Goal: Information Seeking & Learning: Check status

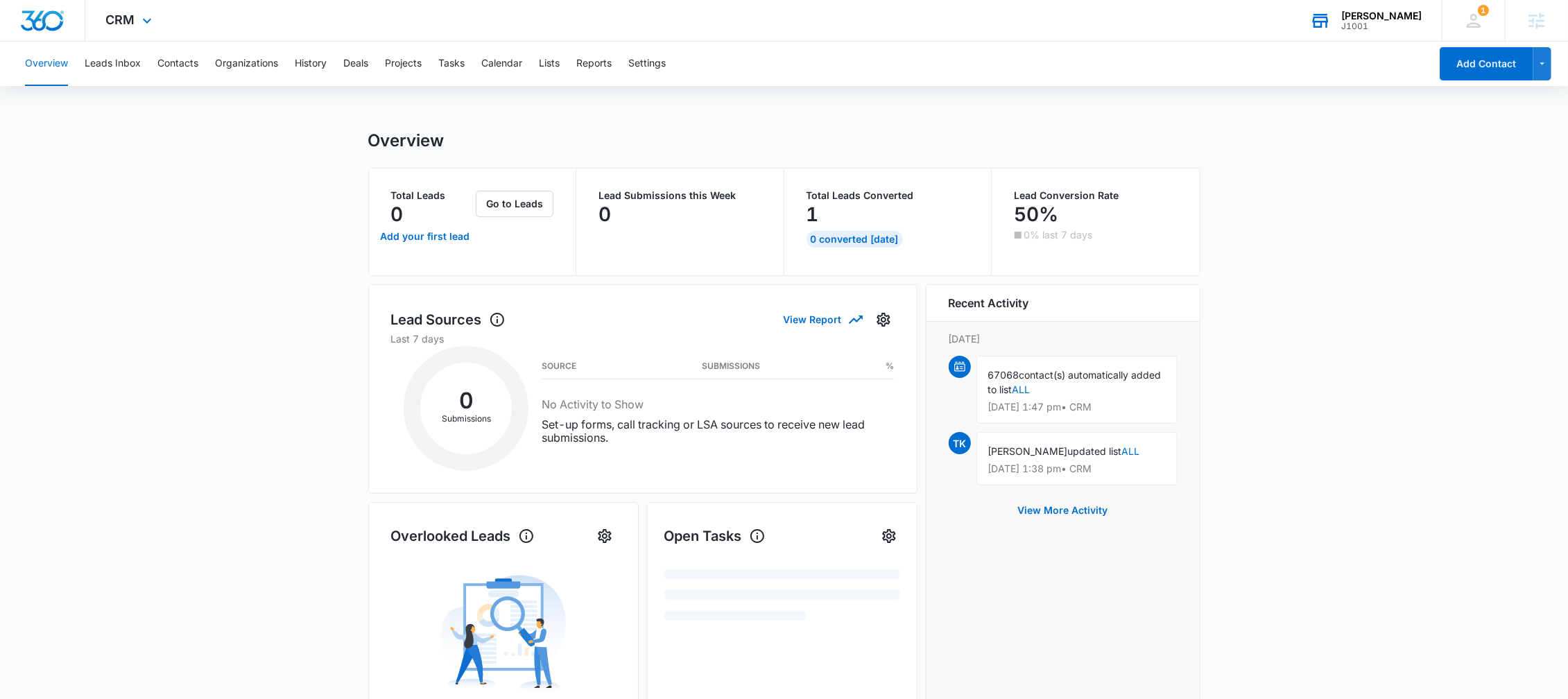
click at [1331, 12] on icon at bounding box center [1320, 20] width 20 height 20
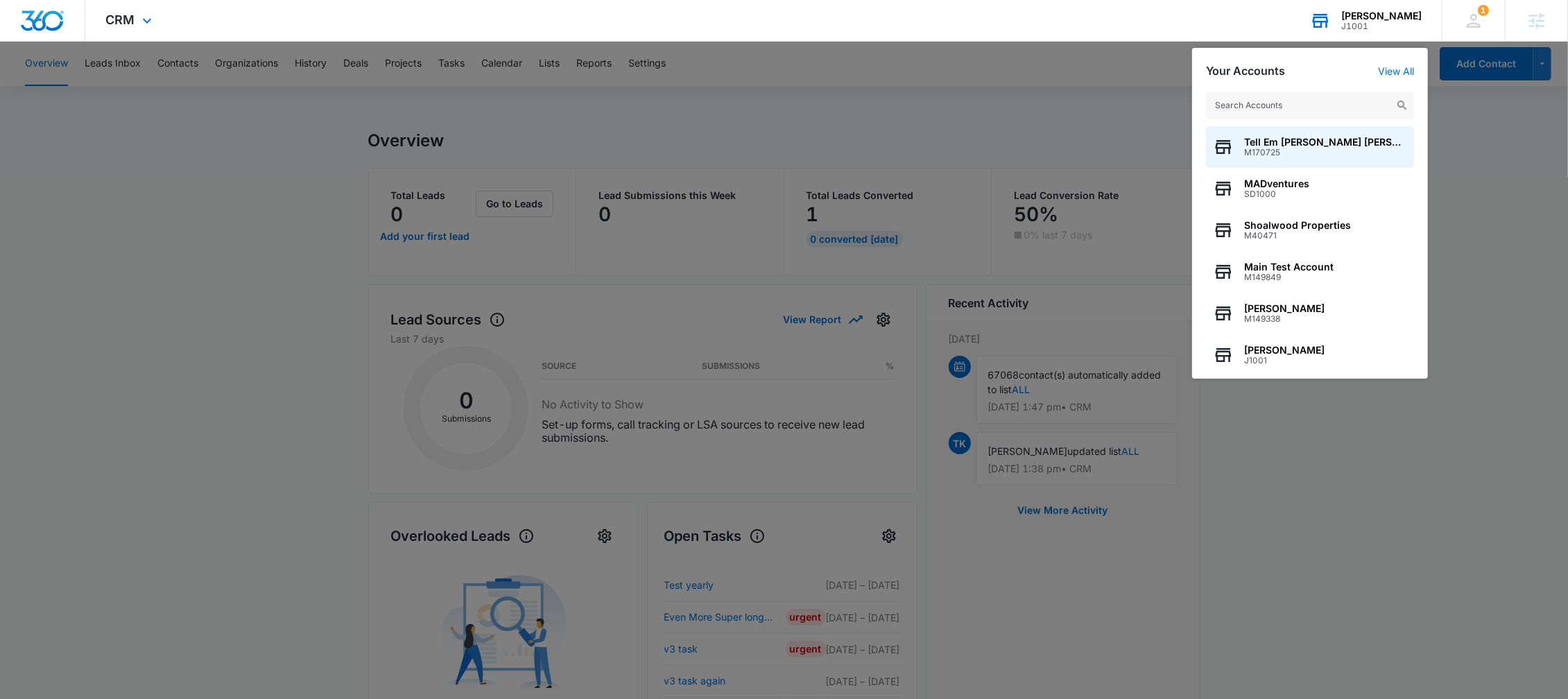
click at [1238, 112] on input "text" at bounding box center [1310, 105] width 208 height 28
type input "[PERSON_NAME] pest control"
click at [1288, 137] on span "[PERSON_NAME] Pest Control" at bounding box center [1315, 142] width 143 height 11
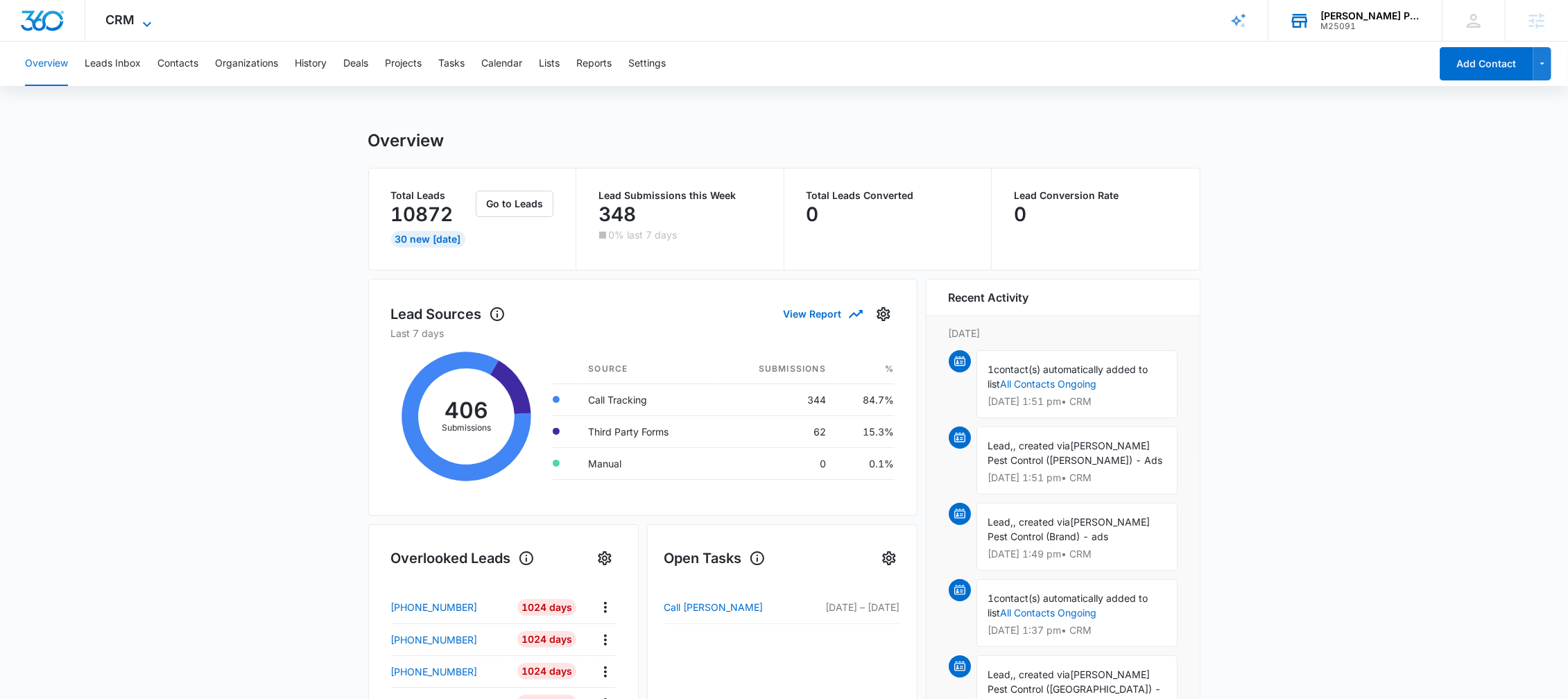
click at [130, 18] on span "CRM" at bounding box center [121, 20] width 29 height 15
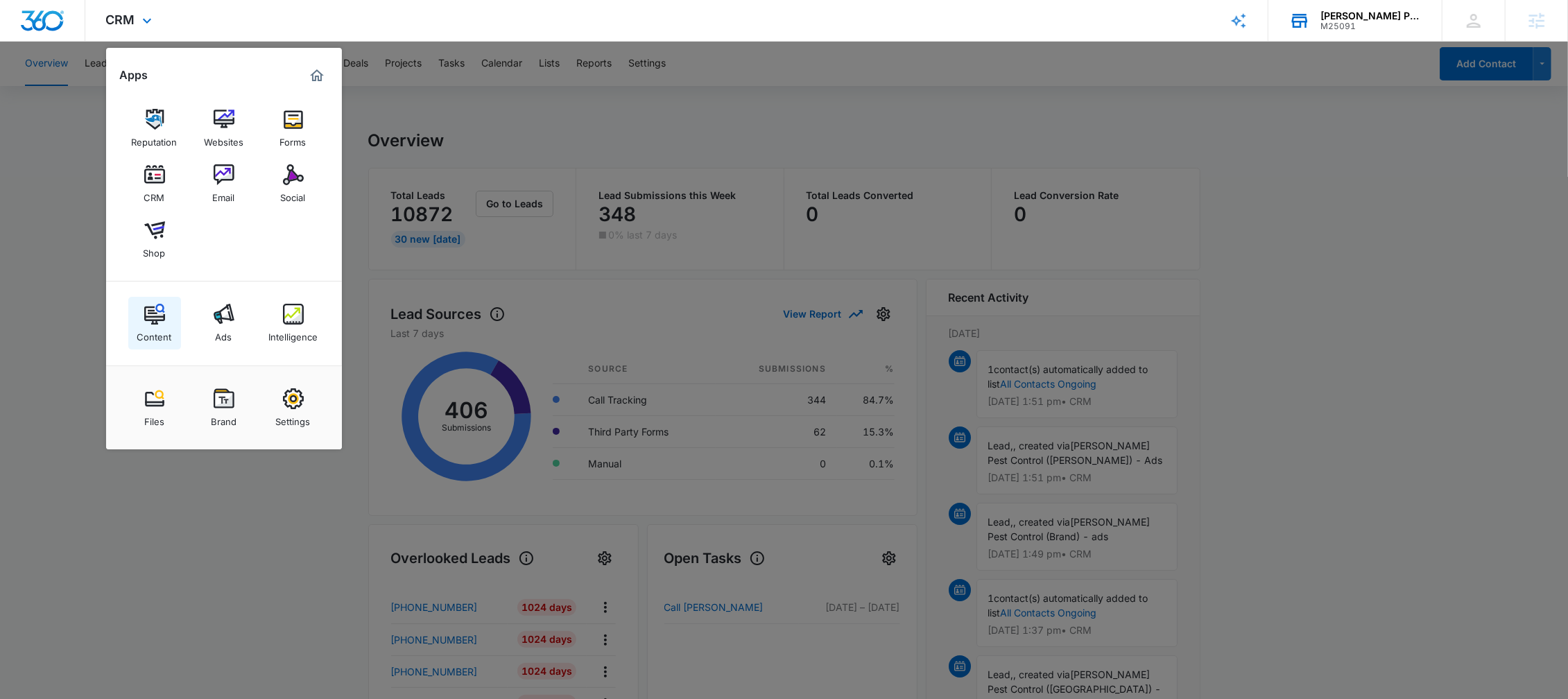
click at [158, 325] on div "Content" at bounding box center [154, 333] width 34 height 18
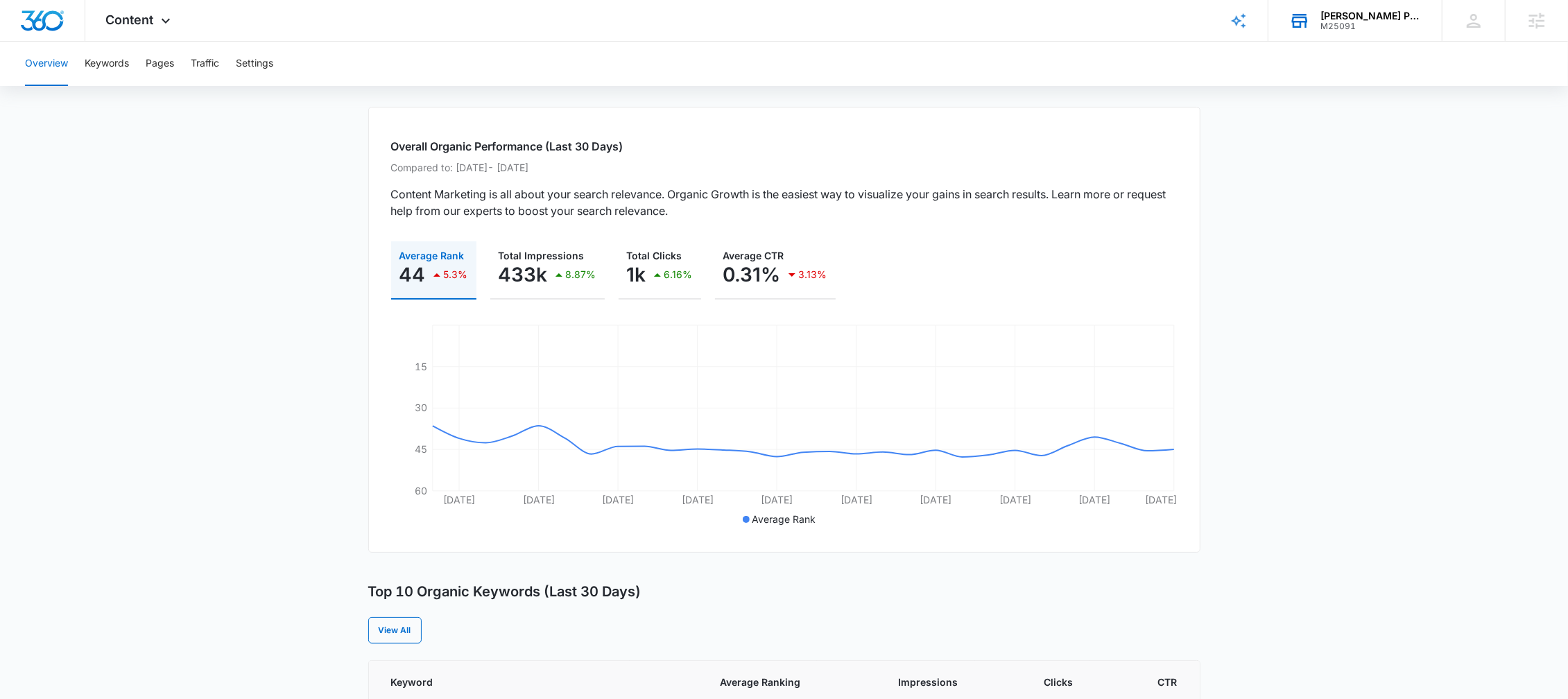
scroll to position [58, 0]
click at [110, 54] on button "Keywords" at bounding box center [107, 64] width 45 height 45
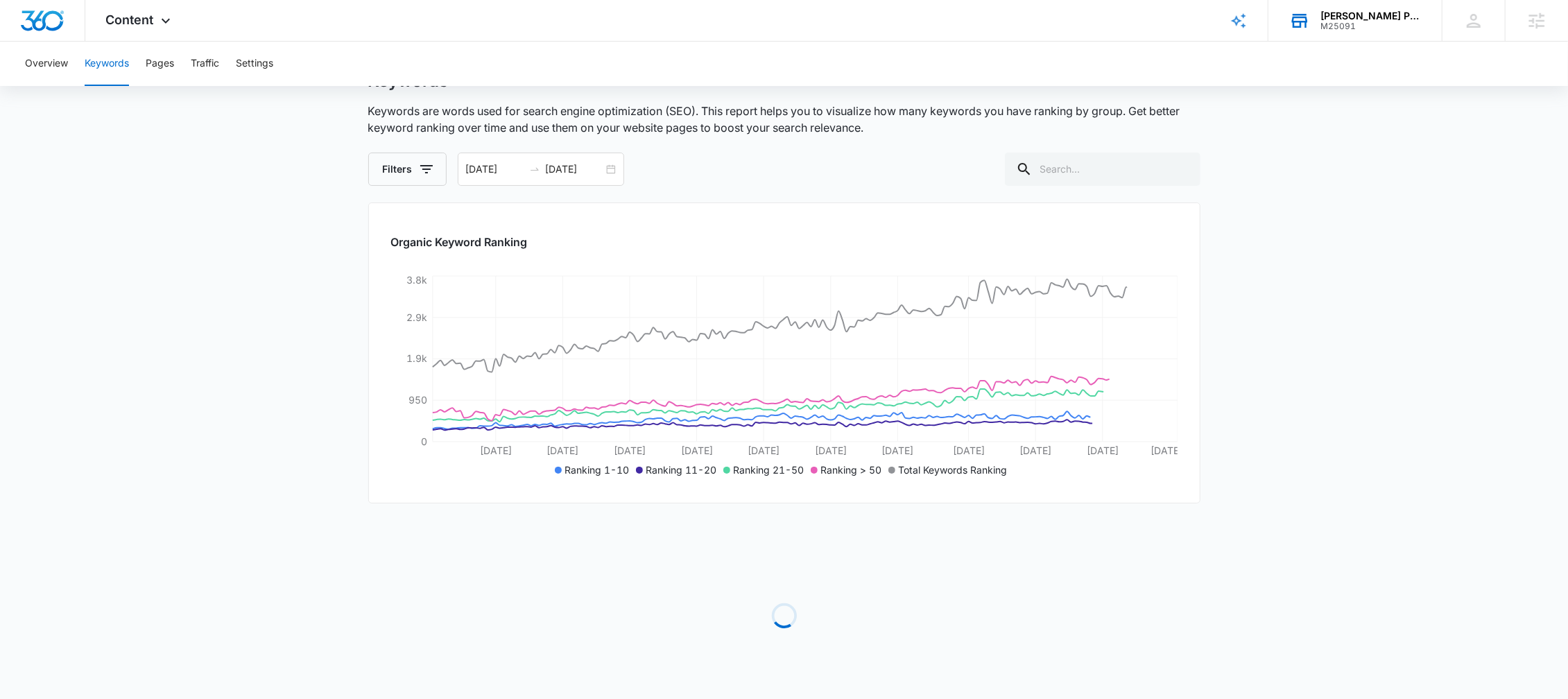
scroll to position [97, 0]
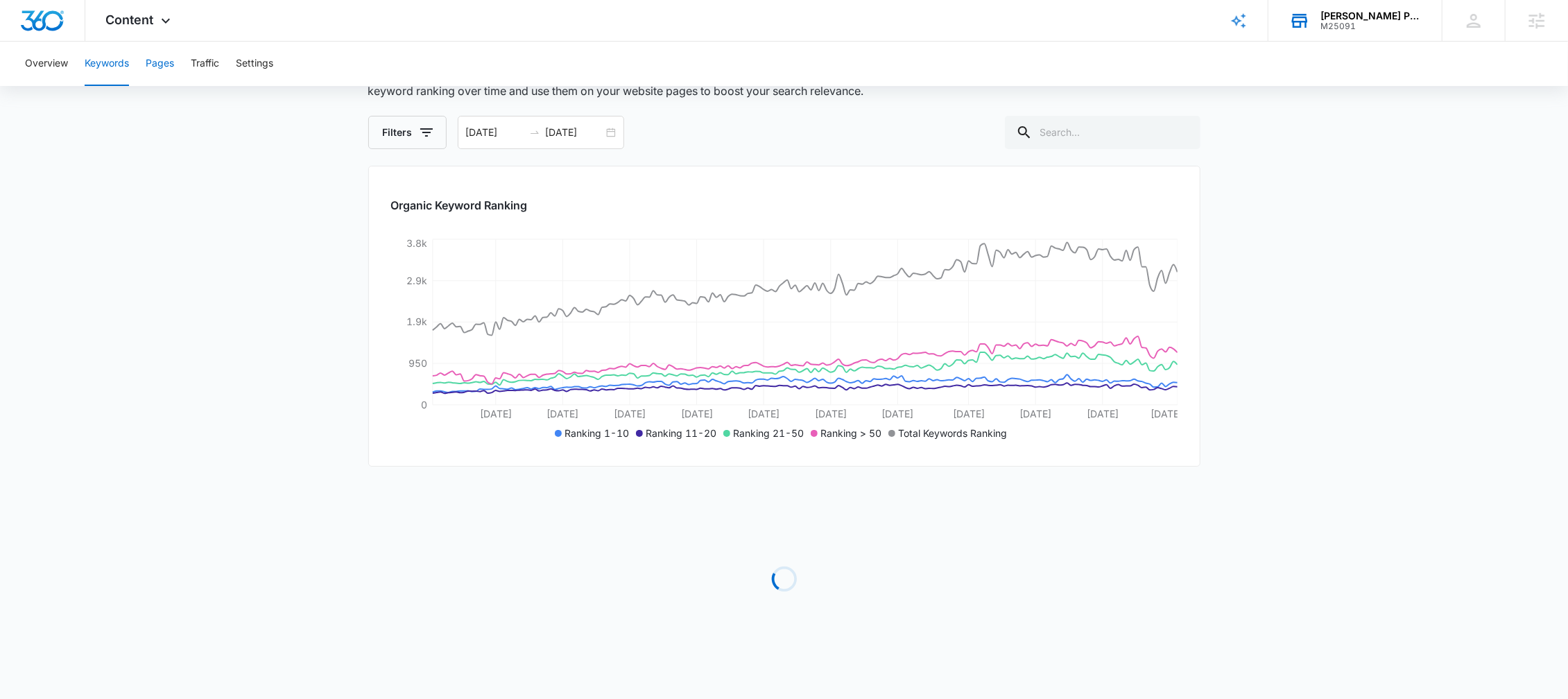
click at [158, 73] on button "Pages" at bounding box center [159, 64] width 29 height 45
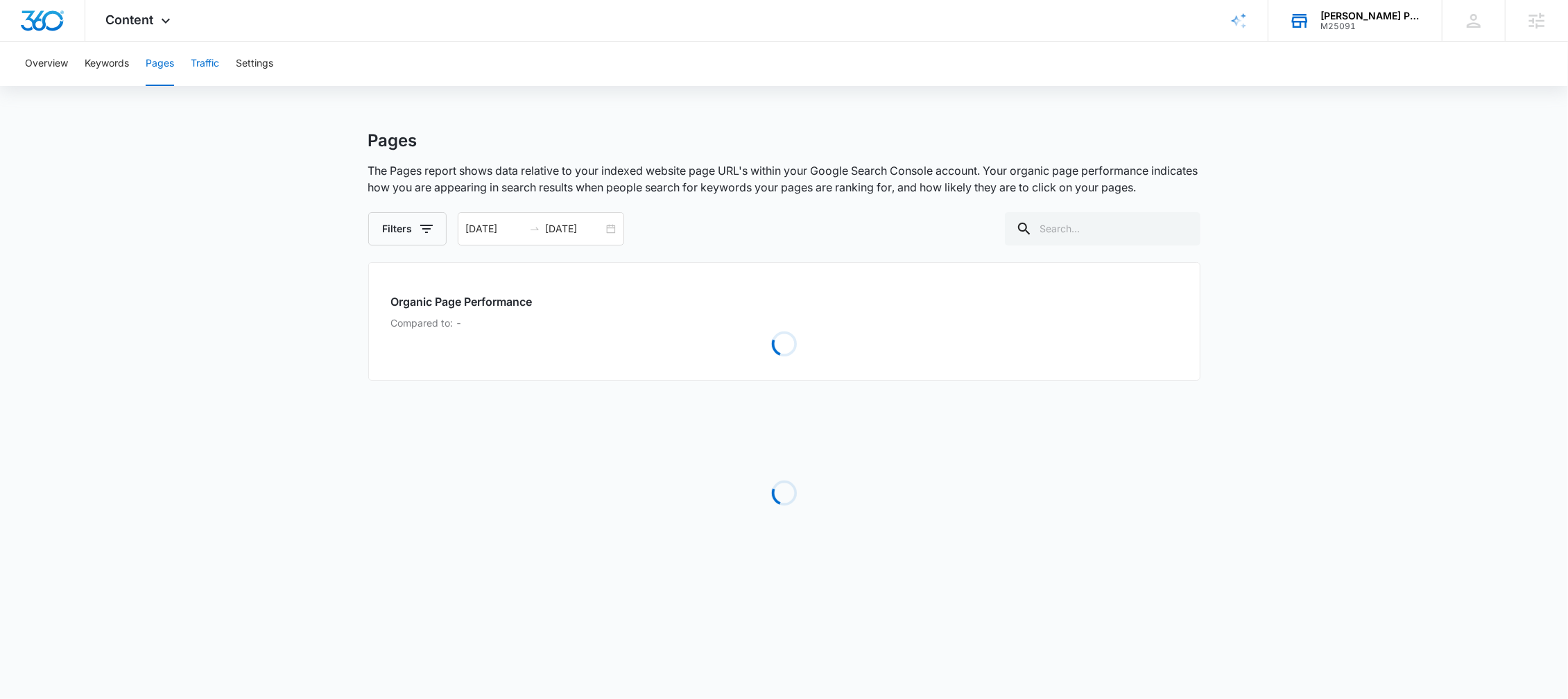
click at [203, 67] on button "Traffic" at bounding box center [205, 64] width 29 height 45
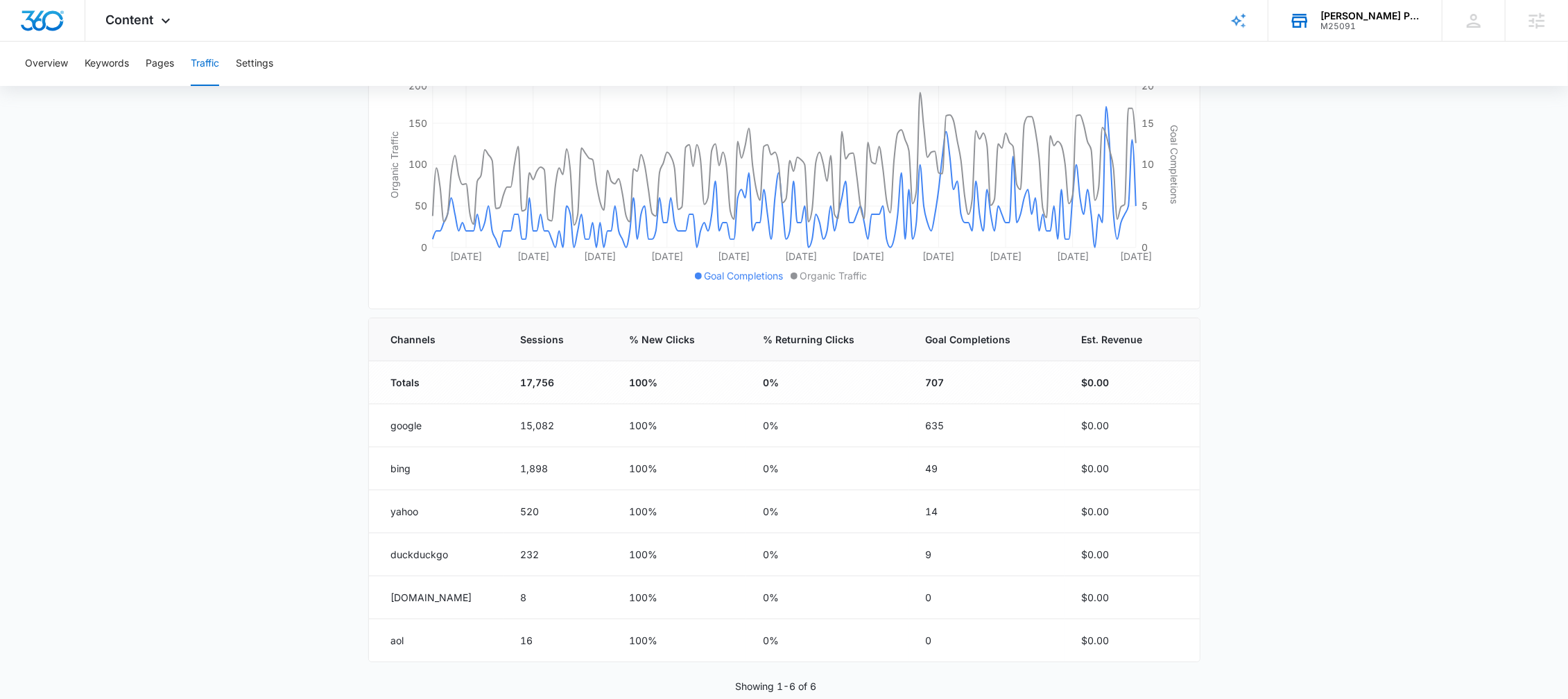
scroll to position [251, 0]
click at [151, 58] on button "Pages" at bounding box center [159, 64] width 29 height 45
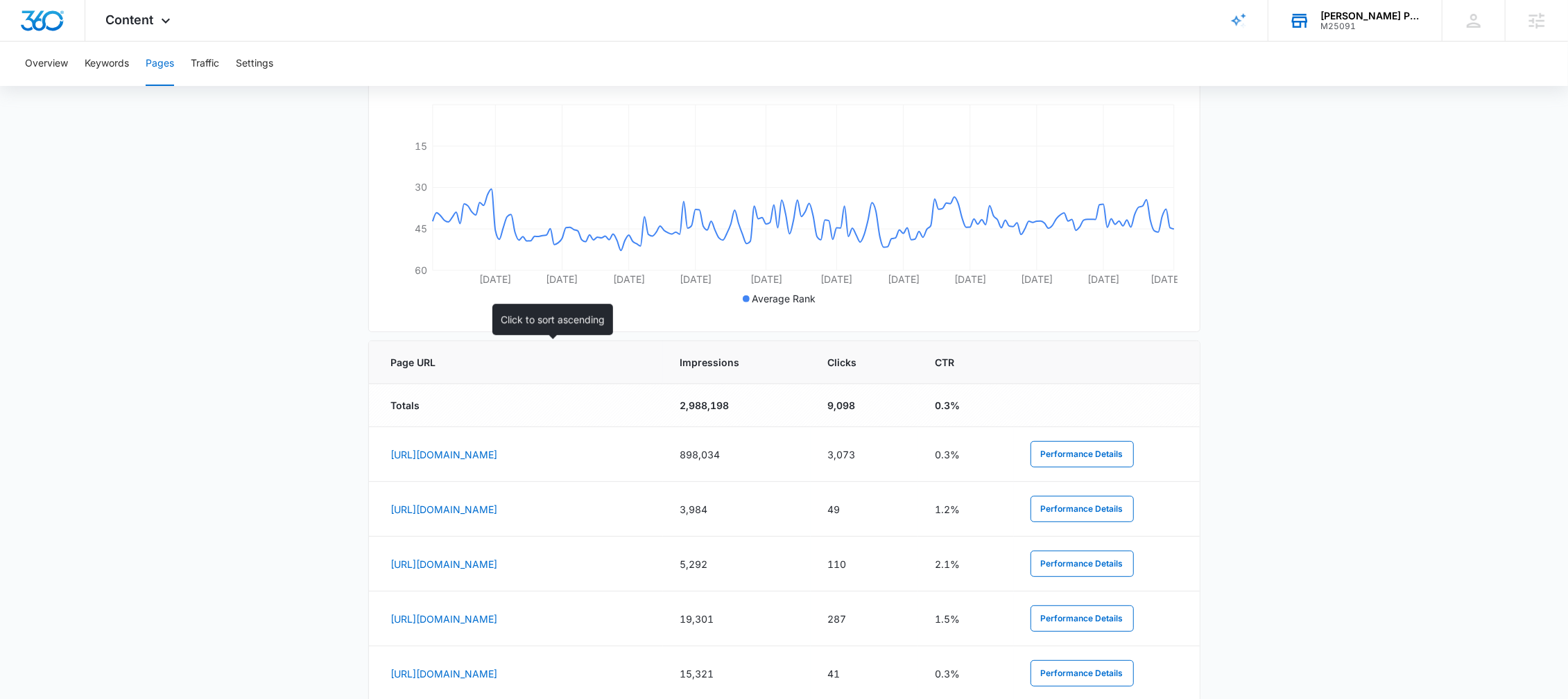
scroll to position [333, 0]
click at [147, 28] on div "Content Apps Reputation Websites Forms CRM Email Social Shop Content Ads Intell…" at bounding box center [140, 20] width 110 height 41
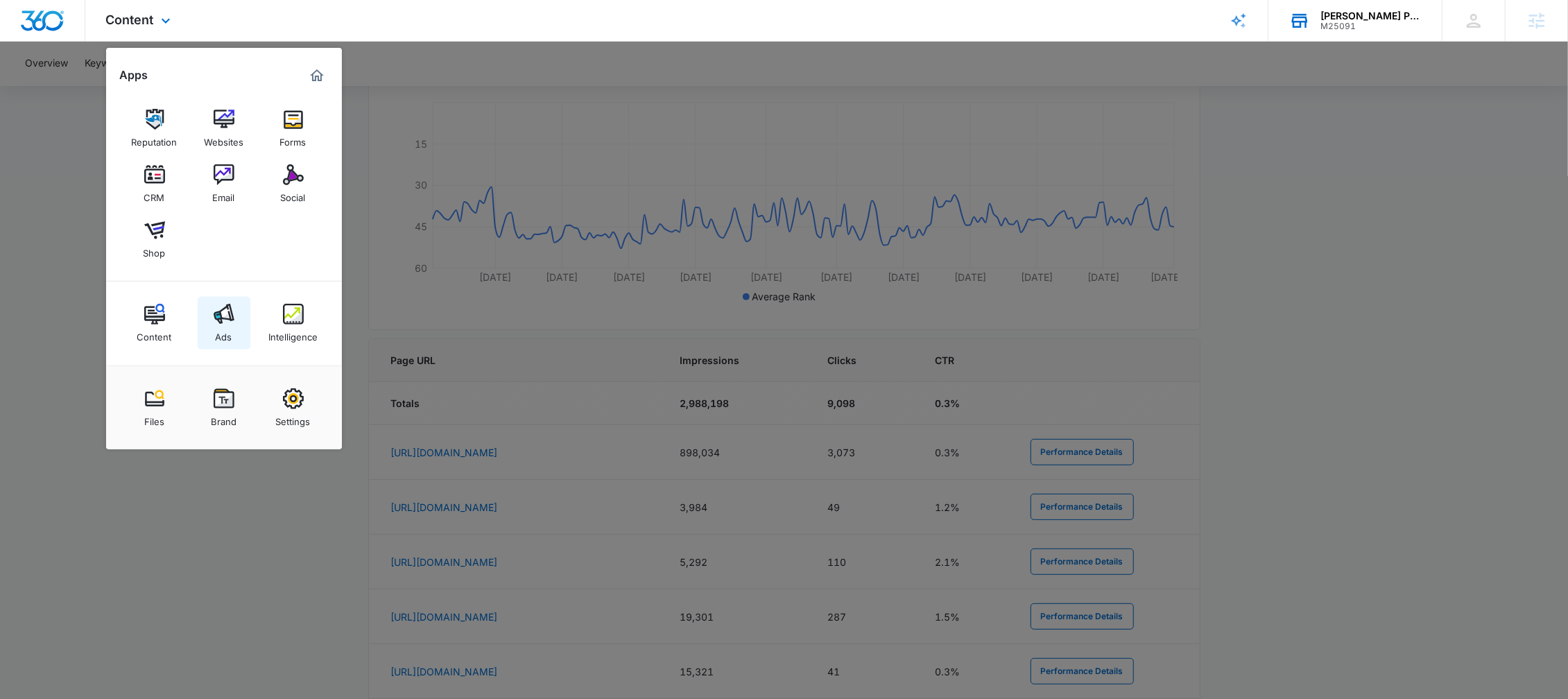
click at [224, 315] on img at bounding box center [224, 314] width 20 height 20
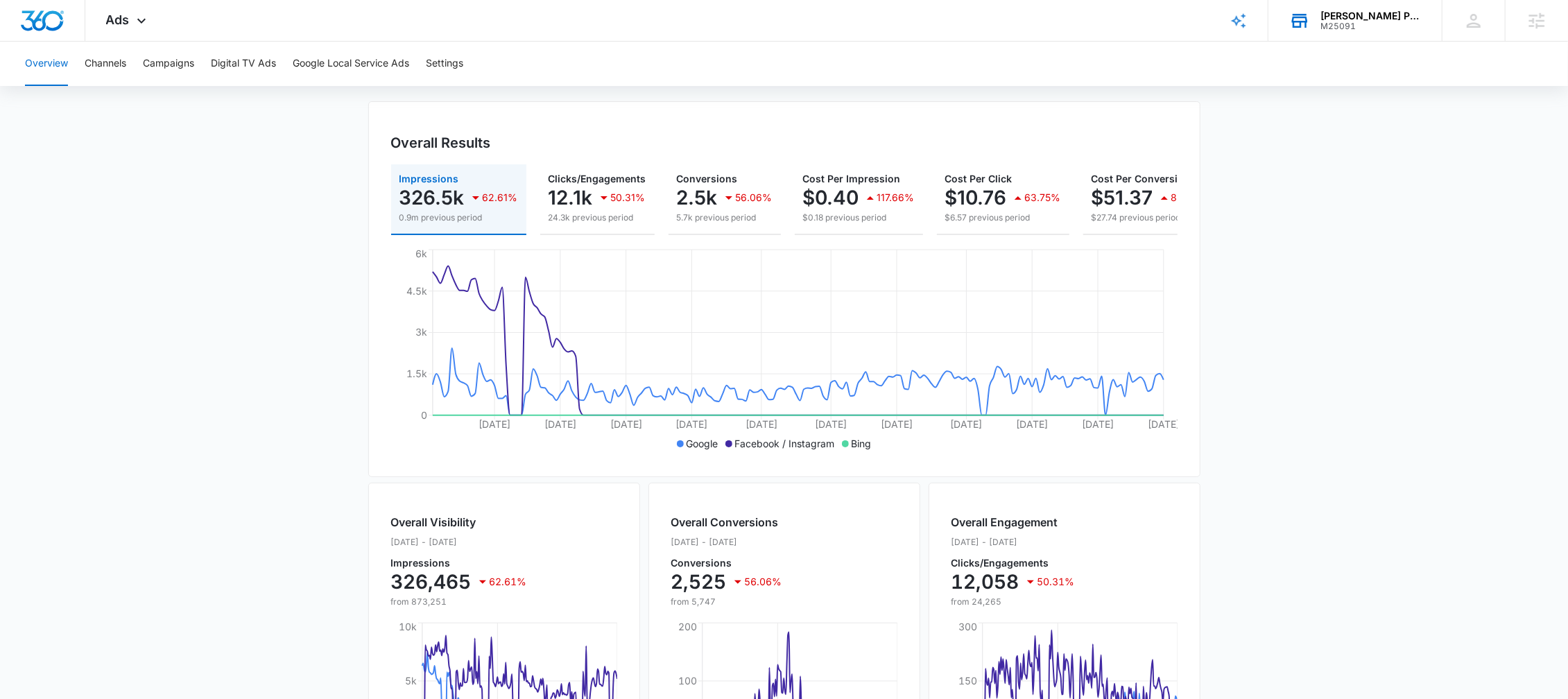
scroll to position [174, 0]
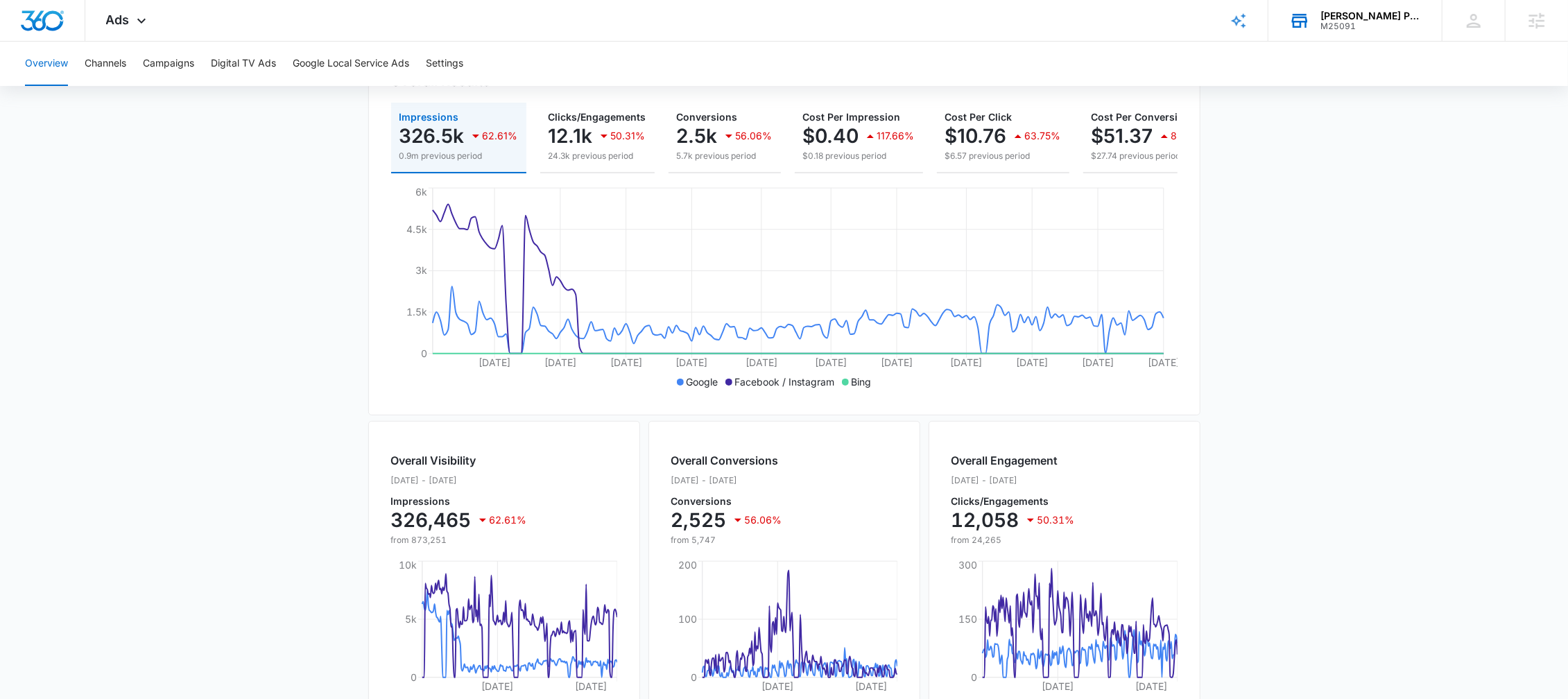
click at [541, 477] on div "Overall Visibility Jan. 01 - Jul. 09, 2025 Impressions 326,465 62.61% from 873,…" at bounding box center [504, 499] width 226 height 94
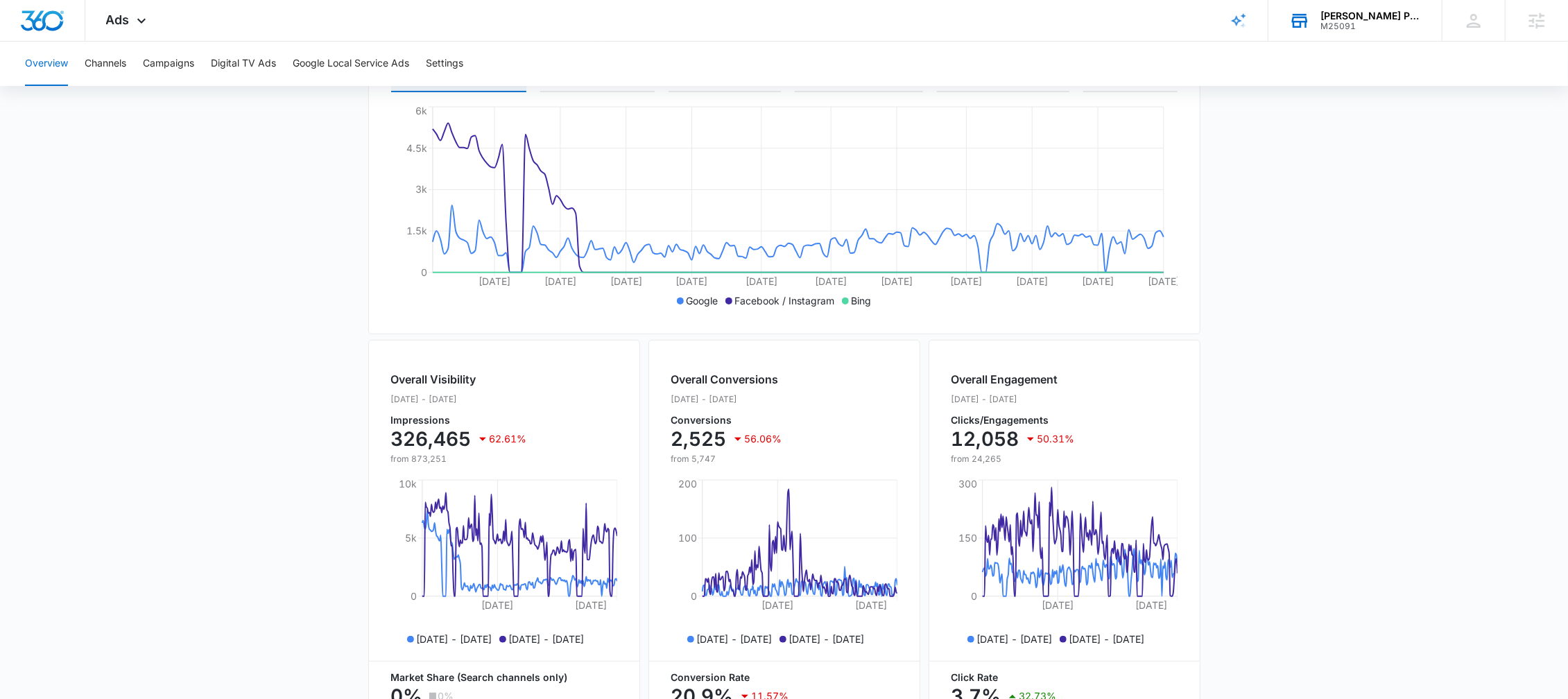
scroll to position [241, 0]
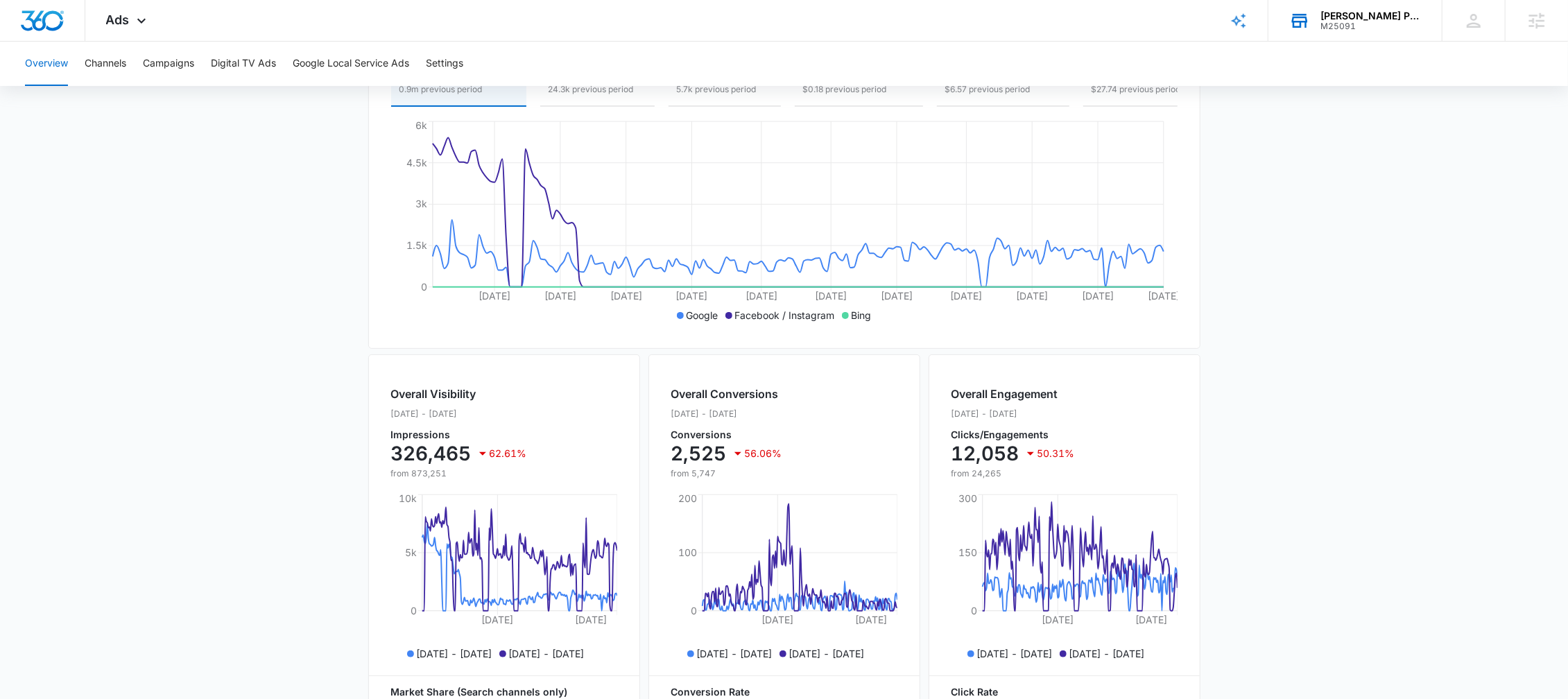
click at [560, 394] on div "Overall Visibility Jan. 01 - Jul. 09, 2025 Impressions 326,465 62.61% from 873,…" at bounding box center [504, 432] width 226 height 94
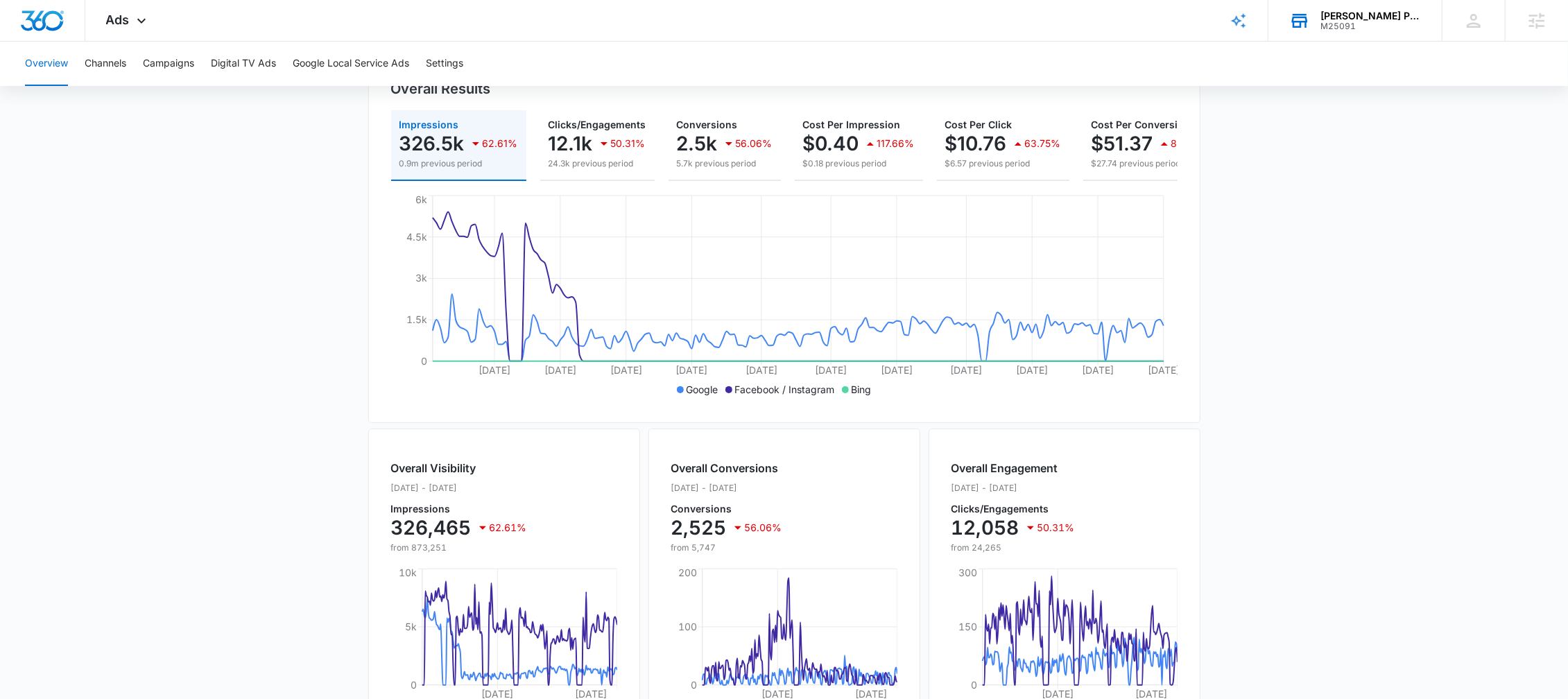
scroll to position [163, 0]
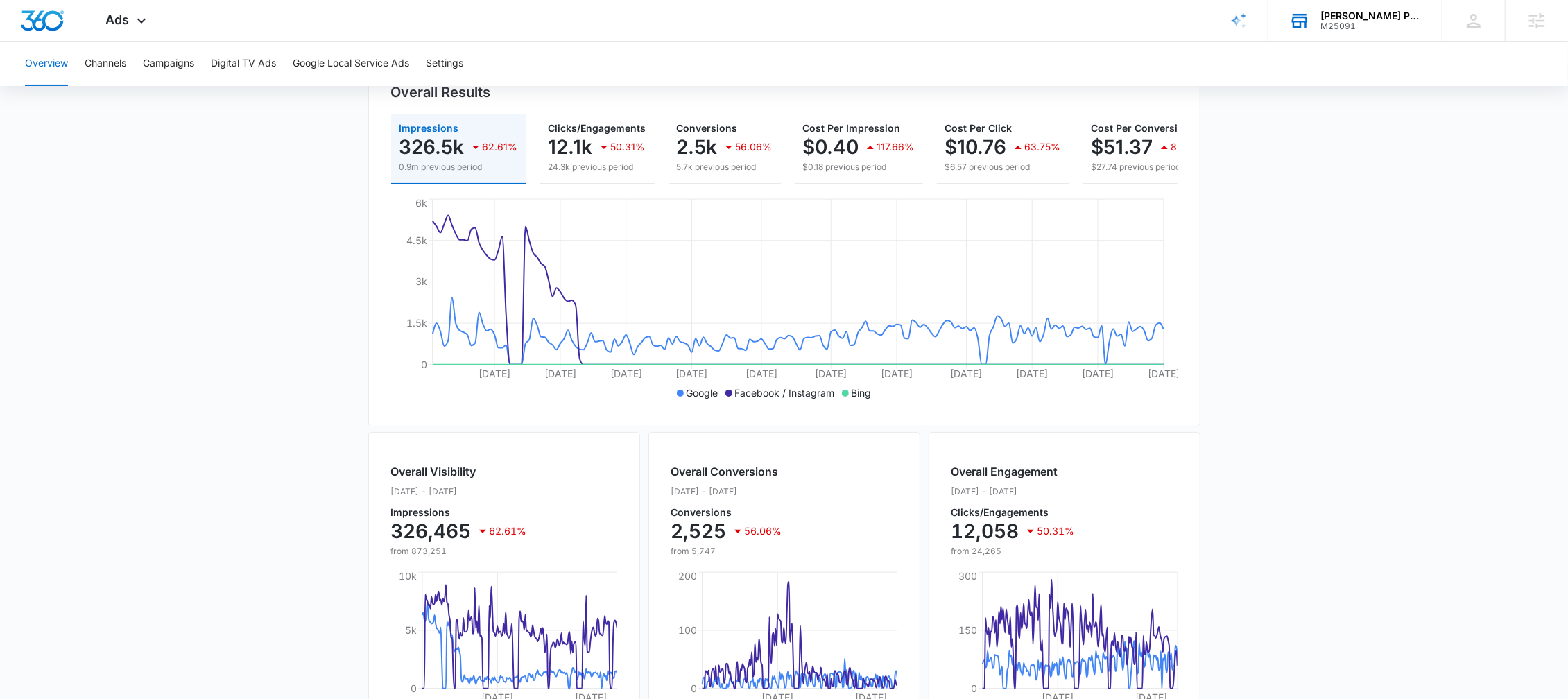
click at [568, 458] on div "Overall Visibility Jan. 01 - Jul. 09, 2025 Impressions 326,465 62.61% from 873,…" at bounding box center [505, 671] width 272 height 478
click at [823, 469] on div "Overall Conversions Jan. 01 - Jul. 09, 2025 Conversions 2,525 56.06% from 5,747" at bounding box center [784, 510] width 226 height 94
click at [586, 117] on button "Clicks/Engagements 12.1k 50.31% 24.3k previous period" at bounding box center [598, 149] width 114 height 71
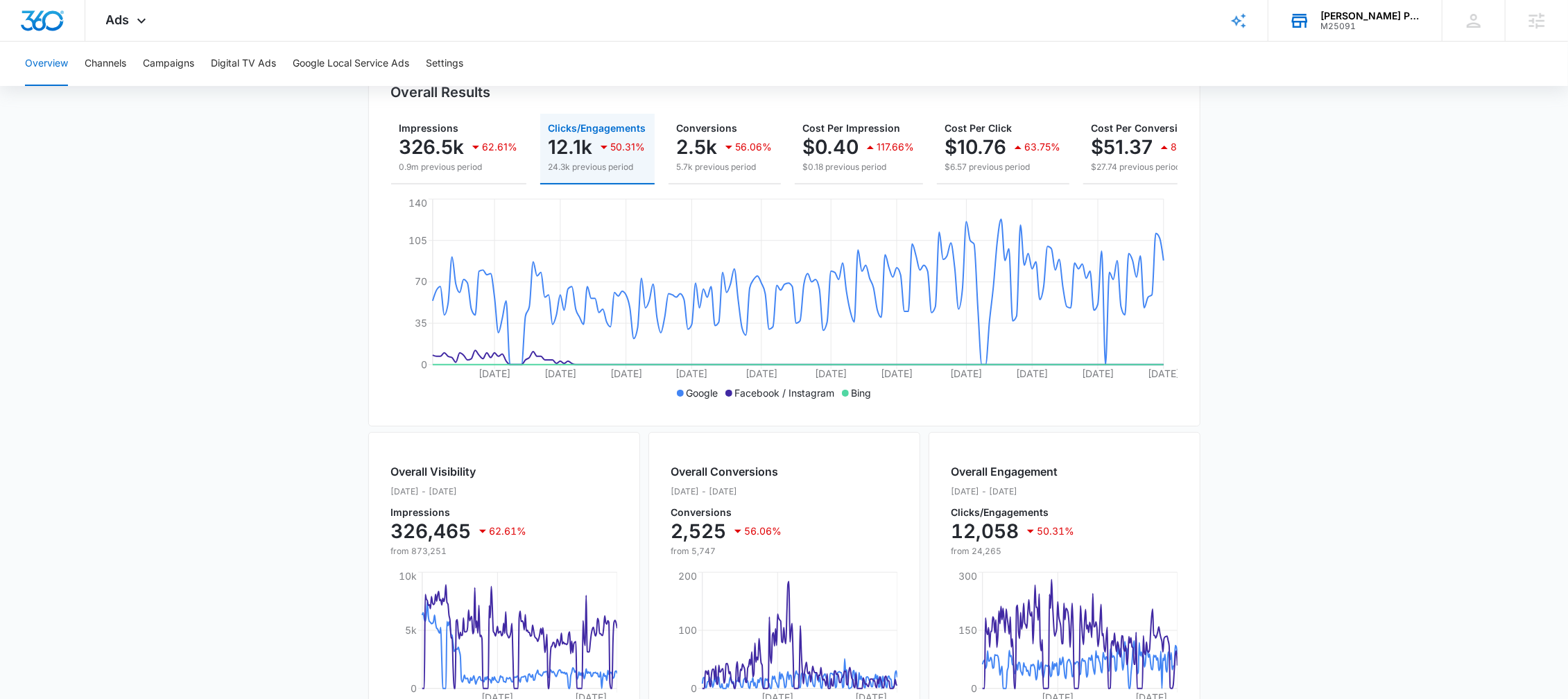
click at [483, 112] on div "Overall Results Impressions 326.5k 62.61% 0.9m previous period Clicks/Engagemen…" at bounding box center [785, 238] width 832 height 376
click at [468, 127] on p "Impressions" at bounding box center [459, 128] width 118 height 10
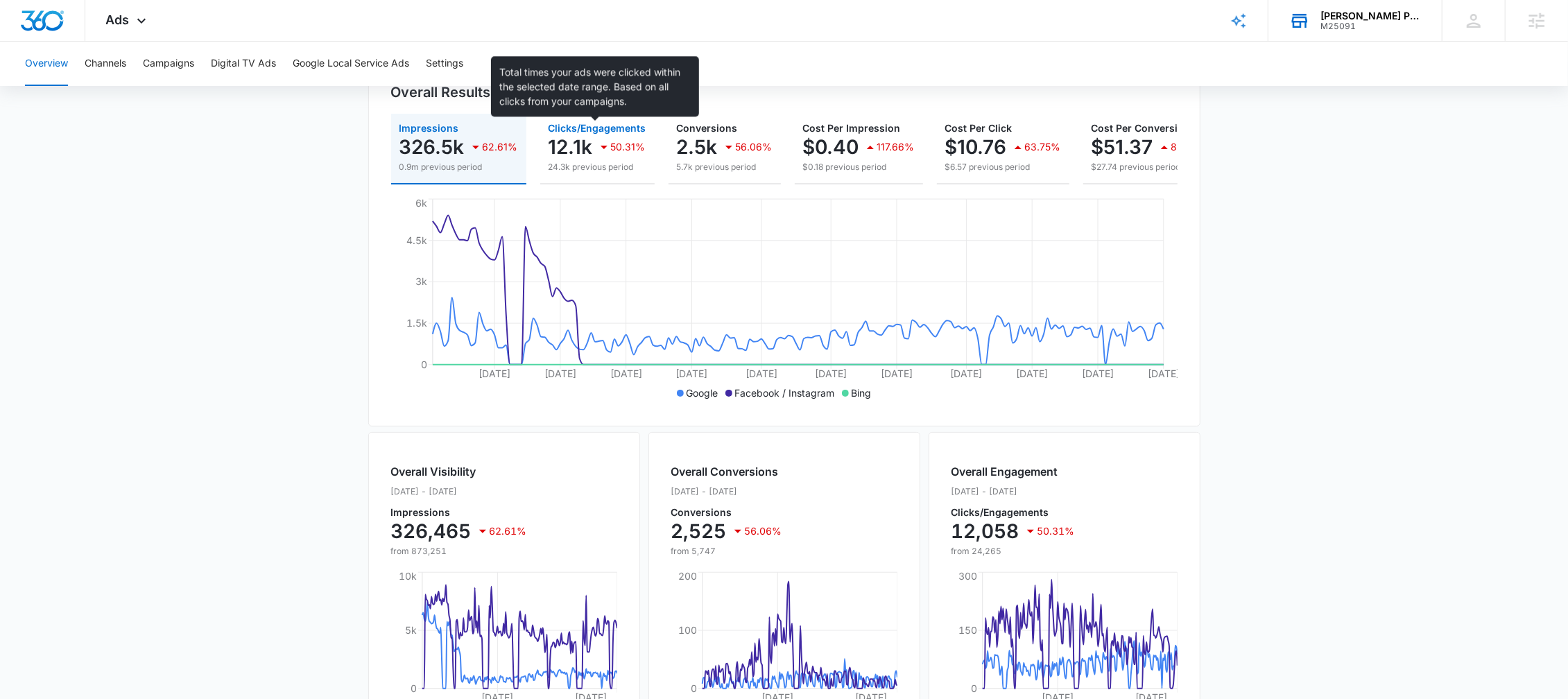
click at [590, 124] on span "Clicks/Engagements" at bounding box center [598, 128] width 98 height 12
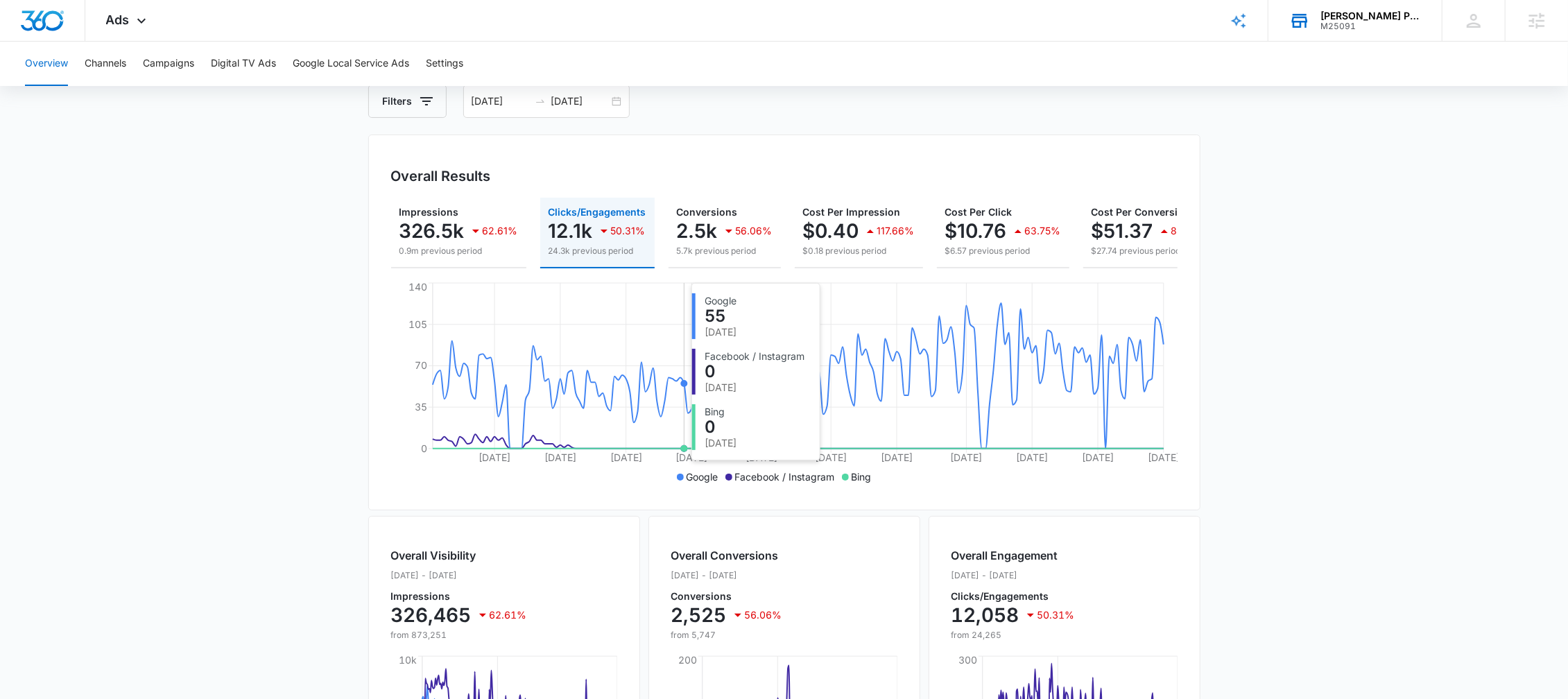
scroll to position [80, 0]
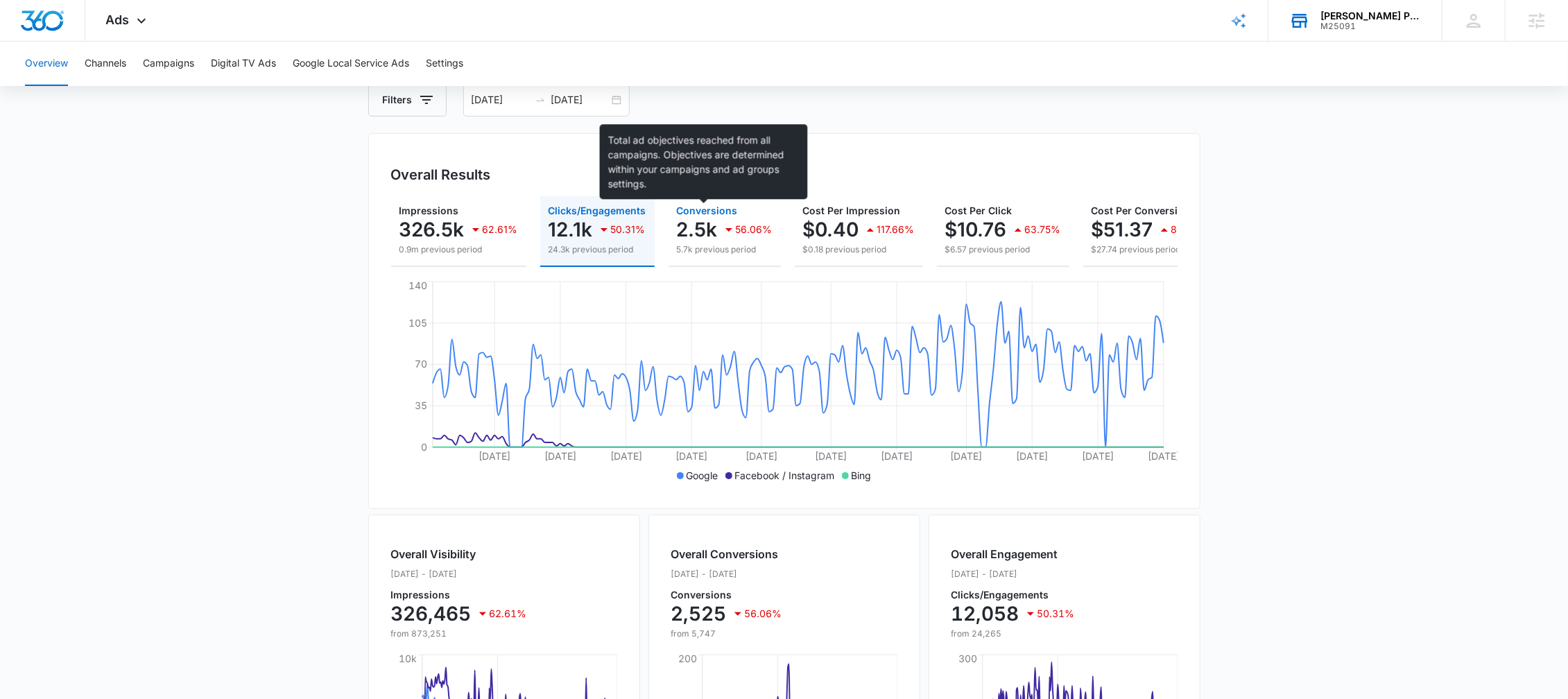
click at [730, 205] on span "Conversions" at bounding box center [707, 211] width 61 height 12
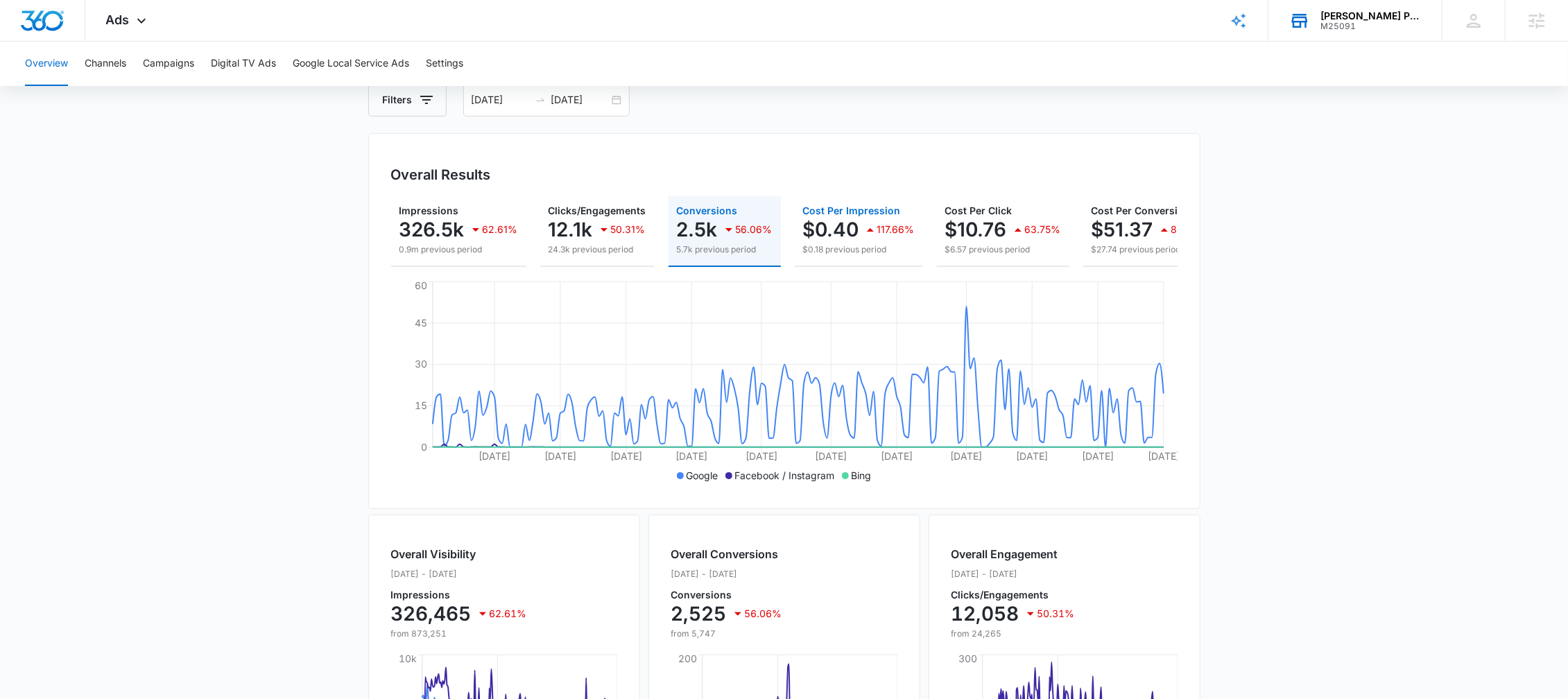
click at [851, 201] on button "Cost Per Impression $0.40 117.66% $0.18 previous period" at bounding box center [859, 231] width 128 height 71
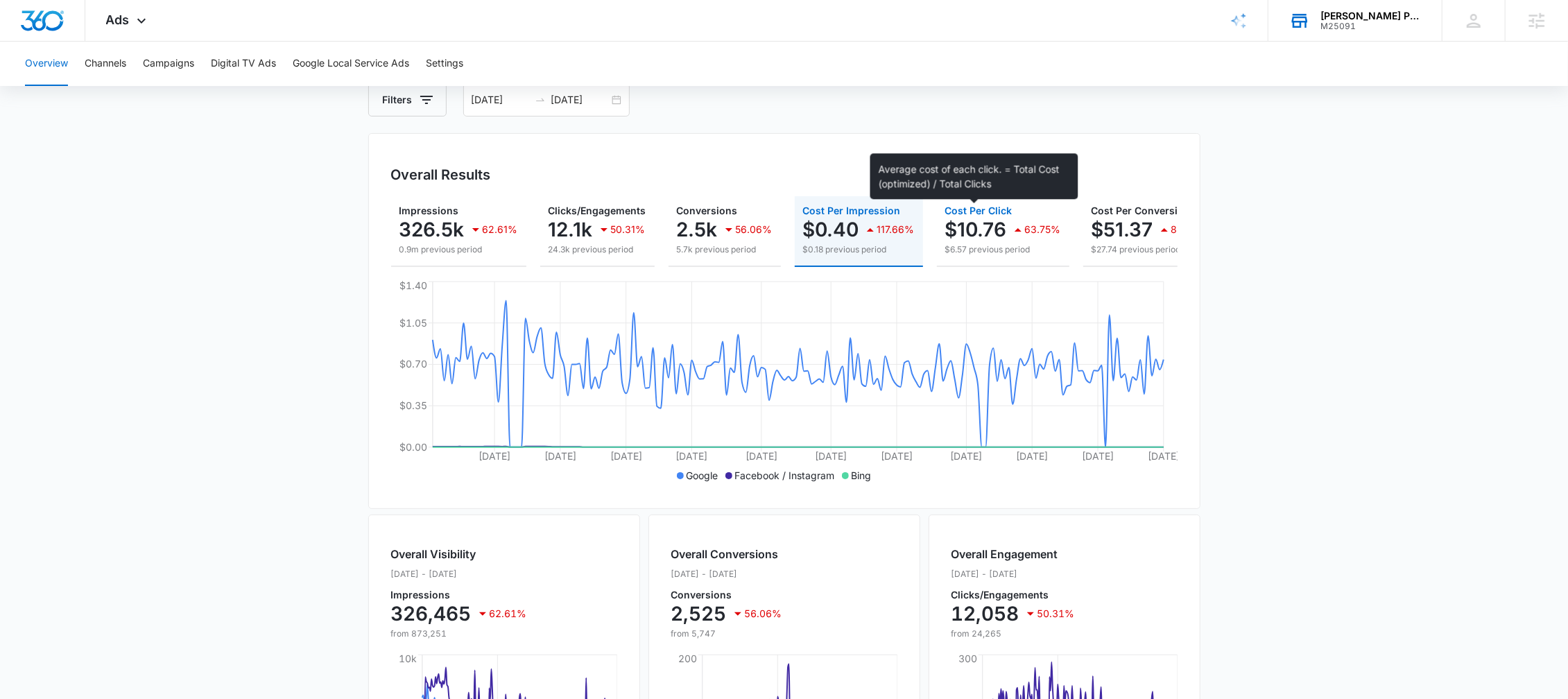
click at [1005, 212] on span "Cost Per Click" at bounding box center [979, 211] width 67 height 12
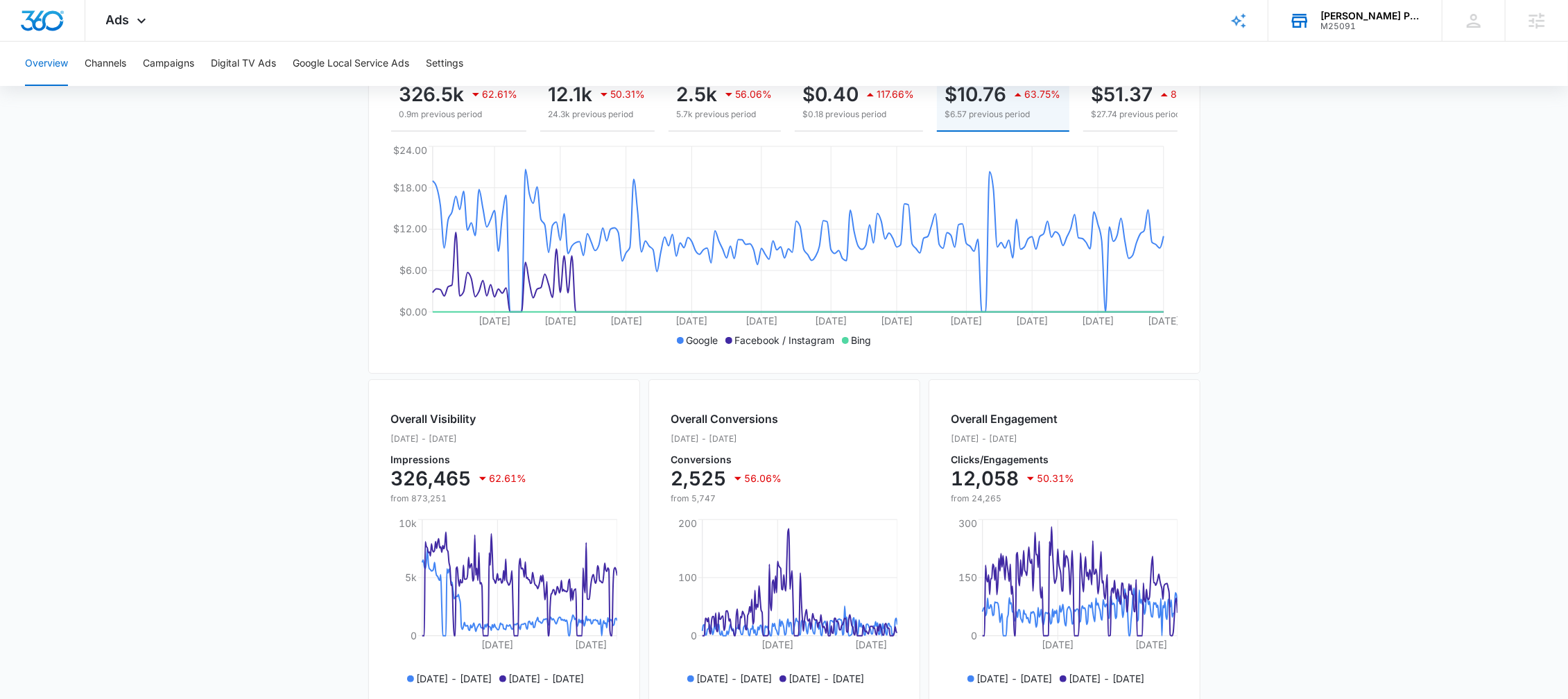
scroll to position [97, 0]
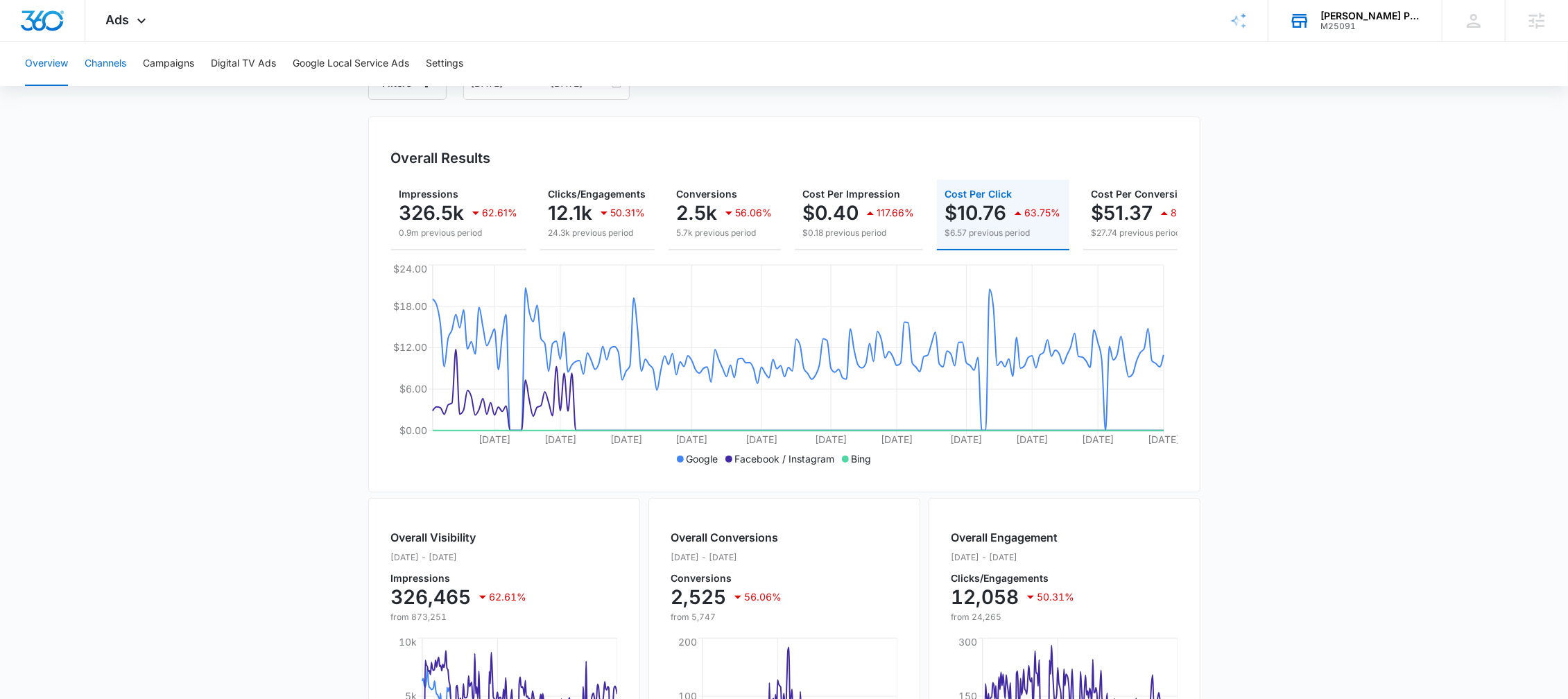
click at [110, 68] on button "Channels" at bounding box center [105, 64] width 42 height 45
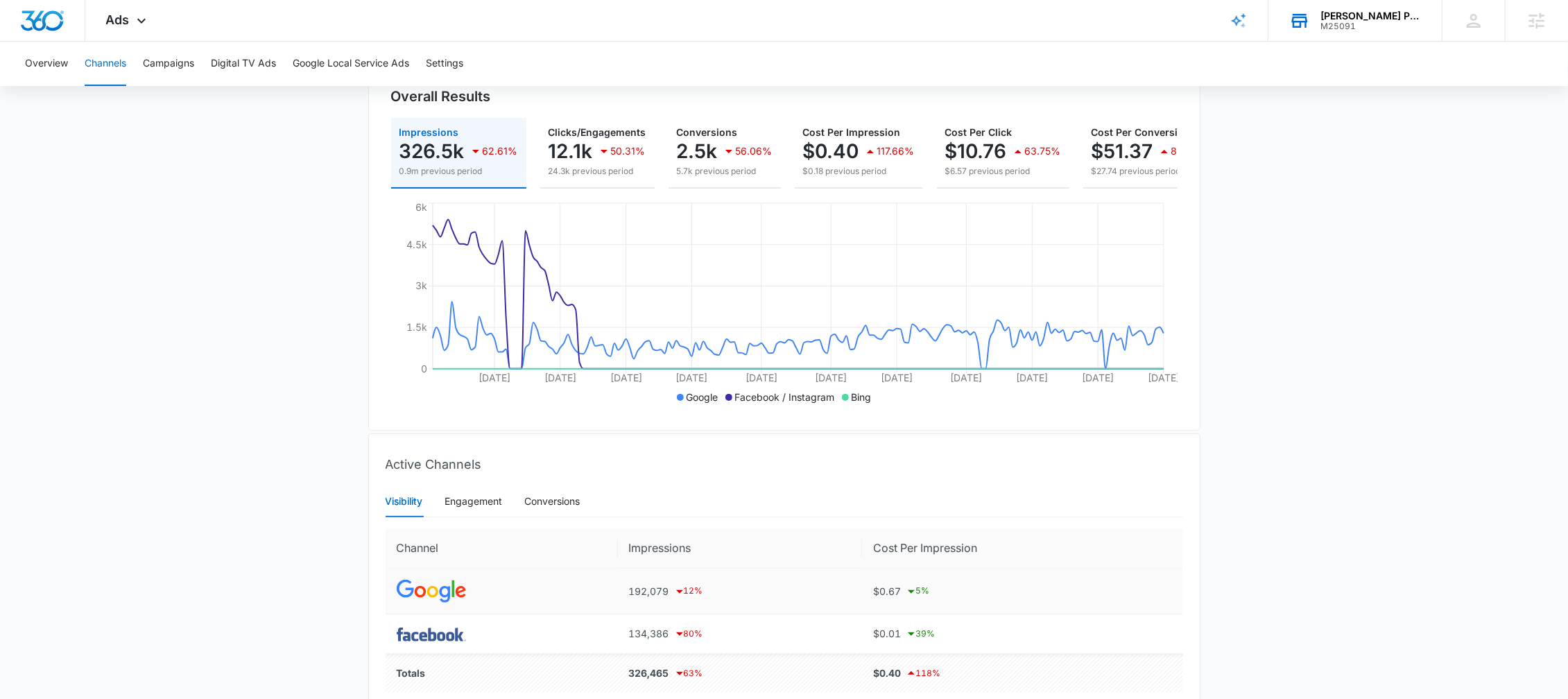
scroll to position [57, 0]
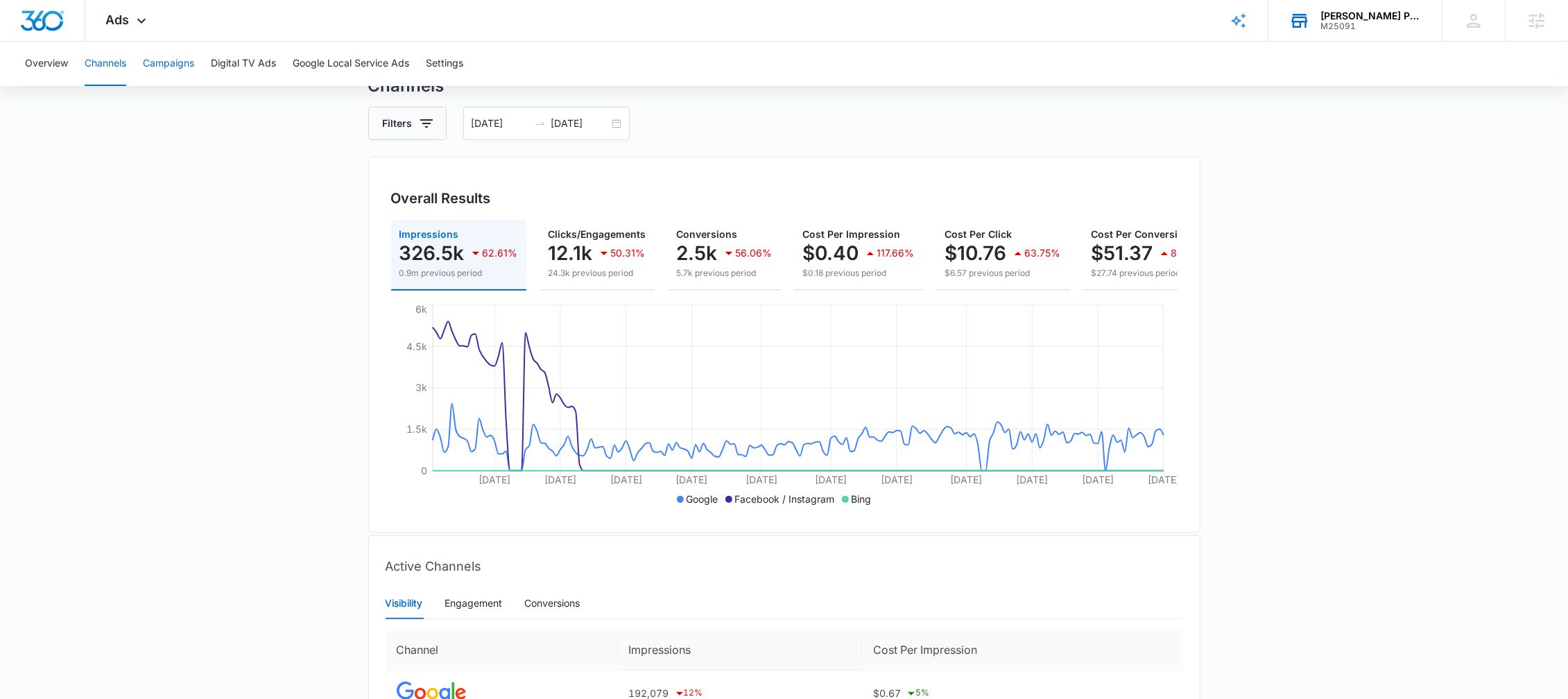
click at [155, 64] on button "Campaigns" at bounding box center [168, 64] width 51 height 45
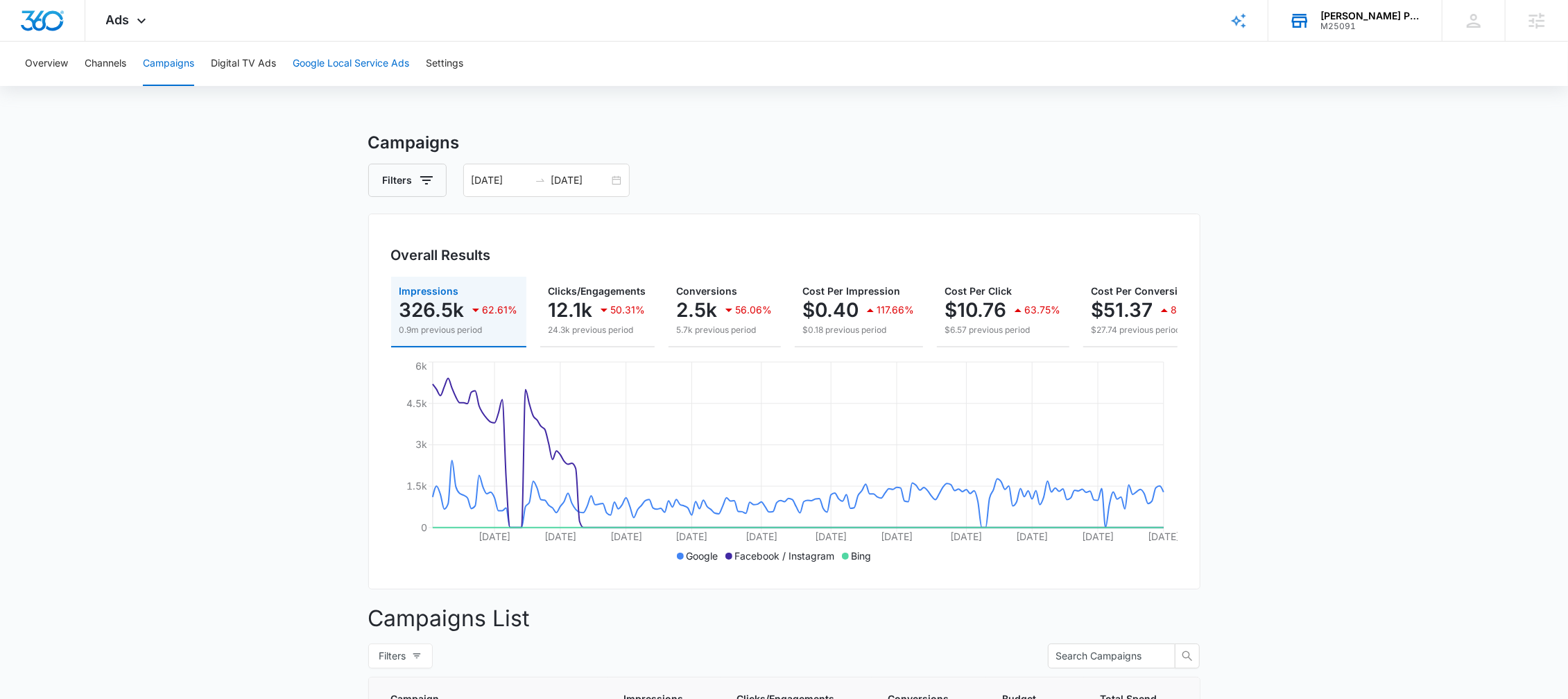
click at [344, 83] on button "Google Local Service Ads" at bounding box center [350, 64] width 116 height 45
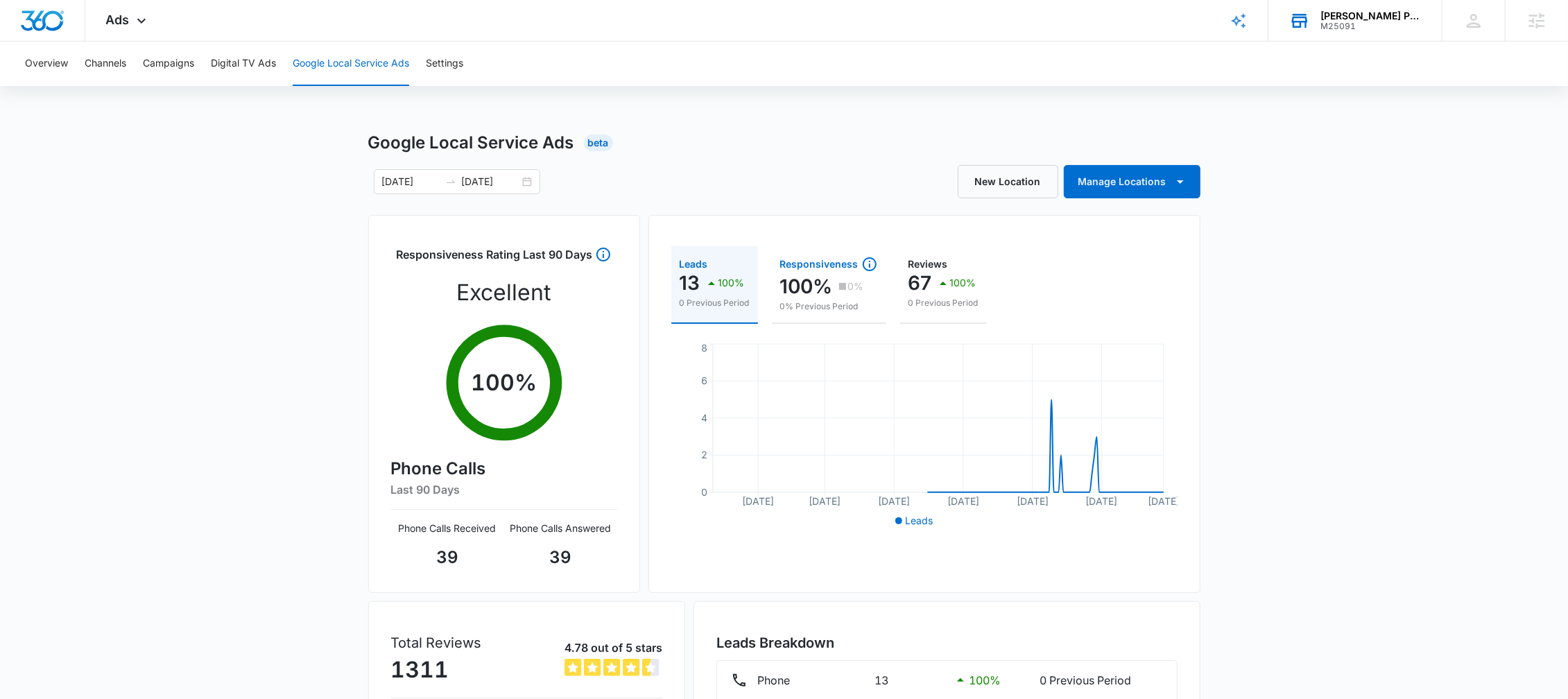
click at [775, 263] on button "Responsiveness 100% 0% 0% Previous Period" at bounding box center [829, 285] width 114 height 78
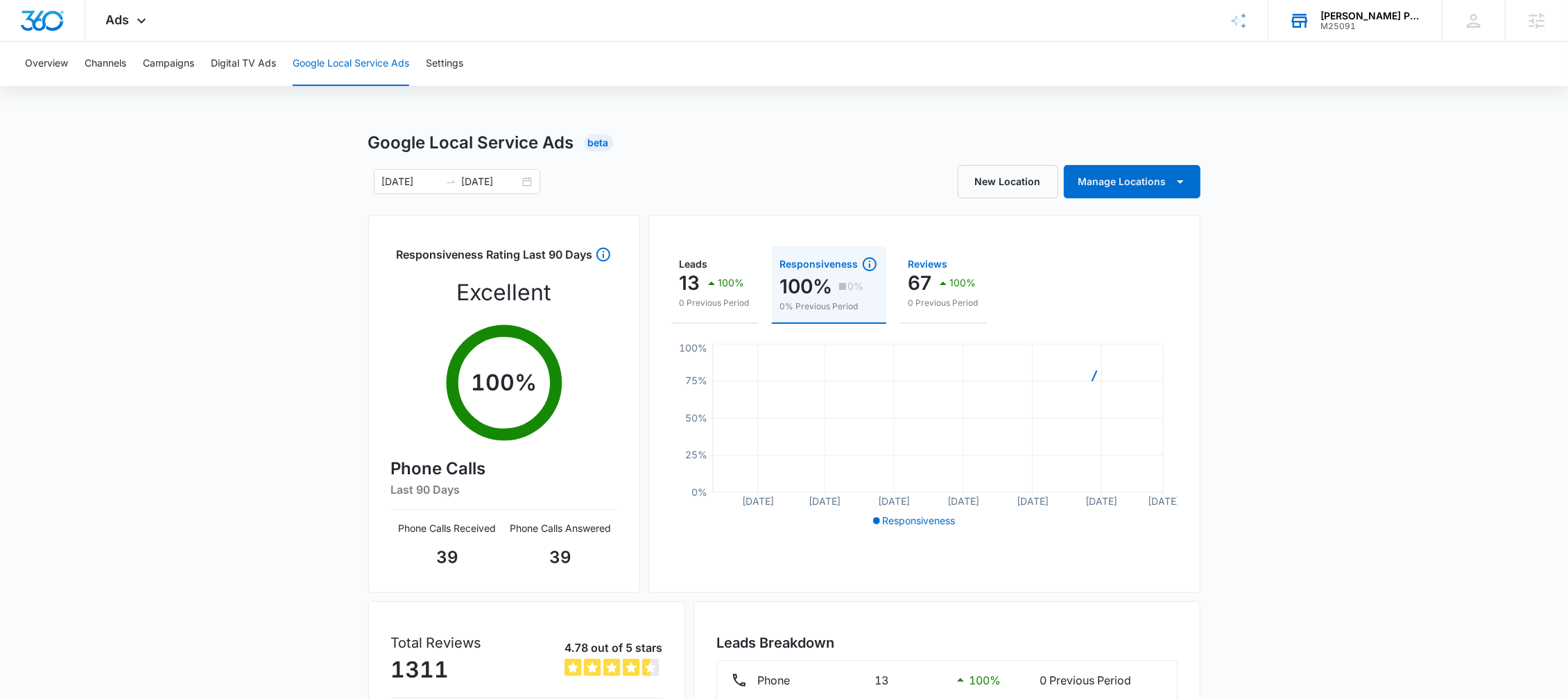
click at [946, 261] on div "Reviews" at bounding box center [943, 264] width 70 height 10
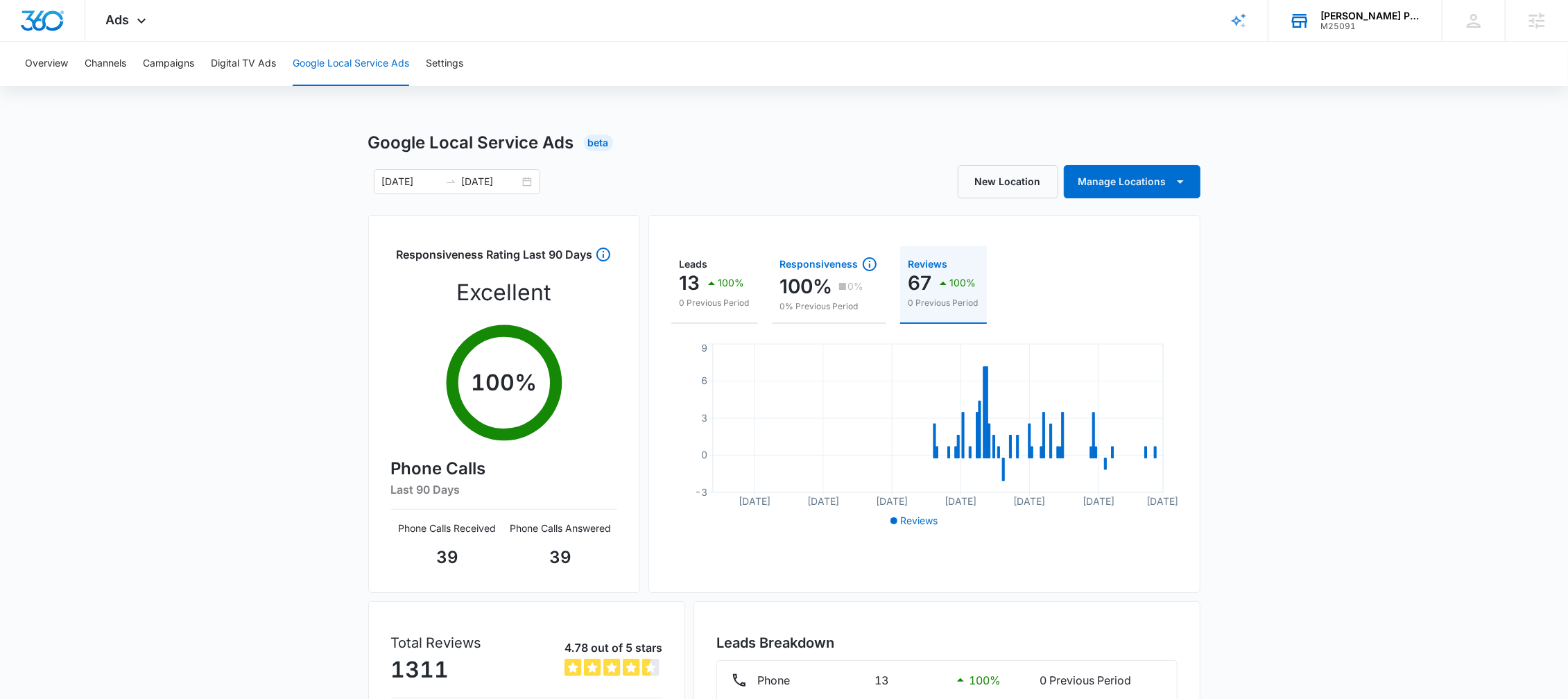
click at [797, 266] on div "Responsiveness" at bounding box center [829, 264] width 98 height 17
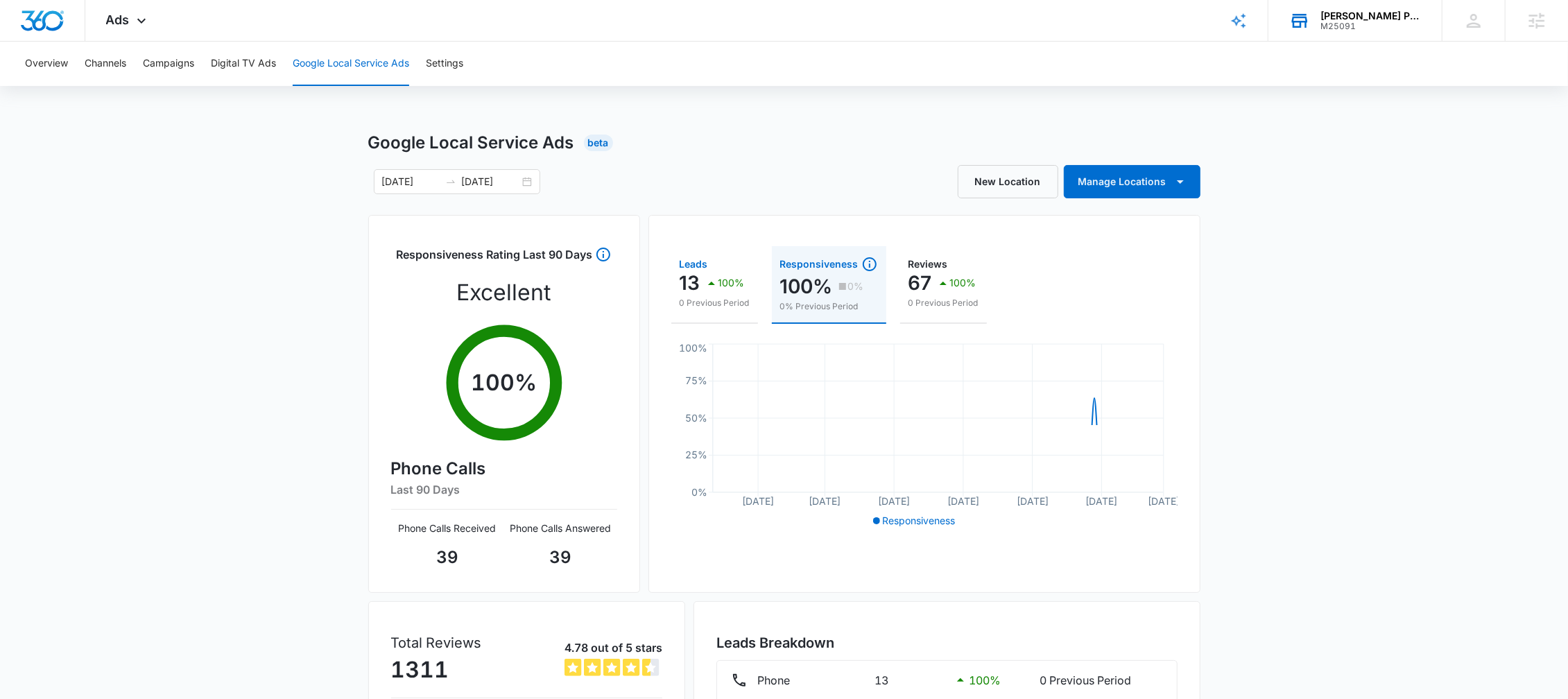
click at [735, 266] on div "Leads" at bounding box center [715, 264] width 70 height 10
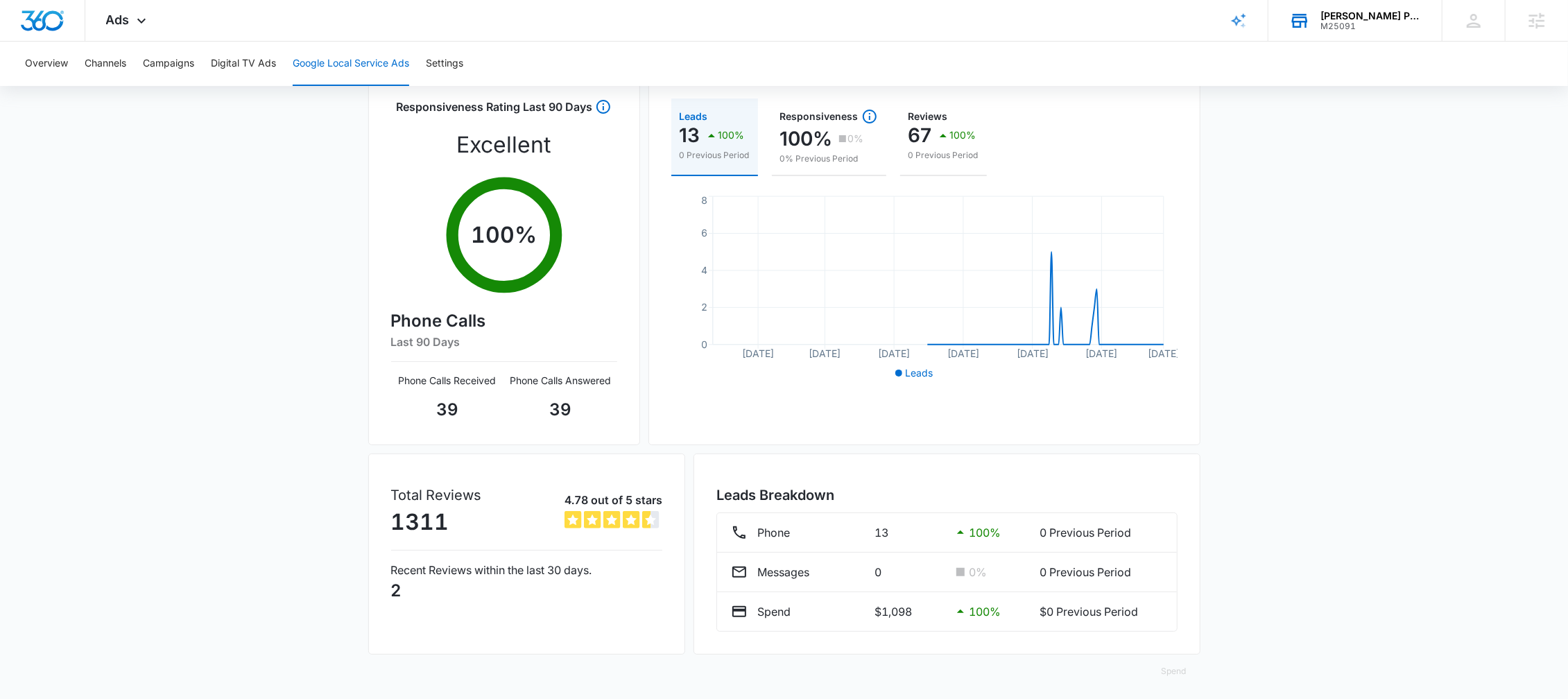
scroll to position [151, 0]
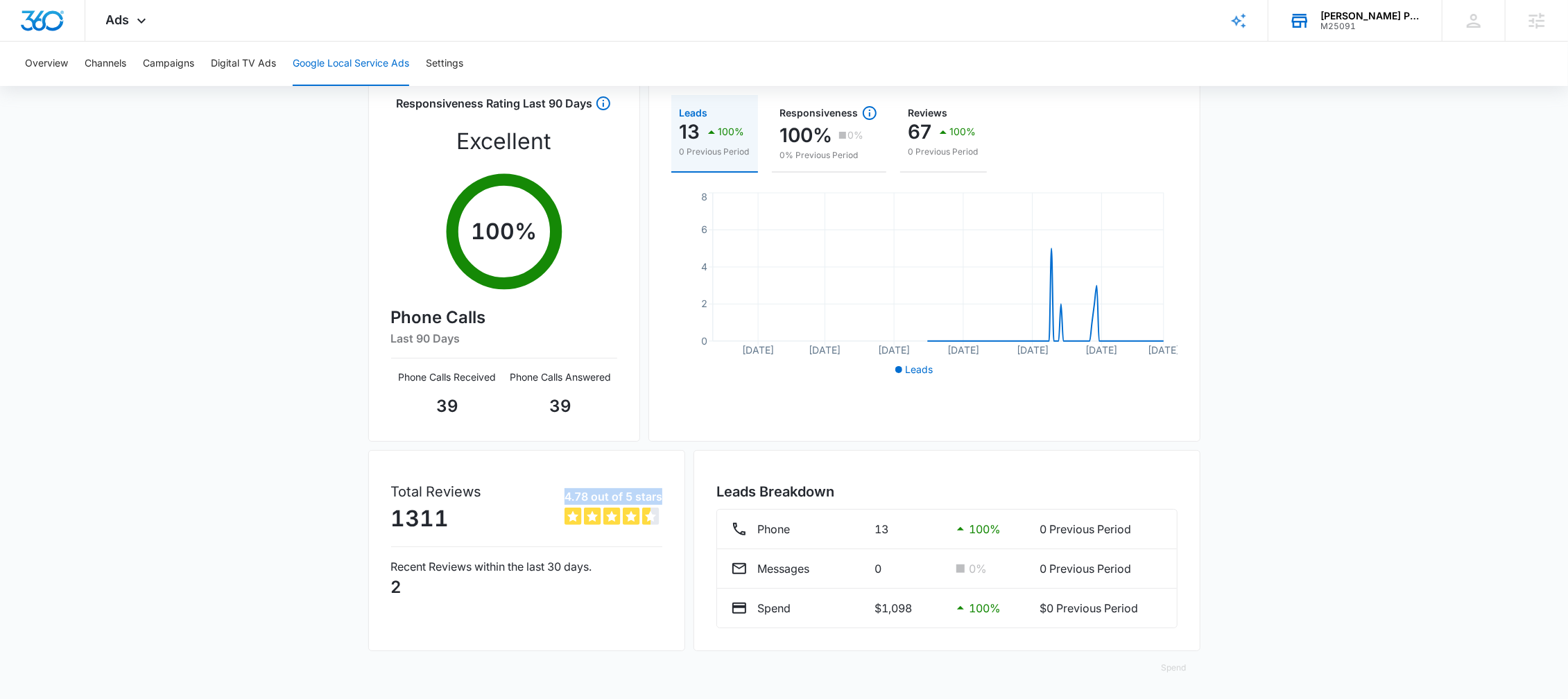
drag, startPoint x: 562, startPoint y: 495, endPoint x: 673, endPoint y: 503, distance: 111.3
click at [673, 503] on div "Total Reviews 1311 4.78 out of 5 stars 4.7833 out of 5 Recent Reviews within th…" at bounding box center [527, 550] width 317 height 201
click at [585, 495] on p "4.78 out of 5 stars" at bounding box center [614, 496] width 98 height 17
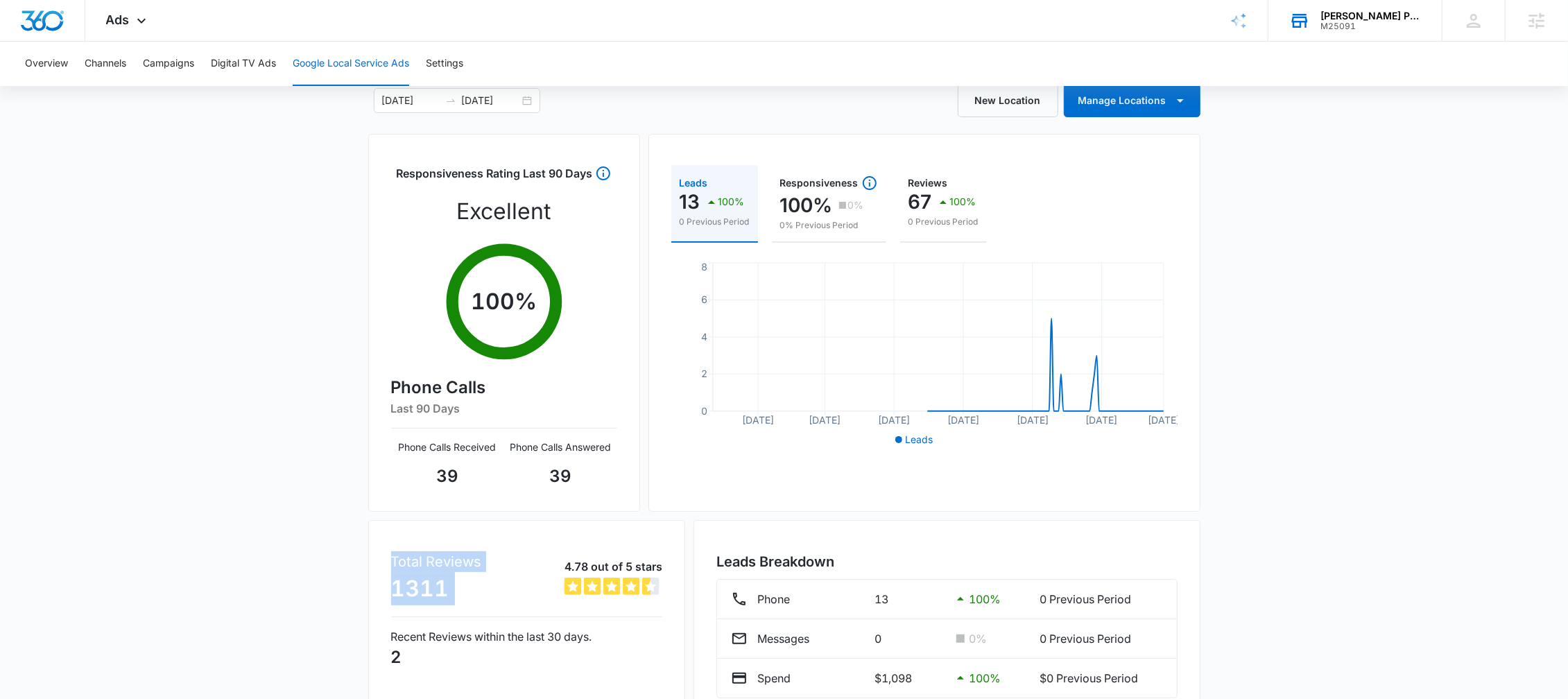
scroll to position [85, 0]
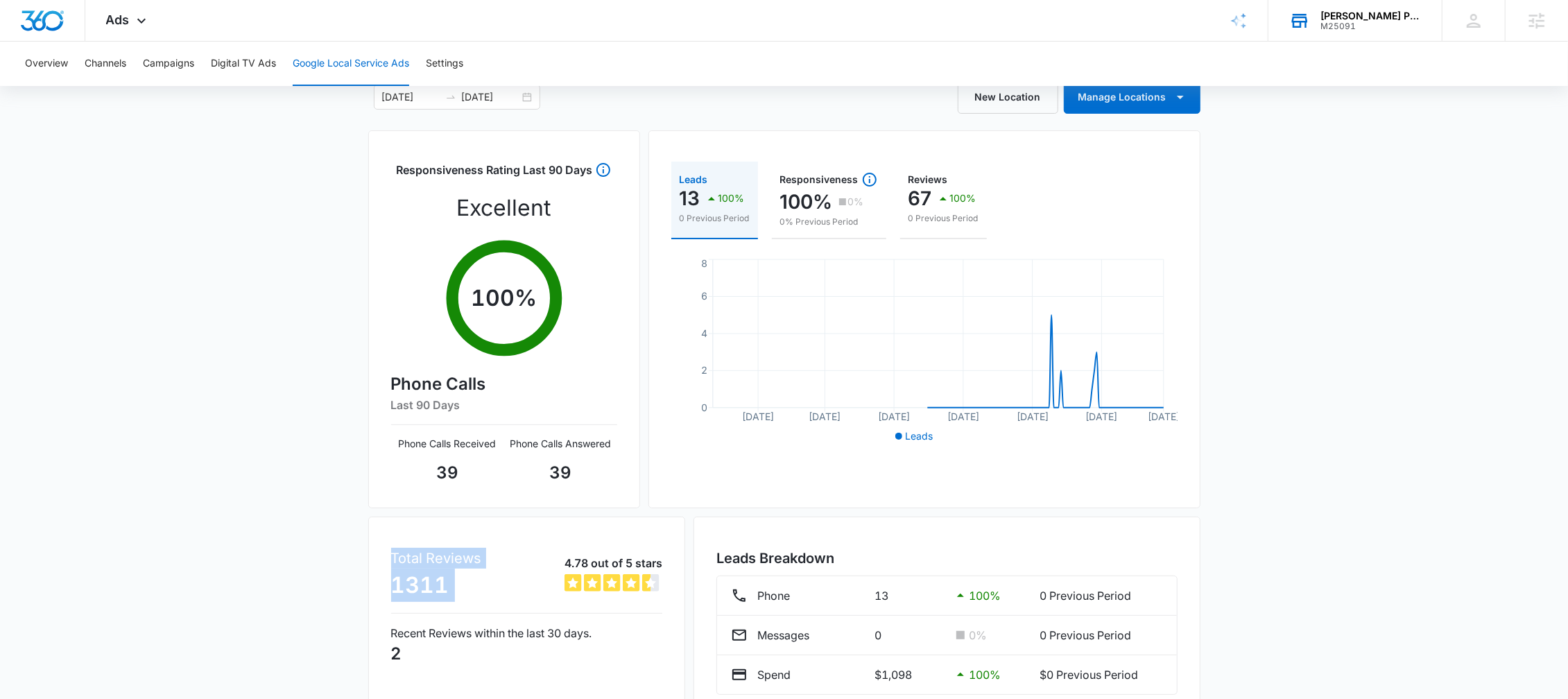
click at [574, 557] on p "4.78 out of 5 stars" at bounding box center [614, 563] width 98 height 17
click at [489, 544] on div "Total Reviews 1311 4.78 out of 5 stars 4.7833 out of 5 Recent Reviews within th…" at bounding box center [527, 617] width 317 height 201
click at [598, 552] on div "Total Reviews 1311 4.78 out of 5 stars 4.7833 out of 5" at bounding box center [527, 575] width 272 height 54
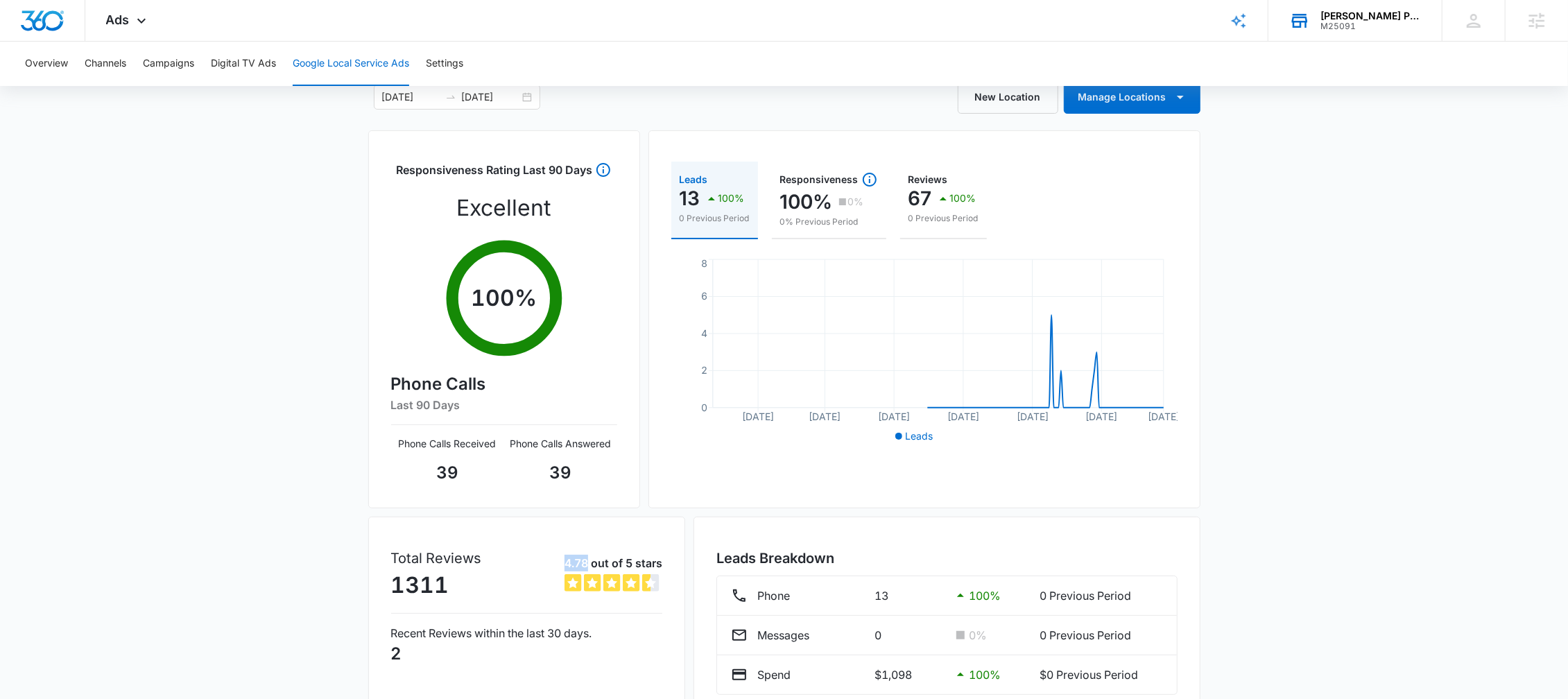
click at [598, 552] on div "Total Reviews 1311 4.78 out of 5 stars 4.7833 out of 5" at bounding box center [527, 575] width 272 height 54
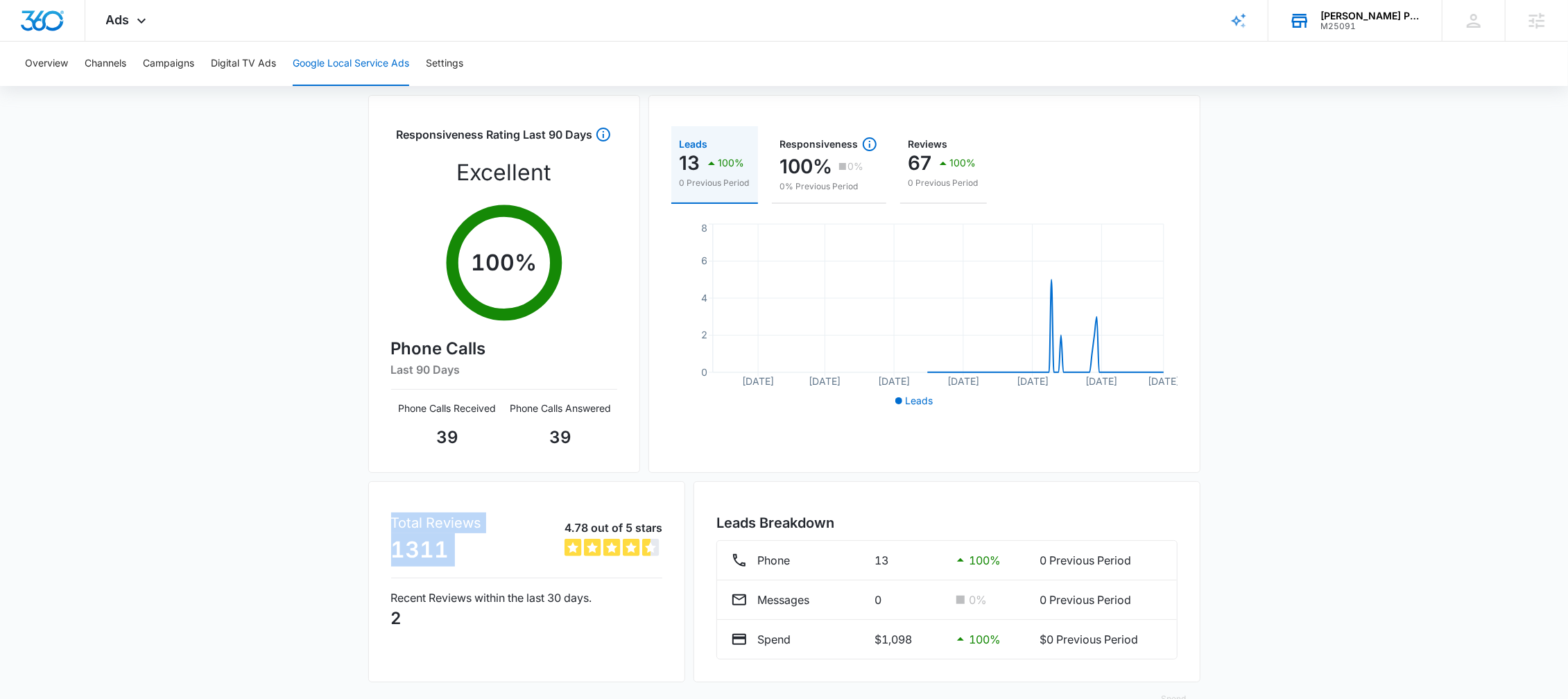
scroll to position [130, 0]
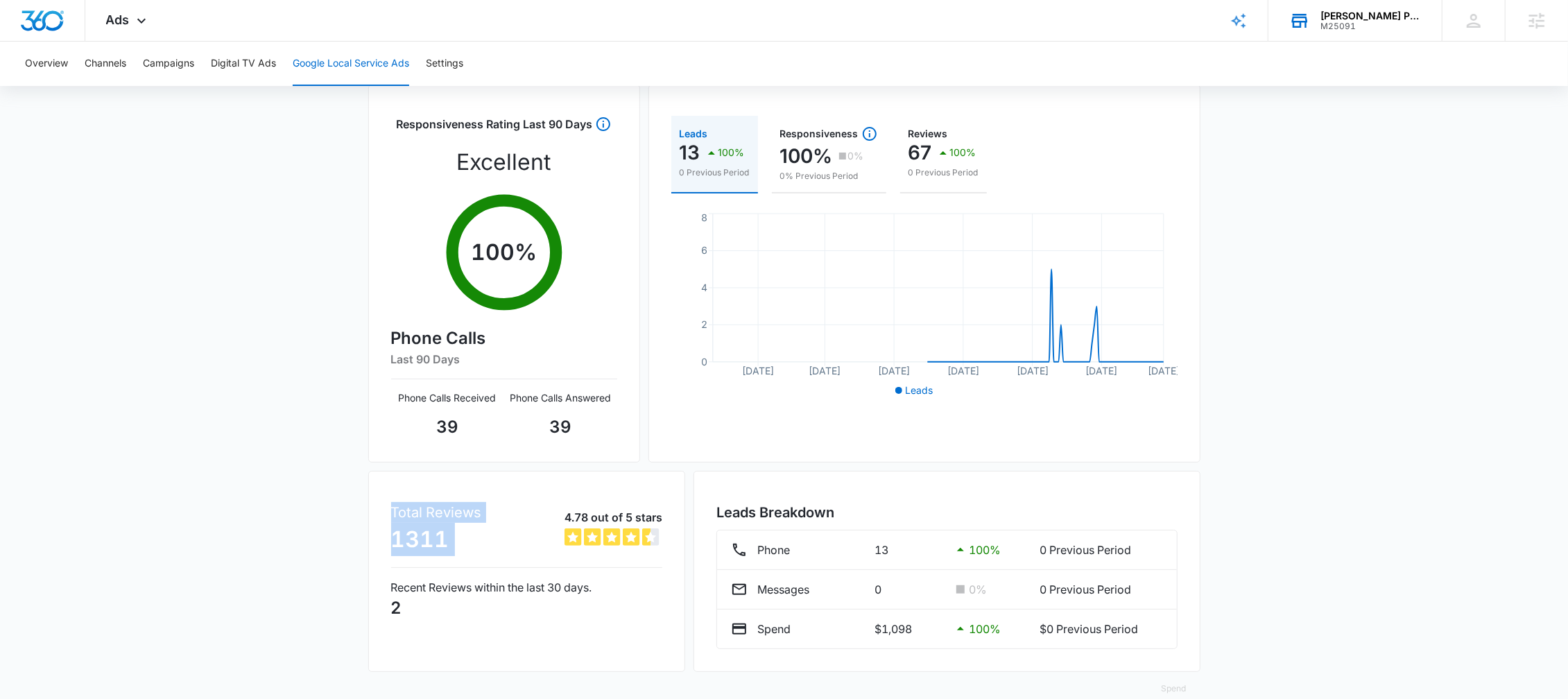
click at [589, 515] on p "4.78 out of 5 stars" at bounding box center [614, 517] width 98 height 17
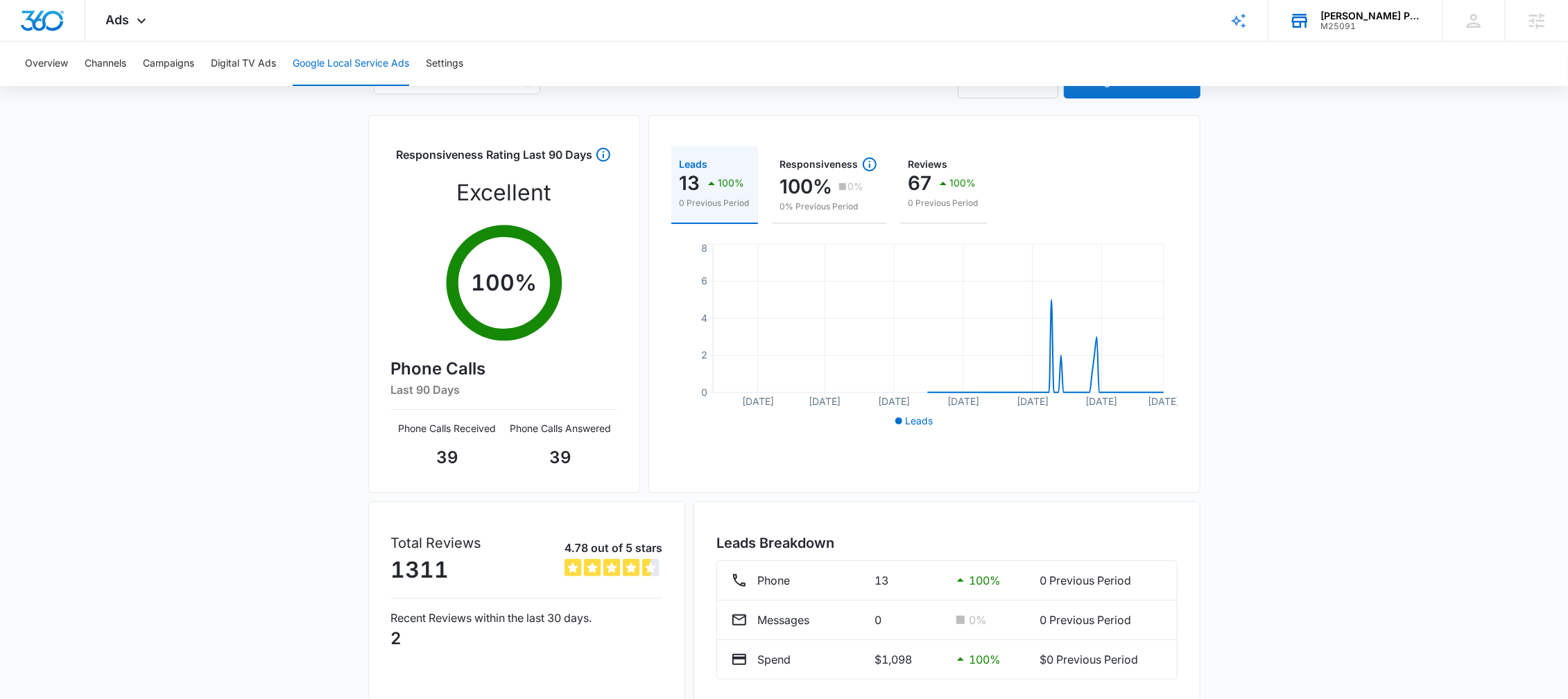
scroll to position [96, 0]
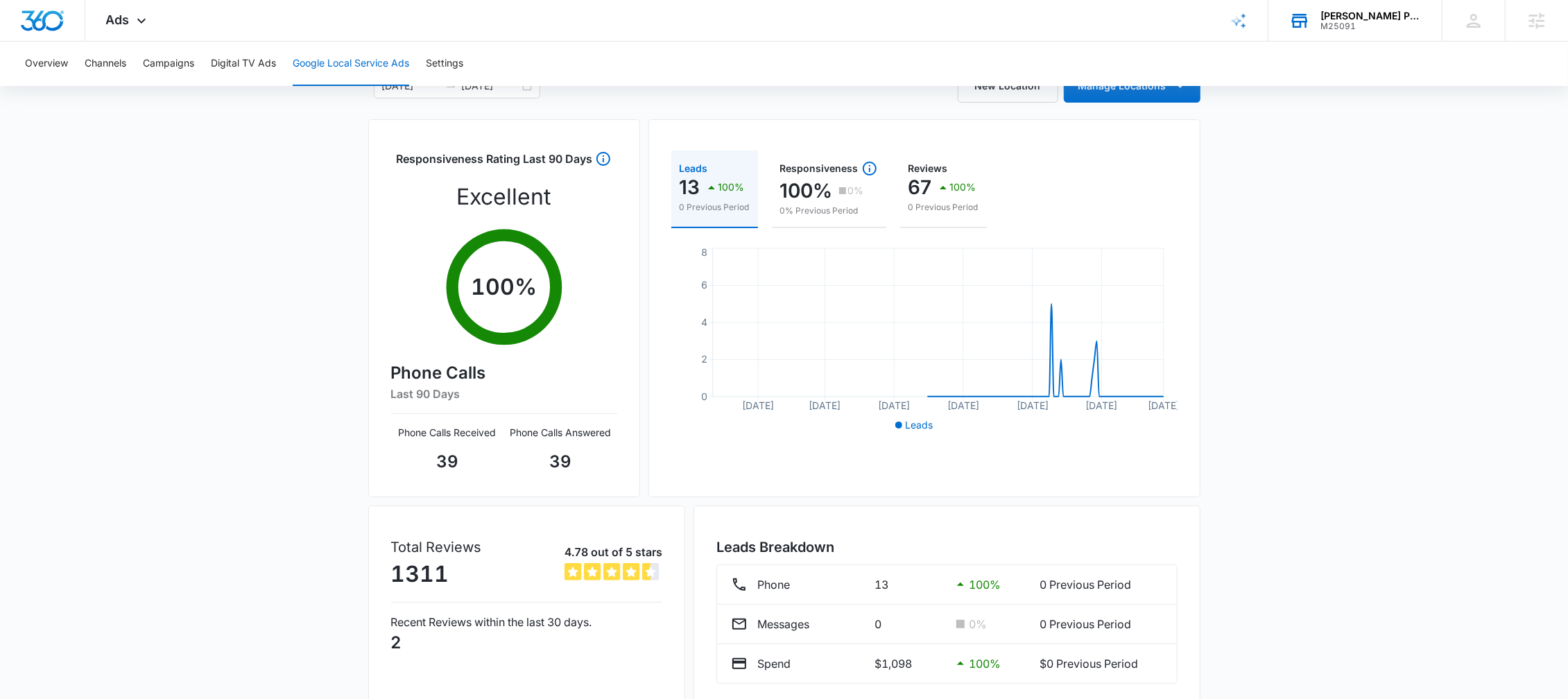
click at [69, 71] on div "Overview Channels Campaigns Digital TV Ads Google Local Service Ads Settings" at bounding box center [784, 64] width 1535 height 45
click at [48, 60] on button "Overview" at bounding box center [46, 64] width 43 height 45
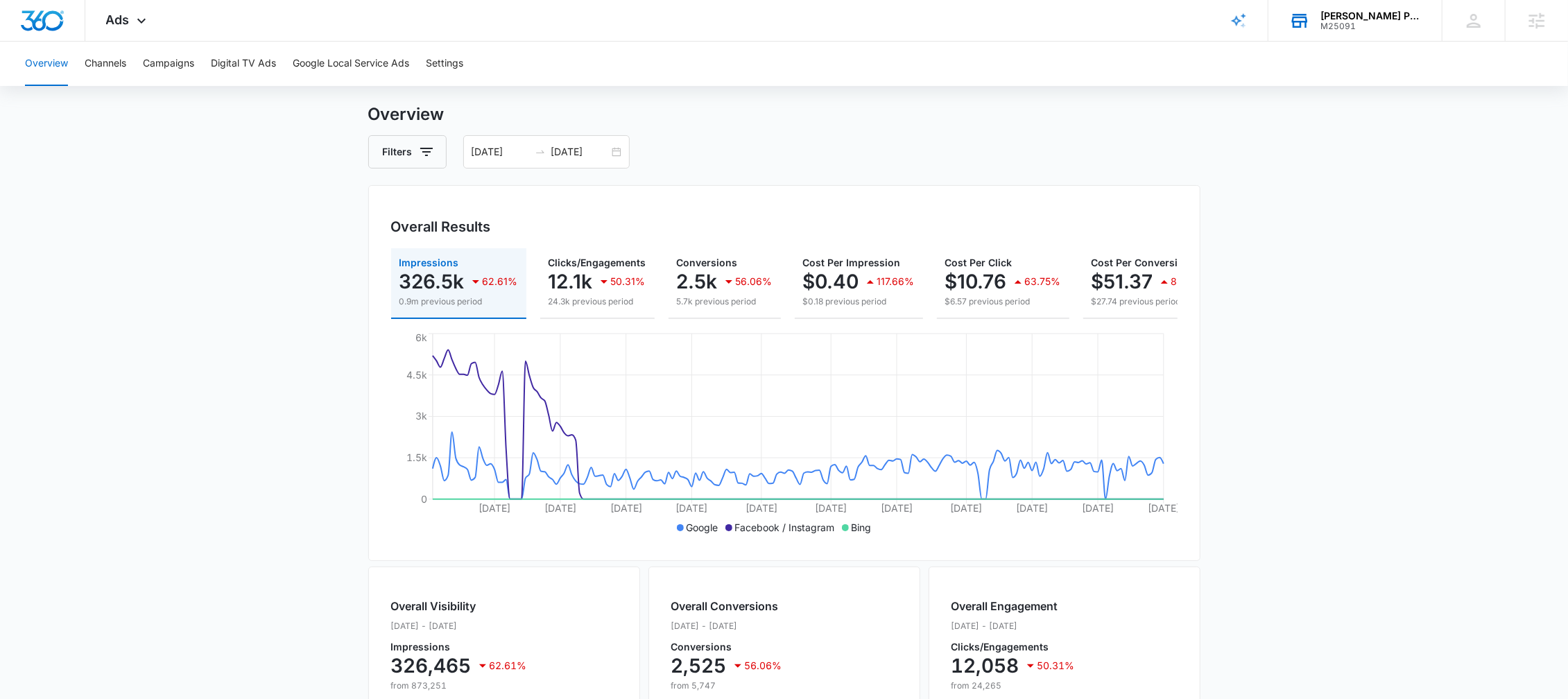
scroll to position [26, 0]
click at [105, 67] on button "Channels" at bounding box center [105, 64] width 42 height 45
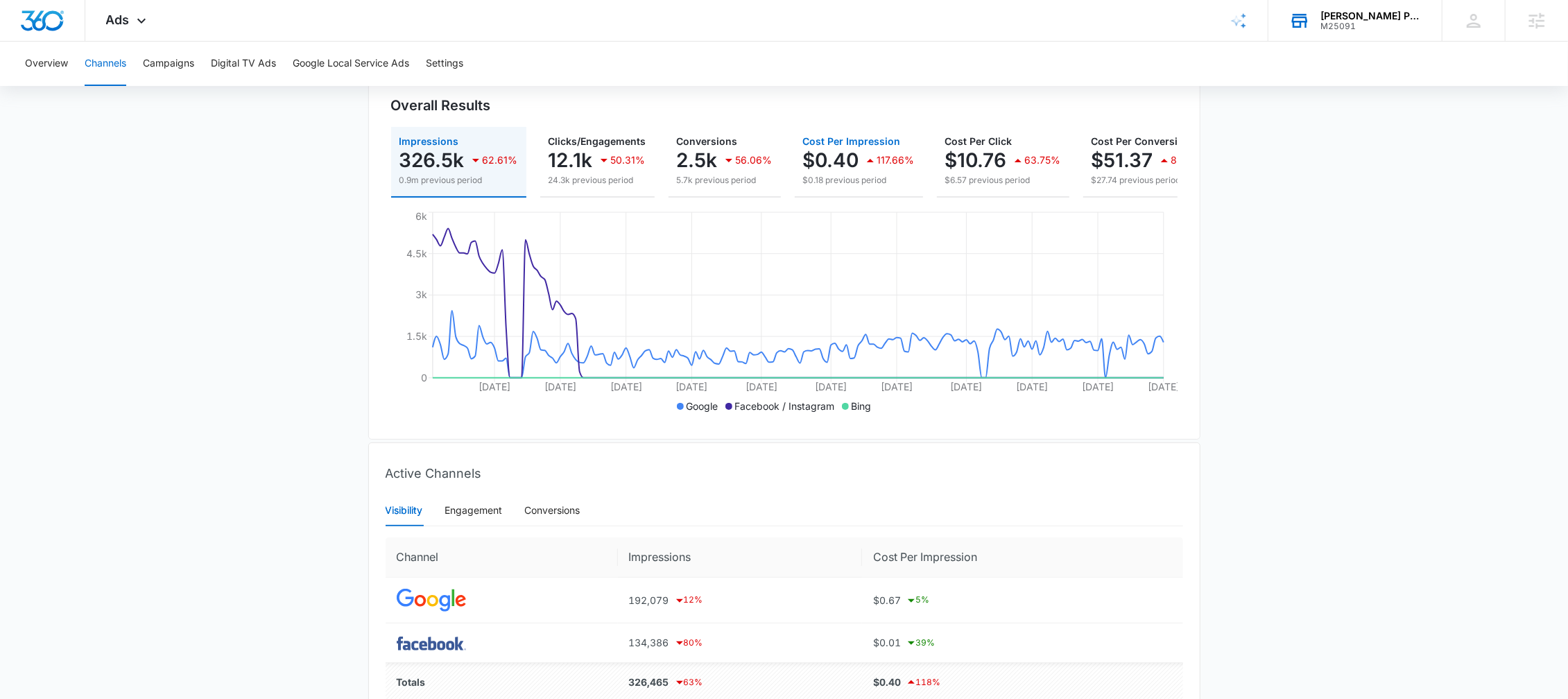
scroll to position [218, 0]
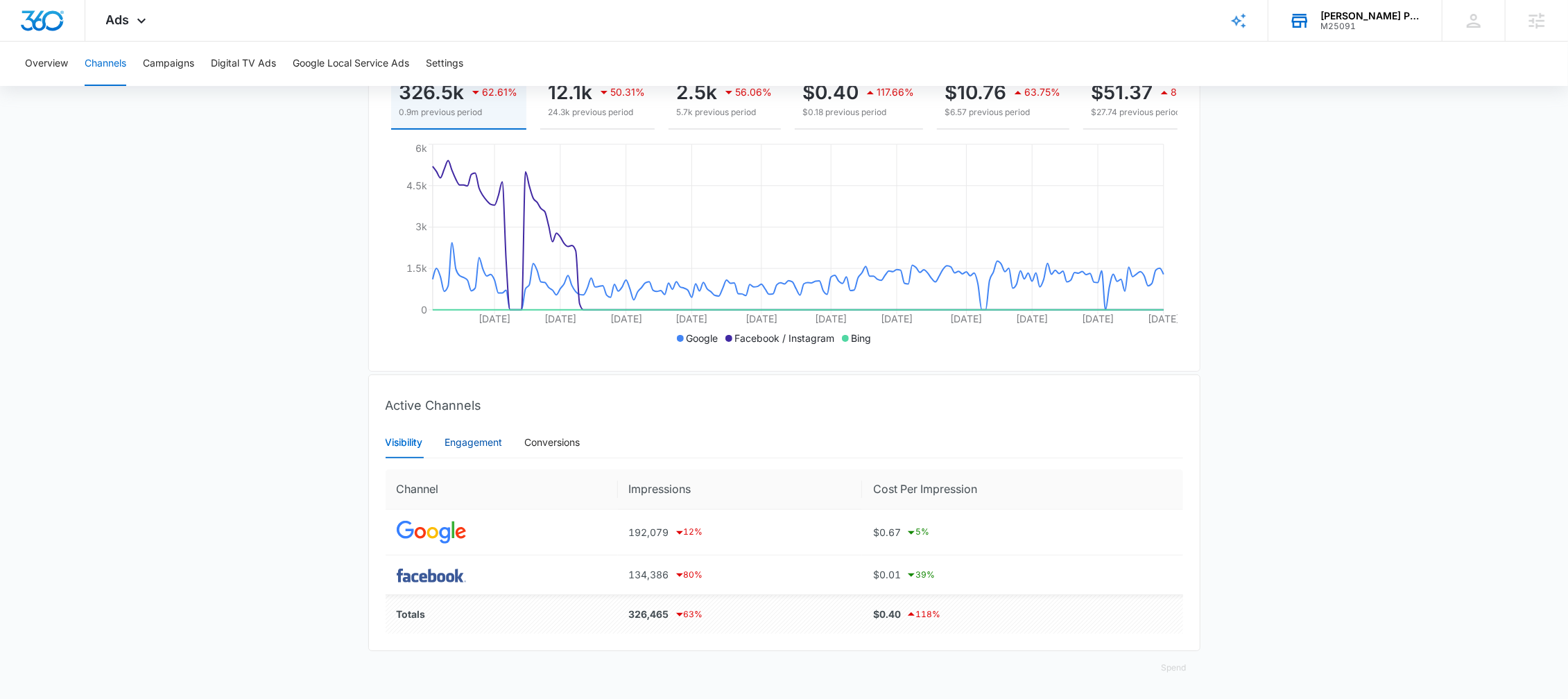
click at [490, 445] on div "Engagement" at bounding box center [474, 442] width 58 height 15
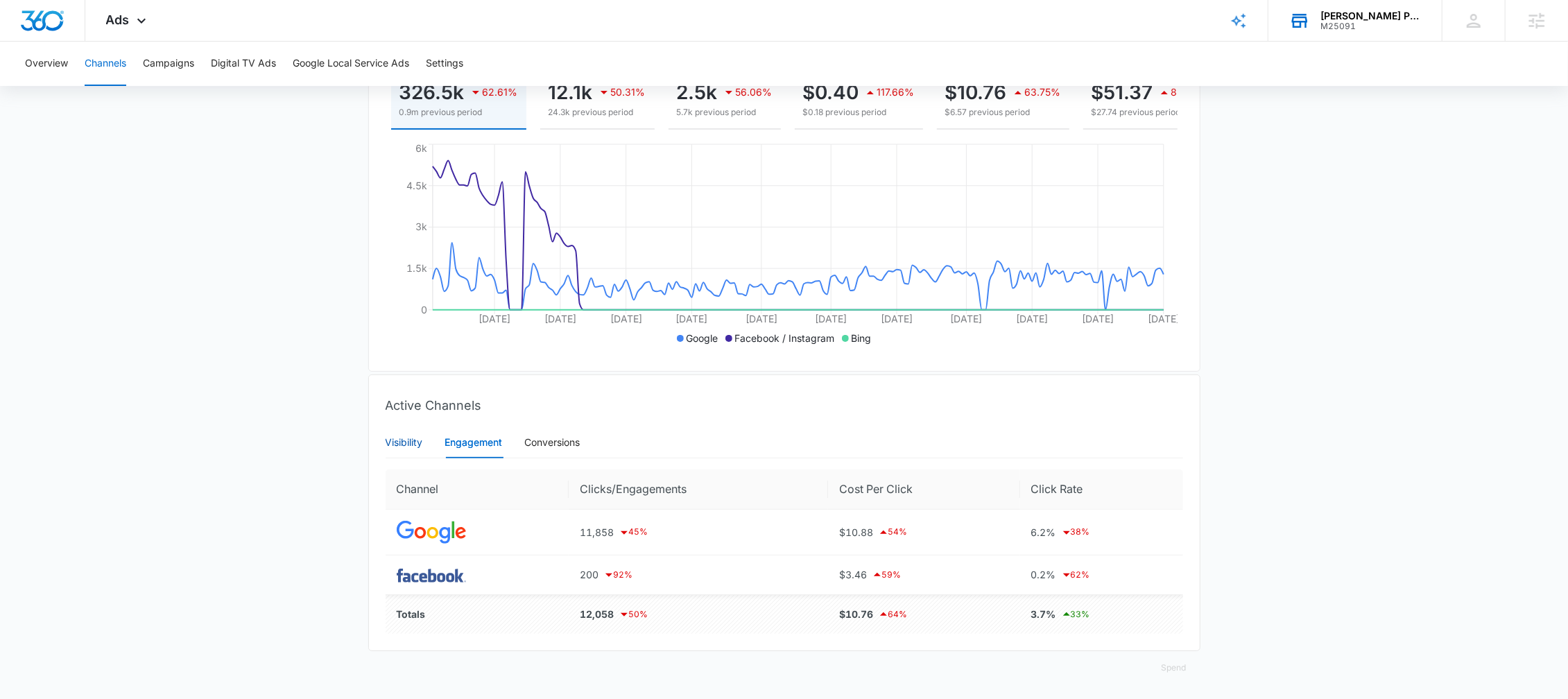
click at [407, 449] on div "Visibility" at bounding box center [404, 442] width 37 height 15
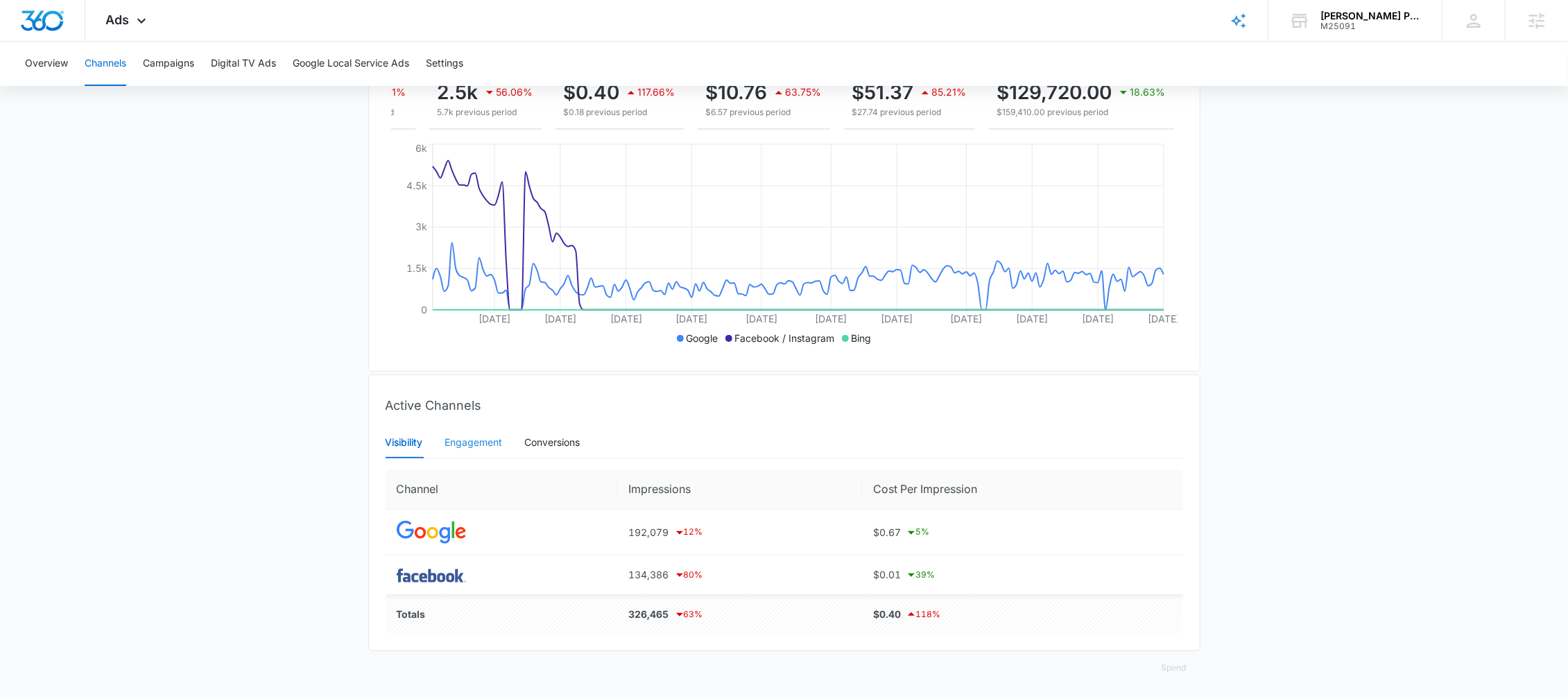
click at [466, 450] on div "Engagement" at bounding box center [474, 442] width 58 height 32
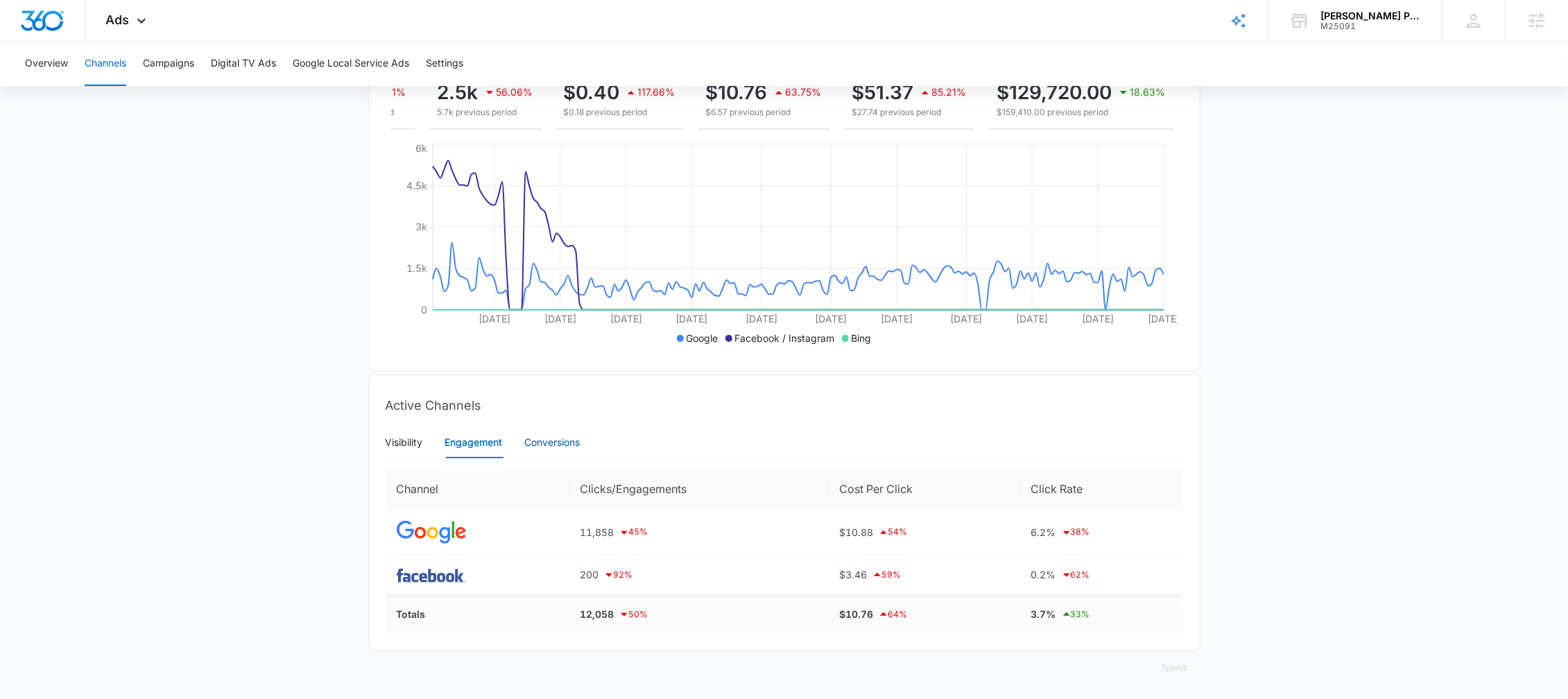
click at [532, 446] on div "Conversions" at bounding box center [553, 442] width 56 height 15
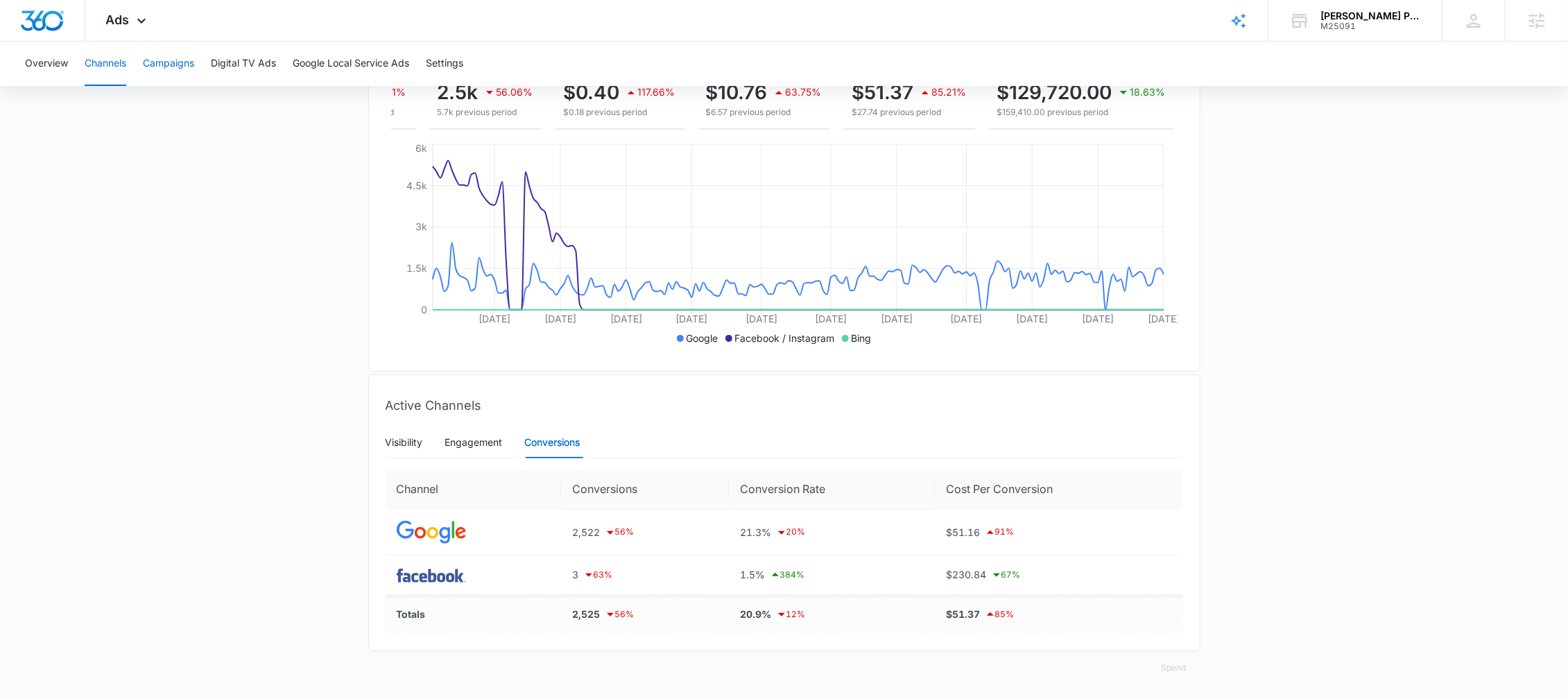
click at [176, 72] on button "Campaigns" at bounding box center [168, 64] width 51 height 45
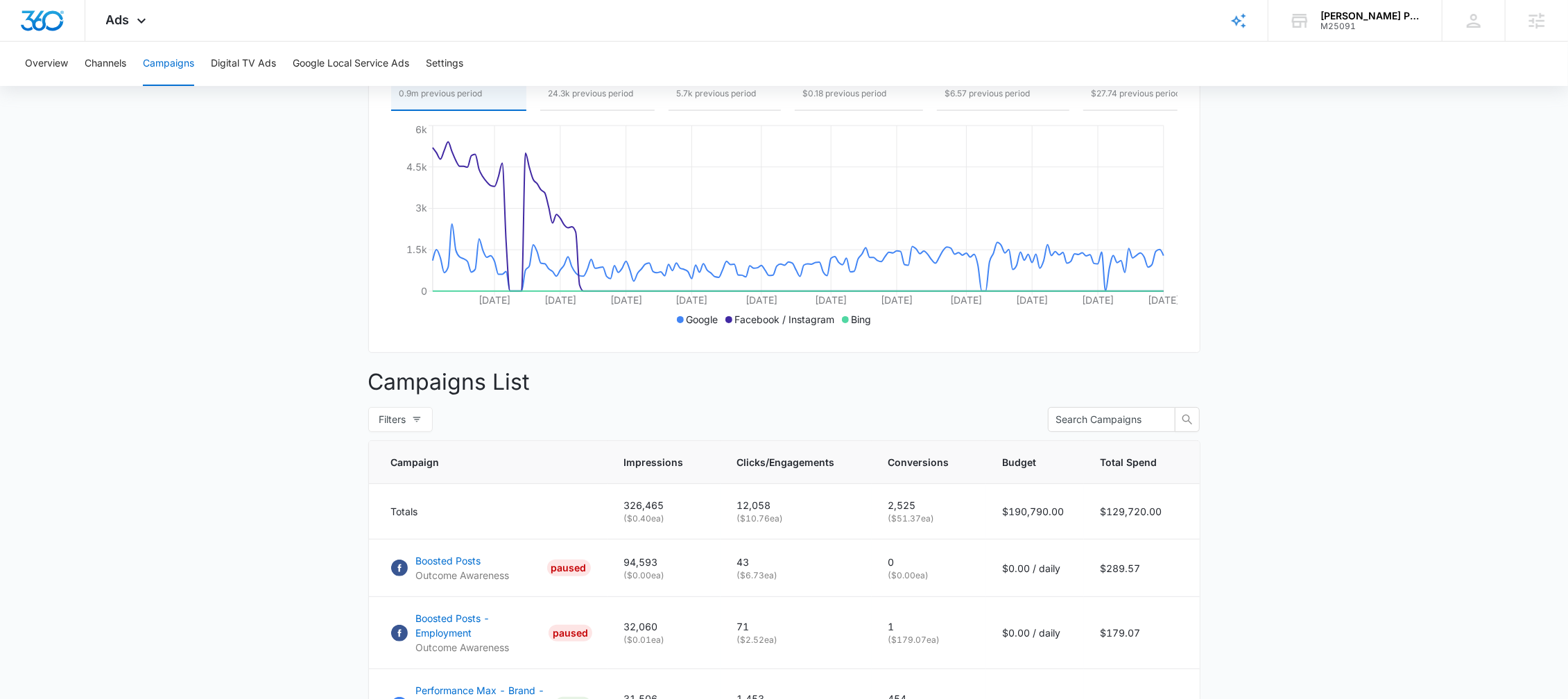
scroll to position [258, 0]
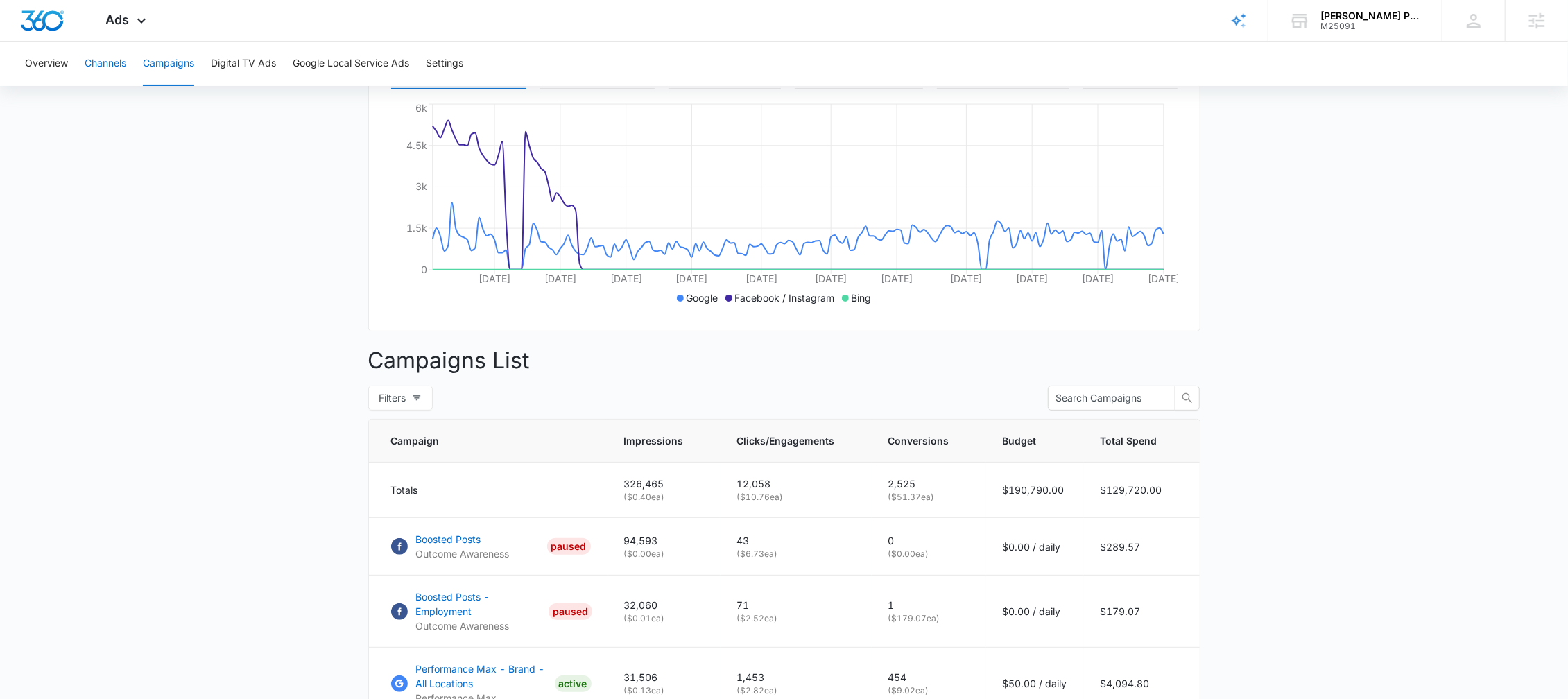
click at [120, 82] on button "Channels" at bounding box center [105, 64] width 42 height 45
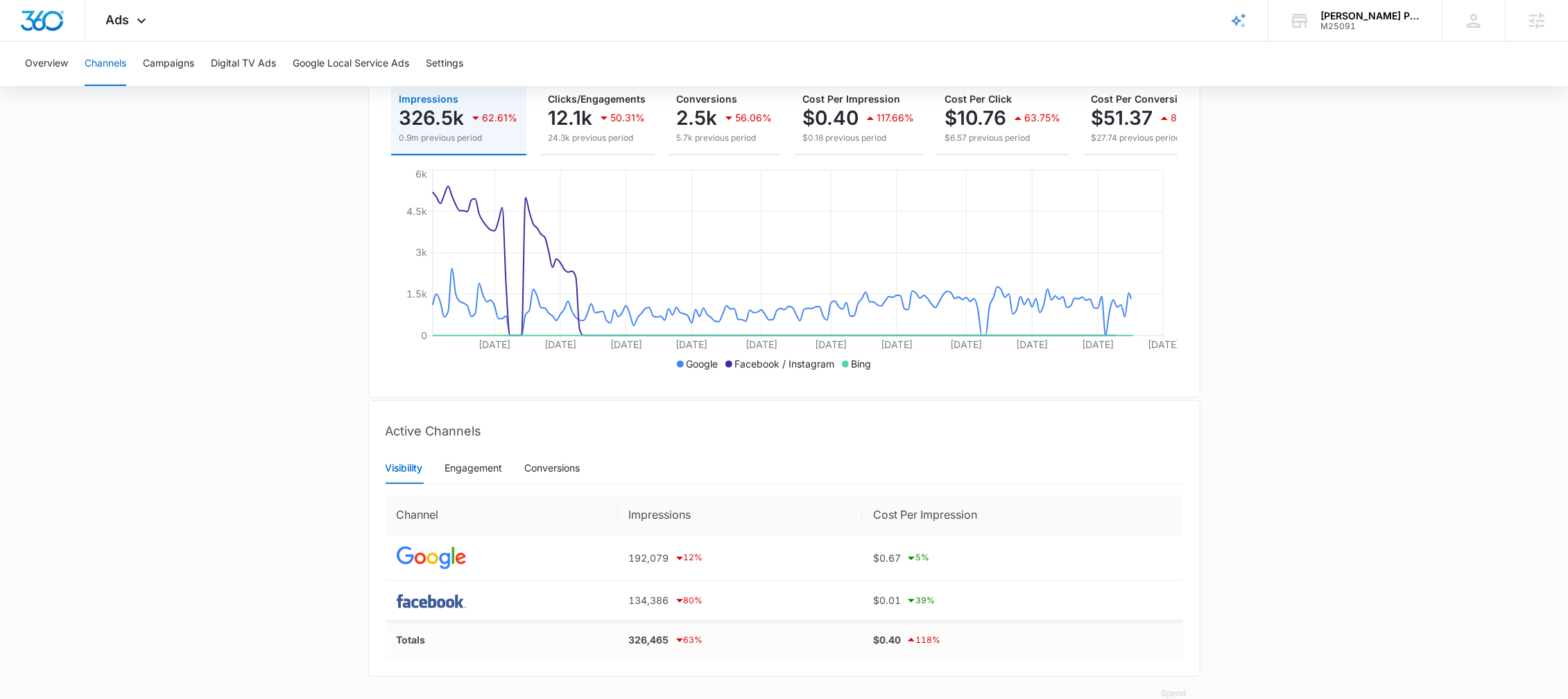
scroll to position [218, 0]
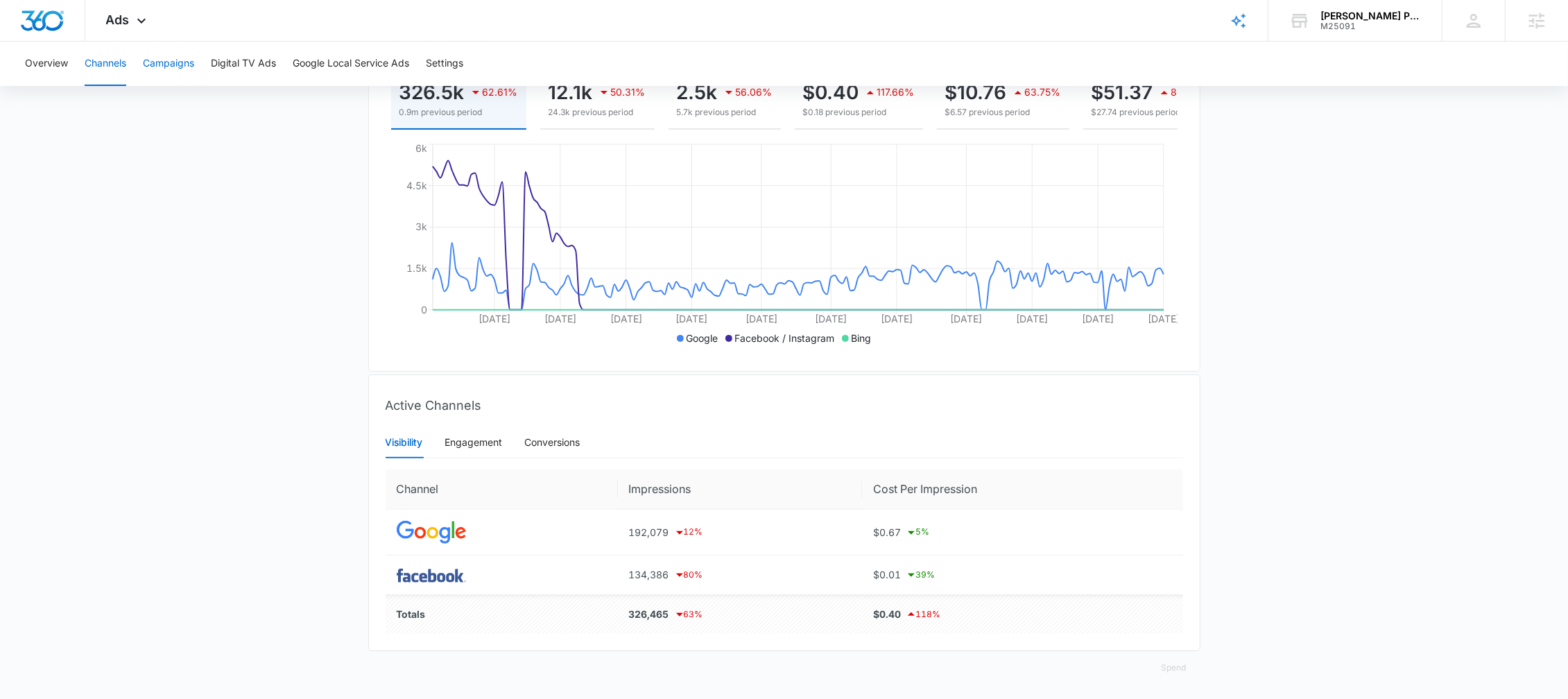
click at [166, 72] on button "Campaigns" at bounding box center [168, 64] width 51 height 45
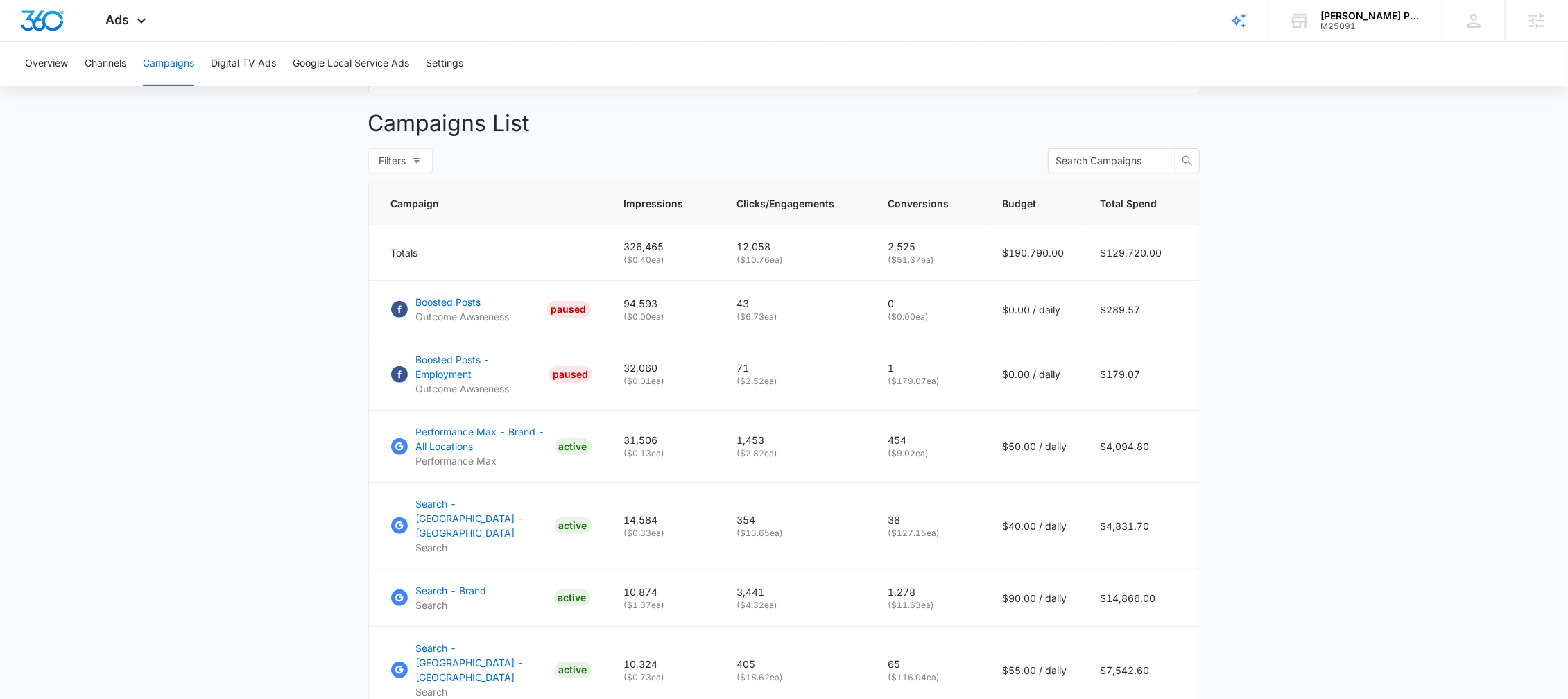
scroll to position [668, 0]
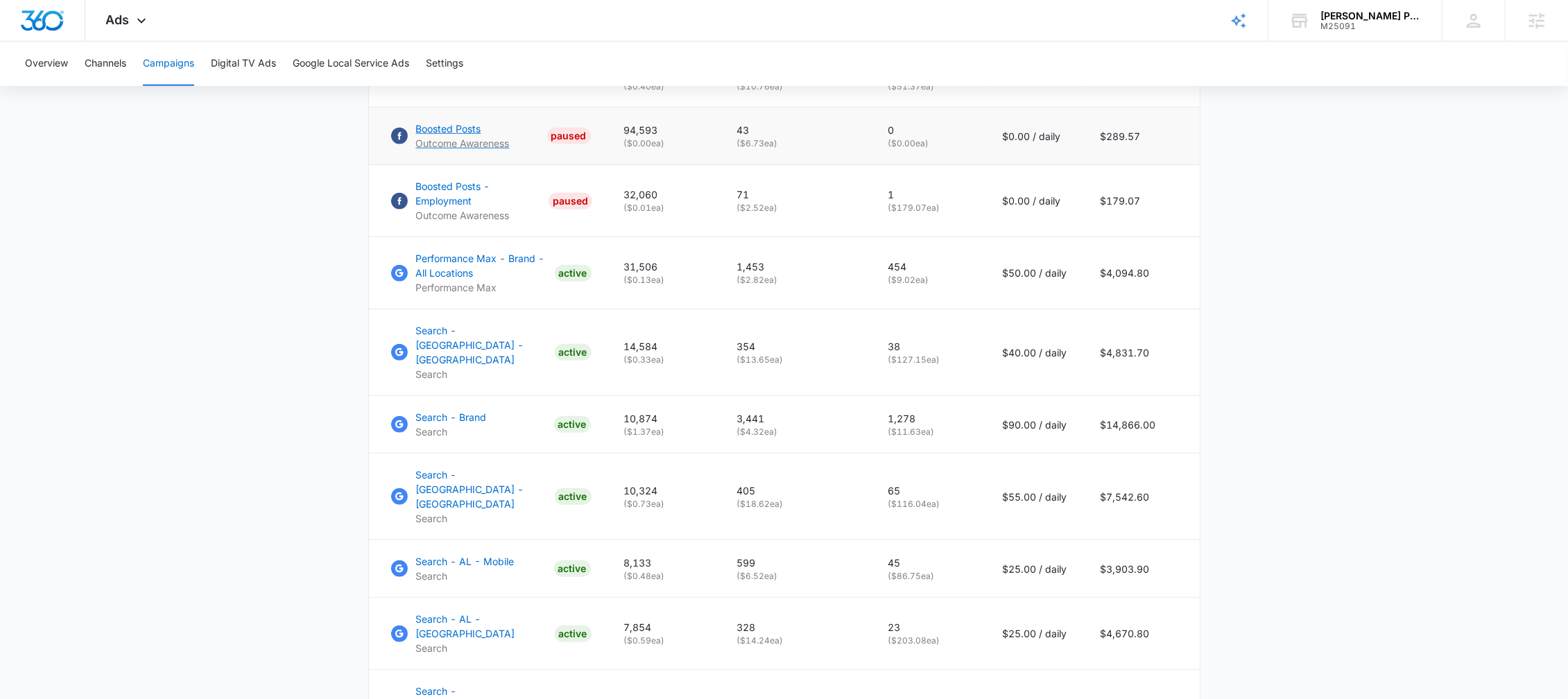
click at [456, 132] on p "Boosted Posts" at bounding box center [463, 129] width 94 height 15
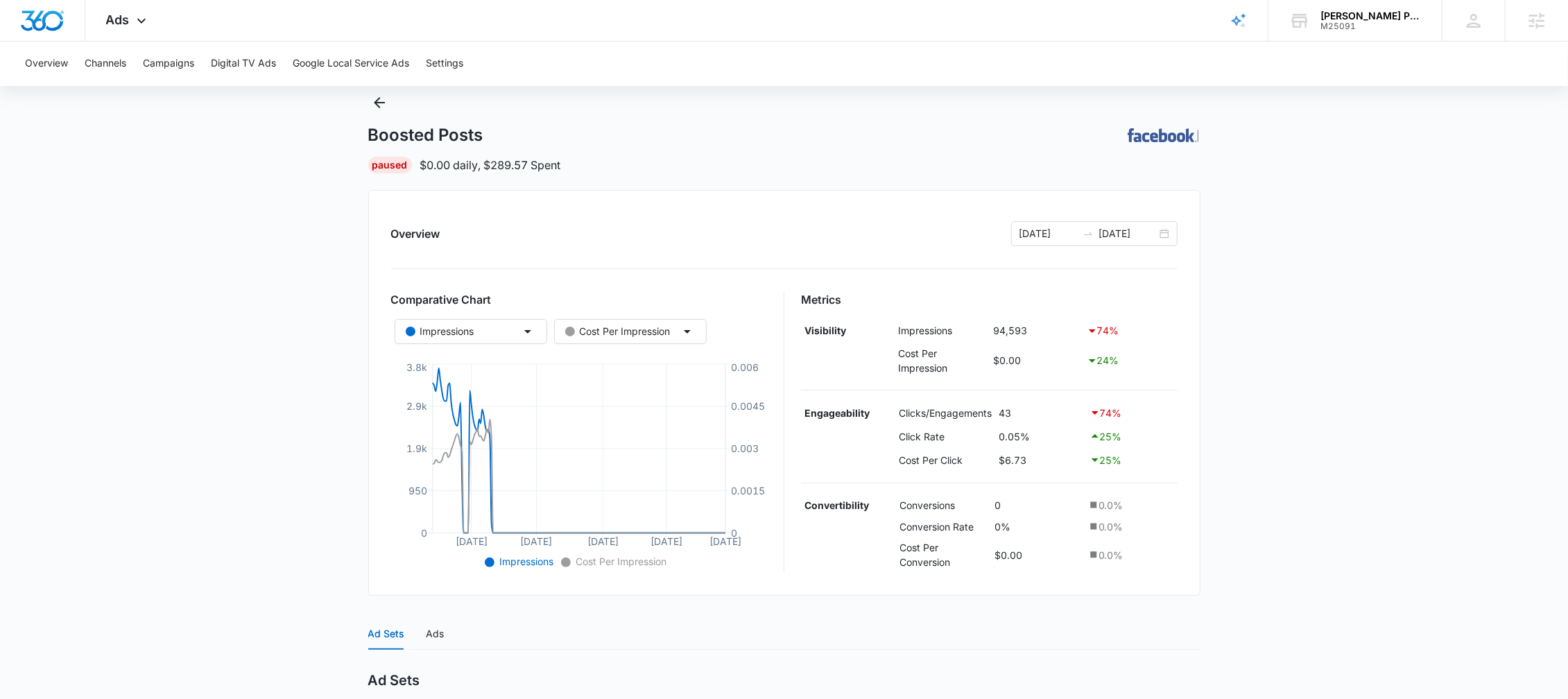
scroll to position [43, 0]
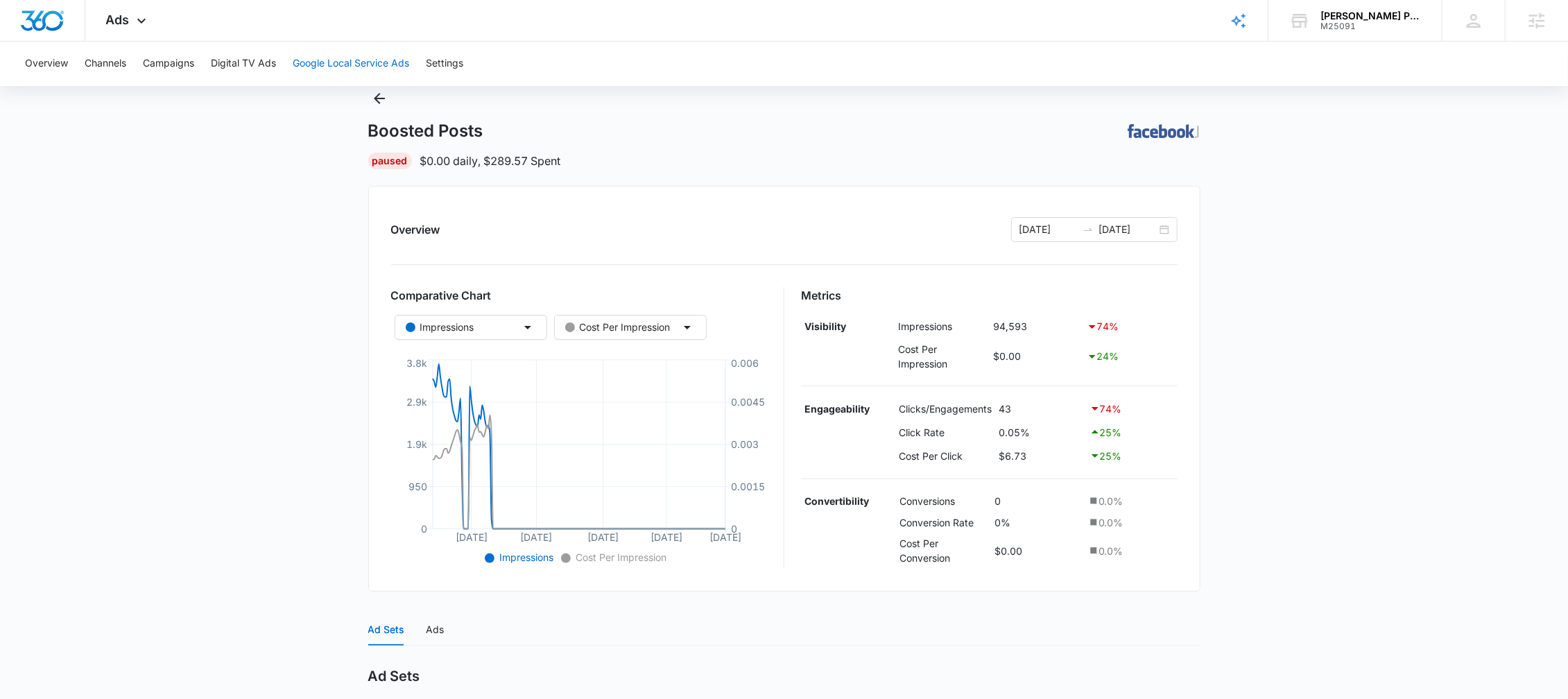
click at [339, 50] on button "Google Local Service Ads" at bounding box center [350, 64] width 116 height 45
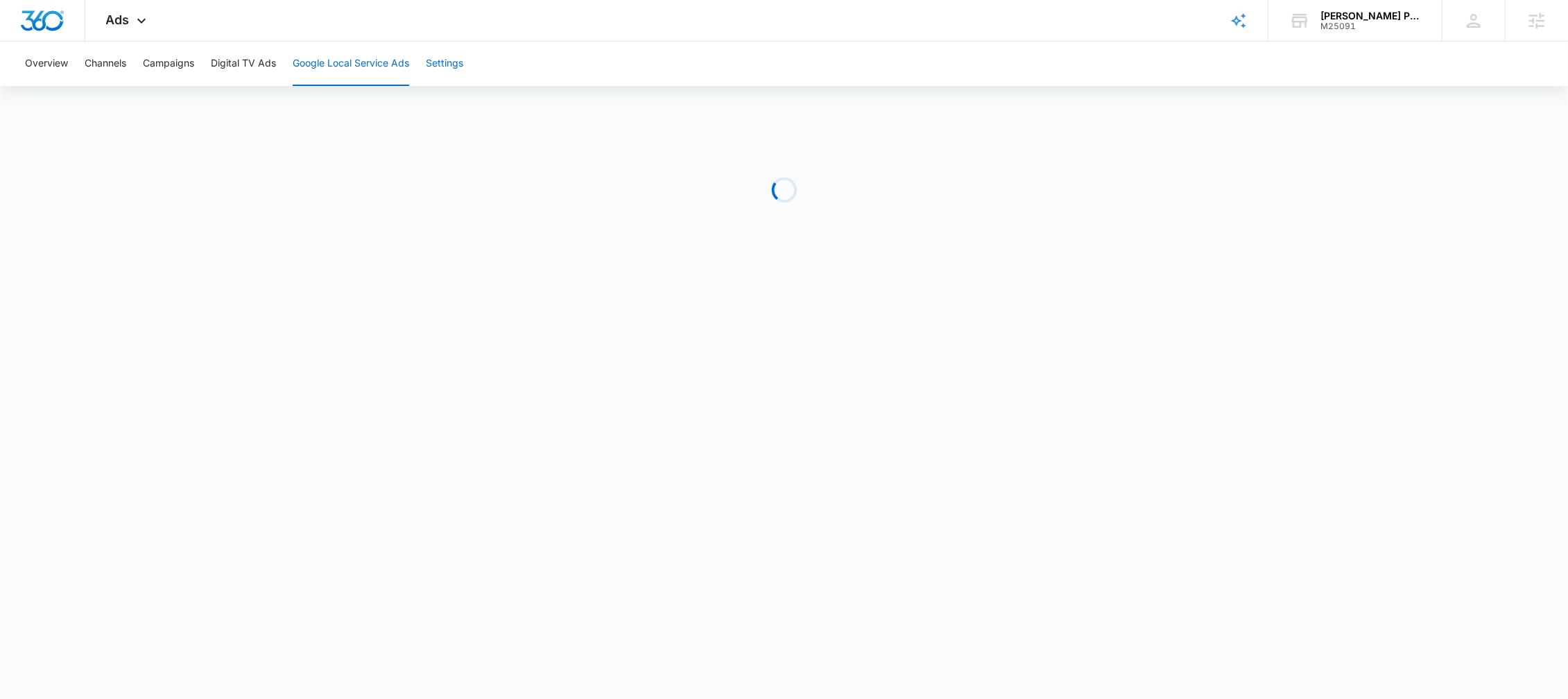
click at [461, 74] on button "Settings" at bounding box center [444, 64] width 37 height 45
click at [361, 64] on button "Google Local Service Ads" at bounding box center [350, 64] width 116 height 45
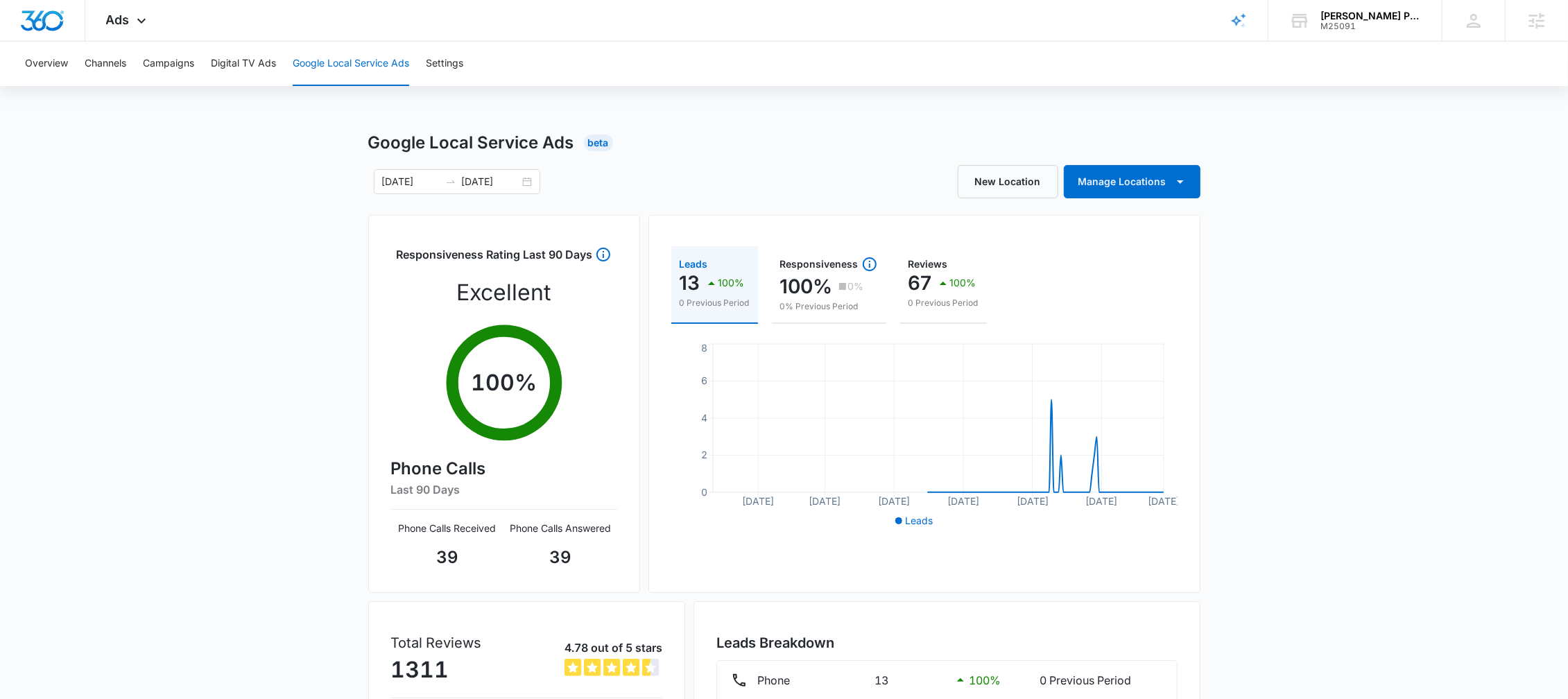
click at [298, 308] on div "Google Local Service Ads Beta [DATE] [DATE] New Location Manage Locations Respo…" at bounding box center [784, 491] width 1568 height 722
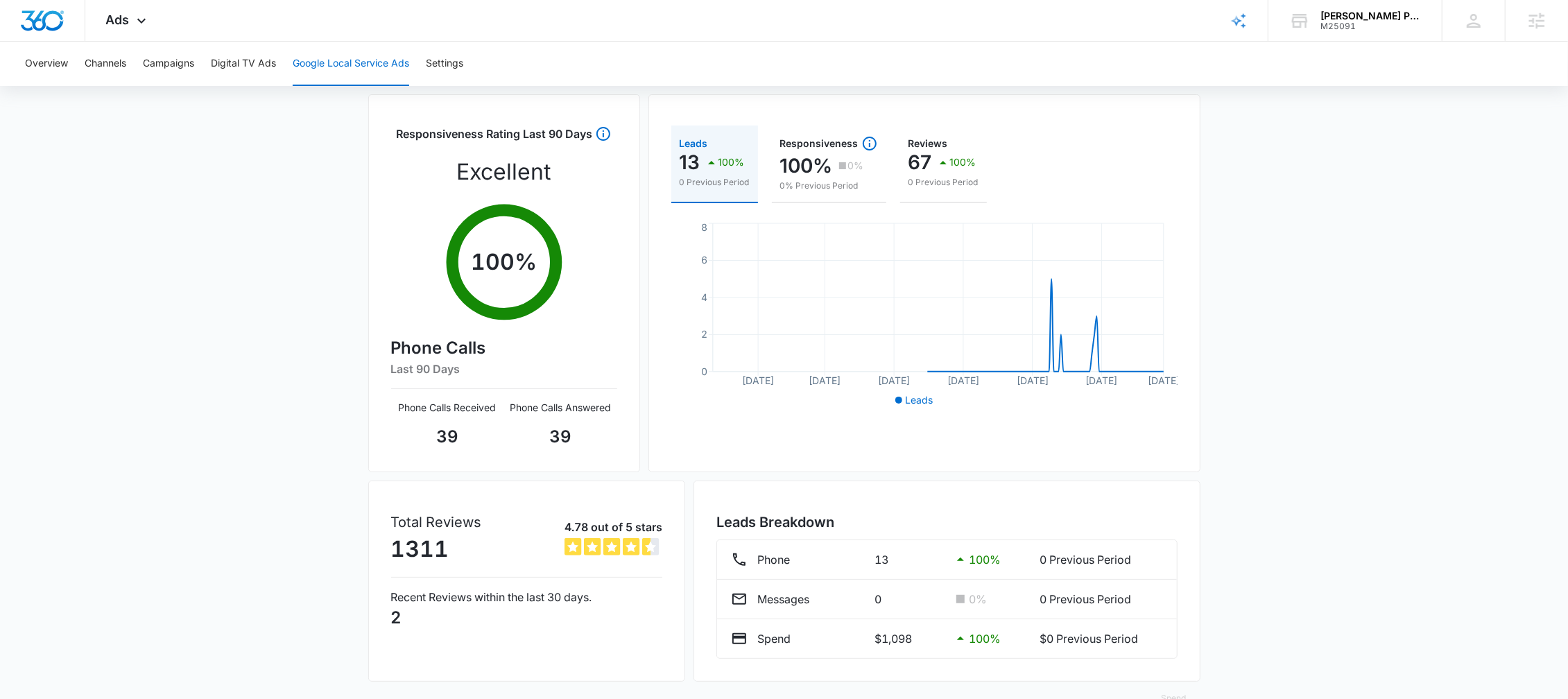
scroll to position [127, 0]
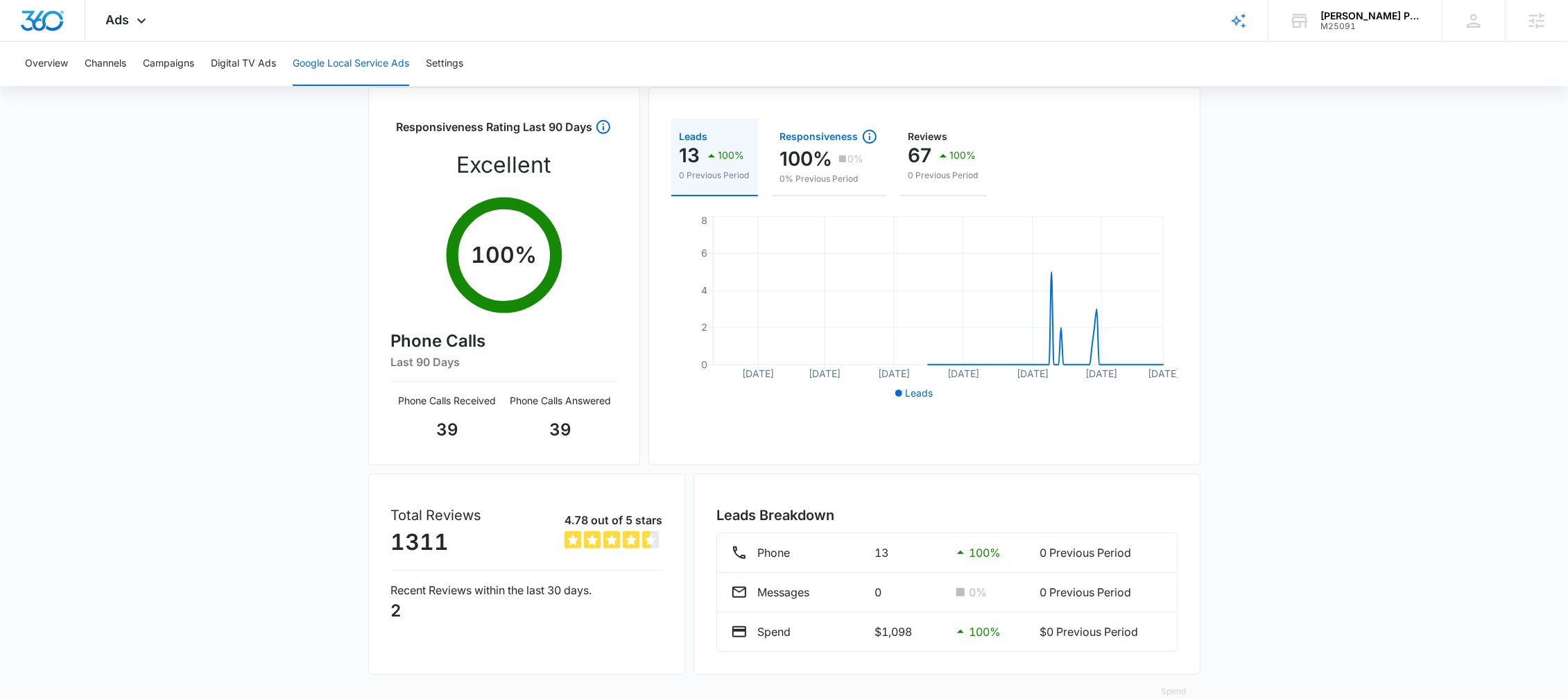
click at [785, 138] on div "Responsiveness" at bounding box center [829, 136] width 98 height 17
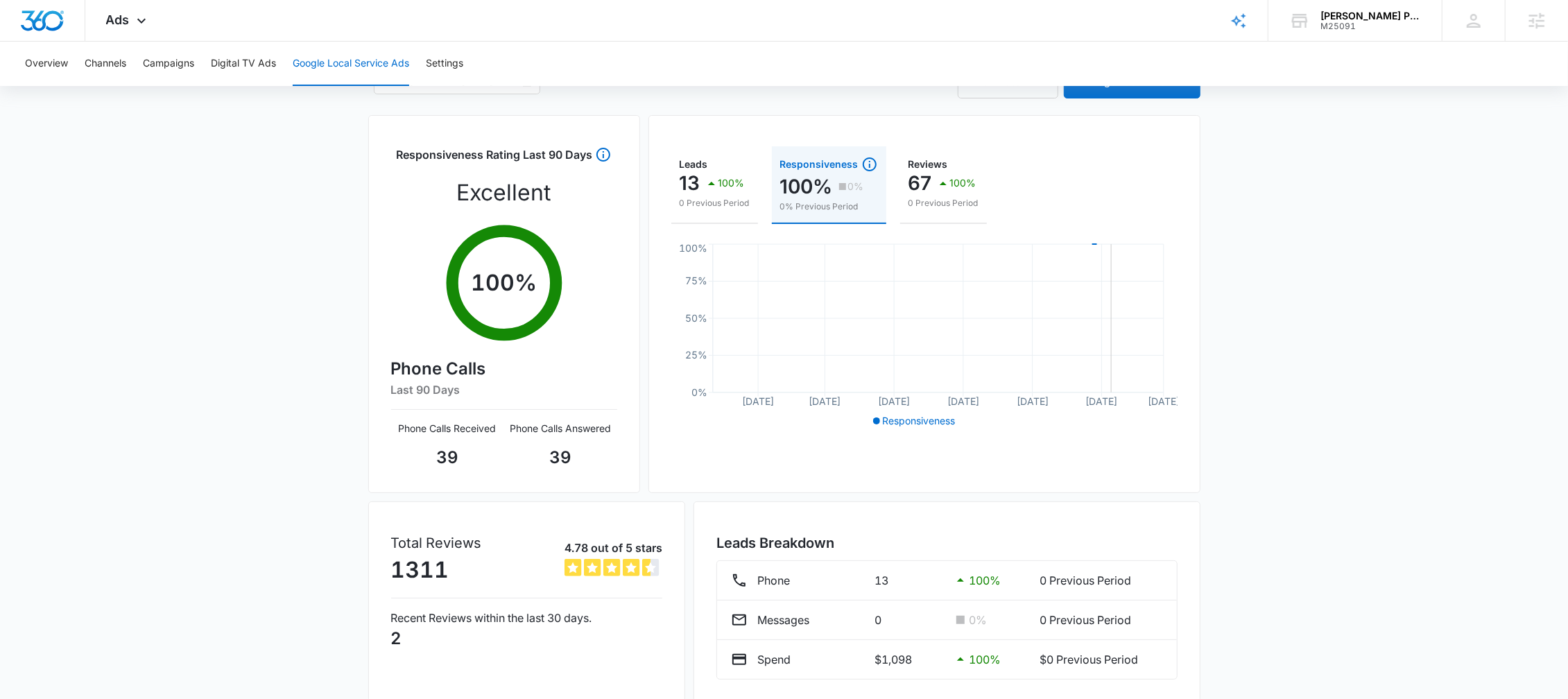
scroll to position [95, 0]
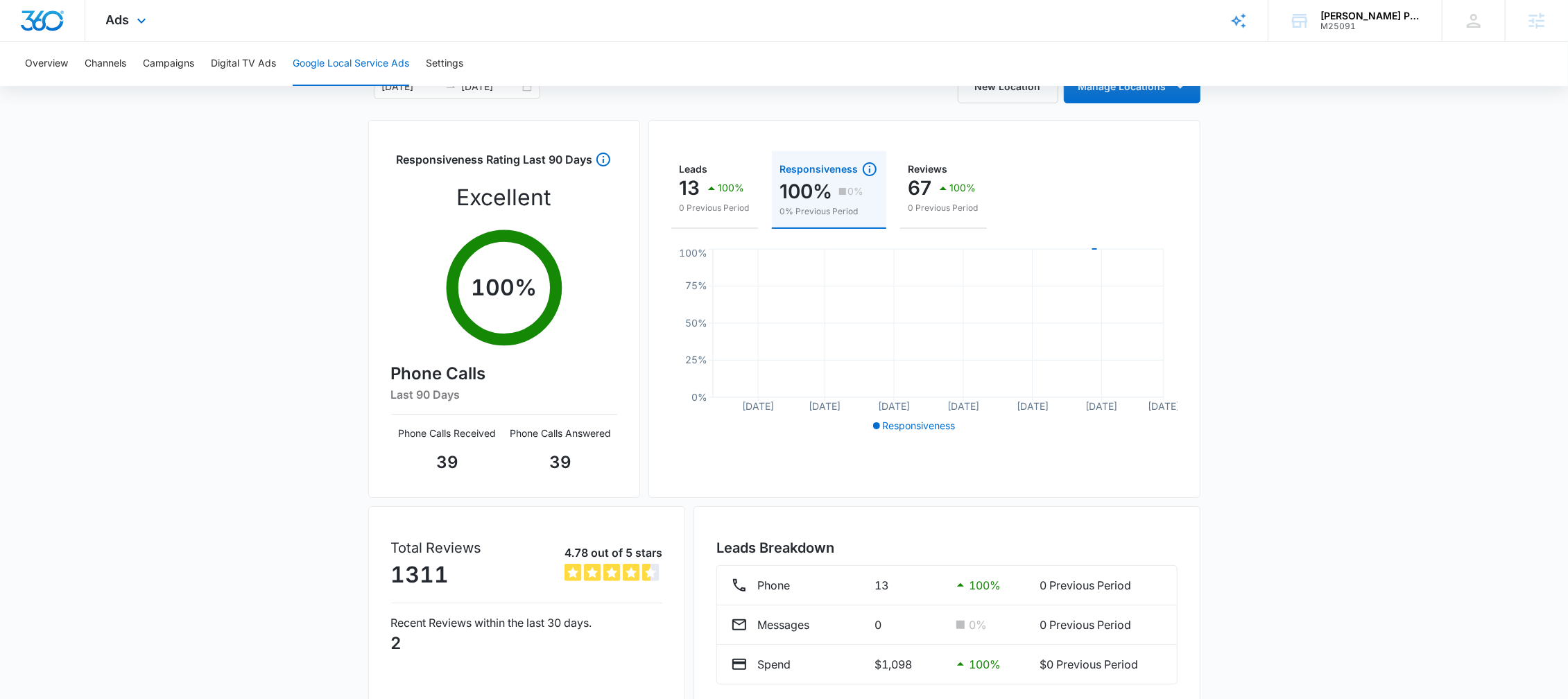
click at [126, 10] on div "Ads Apps Reputation Websites Forms CRM Email Social Shop Content Ads Intelligen…" at bounding box center [128, 20] width 86 height 41
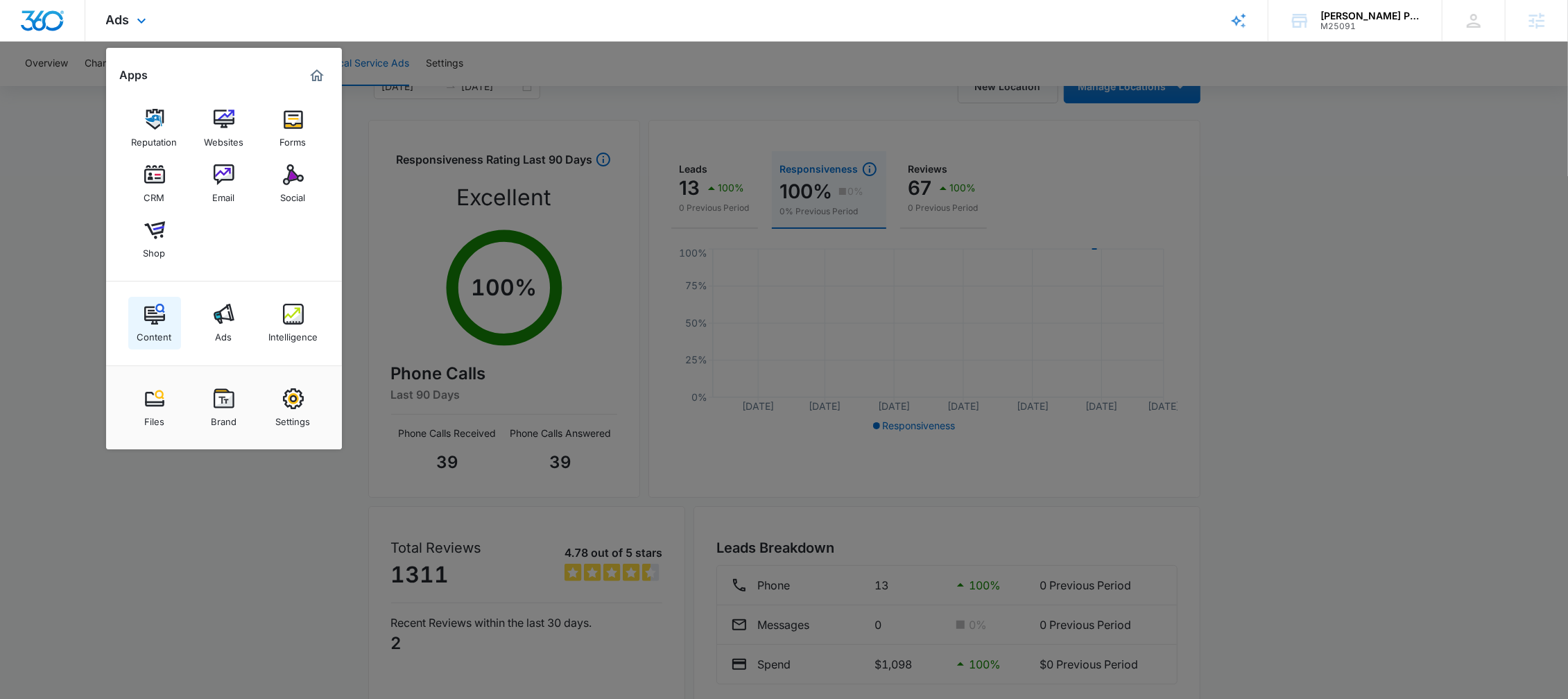
click at [159, 317] on img at bounding box center [154, 314] width 20 height 20
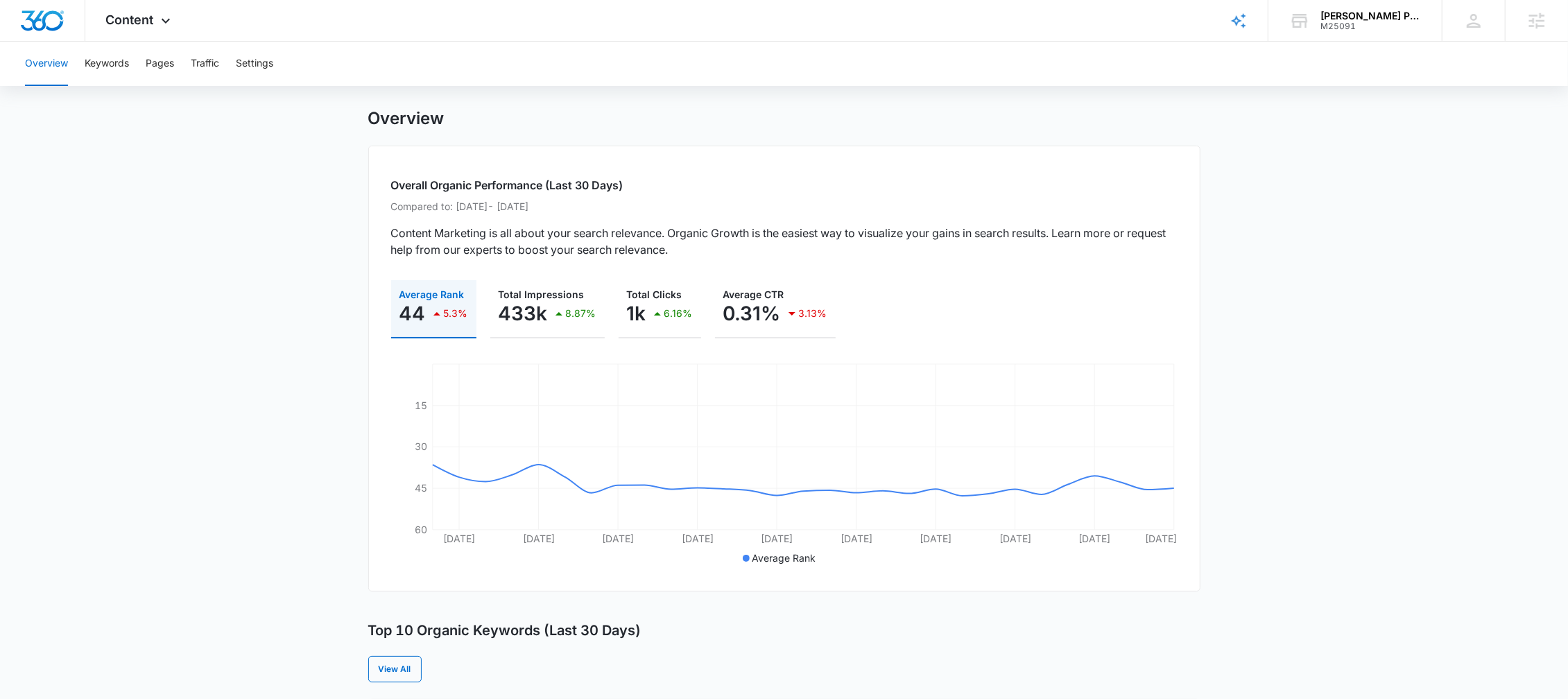
scroll to position [34, 0]
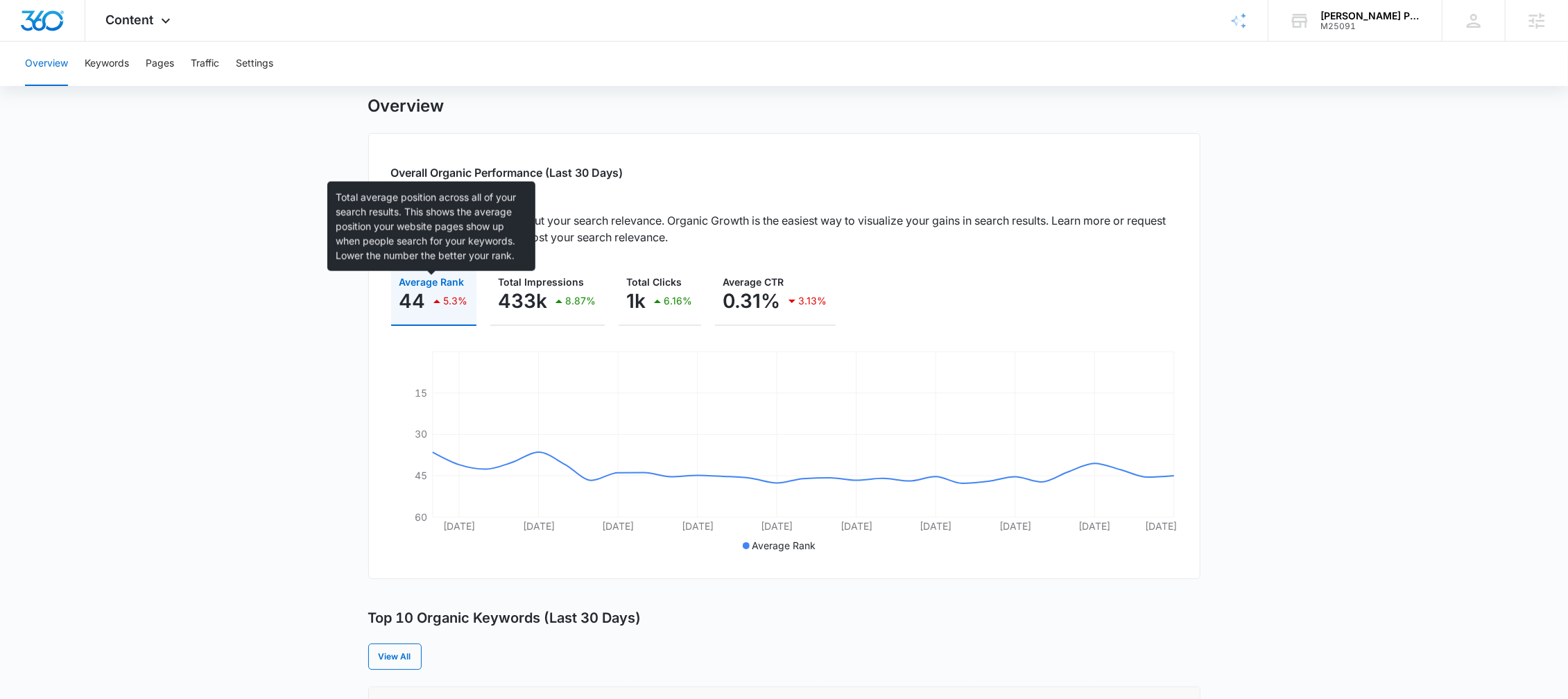
click at [435, 287] on div "5.3%" at bounding box center [448, 301] width 39 height 28
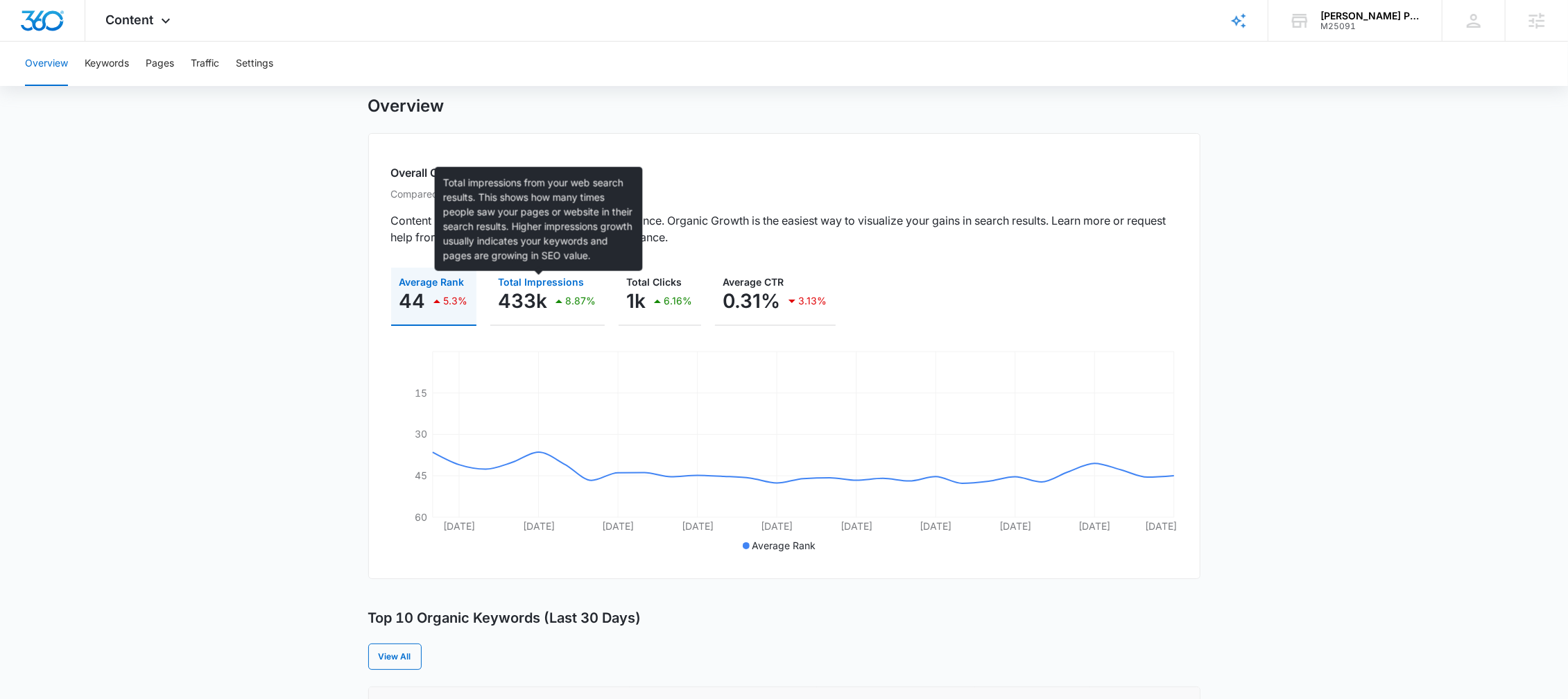
click at [527, 282] on span "Total Impressions" at bounding box center [542, 282] width 86 height 12
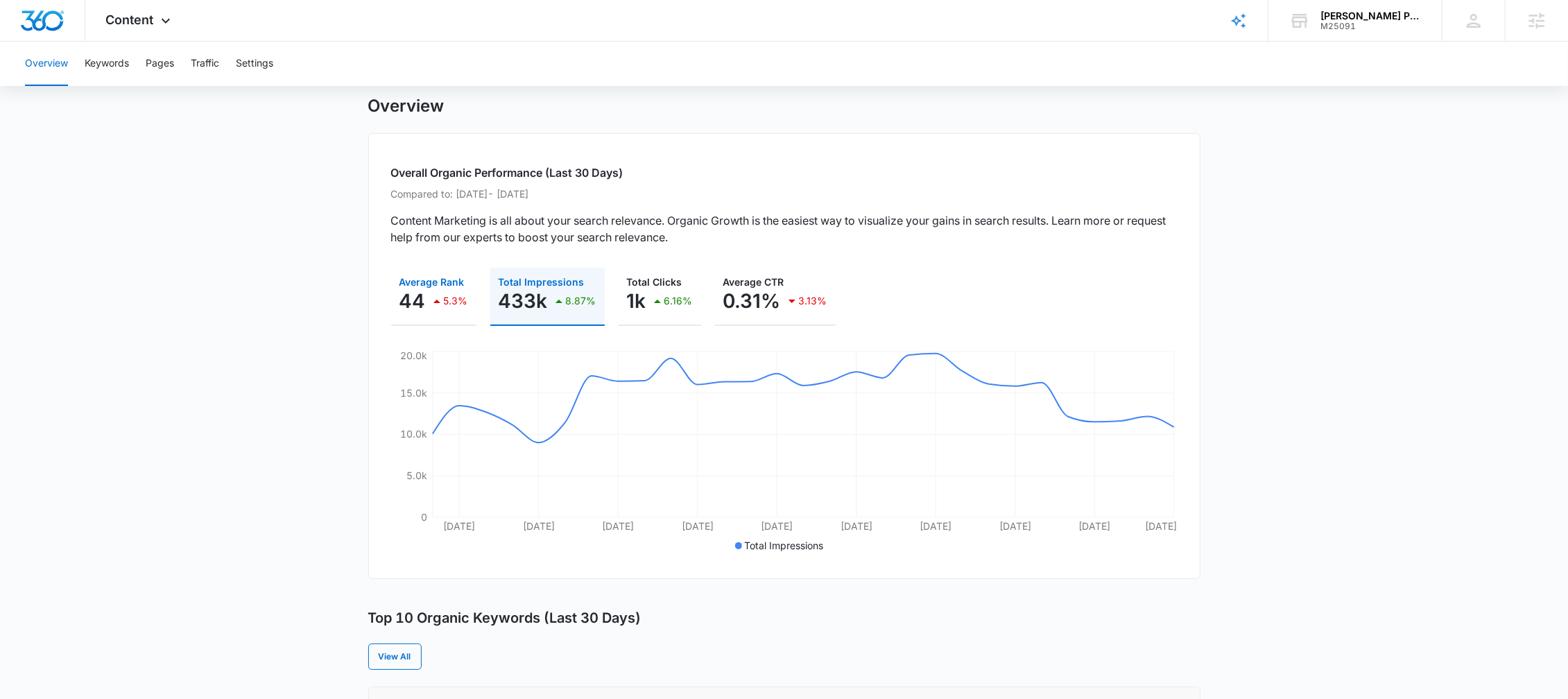
click at [416, 294] on p "44" at bounding box center [412, 301] width 26 height 22
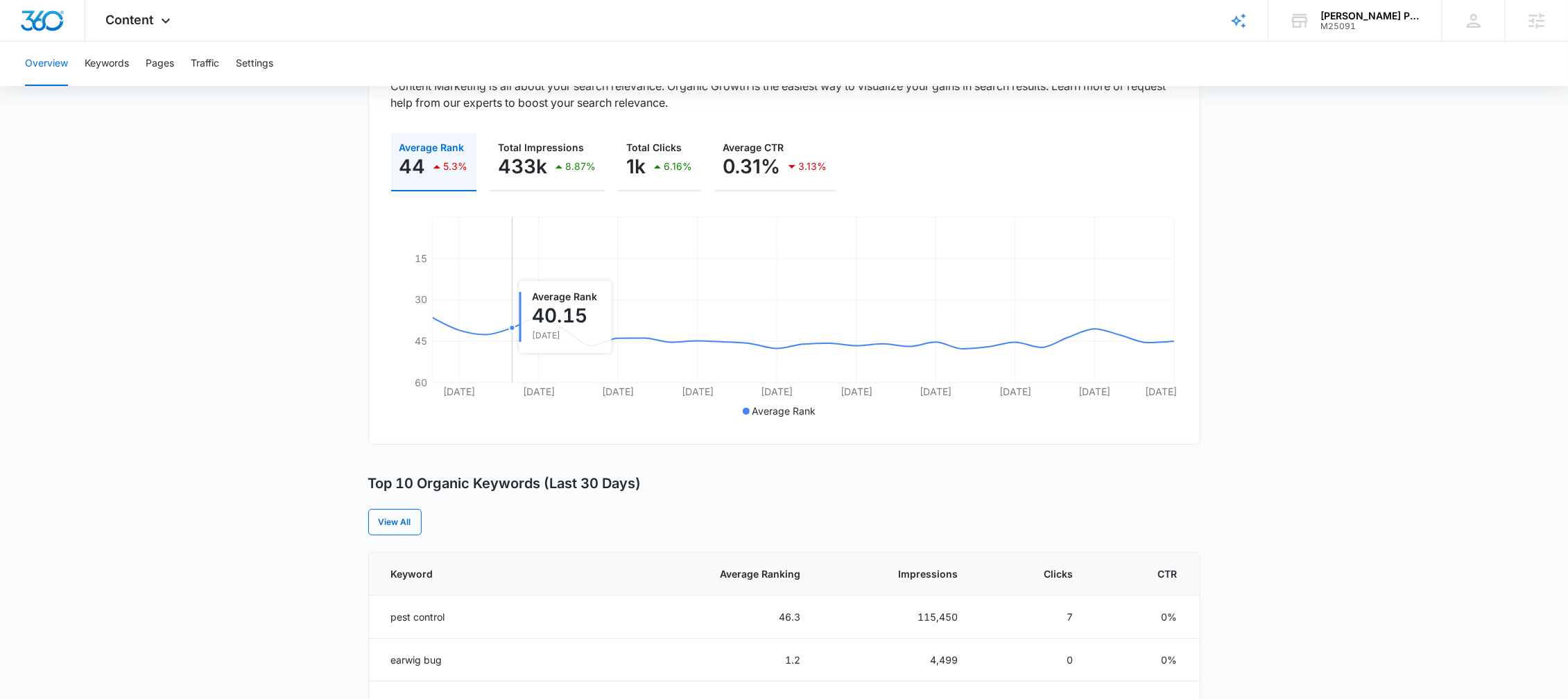
scroll to position [159, 0]
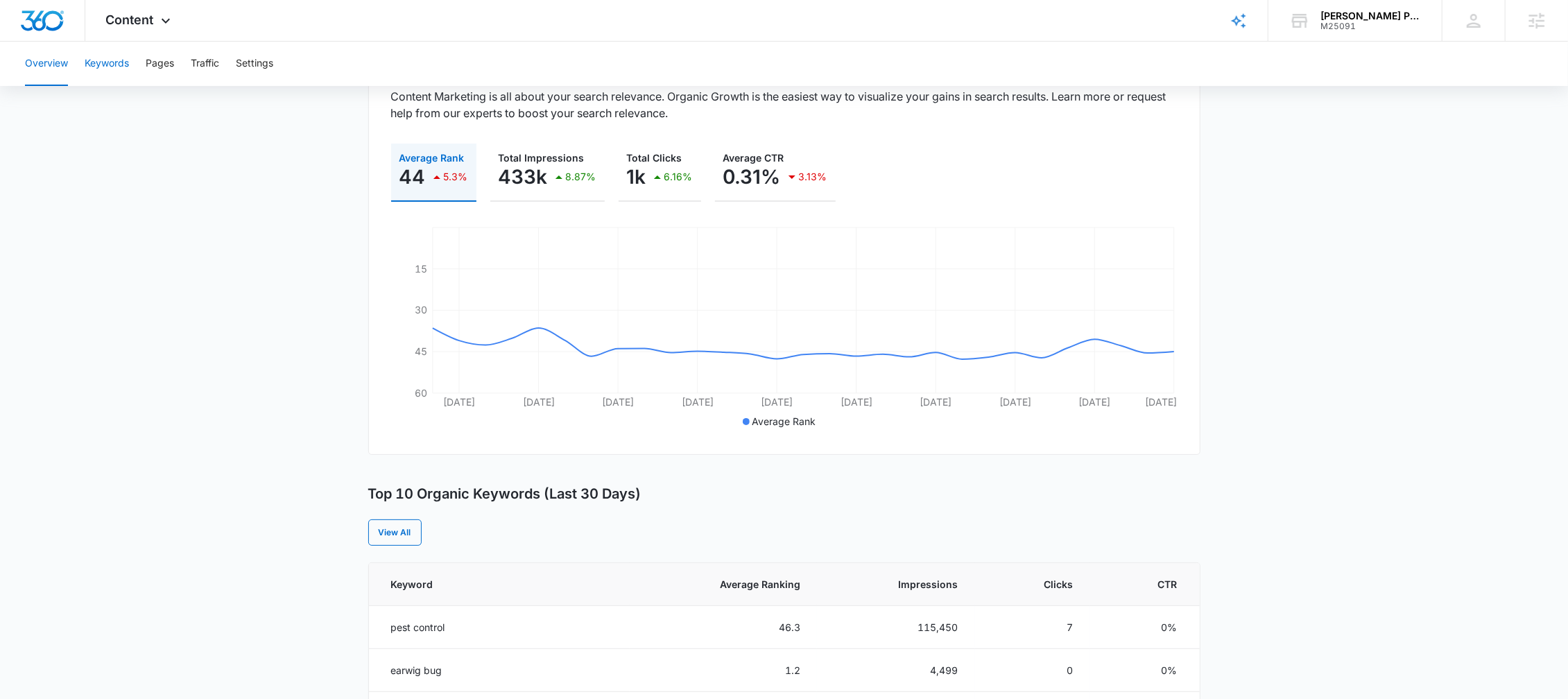
click at [97, 43] on button "Keywords" at bounding box center [107, 64] width 45 height 45
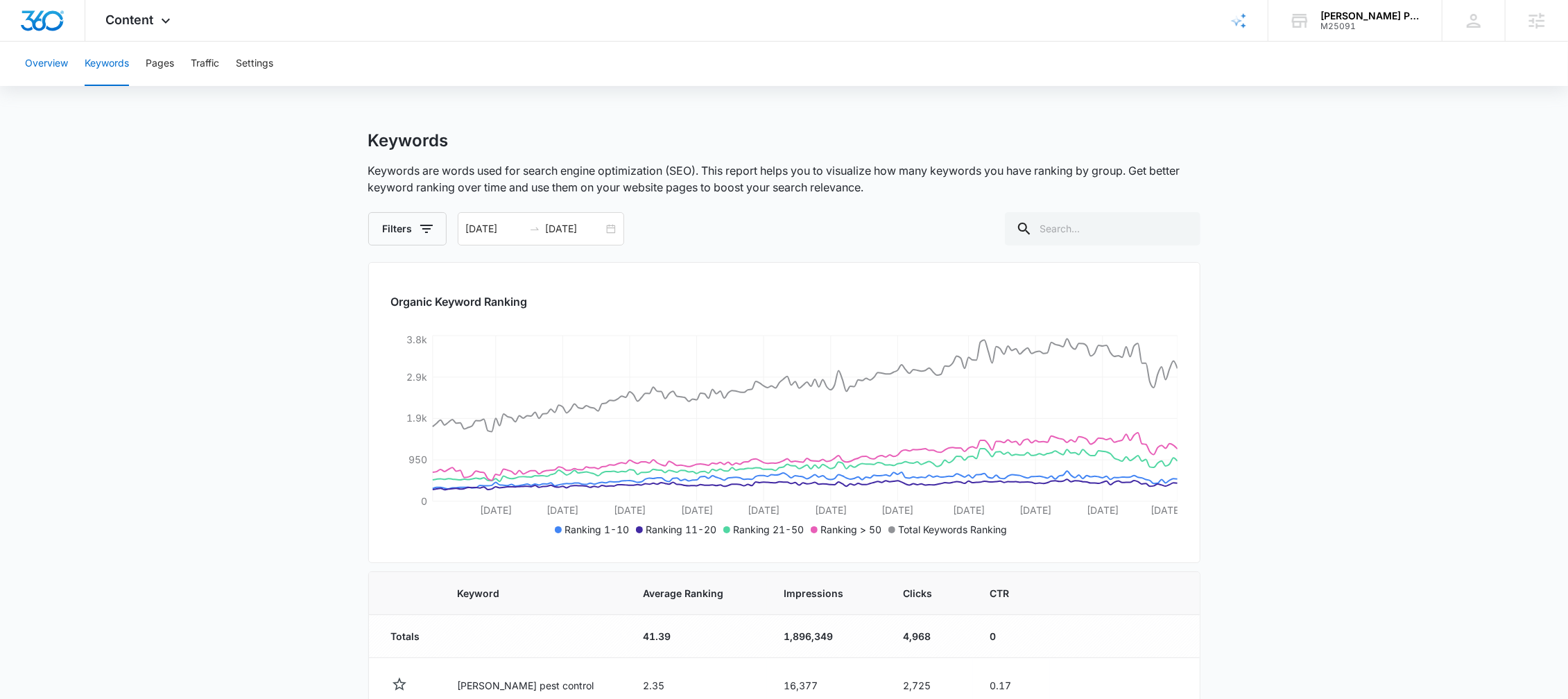
click at [36, 64] on button "Overview" at bounding box center [46, 64] width 43 height 45
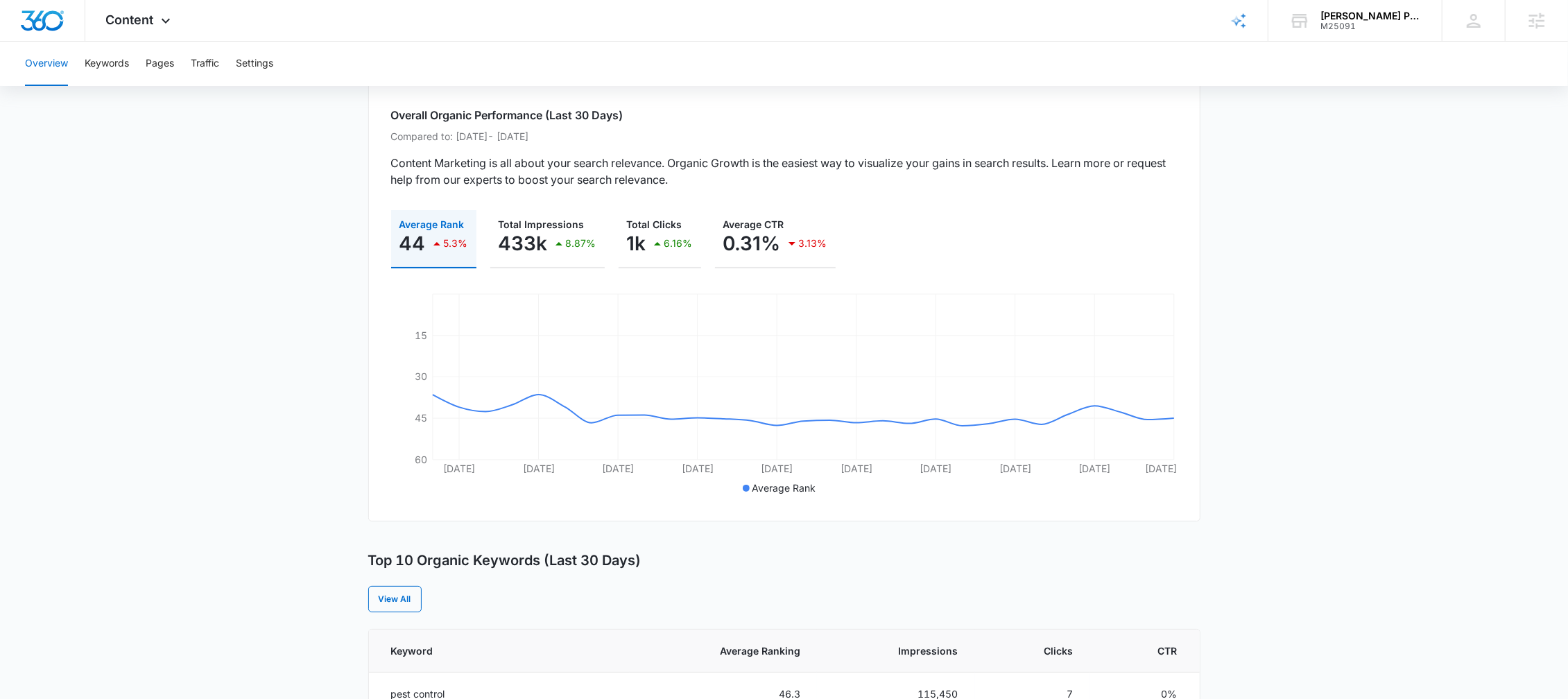
scroll to position [34, 0]
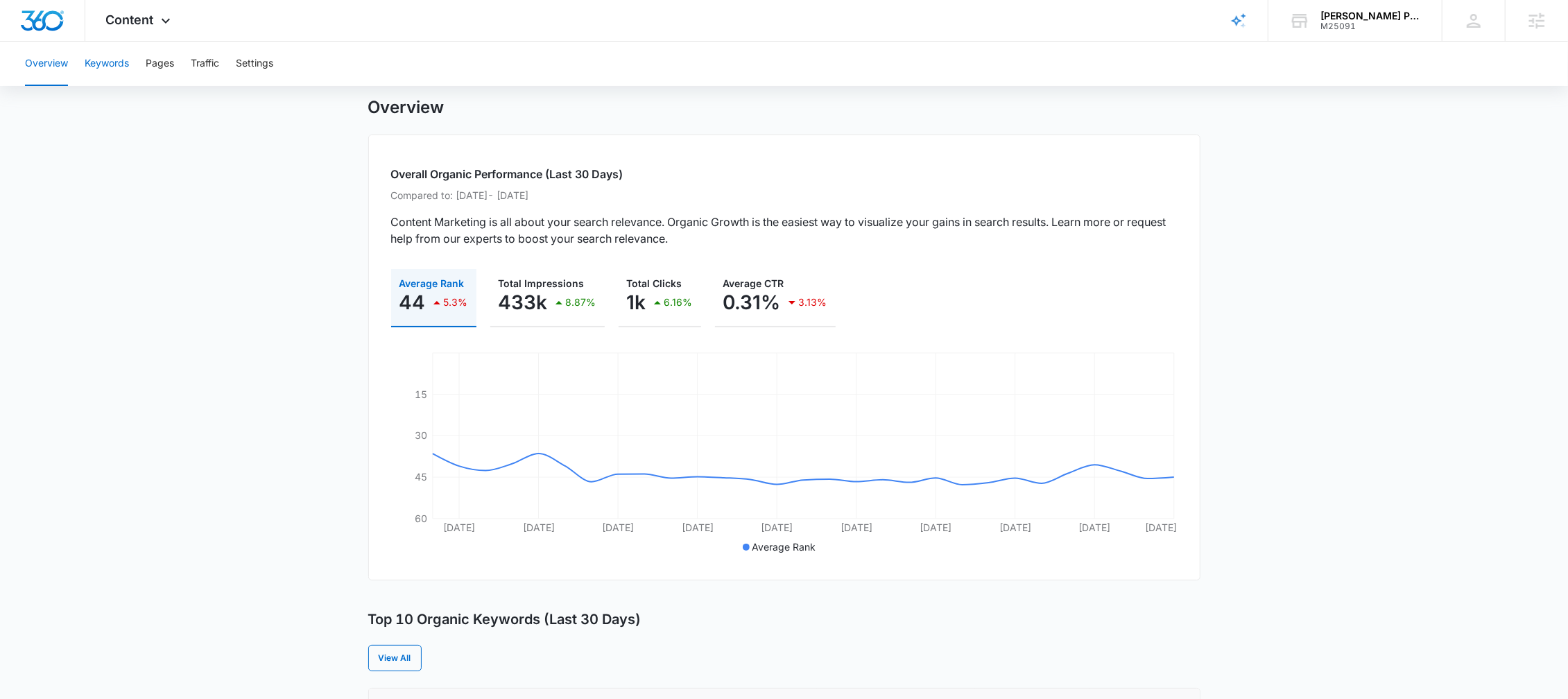
click at [111, 77] on button "Keywords" at bounding box center [107, 64] width 45 height 45
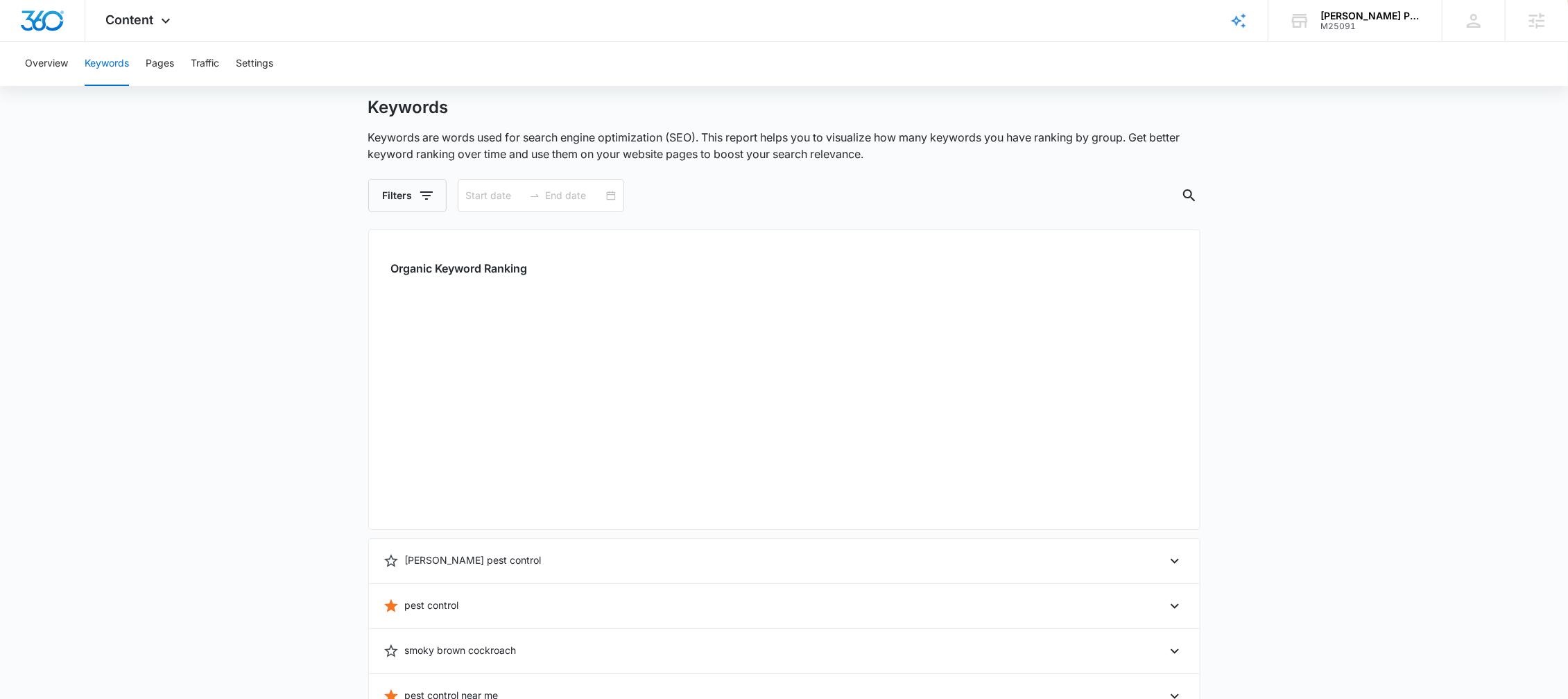
type input "[DATE]"
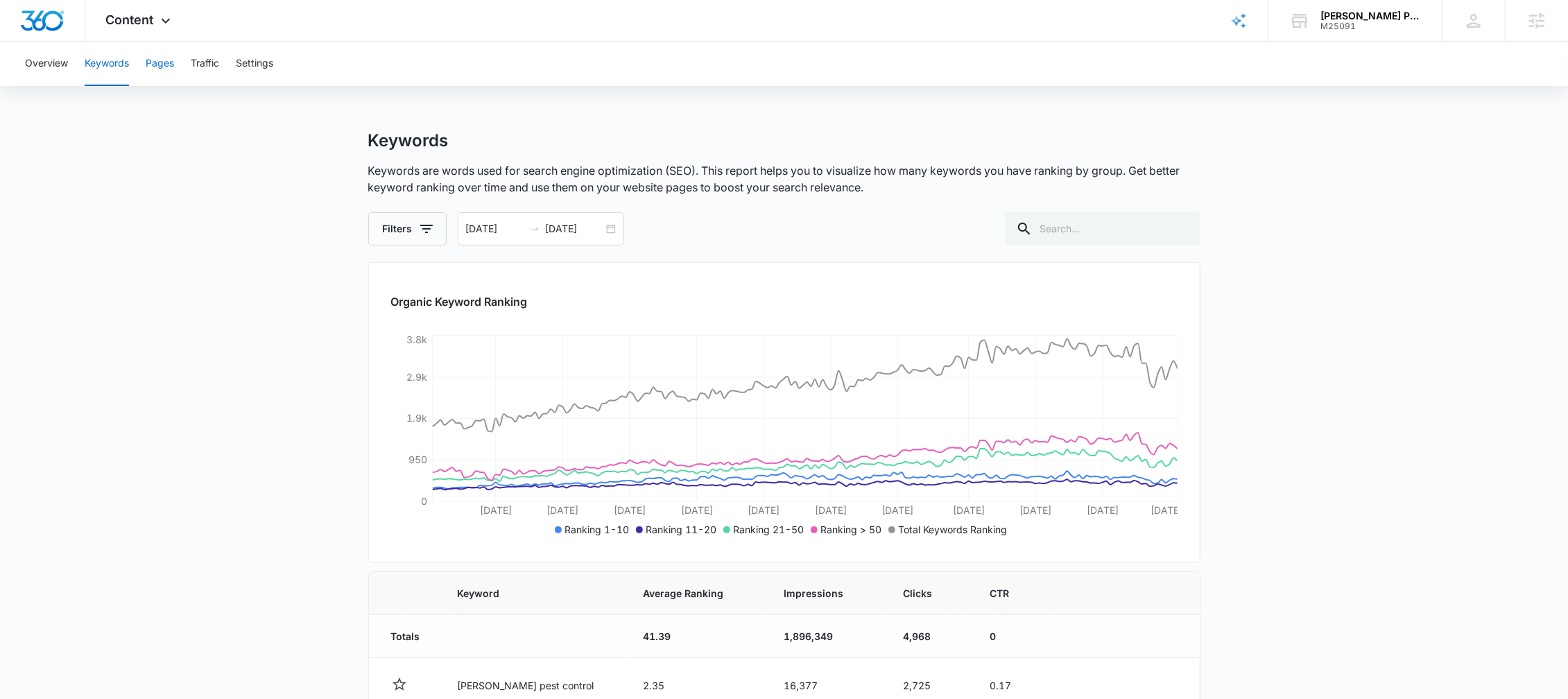
click at [167, 72] on button "Pages" at bounding box center [159, 64] width 29 height 45
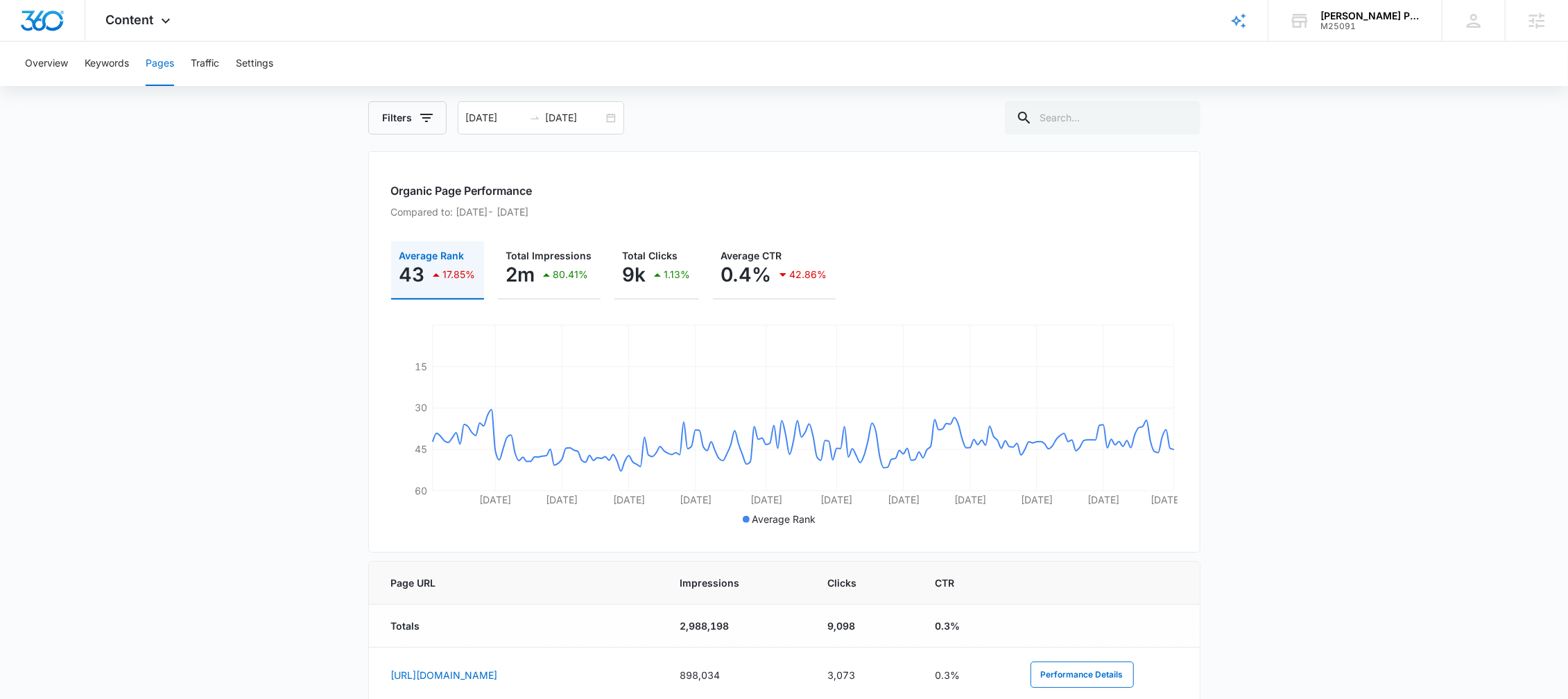
scroll to position [105, 0]
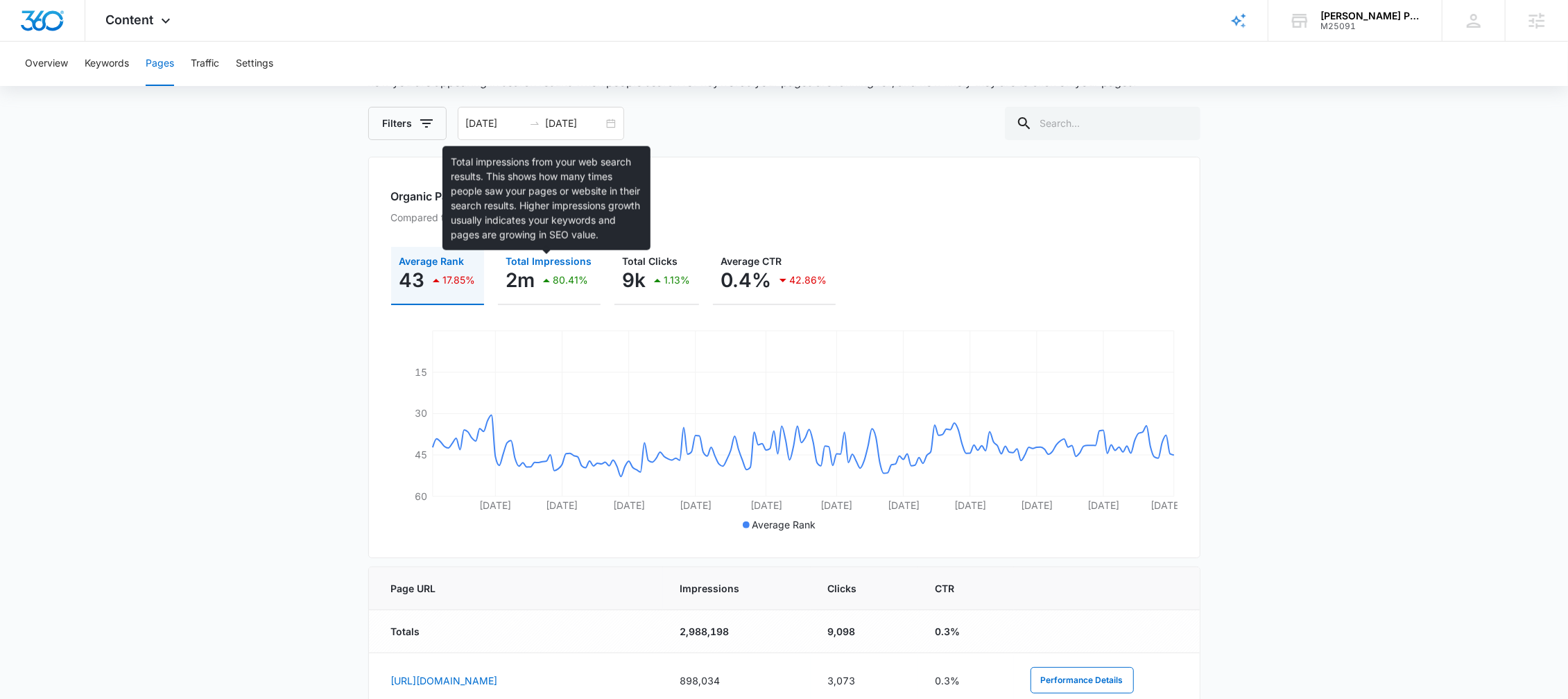
click at [578, 265] on span "Total Impressions" at bounding box center [549, 261] width 86 height 12
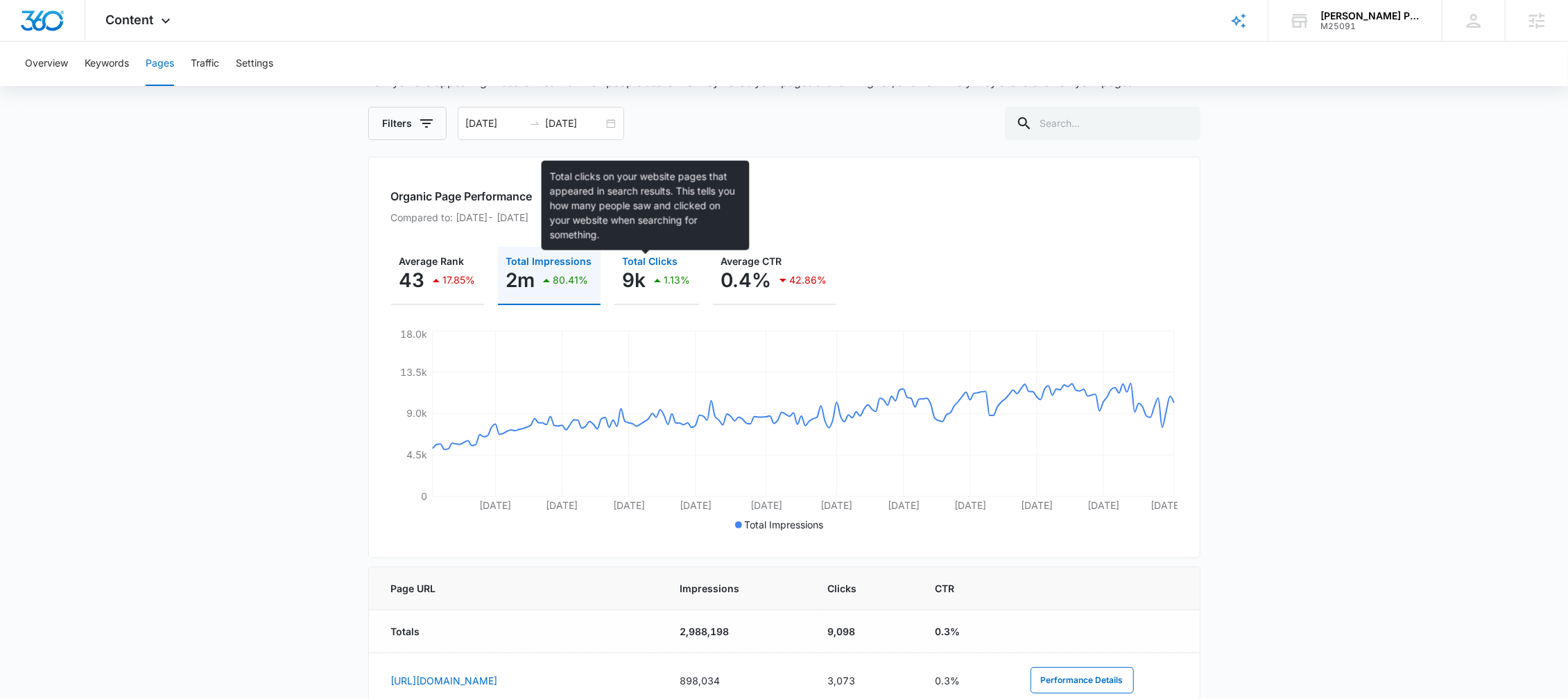
click at [668, 256] on span "Total Clicks" at bounding box center [651, 261] width 56 height 12
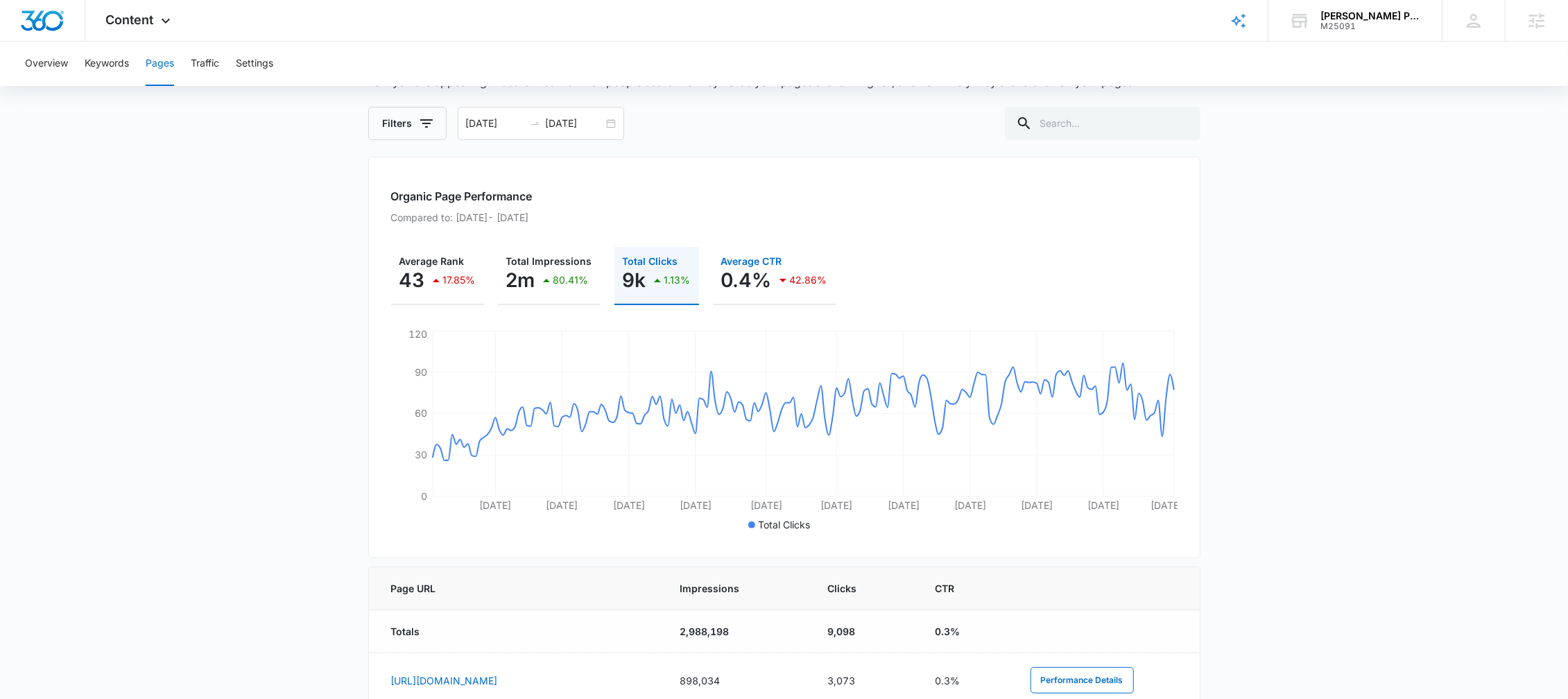
click at [743, 254] on button "Average CTR 0.4% 42.86%" at bounding box center [774, 276] width 123 height 58
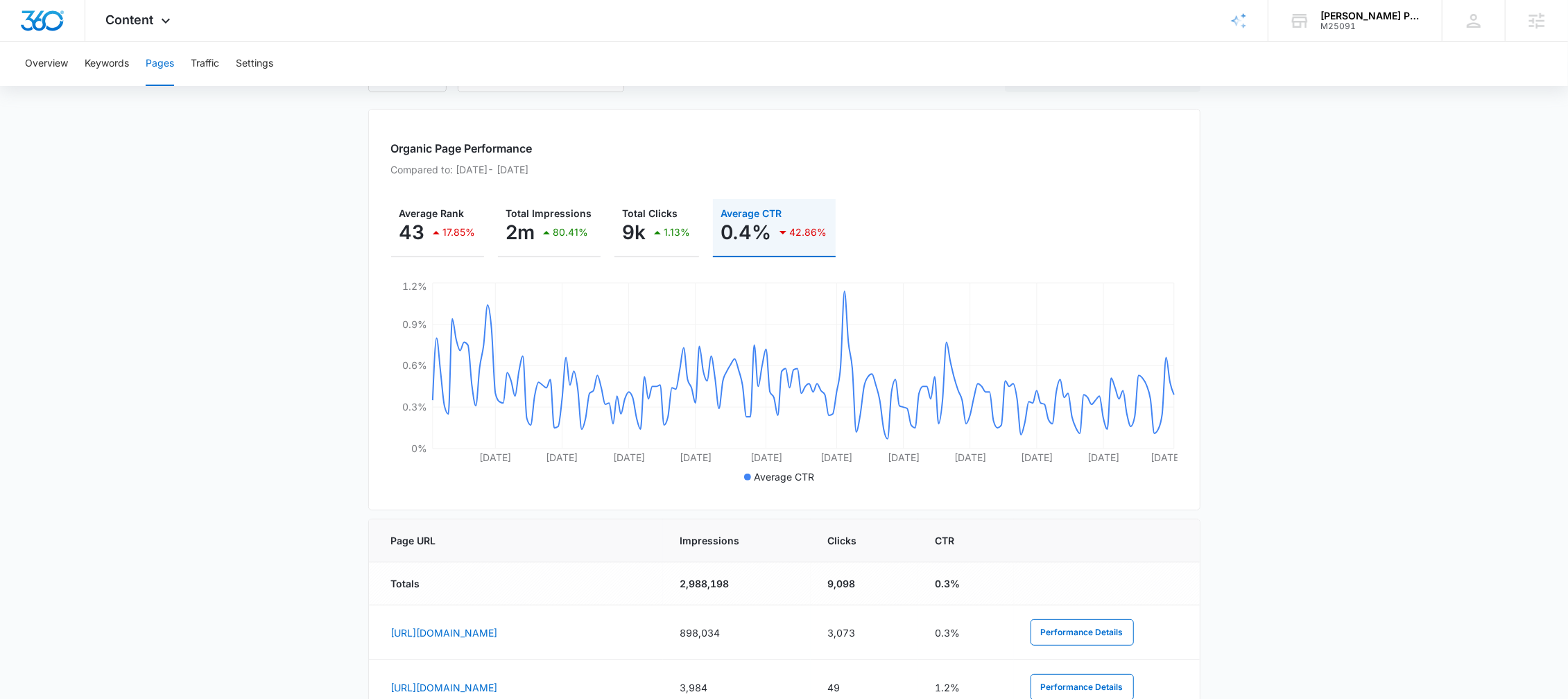
scroll to position [153, 0]
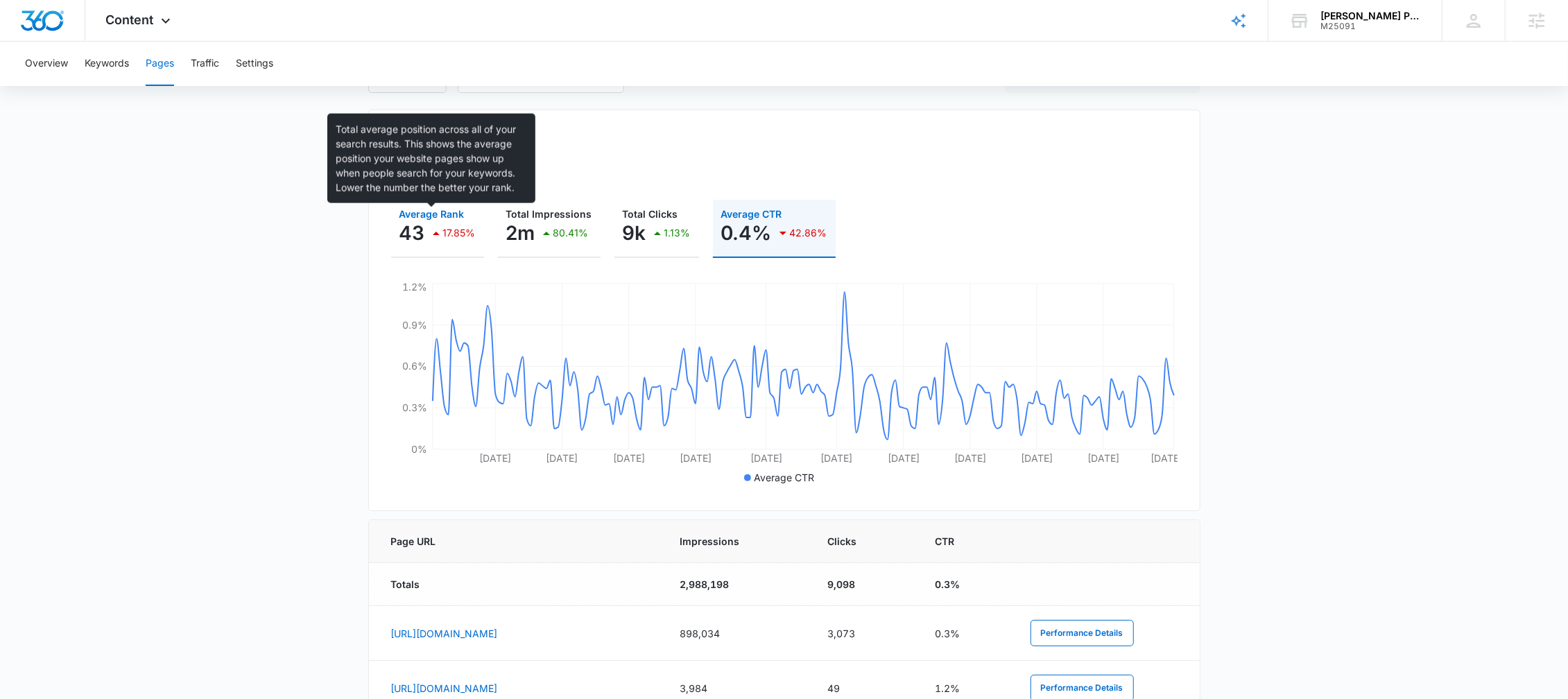
click at [420, 217] on span "Average Rank" at bounding box center [431, 214] width 65 height 12
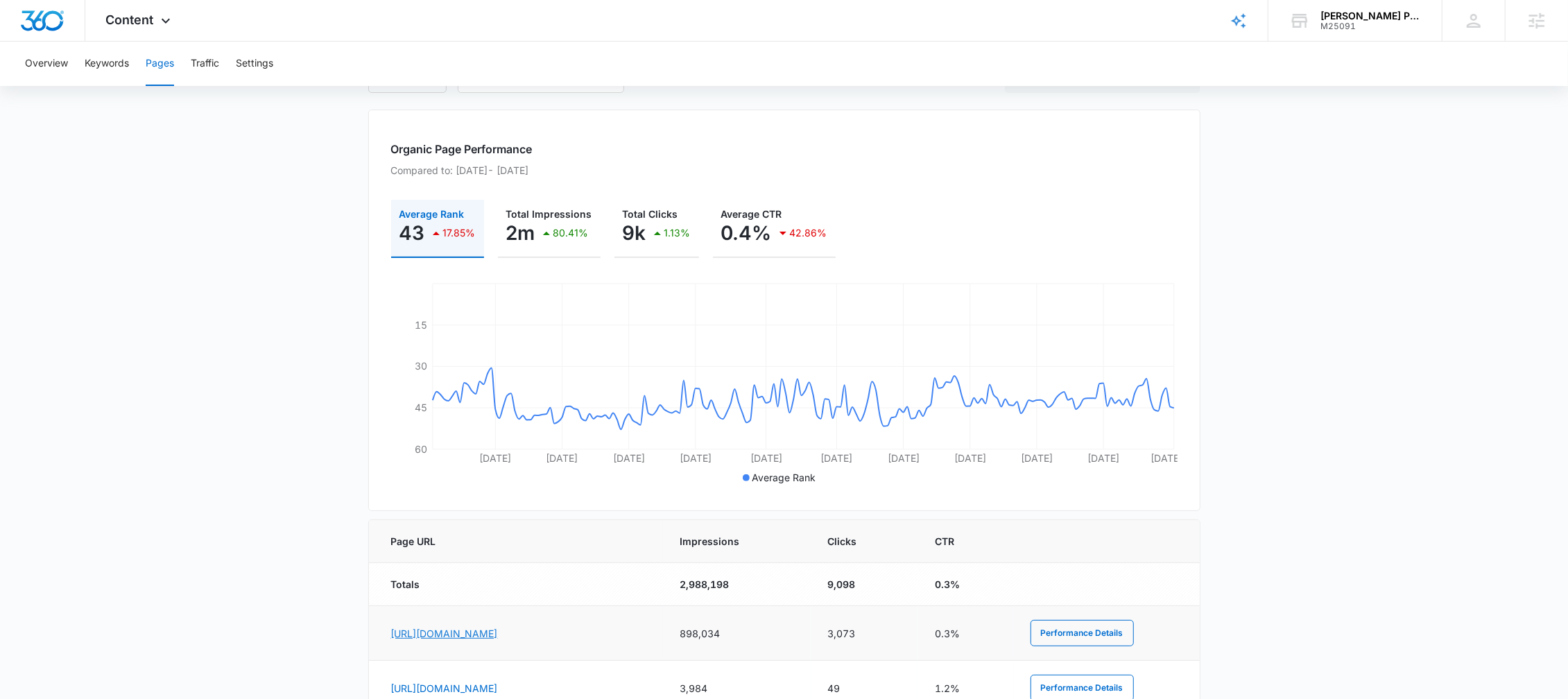
click at [457, 632] on link "[URL][DOMAIN_NAME]" at bounding box center [445, 633] width 107 height 12
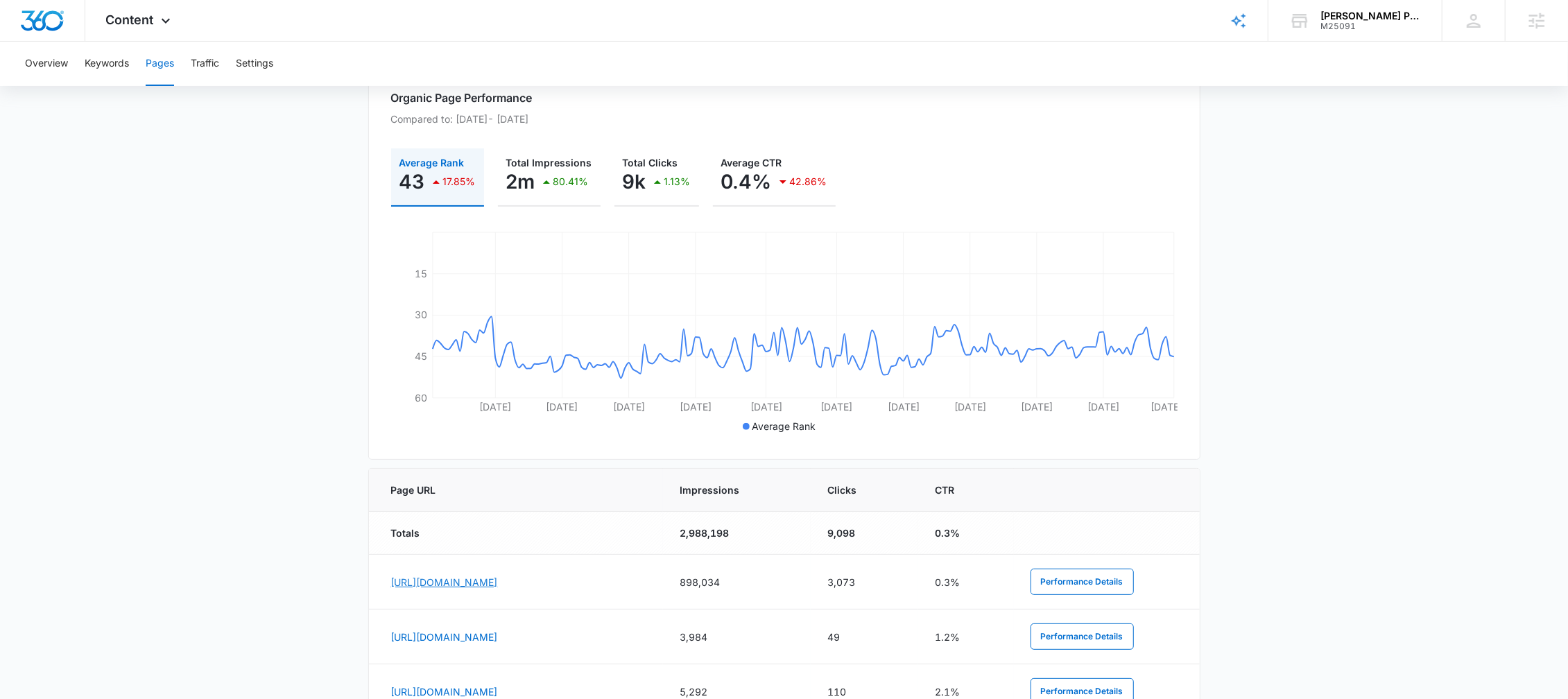
scroll to position [220, 0]
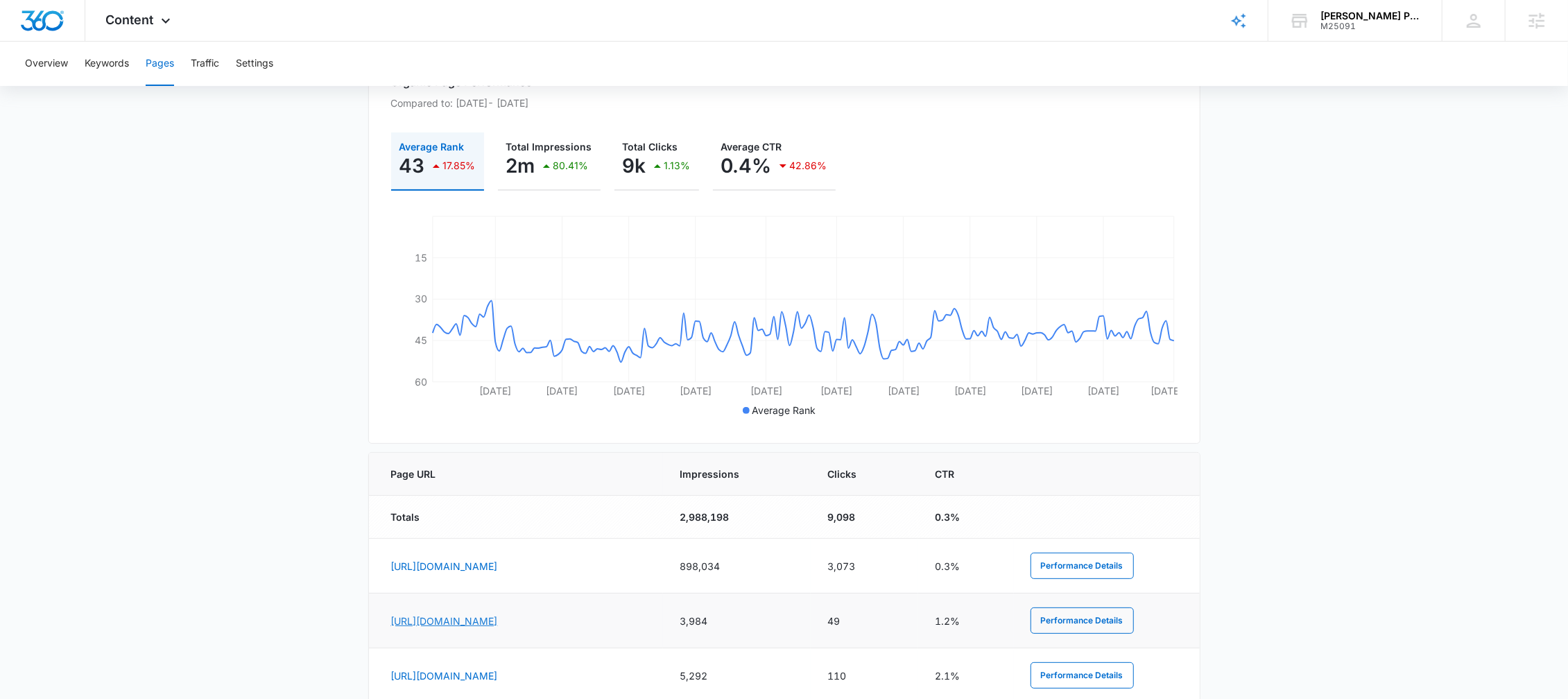
click at [498, 622] on link "[URL][DOMAIN_NAME]" at bounding box center [445, 621] width 107 height 12
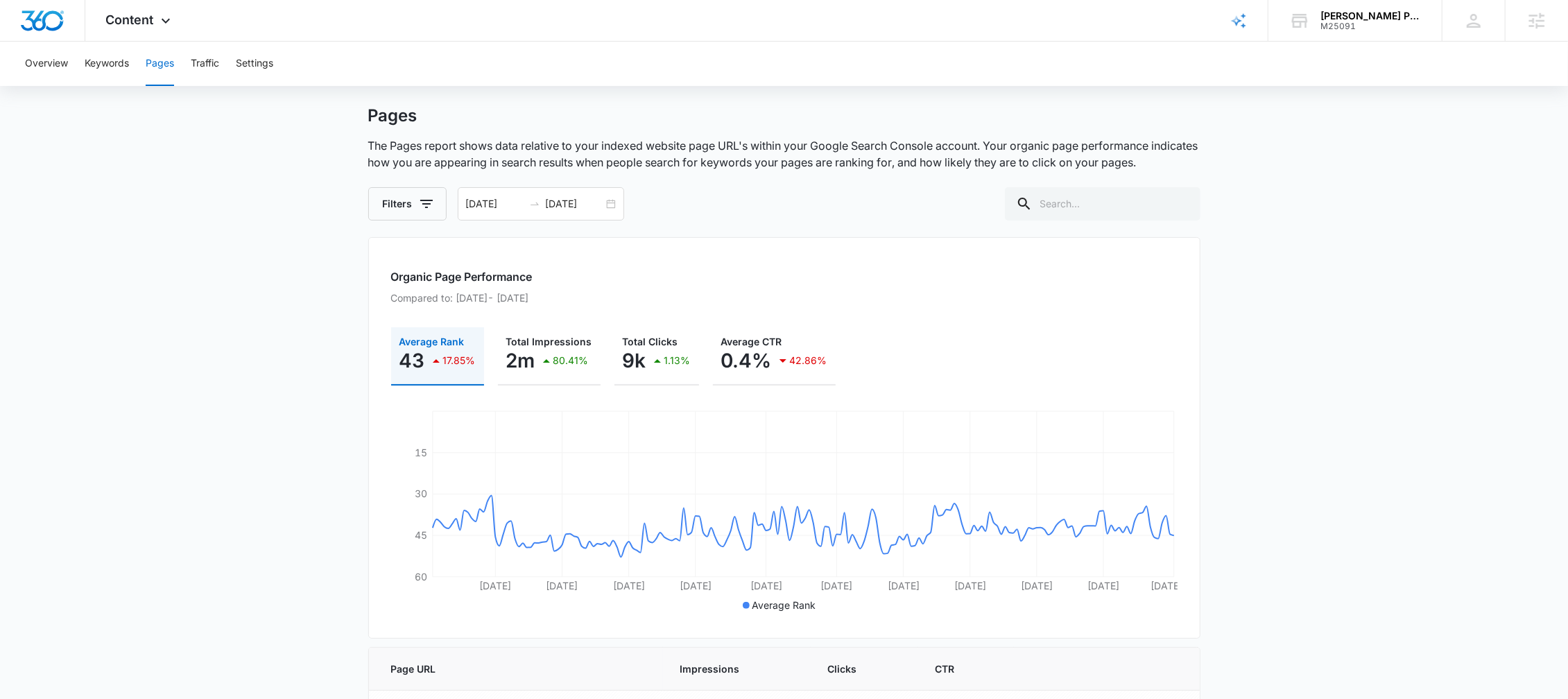
scroll to position [0, 0]
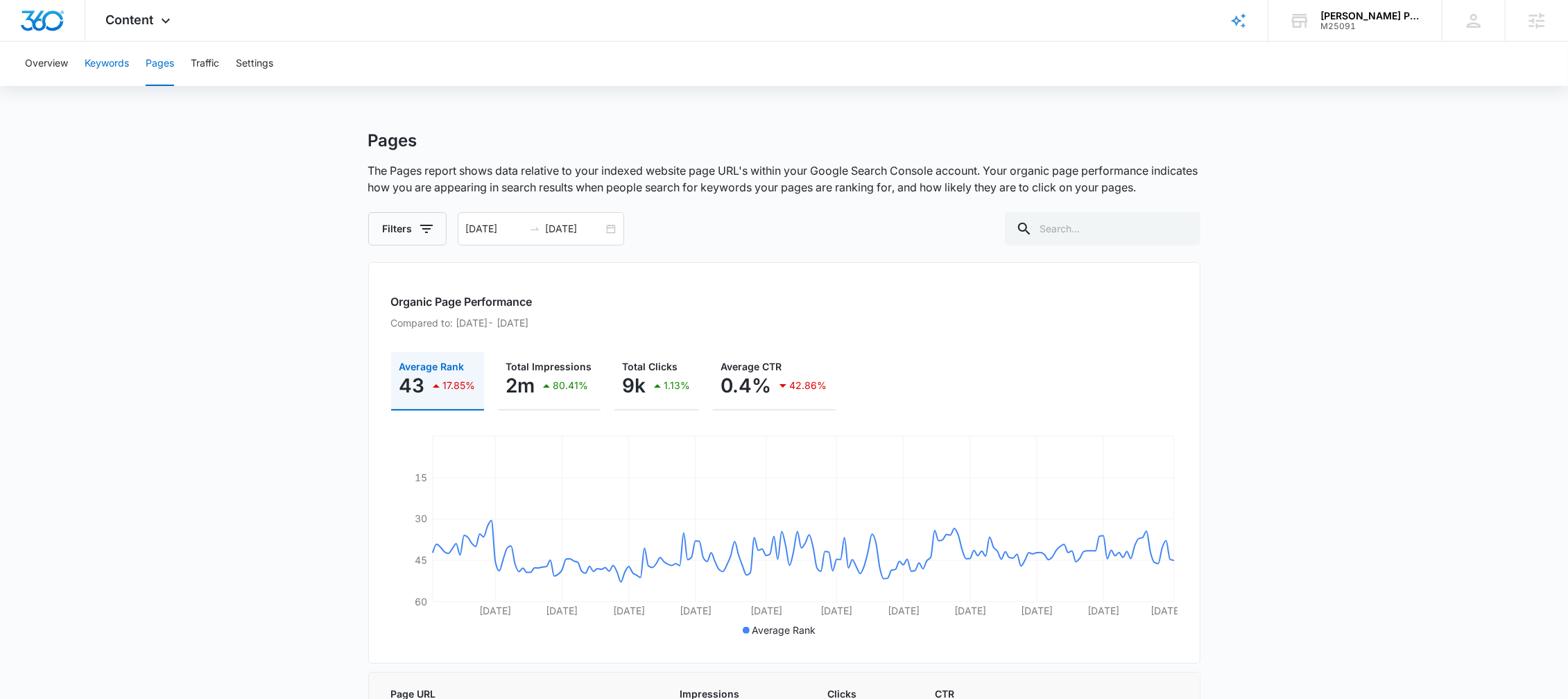
click at [102, 72] on button "Keywords" at bounding box center [107, 64] width 45 height 45
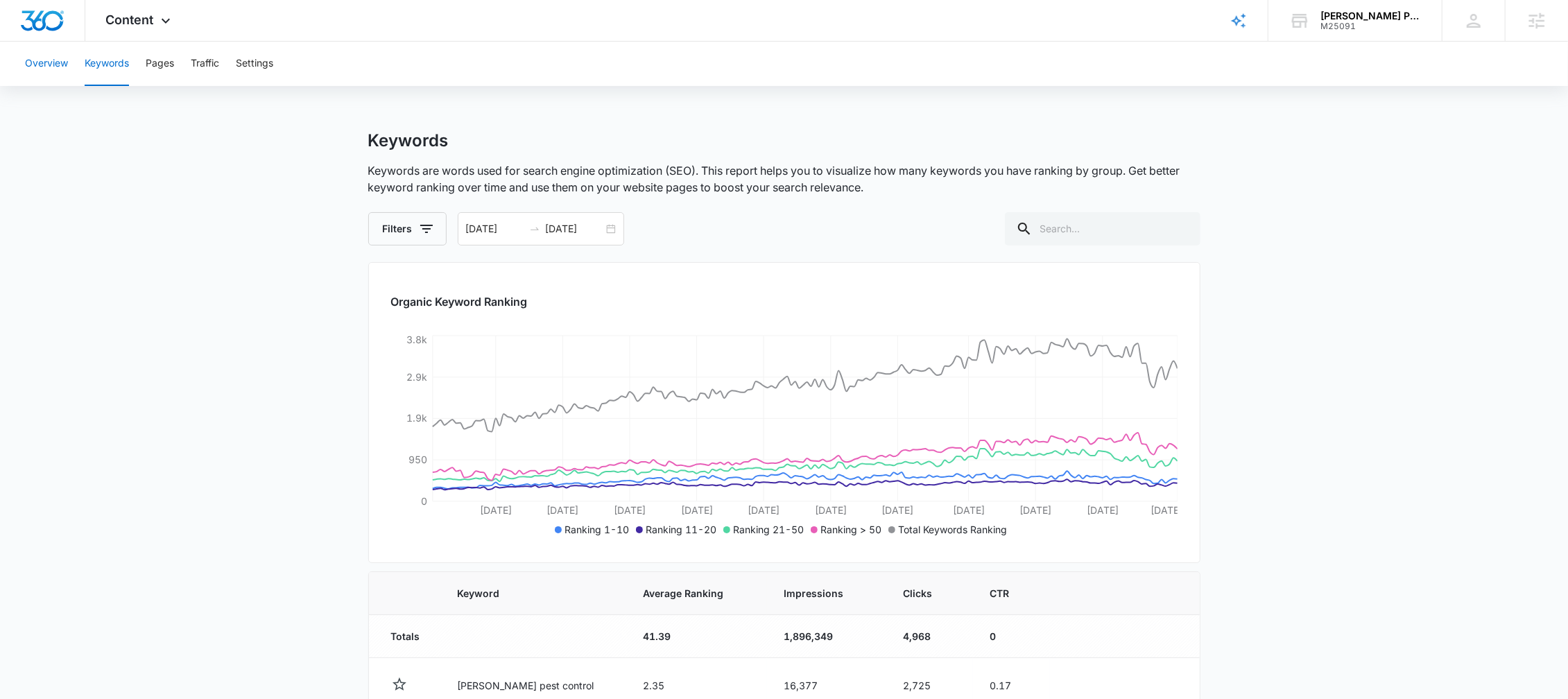
click at [53, 68] on button "Overview" at bounding box center [46, 64] width 43 height 45
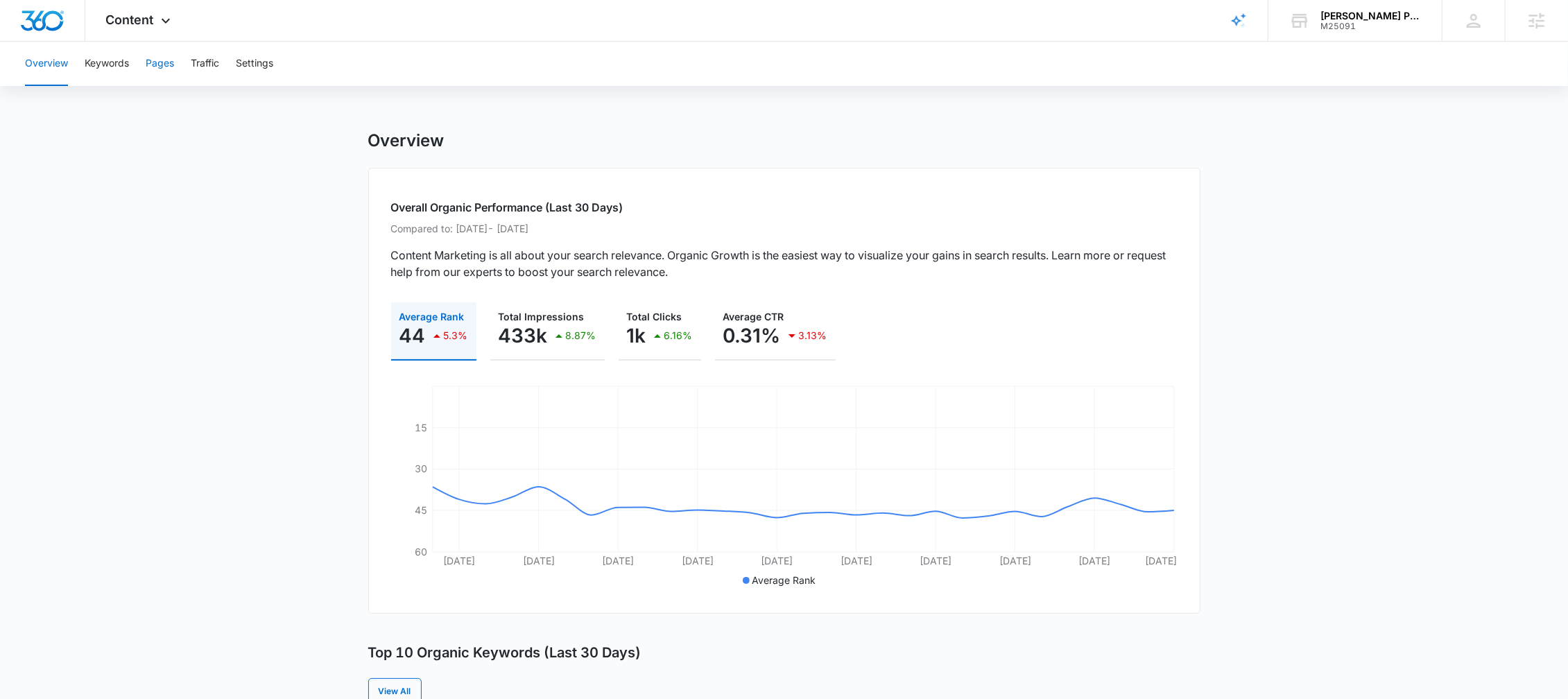
click at [167, 64] on button "Pages" at bounding box center [159, 64] width 29 height 45
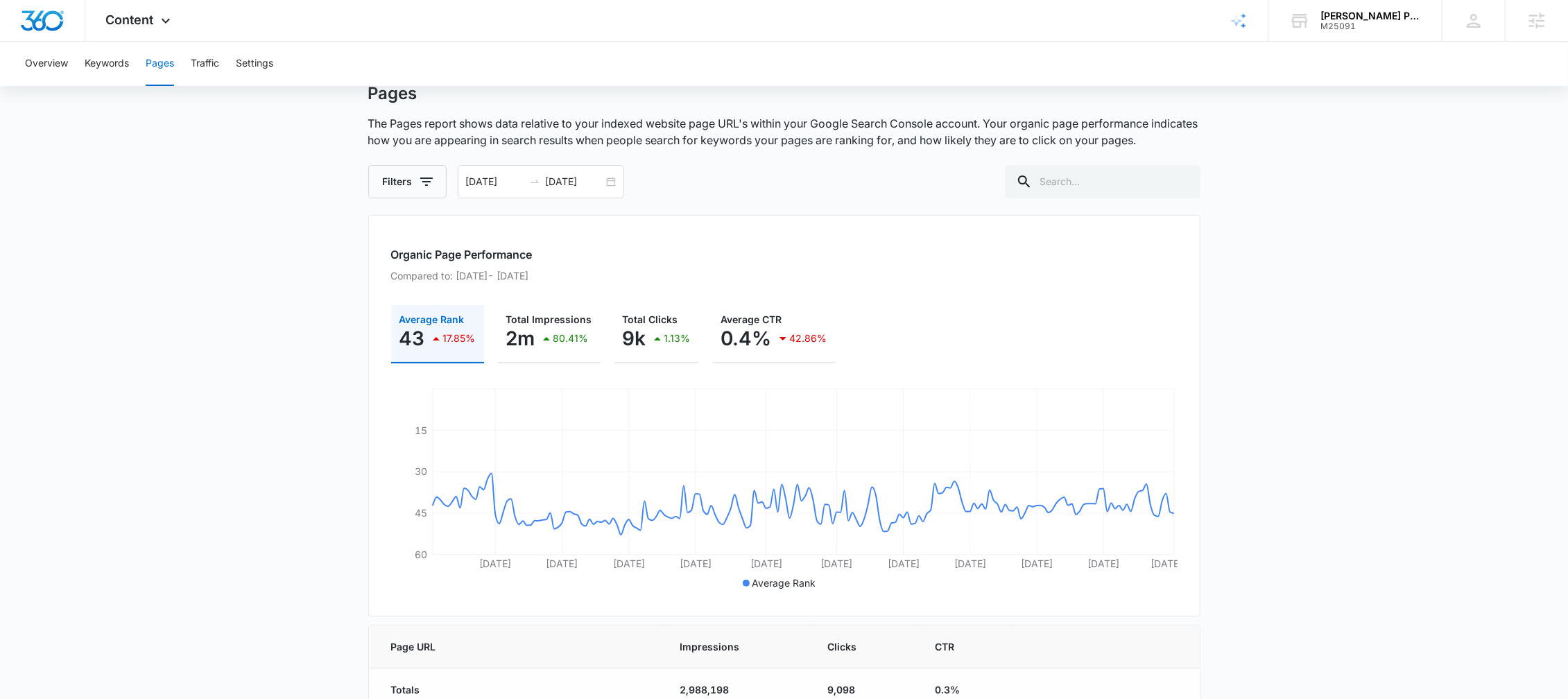
scroll to position [48, 0]
click at [521, 356] on button "Total Impressions 2m 80.41%" at bounding box center [549, 333] width 102 height 58
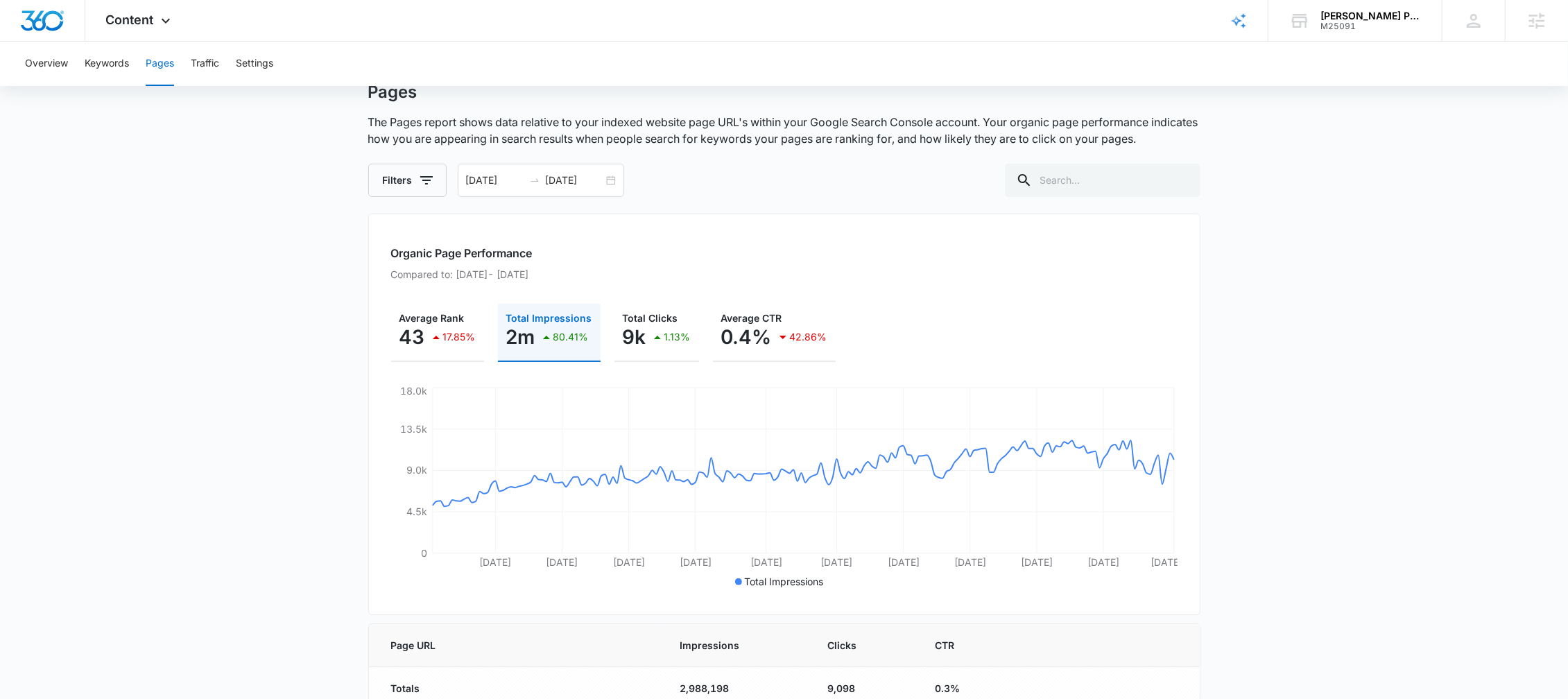
scroll to position [105, 0]
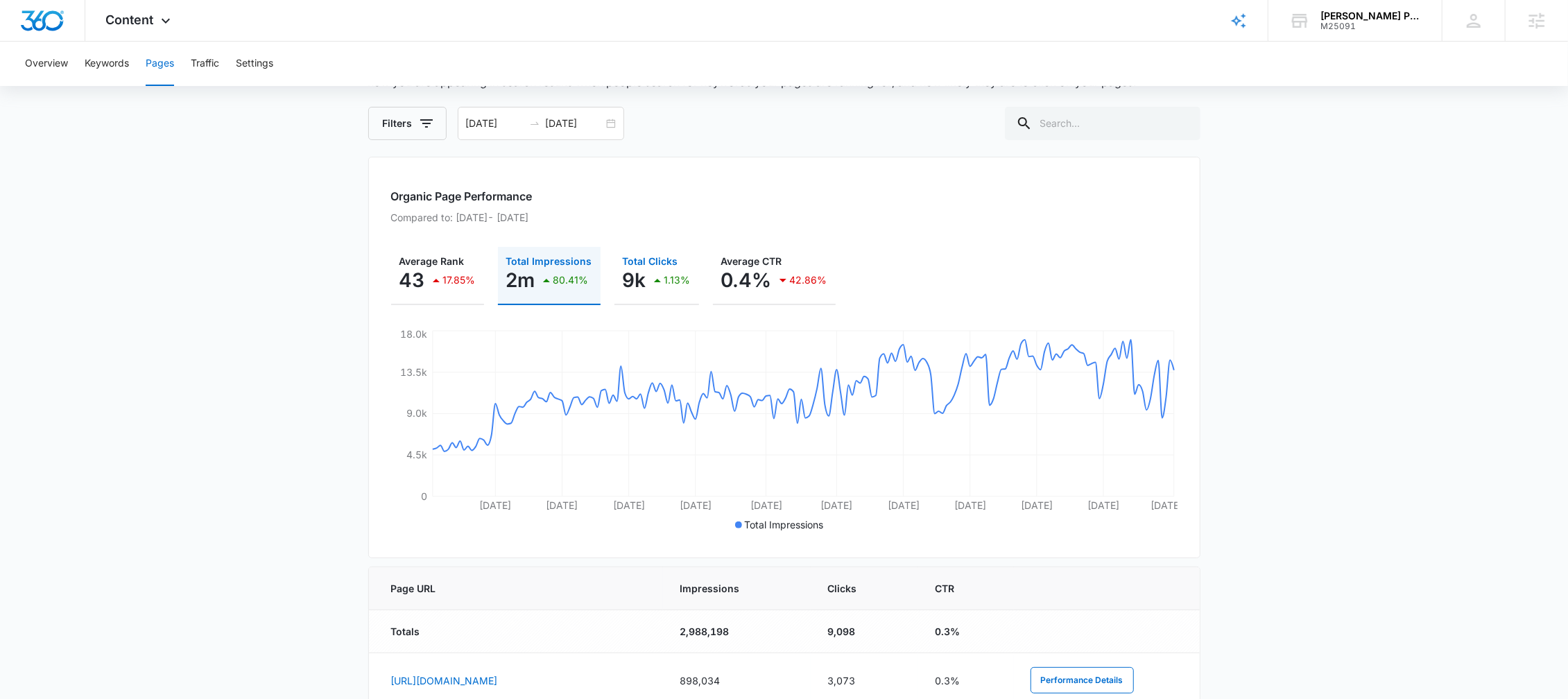
click at [631, 286] on p "9k" at bounding box center [635, 280] width 23 height 22
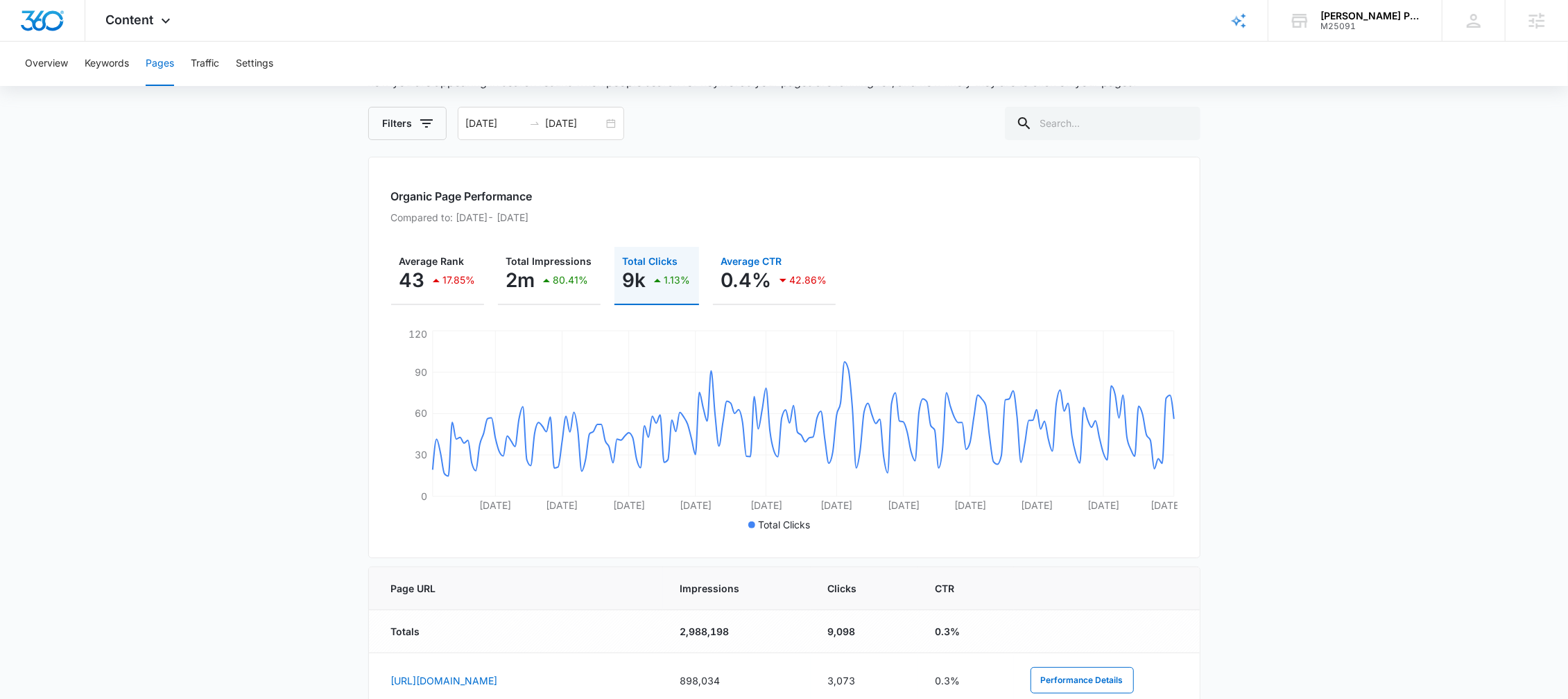
click at [737, 273] on p "0.4%" at bounding box center [746, 280] width 50 height 22
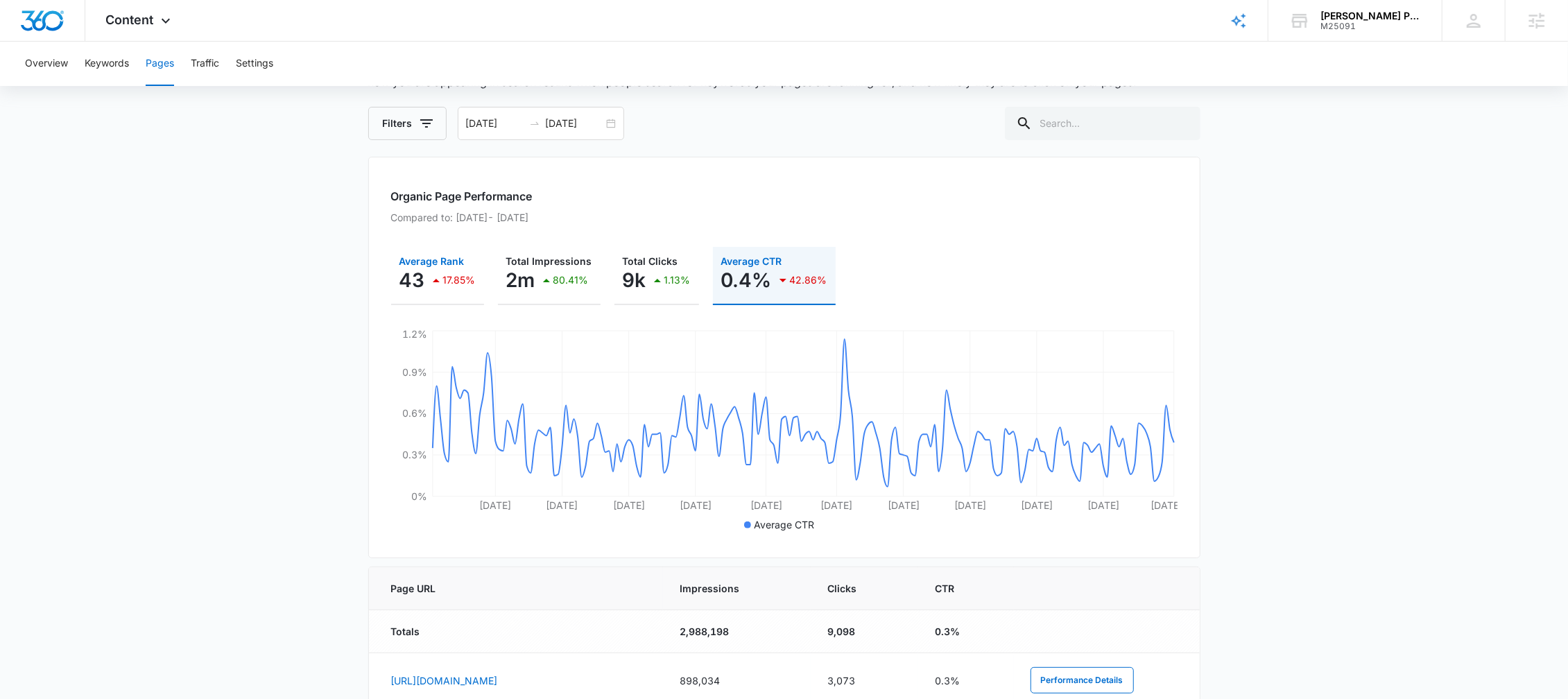
click at [407, 286] on p "43" at bounding box center [412, 280] width 26 height 22
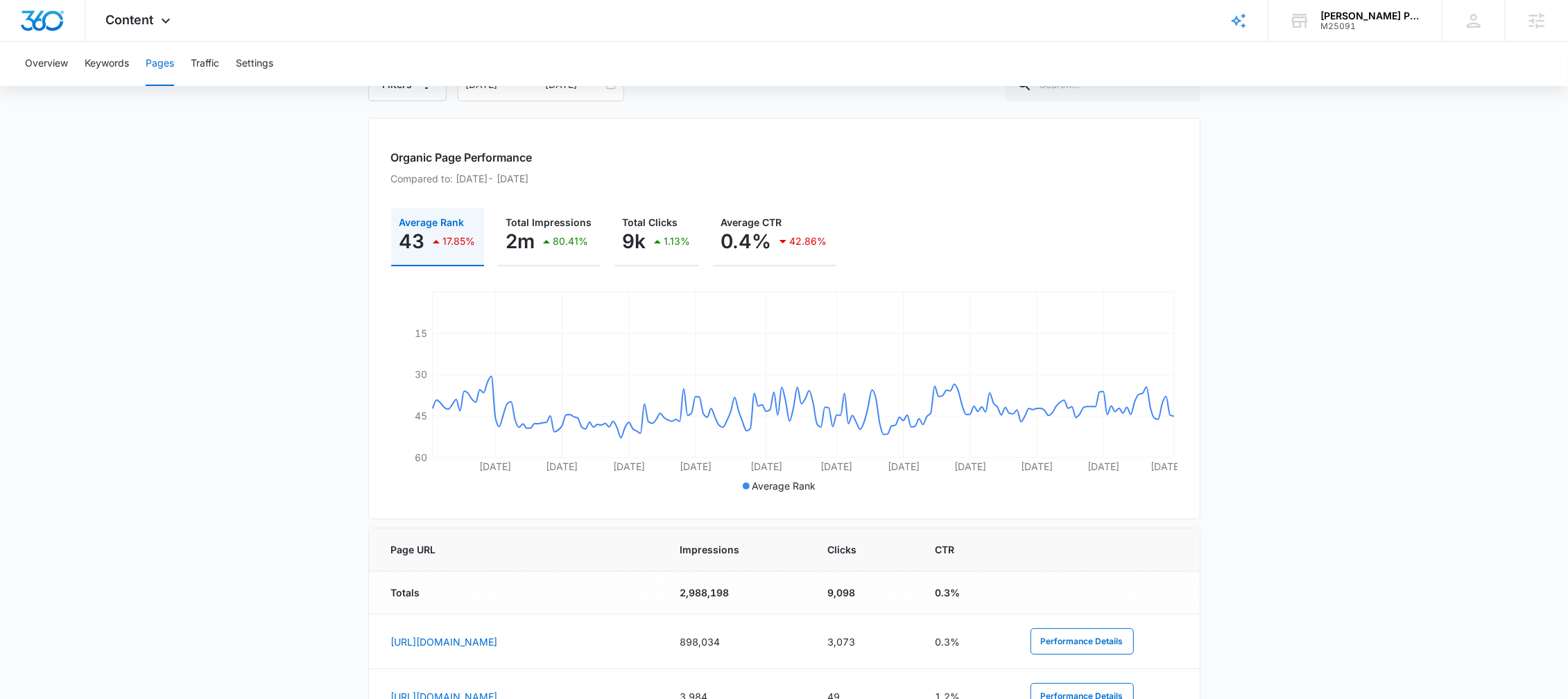
scroll to position [148, 0]
click at [551, 223] on div "80.41%" at bounding box center [563, 237] width 50 height 28
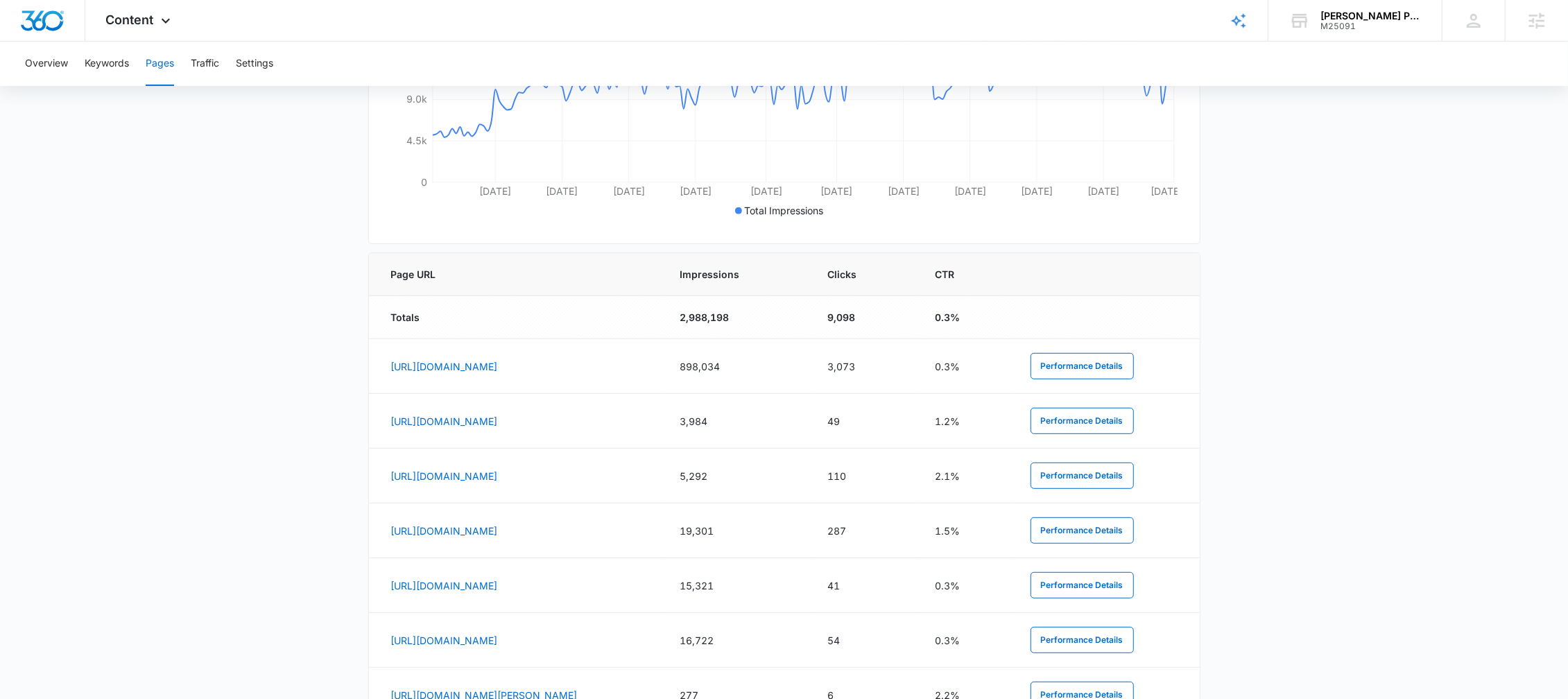
scroll to position [423, 0]
click at [1082, 353] on button "Performance Details" at bounding box center [1082, 363] width 103 height 26
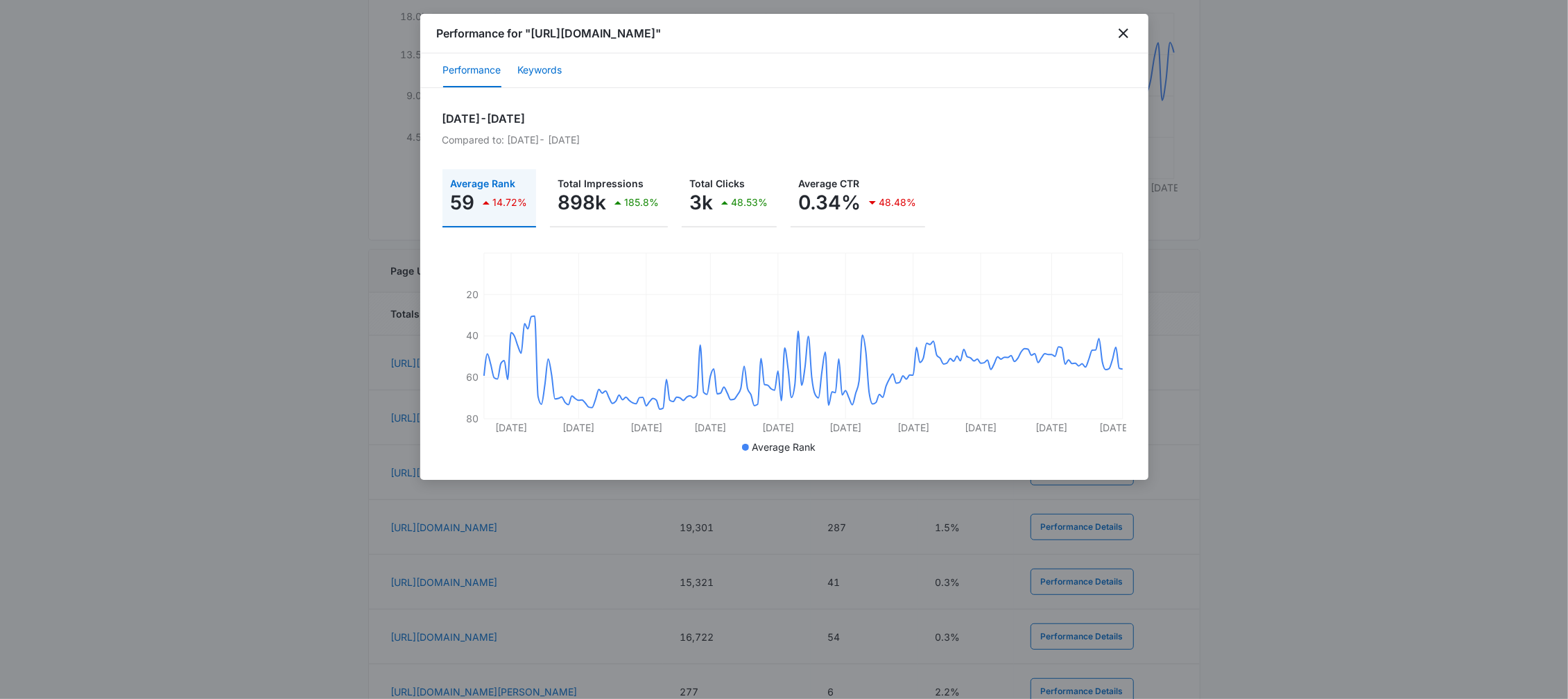
click at [534, 67] on button "Keywords" at bounding box center [540, 71] width 45 height 34
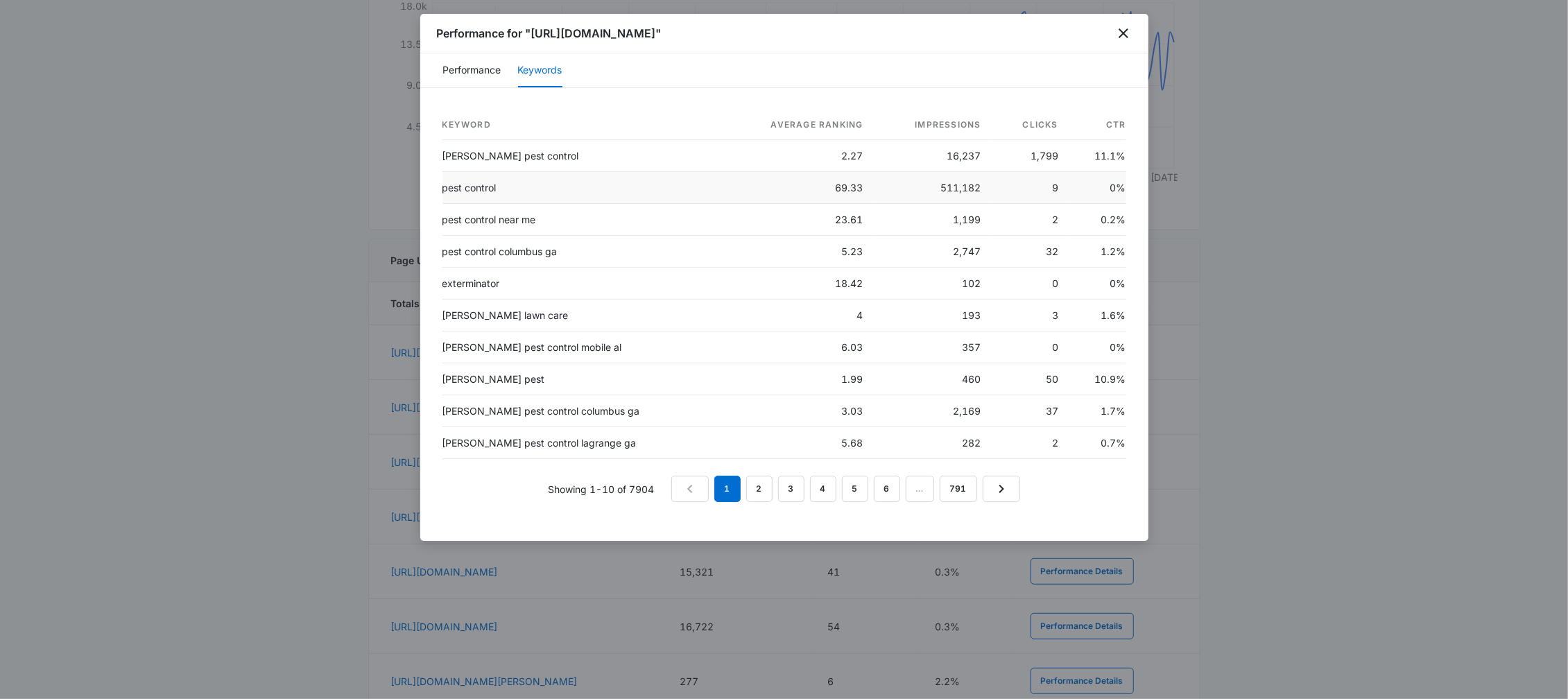
scroll to position [428, 0]
click at [1123, 32] on icon "close" at bounding box center [1123, 33] width 10 height 10
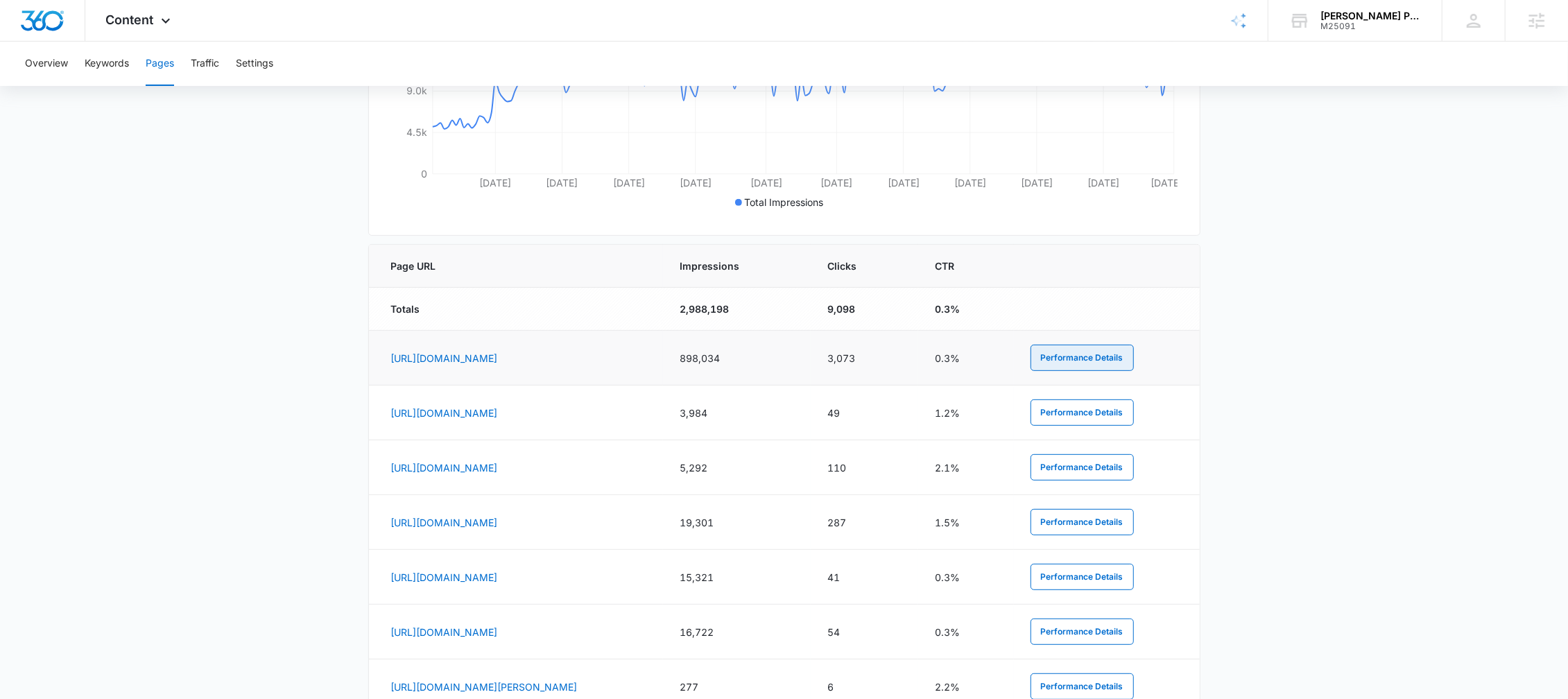
click at [1121, 344] on button "Performance Details" at bounding box center [1082, 358] width 103 height 26
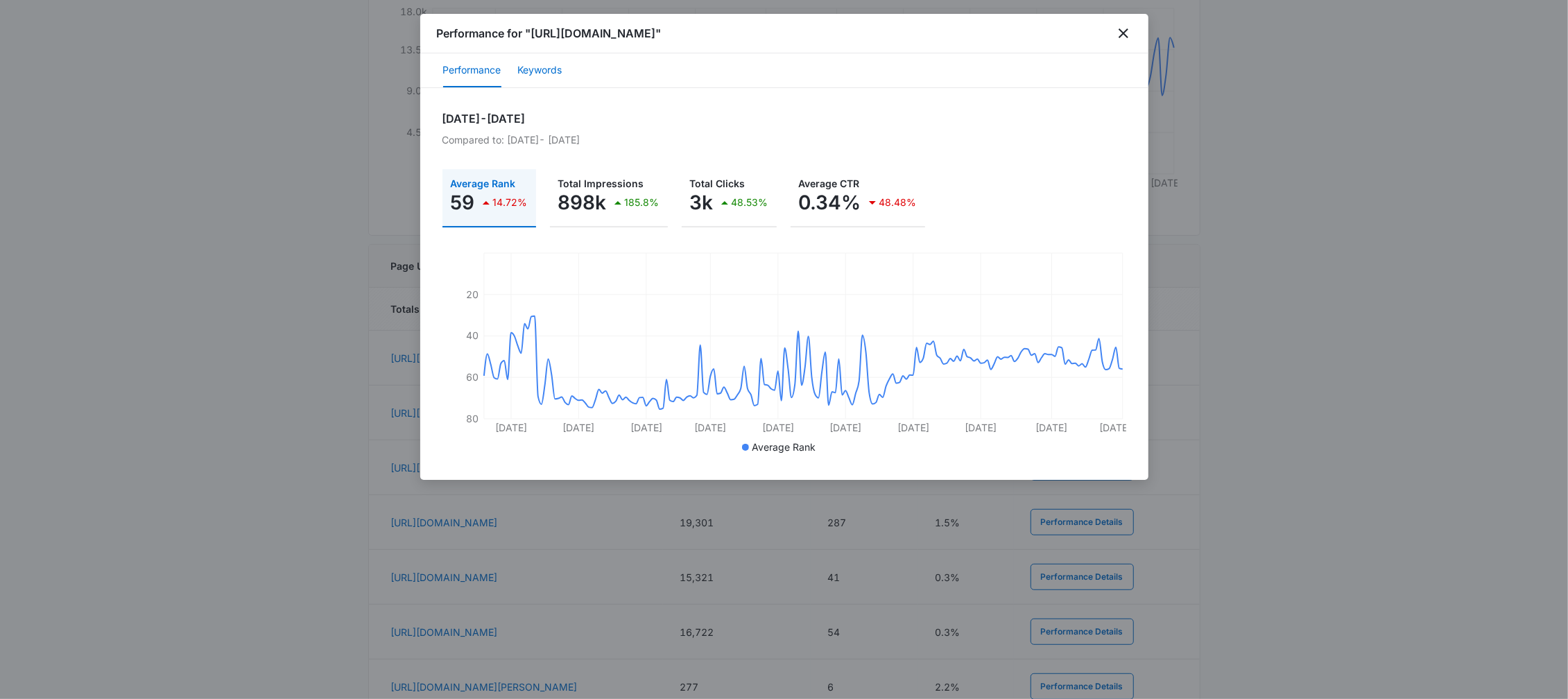
click at [559, 75] on button "Keywords" at bounding box center [540, 71] width 45 height 34
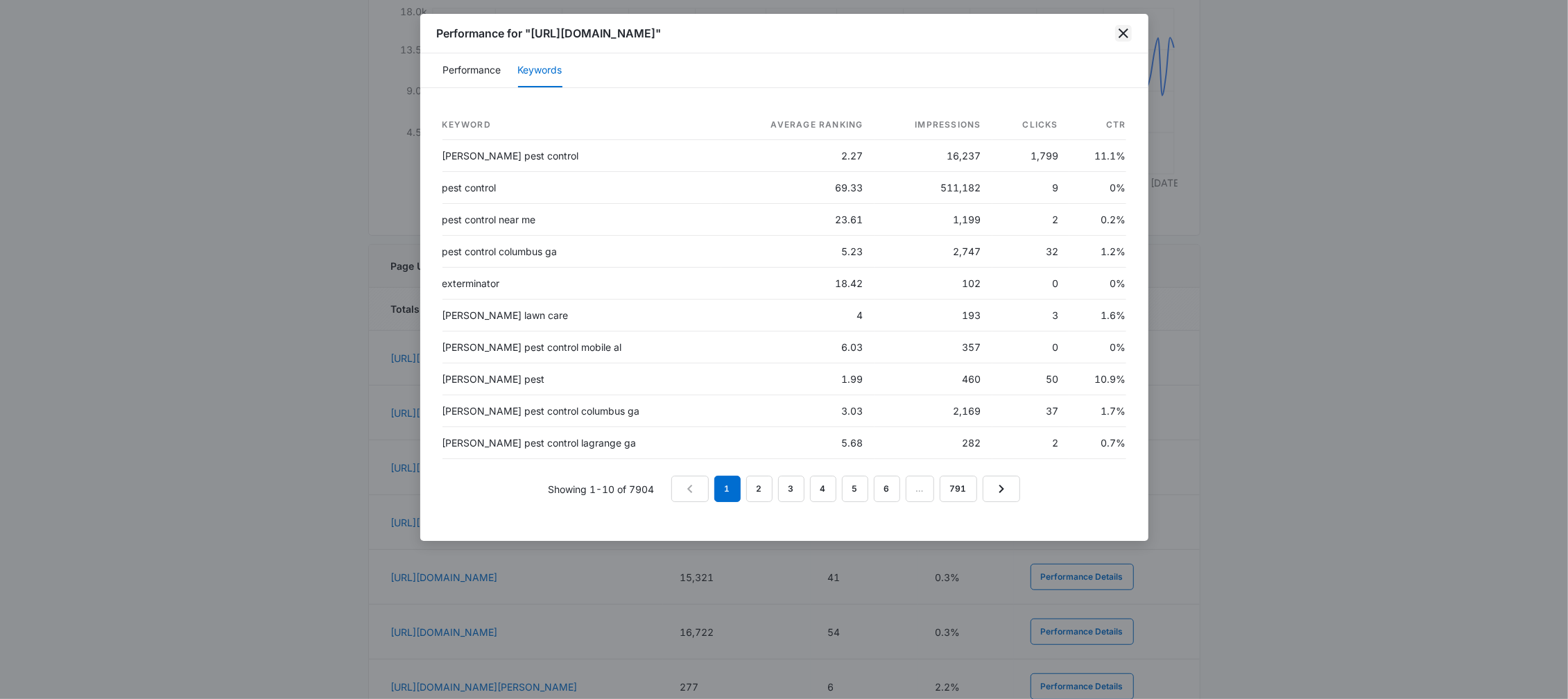
click at [1122, 33] on icon "close" at bounding box center [1123, 33] width 10 height 10
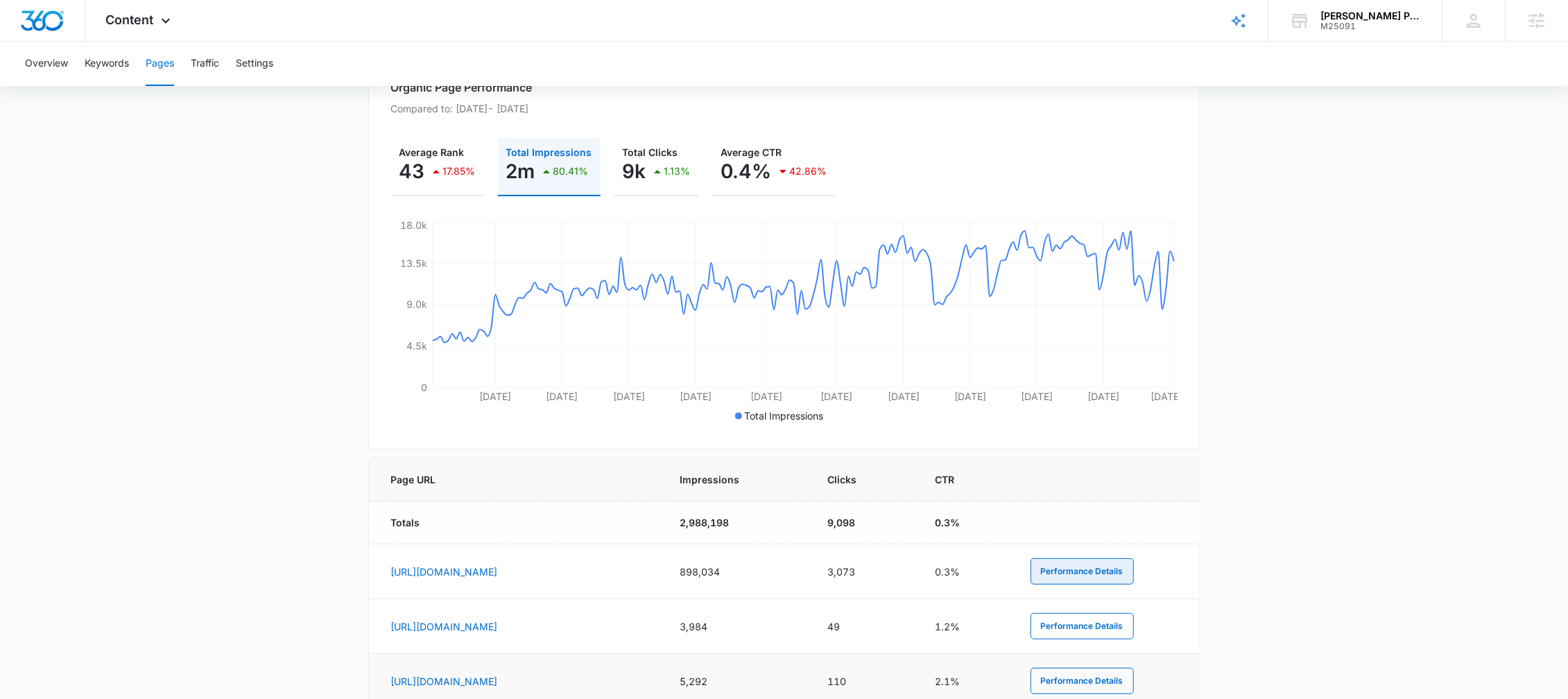
scroll to position [127, 0]
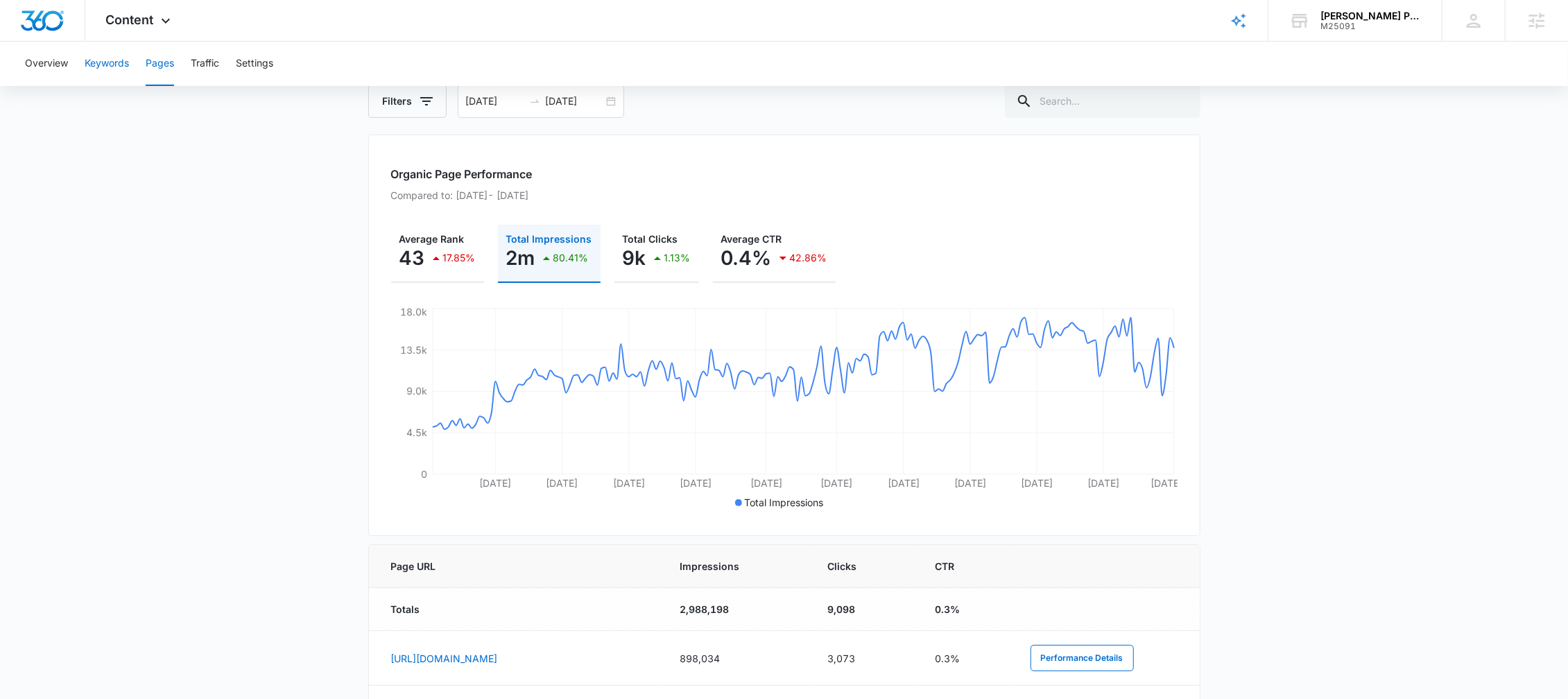
click at [108, 63] on button "Keywords" at bounding box center [107, 64] width 45 height 45
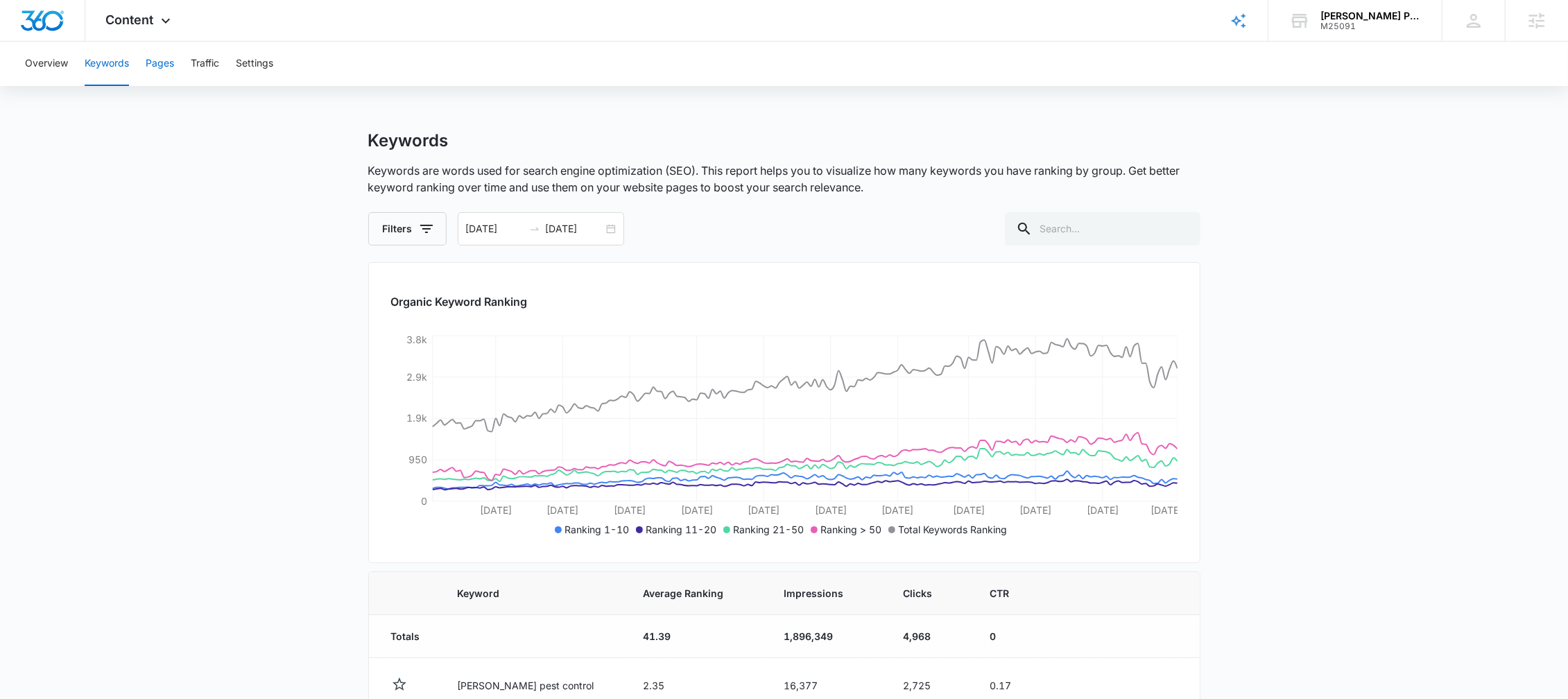
click at [162, 73] on button "Pages" at bounding box center [159, 64] width 29 height 45
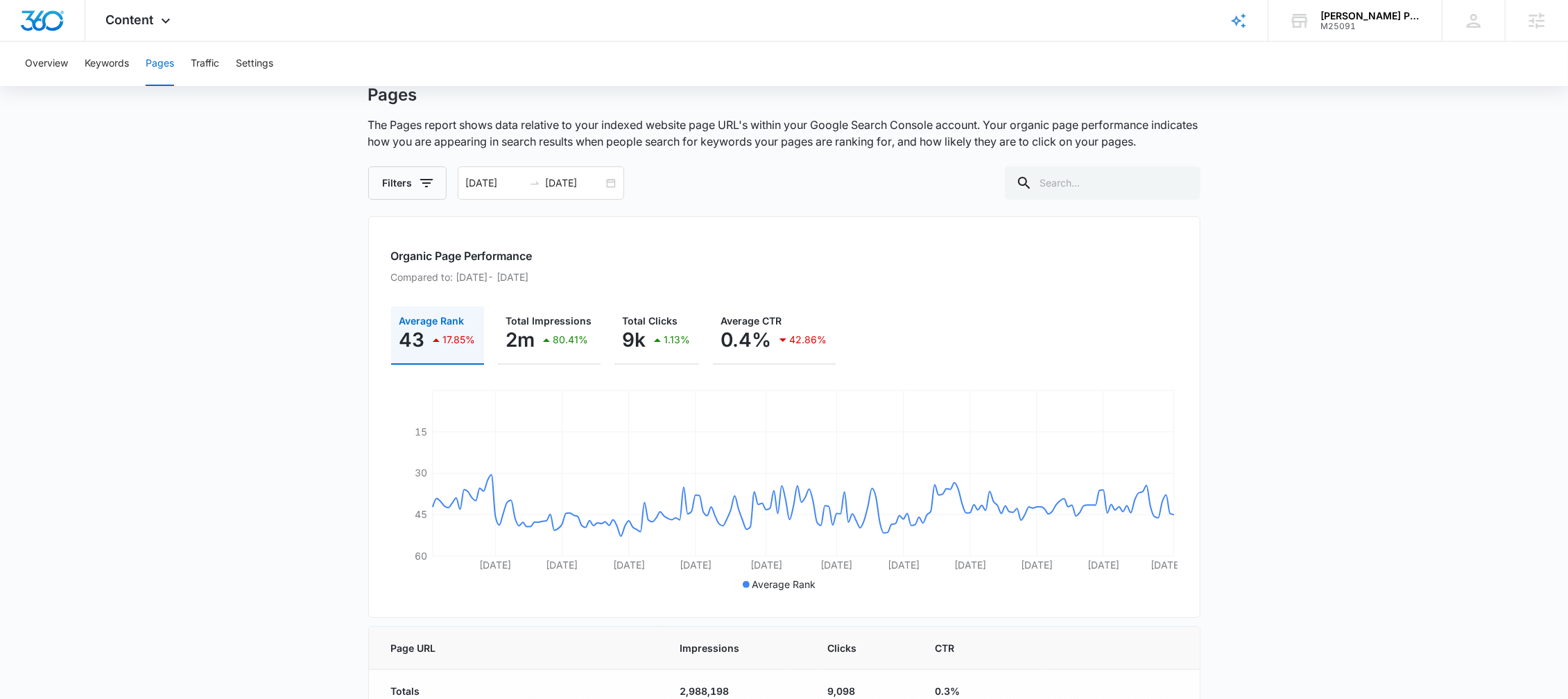
scroll to position [53, 0]
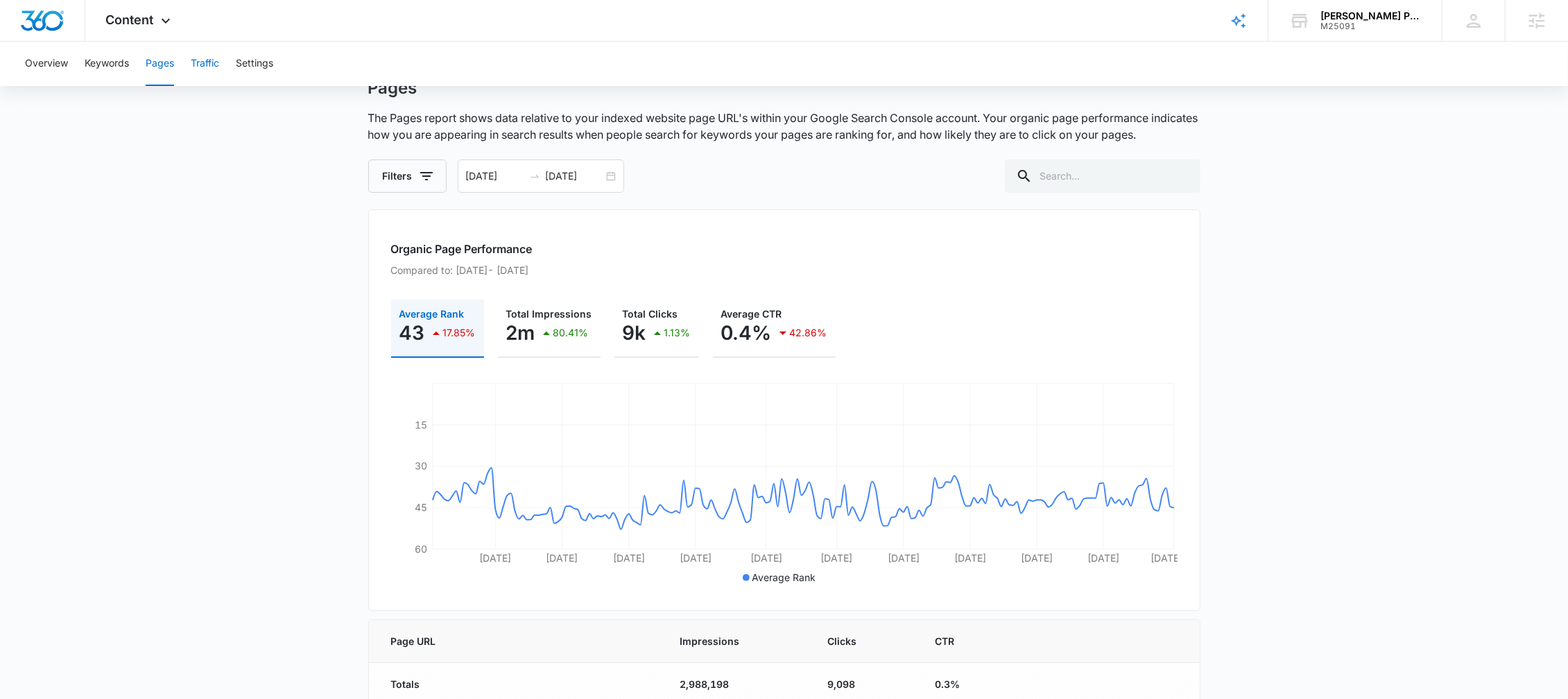
click at [208, 66] on button "Traffic" at bounding box center [205, 64] width 29 height 45
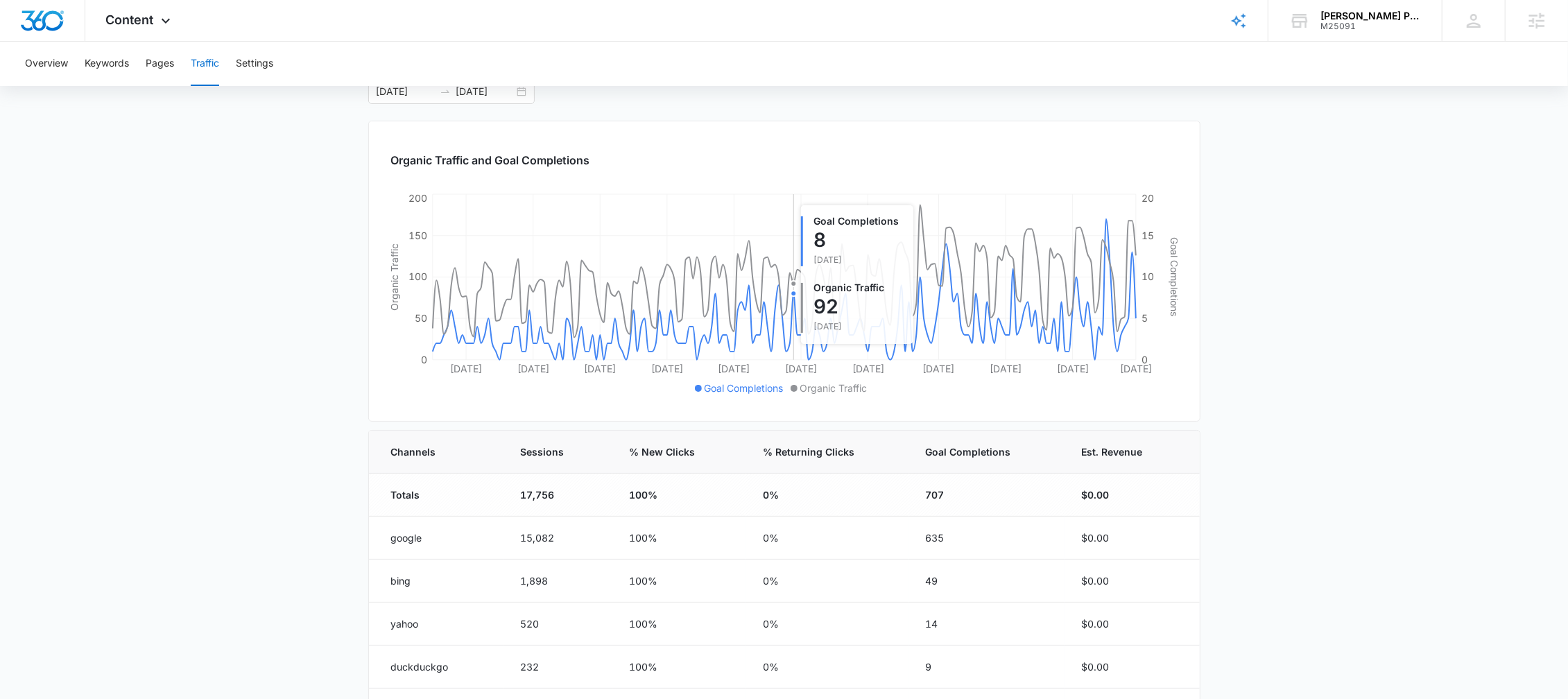
scroll to position [134, 0]
click at [202, 72] on button "Traffic" at bounding box center [205, 64] width 29 height 45
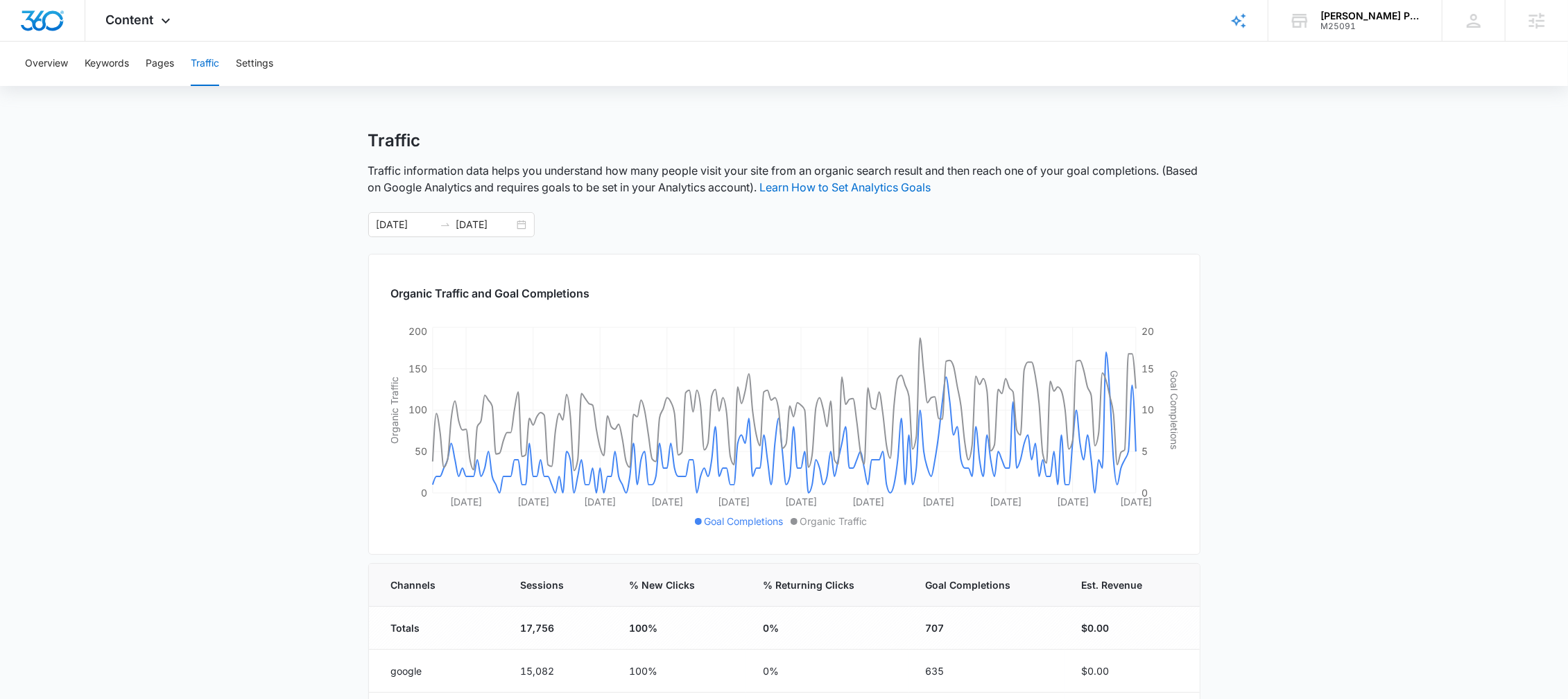
click at [176, 75] on div "Overview Keywords Pages Traffic Settings" at bounding box center [784, 64] width 1535 height 45
click at [167, 68] on button "Pages" at bounding box center [159, 64] width 29 height 45
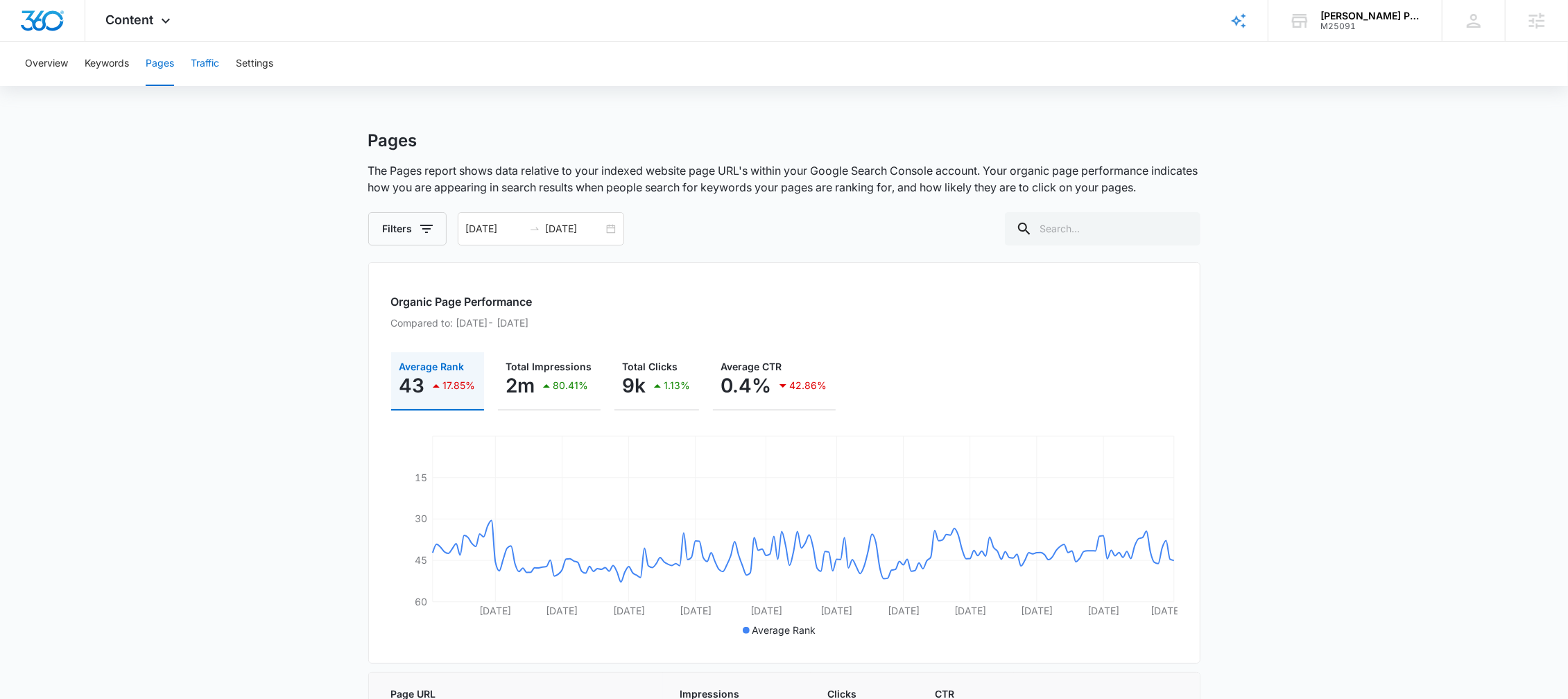
click at [203, 62] on button "Traffic" at bounding box center [205, 64] width 29 height 45
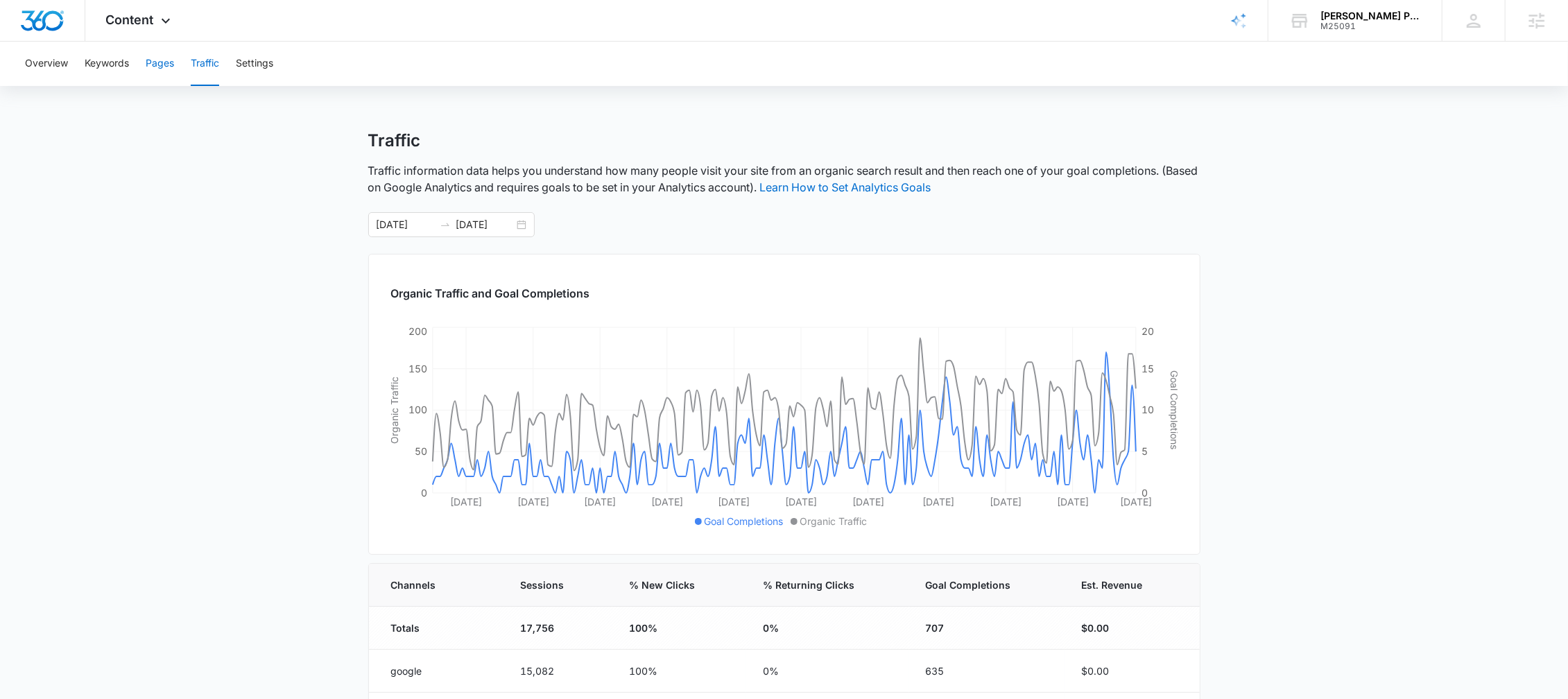
click at [162, 63] on button "Pages" at bounding box center [159, 64] width 29 height 45
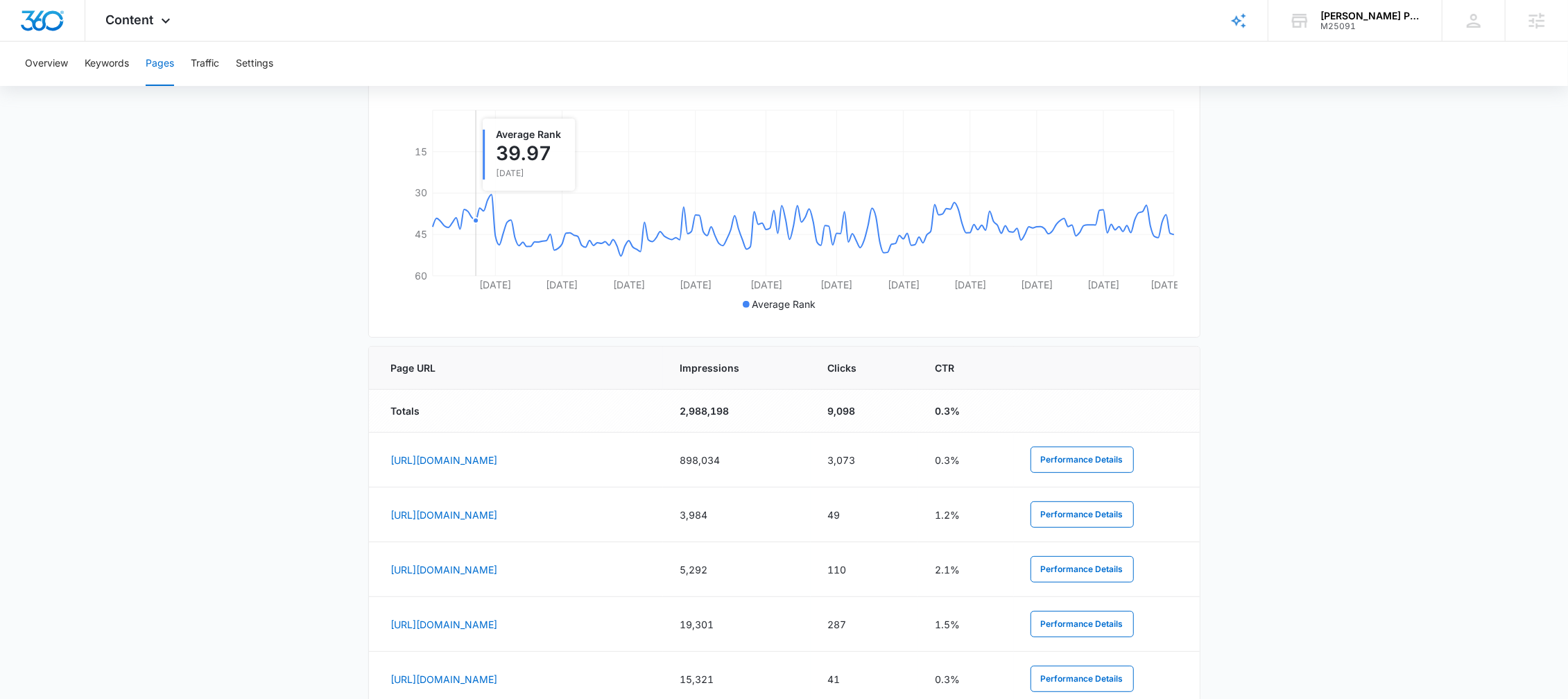
scroll to position [382, 0]
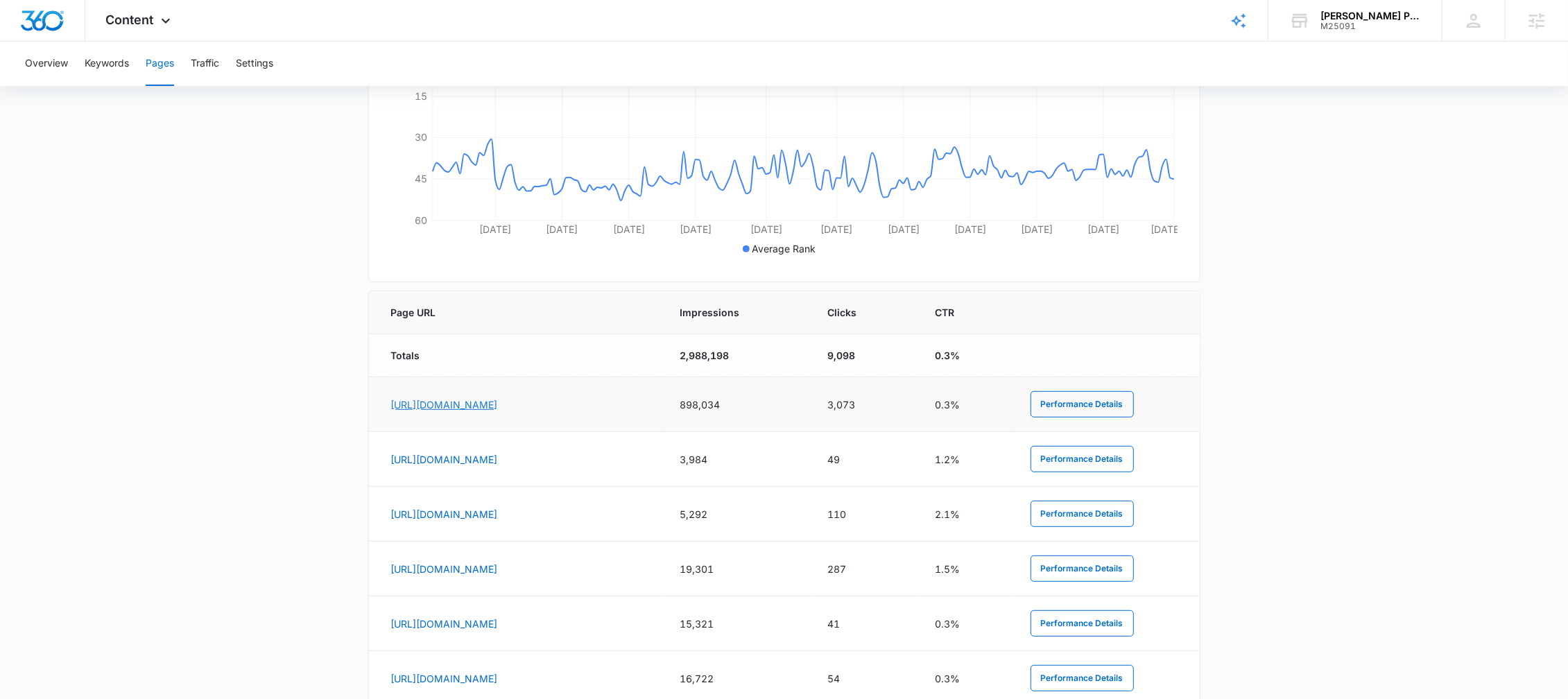
click at [461, 402] on link "[URL][DOMAIN_NAME]" at bounding box center [445, 404] width 107 height 12
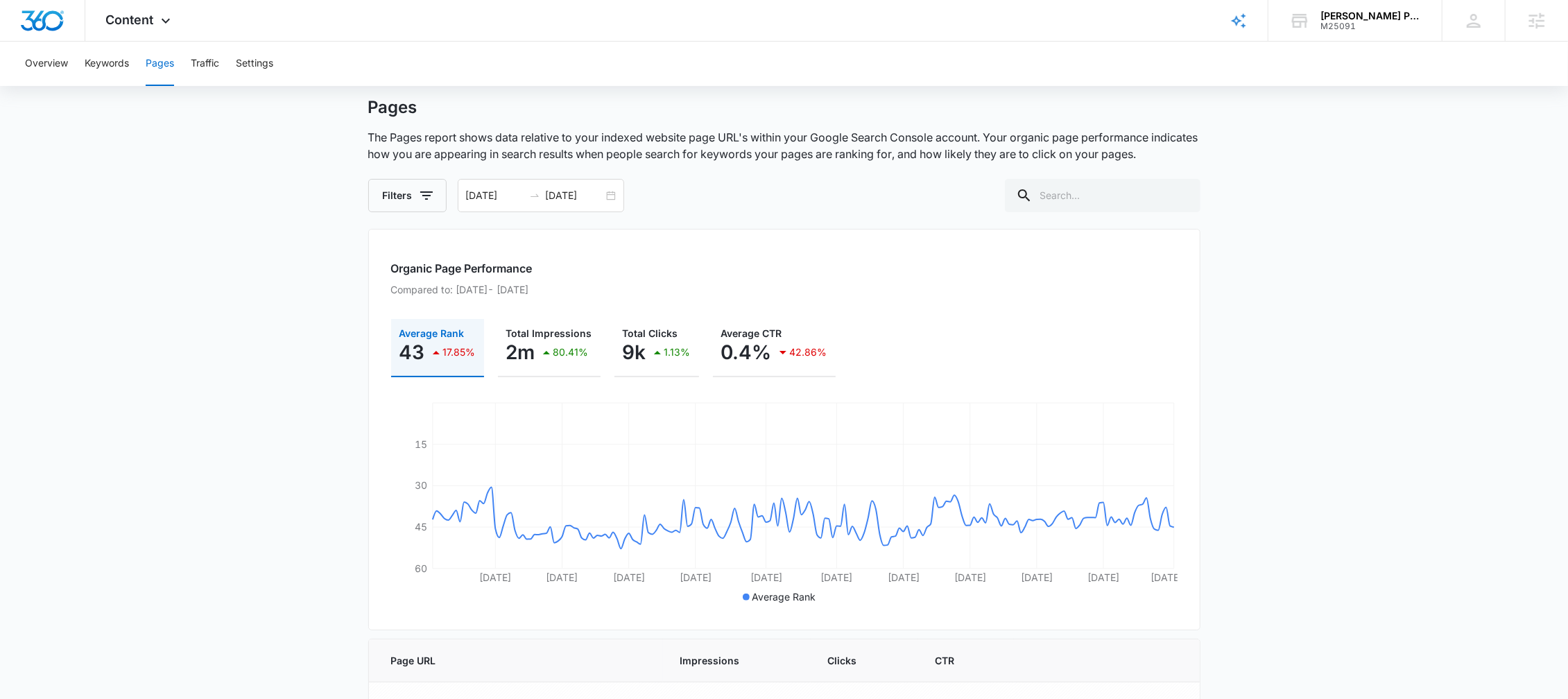
scroll to position [0, 0]
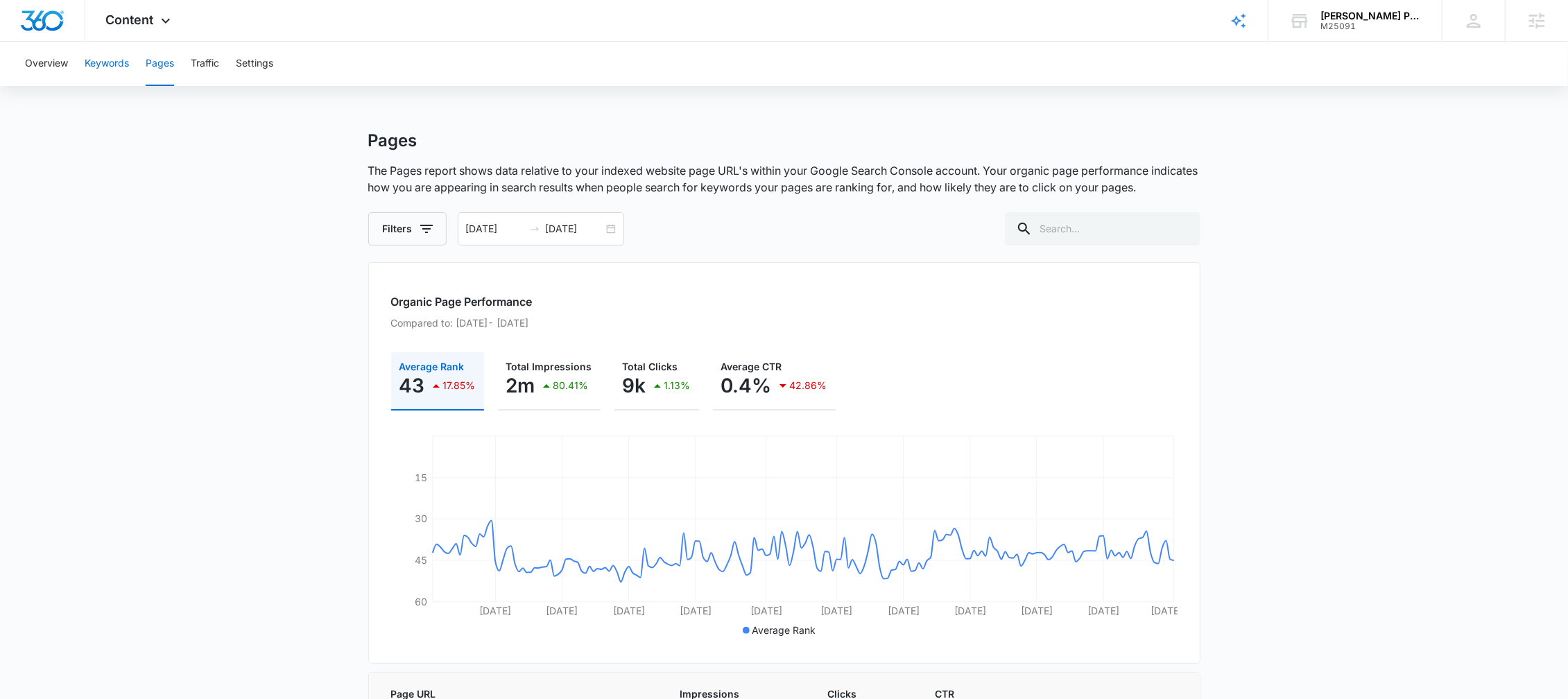
click at [96, 75] on button "Keywords" at bounding box center [107, 64] width 45 height 45
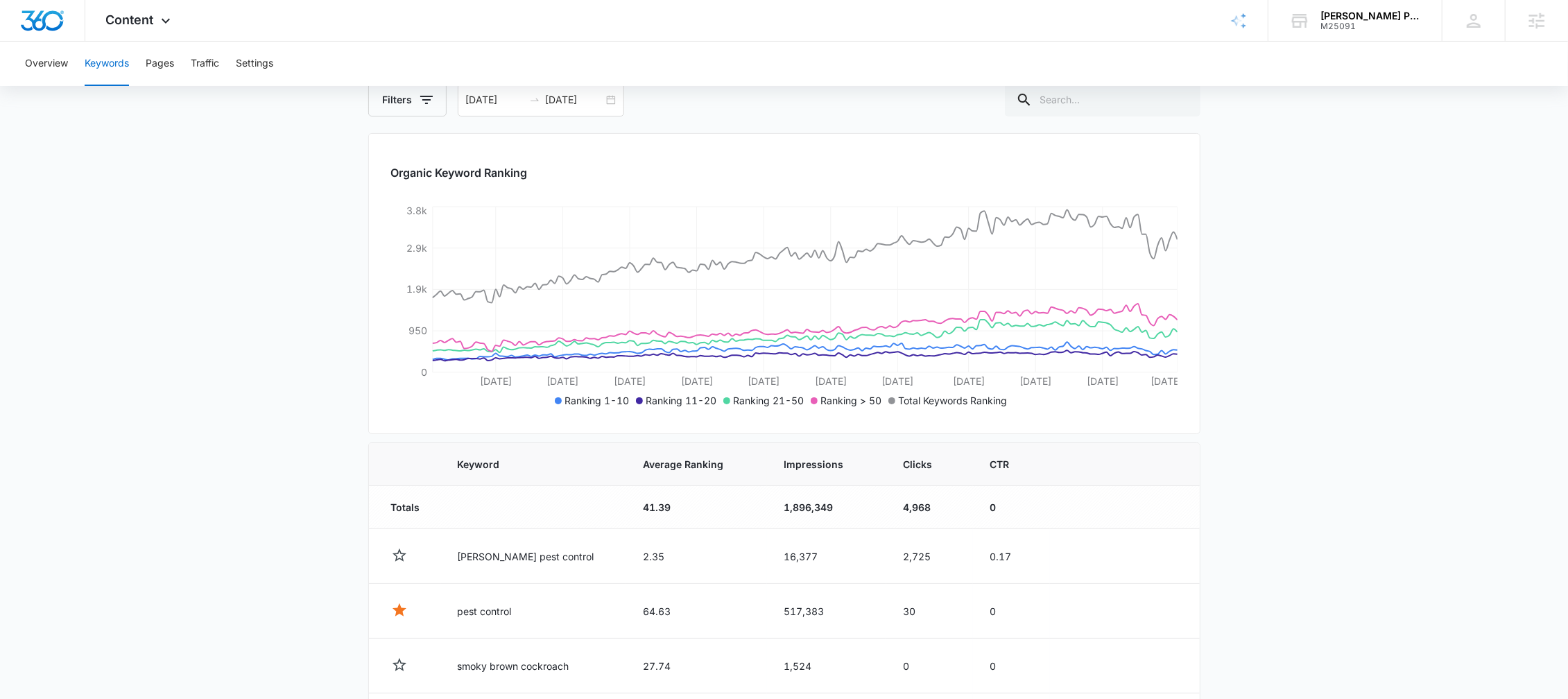
scroll to position [126, 0]
click at [57, 66] on button "Overview" at bounding box center [46, 64] width 43 height 45
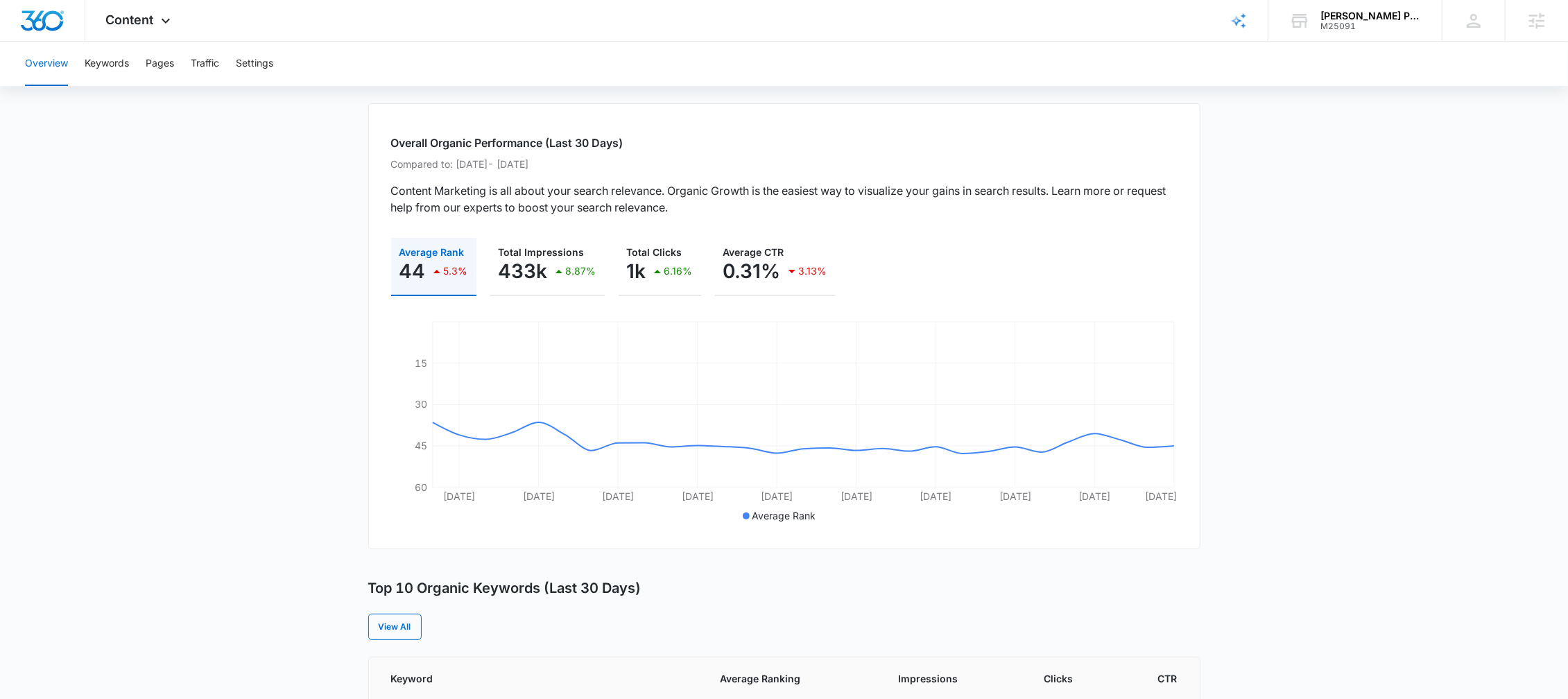
scroll to position [56, 0]
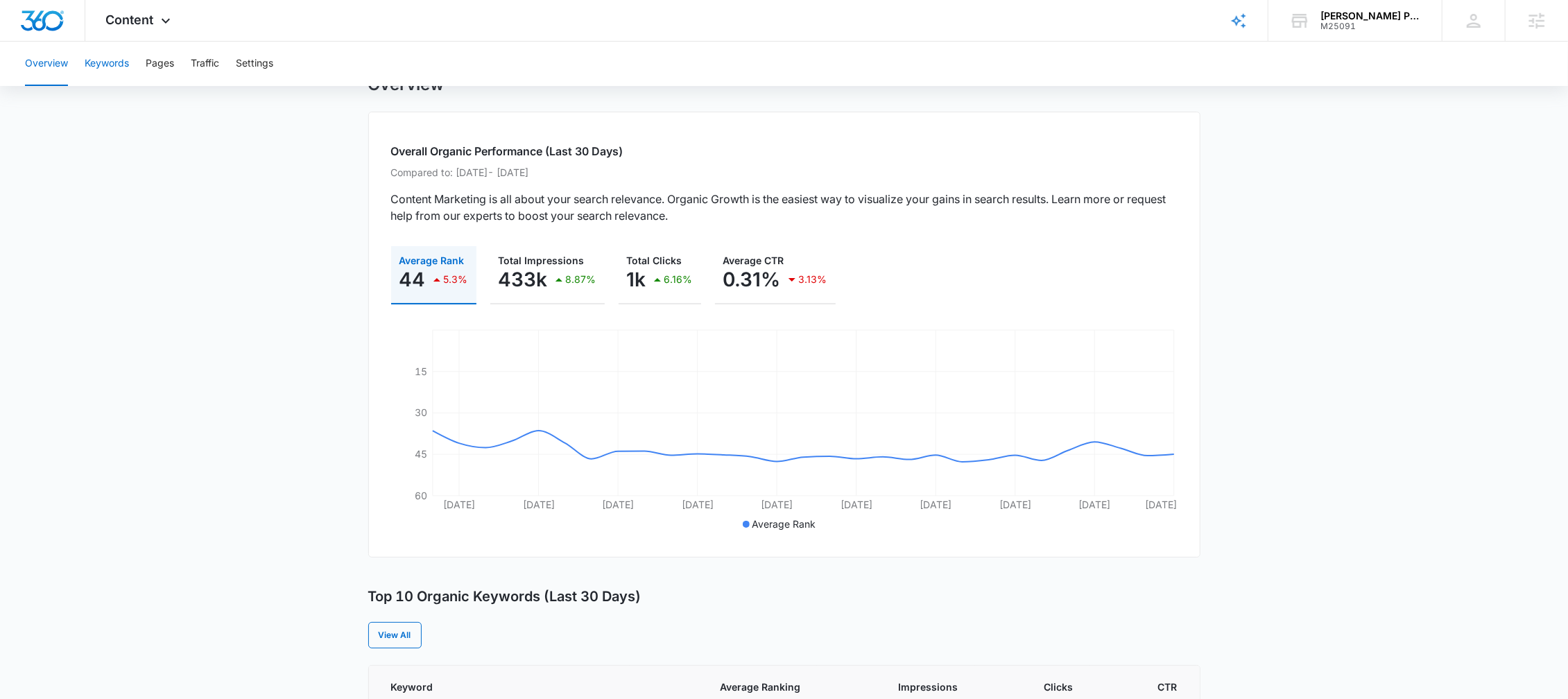
click at [108, 64] on button "Keywords" at bounding box center [107, 64] width 45 height 45
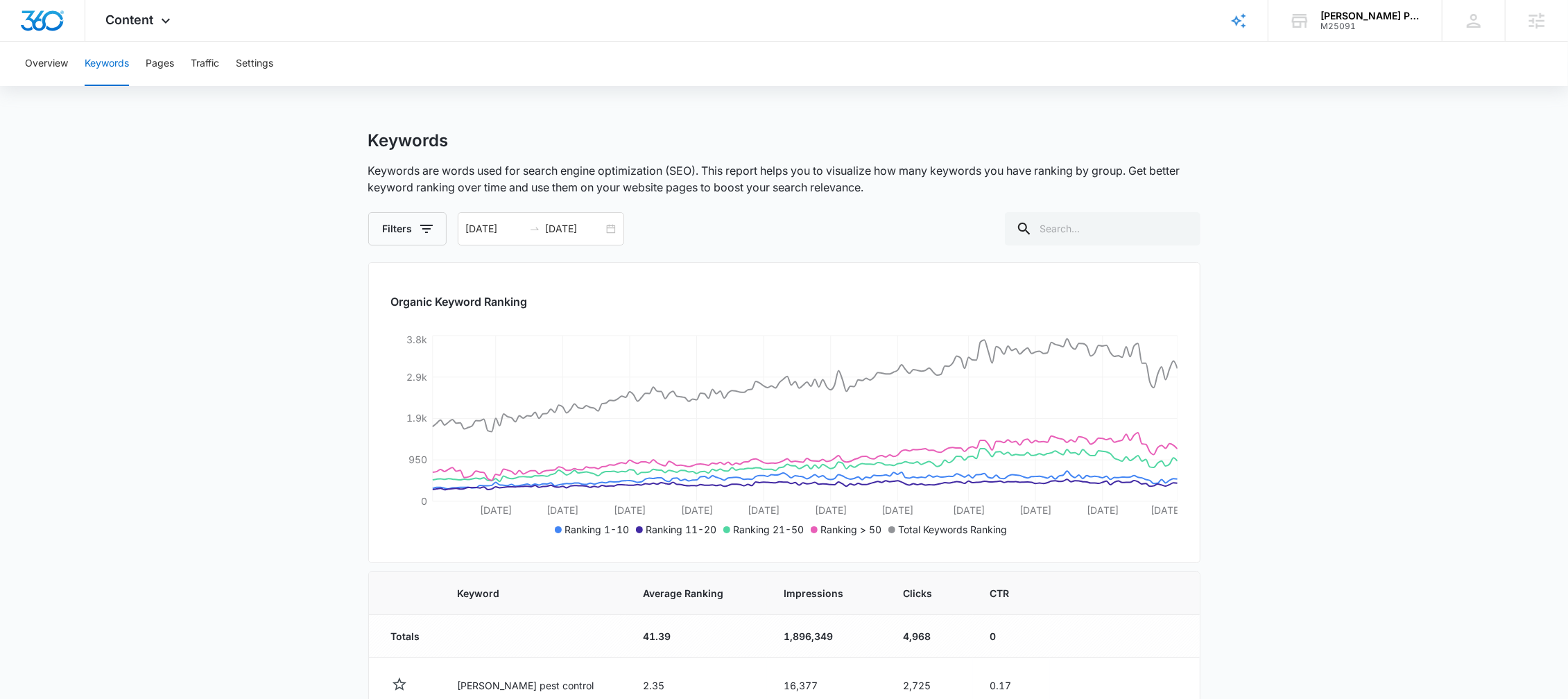
click at [74, 68] on div "Overview Keywords Pages Traffic Settings" at bounding box center [784, 64] width 1535 height 45
click at [45, 64] on button "Overview" at bounding box center [46, 64] width 43 height 45
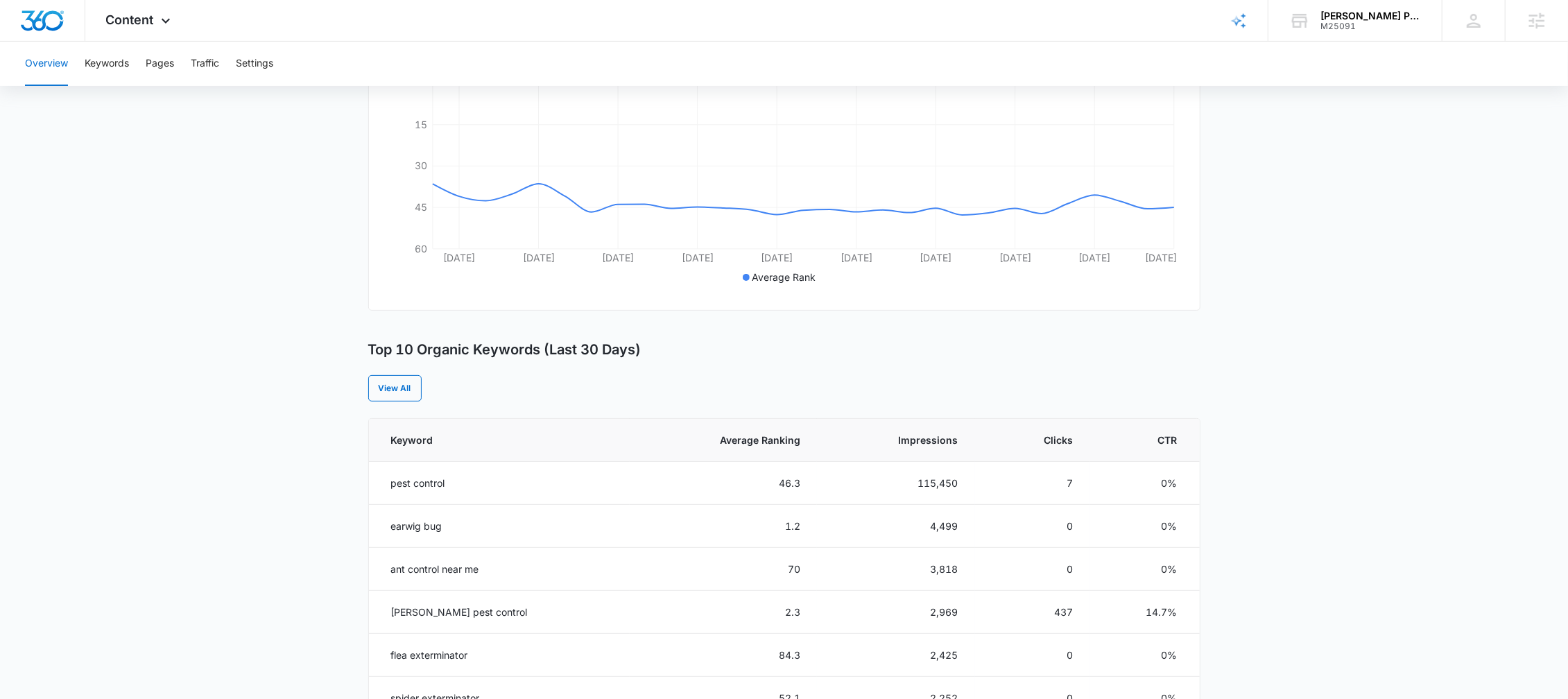
scroll to position [256, 0]
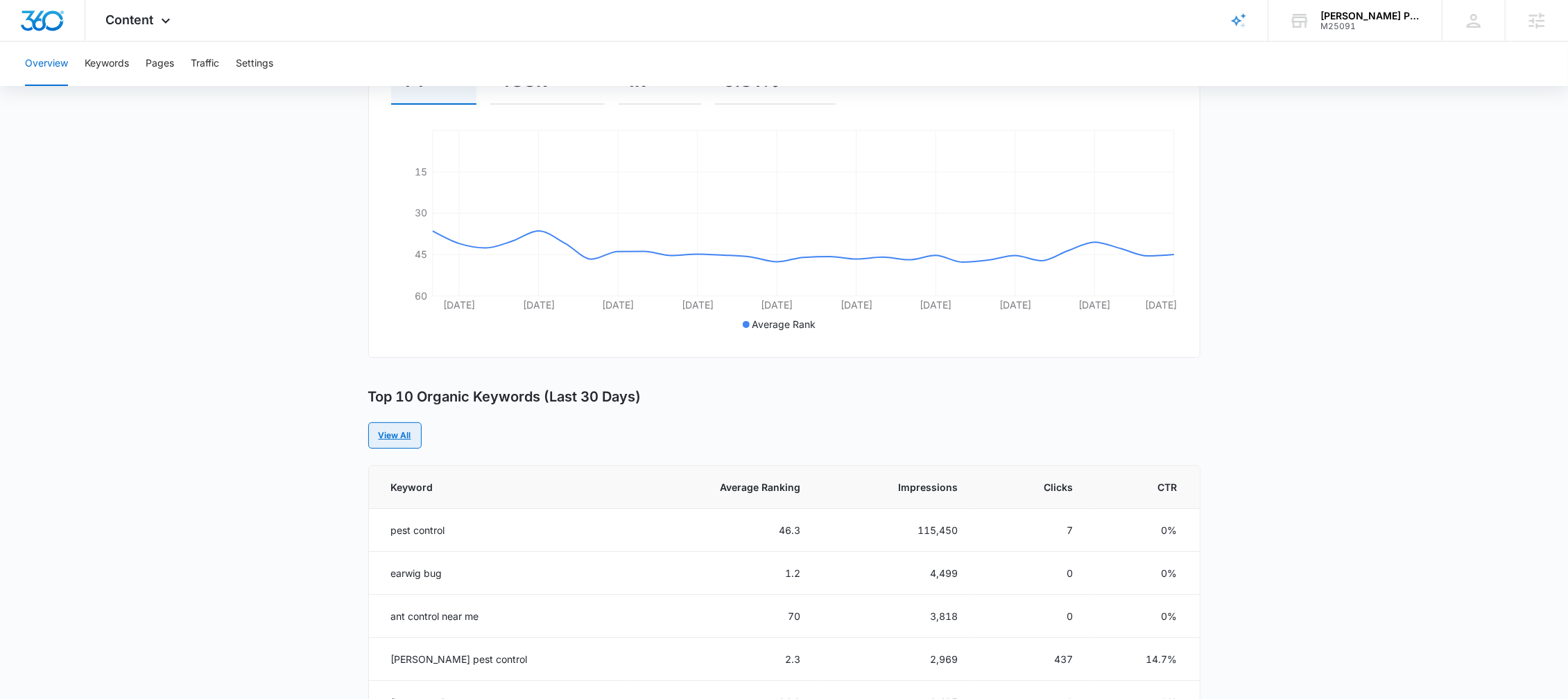
click at [390, 423] on link "View All" at bounding box center [395, 436] width 53 height 26
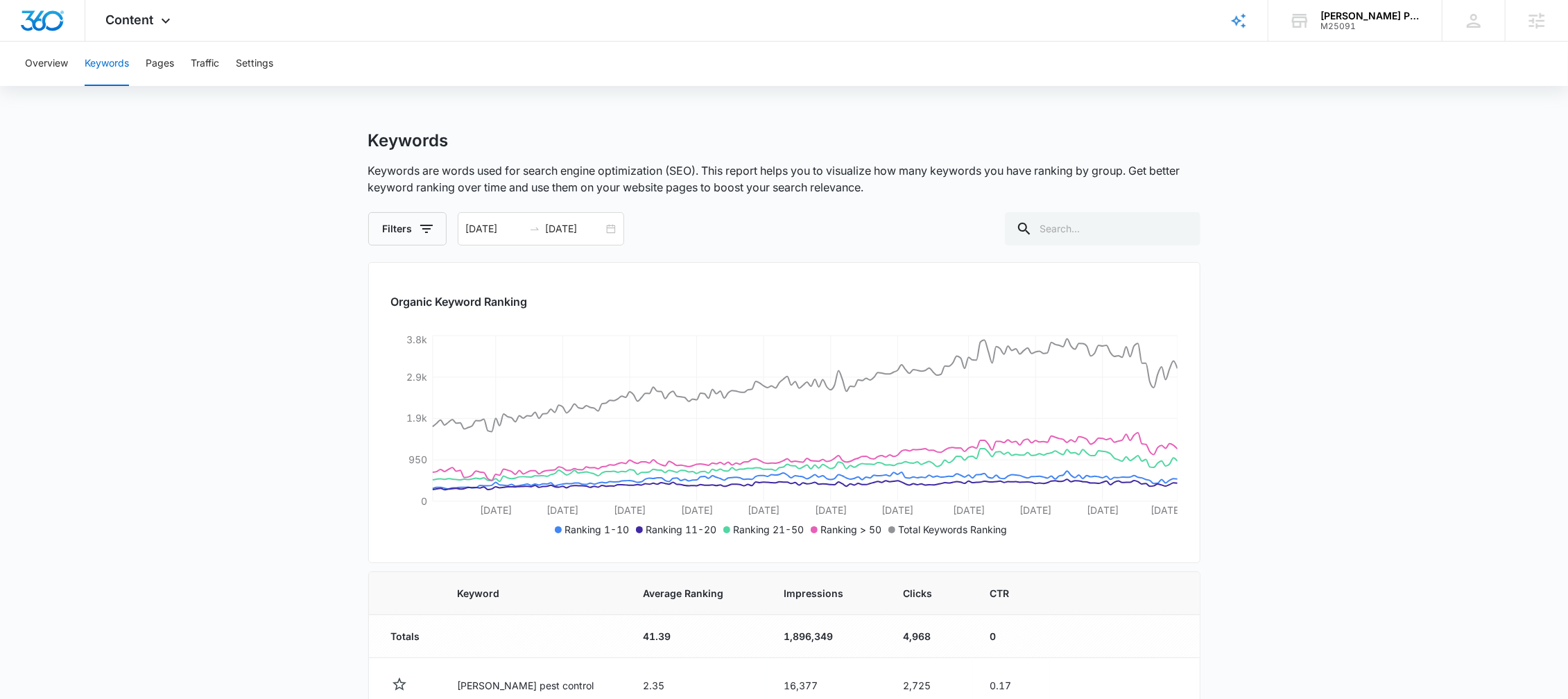
click at [125, 69] on button "Keywords" at bounding box center [107, 64] width 45 height 45
click at [203, 67] on button "Traffic" at bounding box center [205, 64] width 29 height 45
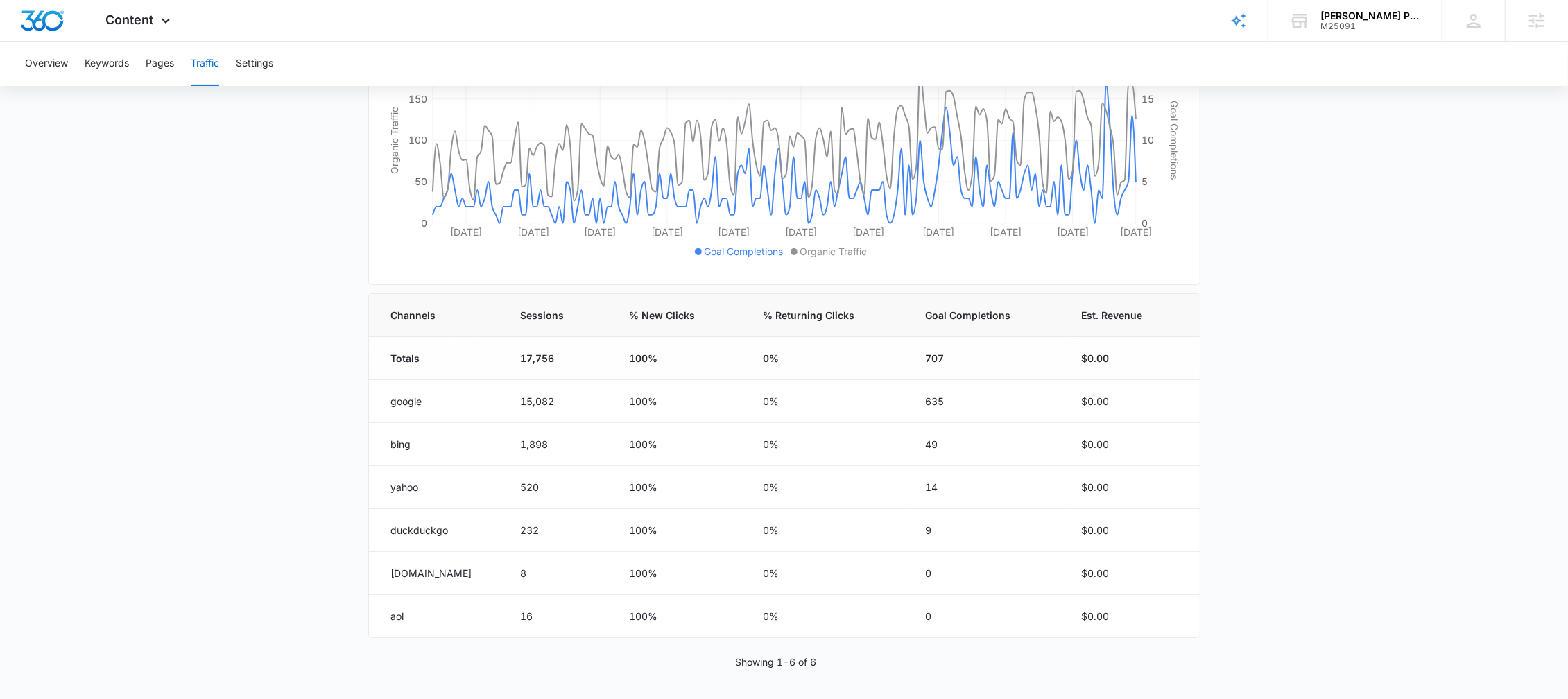
scroll to position [271, 0]
click at [103, 81] on button "Keywords" at bounding box center [107, 64] width 45 height 45
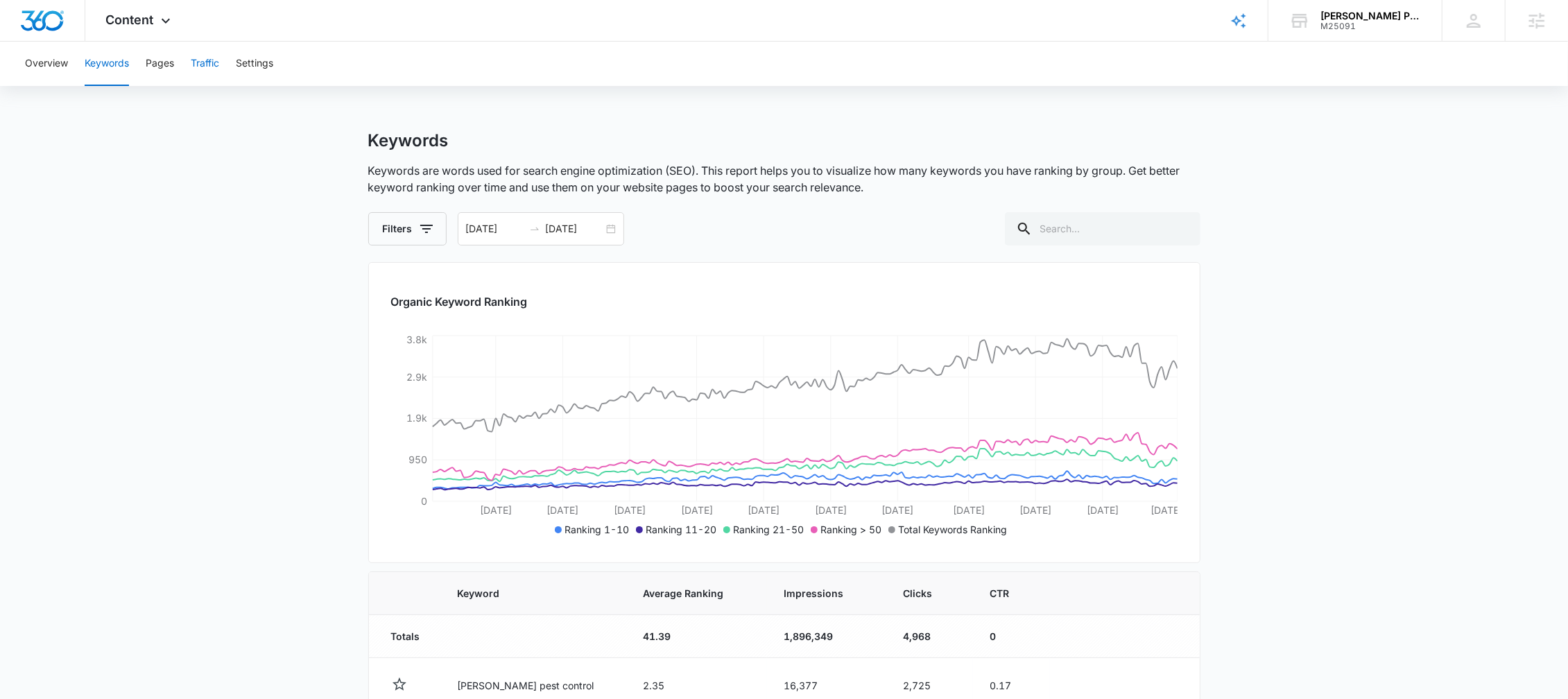
click at [219, 71] on button "Traffic" at bounding box center [205, 64] width 29 height 45
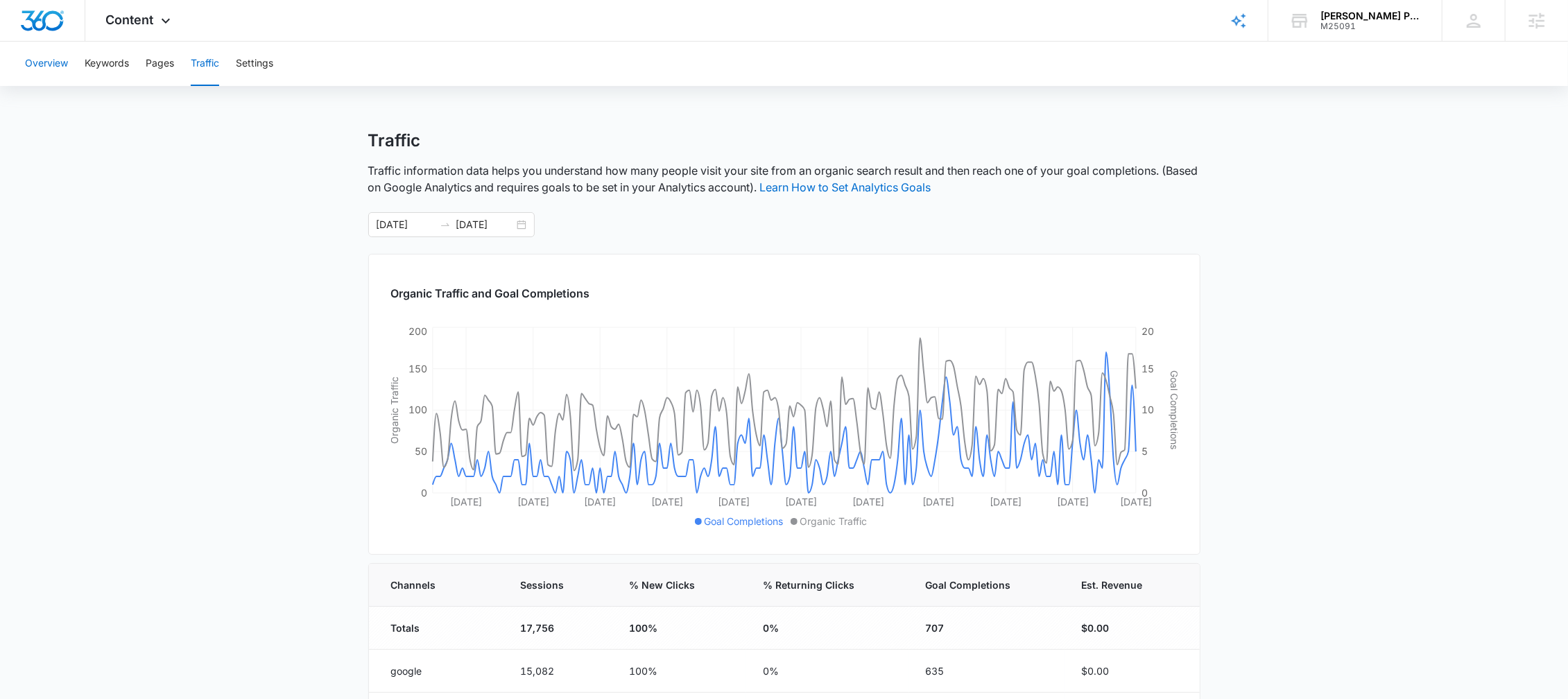
click at [59, 67] on button "Overview" at bounding box center [46, 64] width 43 height 45
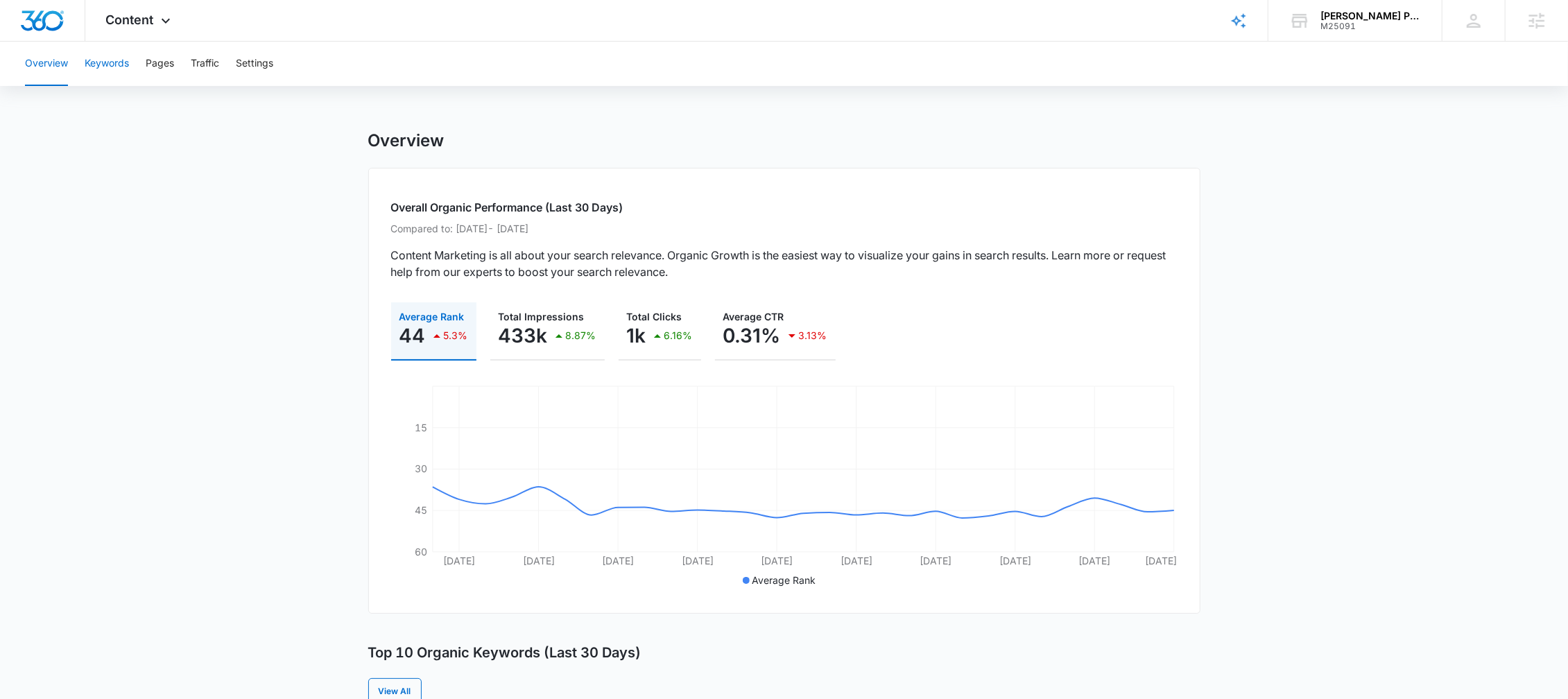
click at [104, 74] on button "Keywords" at bounding box center [107, 64] width 45 height 45
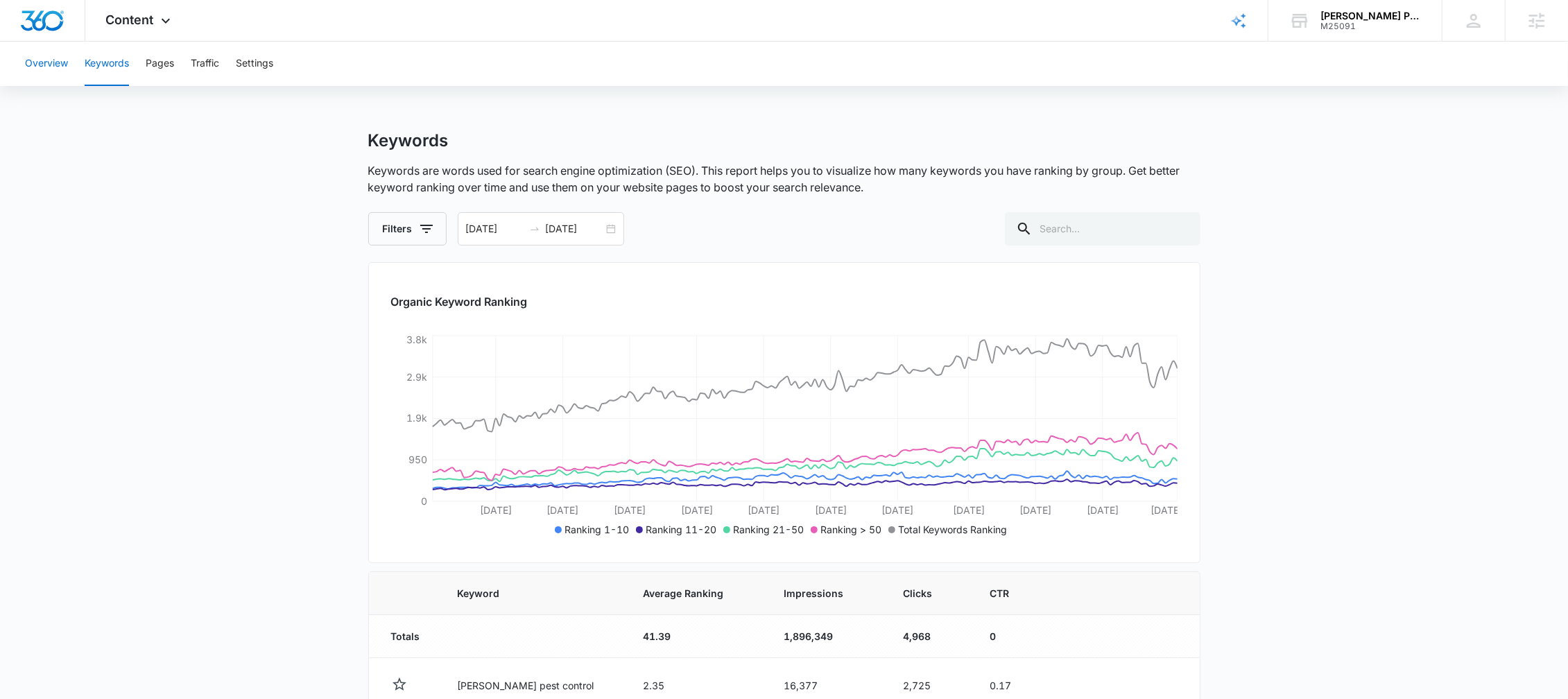
click at [53, 64] on button "Overview" at bounding box center [46, 64] width 43 height 45
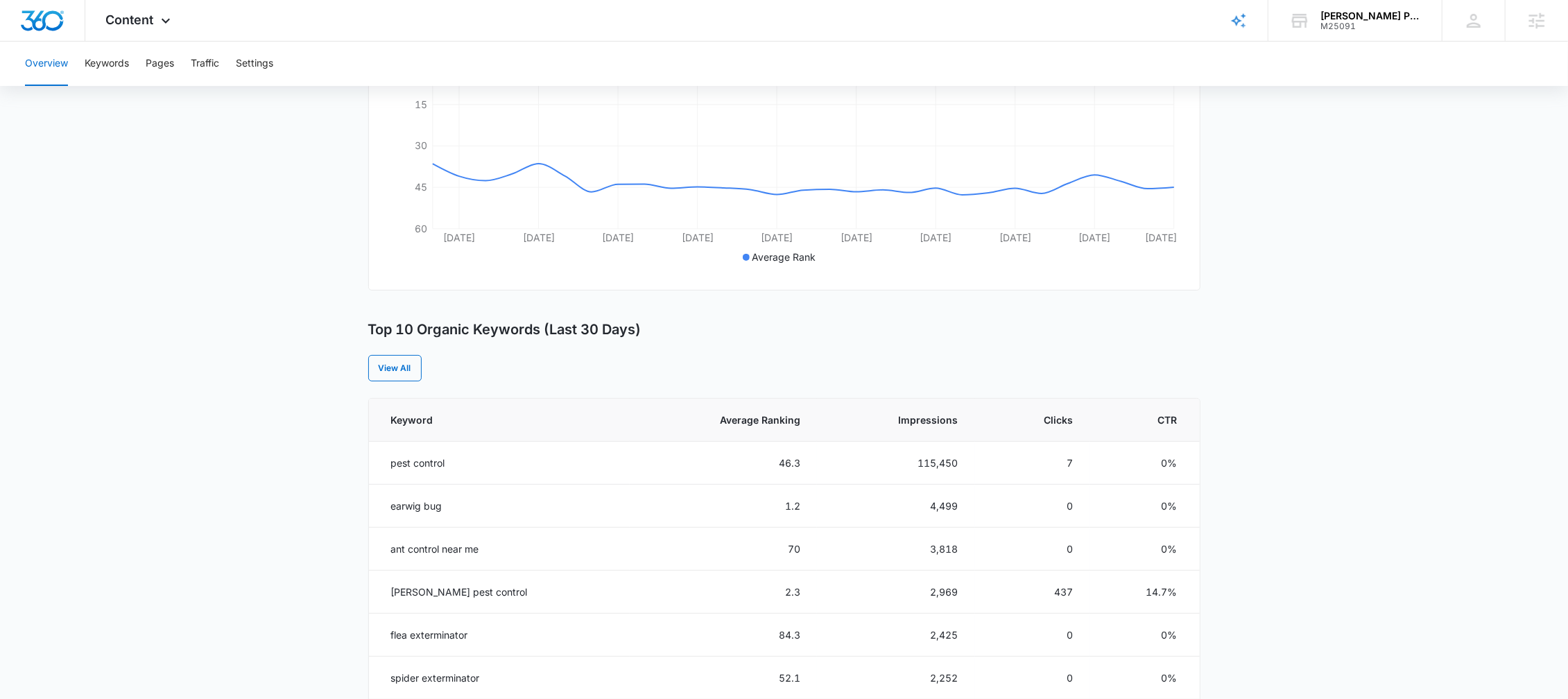
scroll to position [336, 0]
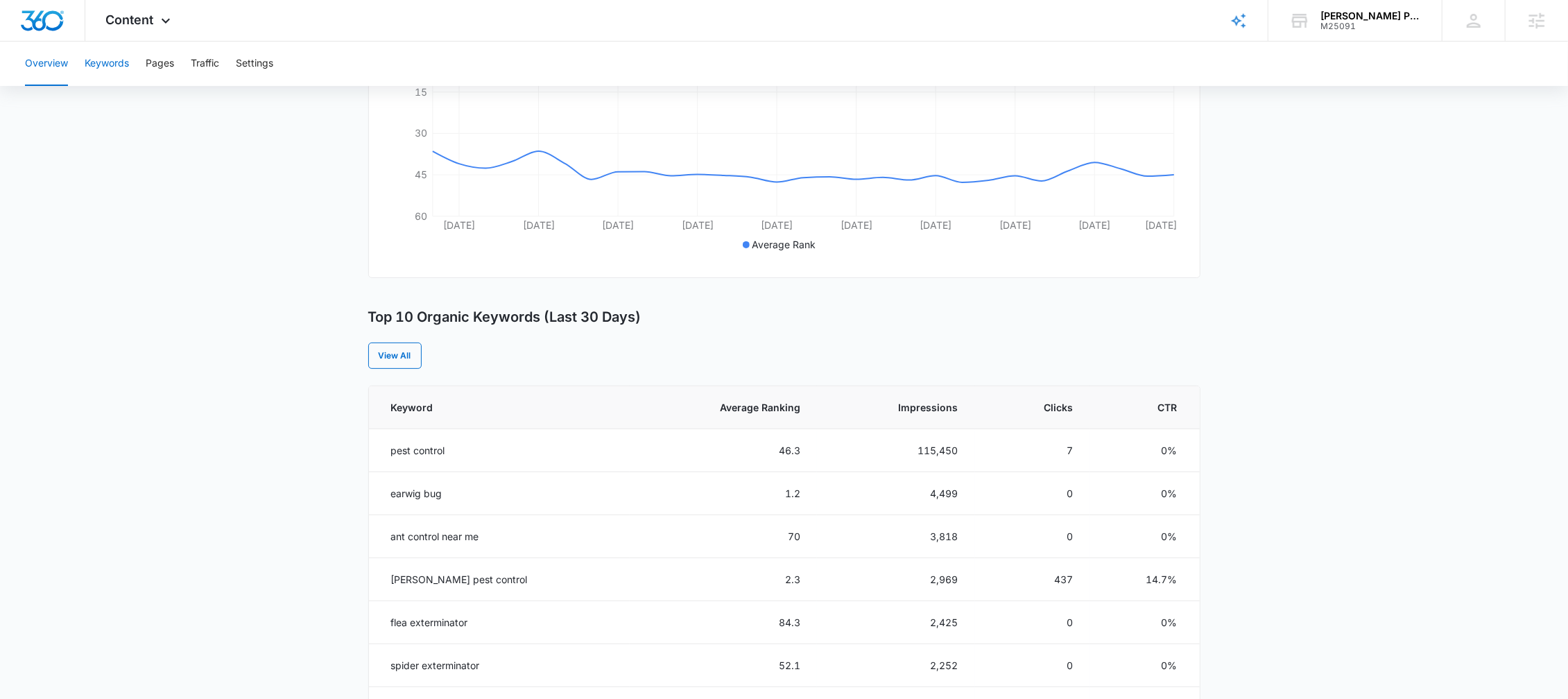
click at [113, 61] on button "Keywords" at bounding box center [107, 64] width 45 height 45
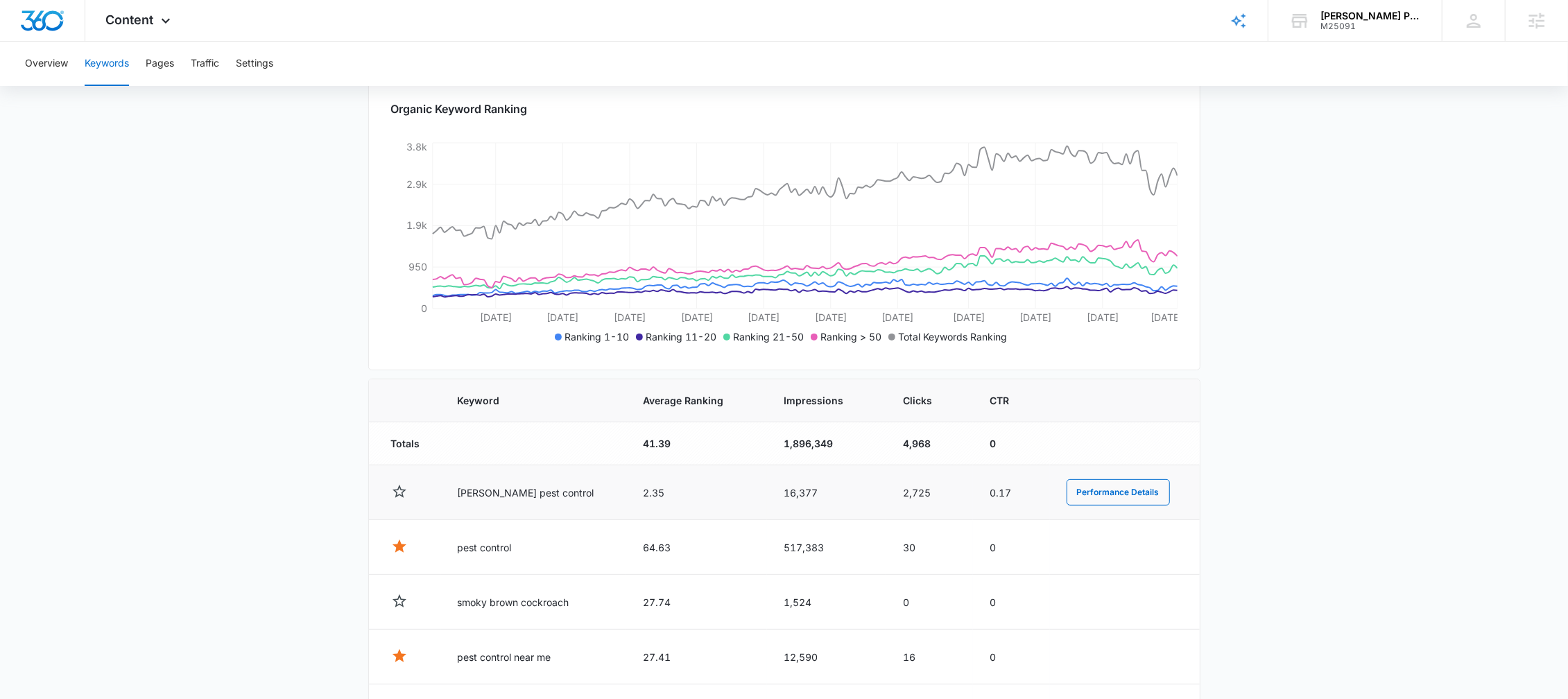
scroll to position [194, 0]
click at [47, 69] on button "Overview" at bounding box center [46, 64] width 43 height 45
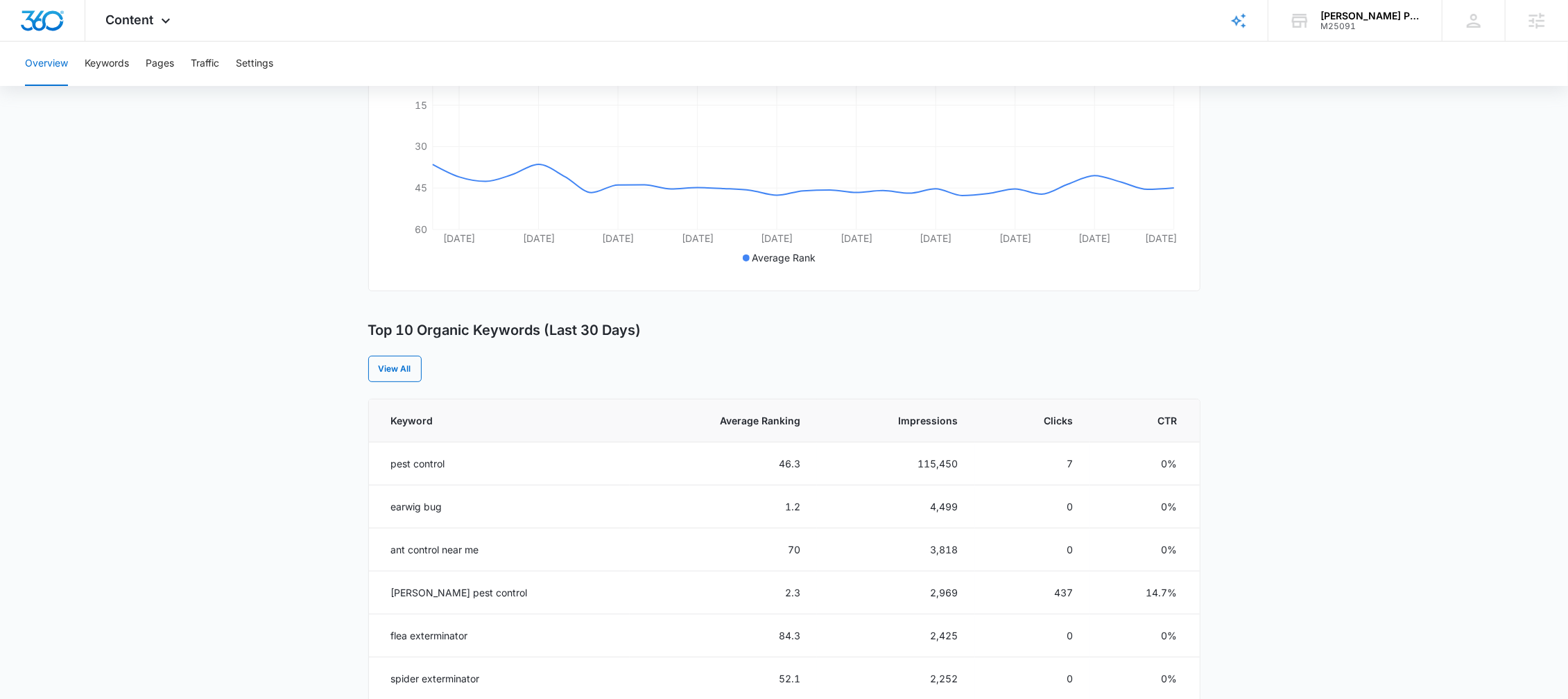
scroll to position [325, 0]
drag, startPoint x: 801, startPoint y: 461, endPoint x: 774, endPoint y: 461, distance: 27.0
click at [774, 461] on td "46.3" at bounding box center [723, 461] width 186 height 43
click at [101, 60] on button "Keywords" at bounding box center [107, 64] width 45 height 45
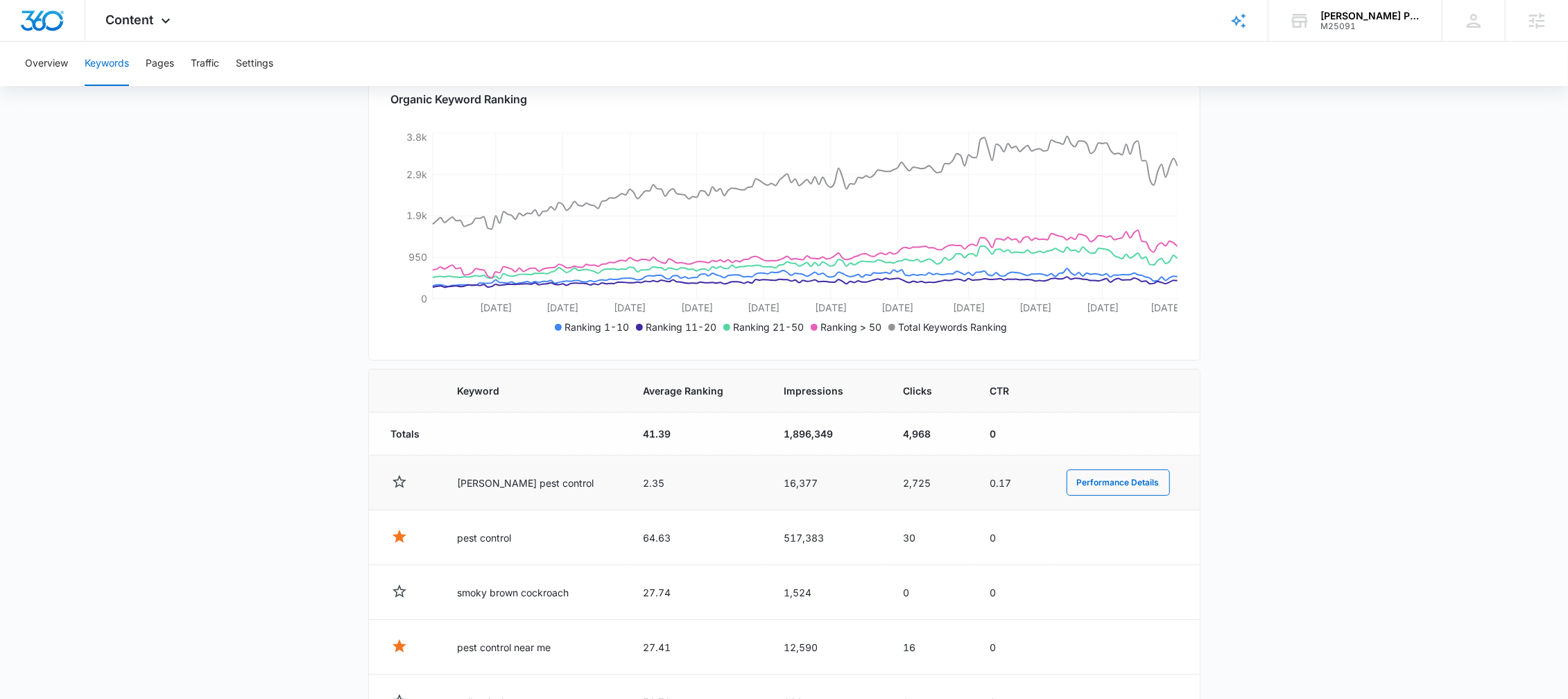
scroll to position [203, 0]
click at [42, 71] on button "Overview" at bounding box center [46, 64] width 43 height 45
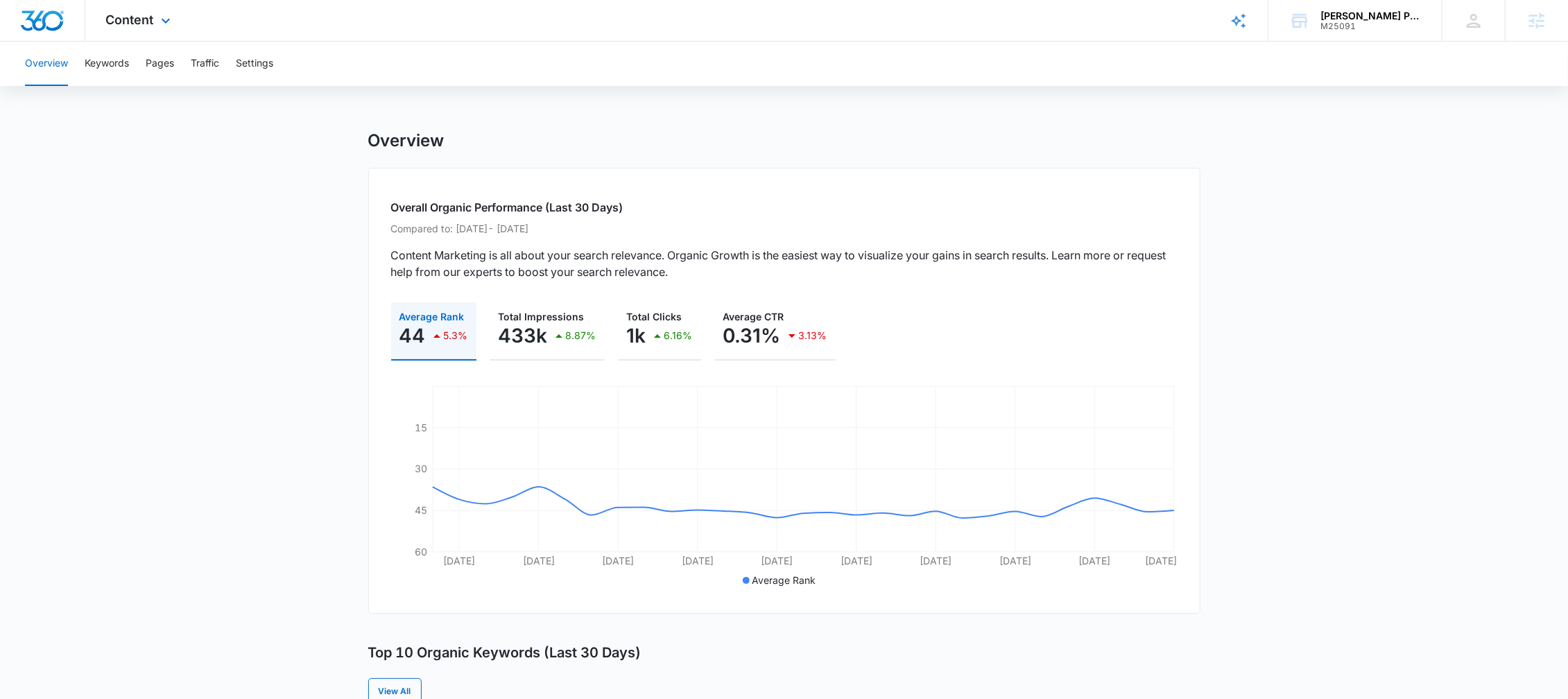
click at [150, 34] on div "Content Apps Reputation Websites Forms CRM Email Social Shop Content Ads Intell…" at bounding box center [140, 20] width 110 height 41
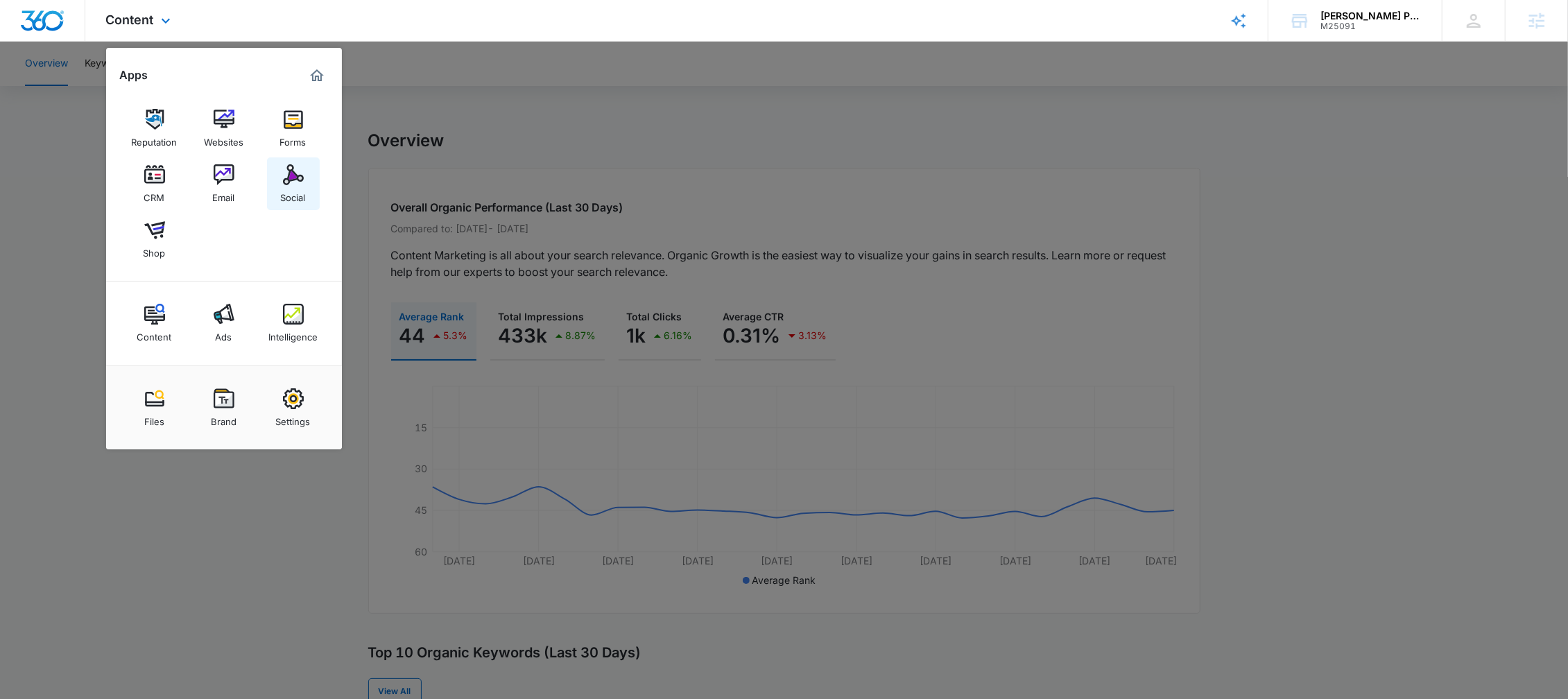
click at [278, 162] on link "Social" at bounding box center [293, 184] width 53 height 53
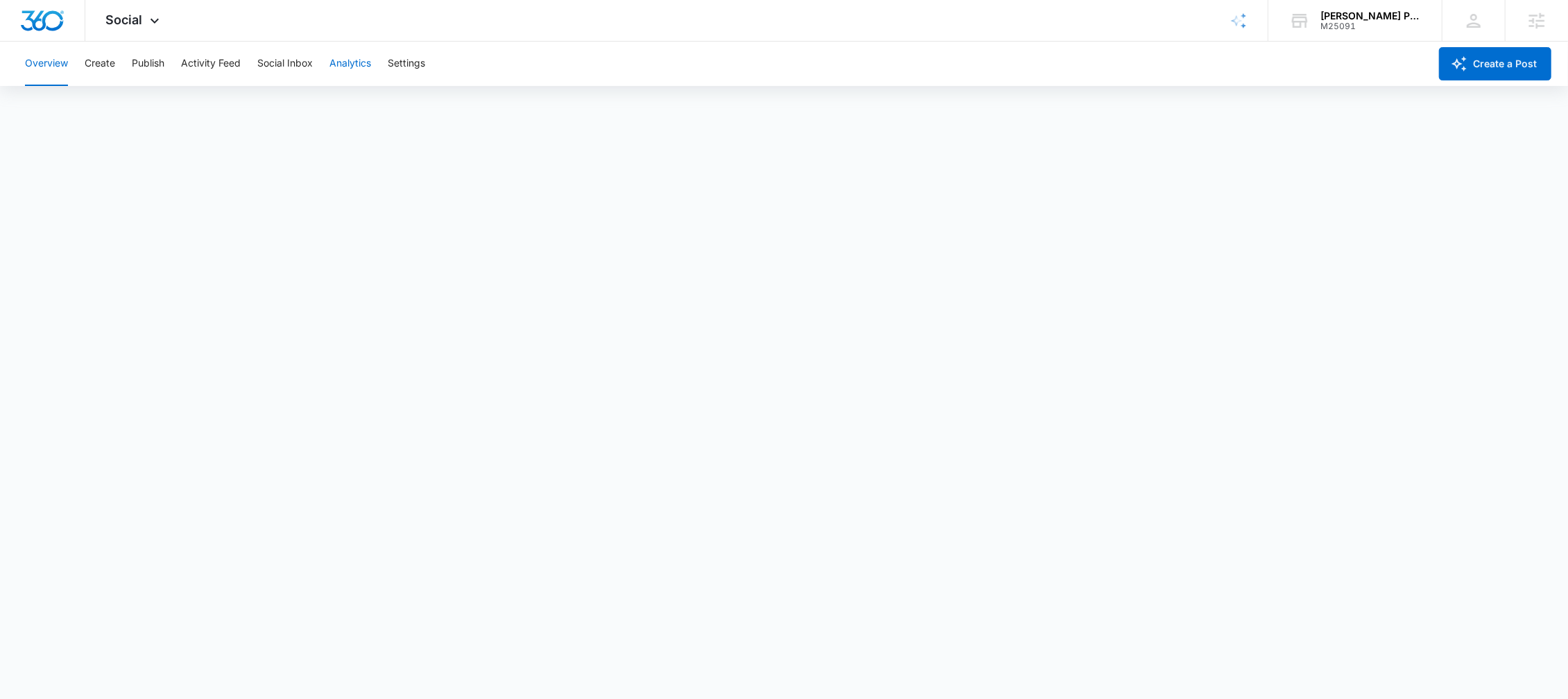
click at [361, 65] on button "Analytics" at bounding box center [350, 64] width 42 height 45
